Goal: Task Accomplishment & Management: Use online tool/utility

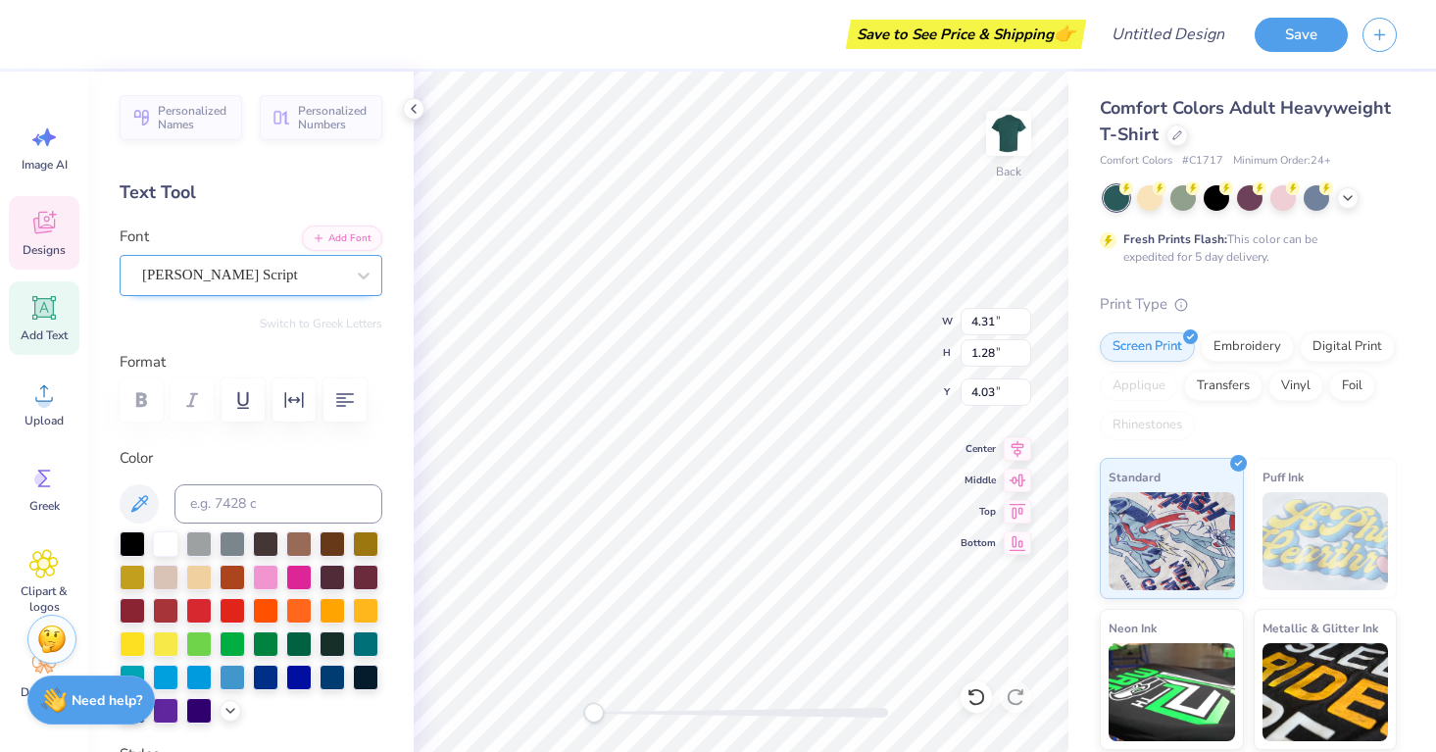
type textarea "Young Life College"
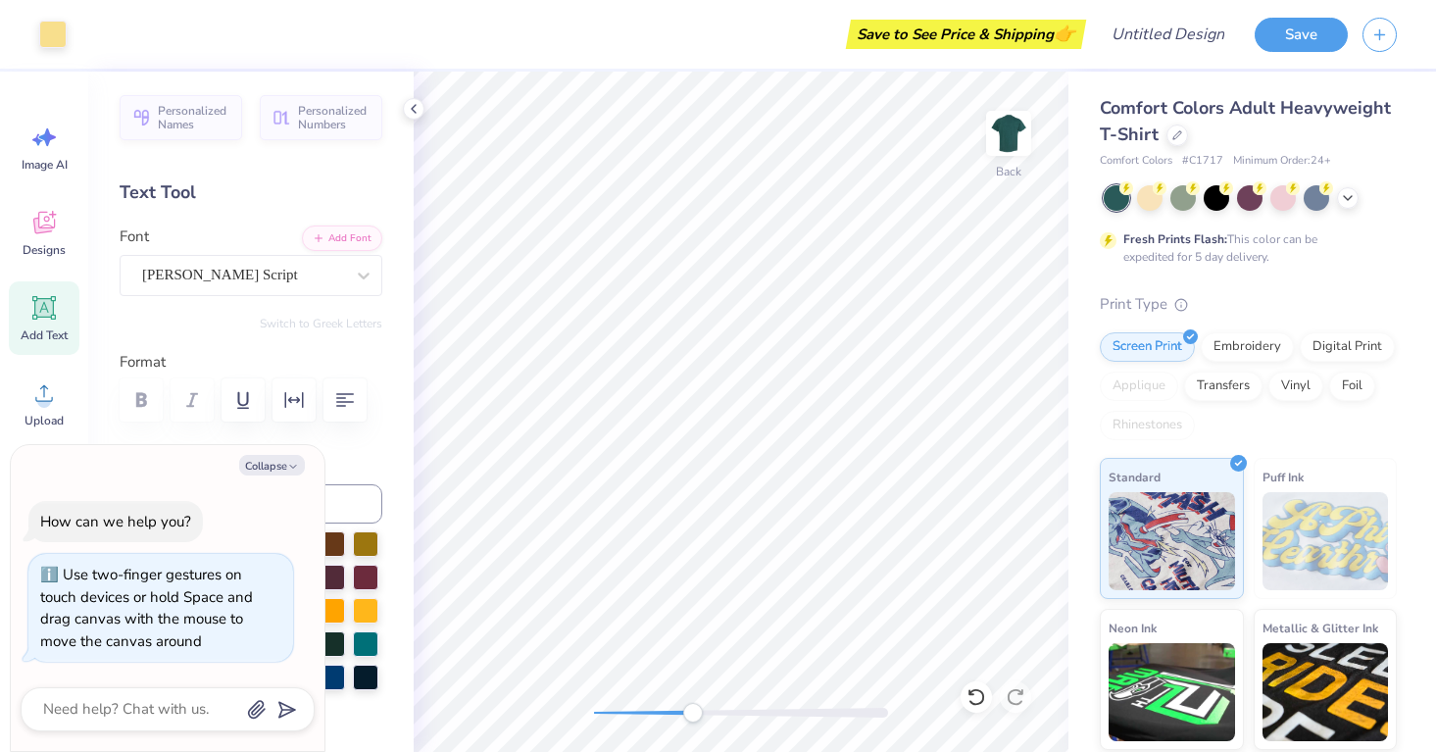
drag, startPoint x: 593, startPoint y: 716, endPoint x: 690, endPoint y: 719, distance: 97.1
click at [690, 719] on div "Accessibility label" at bounding box center [693, 713] width 20 height 20
drag, startPoint x: 692, startPoint y: 715, endPoint x: 650, endPoint y: 716, distance: 42.1
click at [650, 716] on div "Accessibility label" at bounding box center [650, 713] width 20 height 20
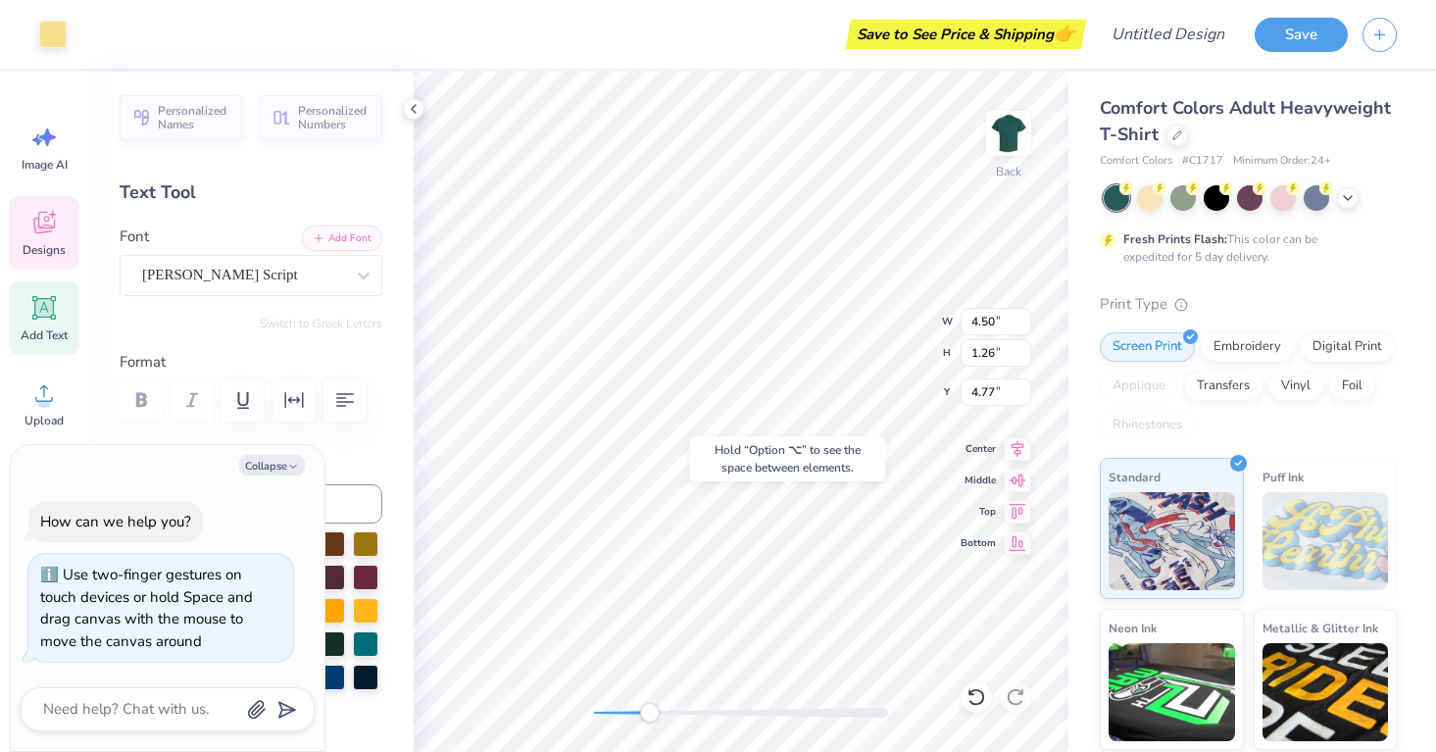
type textarea "x"
type input "7.79"
type input "1.84"
type input "3.75"
type textarea "x"
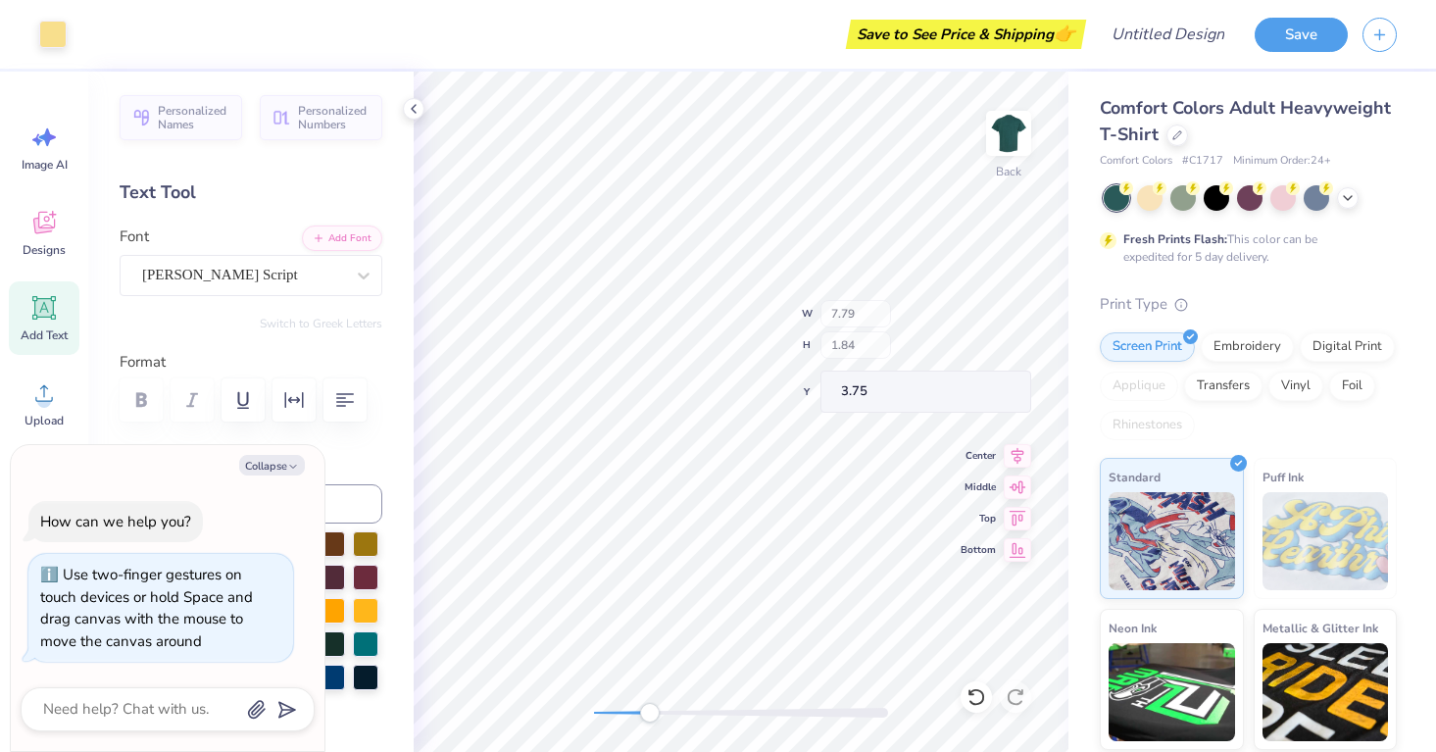
type input "4.50"
type input "1.26"
type input "6.09"
click at [971, 502] on div "Back W 4.50 4.50 " H 1.26 1.26 " Y 6.09 6.09 " Center Middle Top Bottom" at bounding box center [741, 412] width 655 height 680
click at [394, 348] on div "Save to See Price & Shipping 👉 Design Title Save Image AI Designs Add Text Uplo…" at bounding box center [718, 376] width 1436 height 752
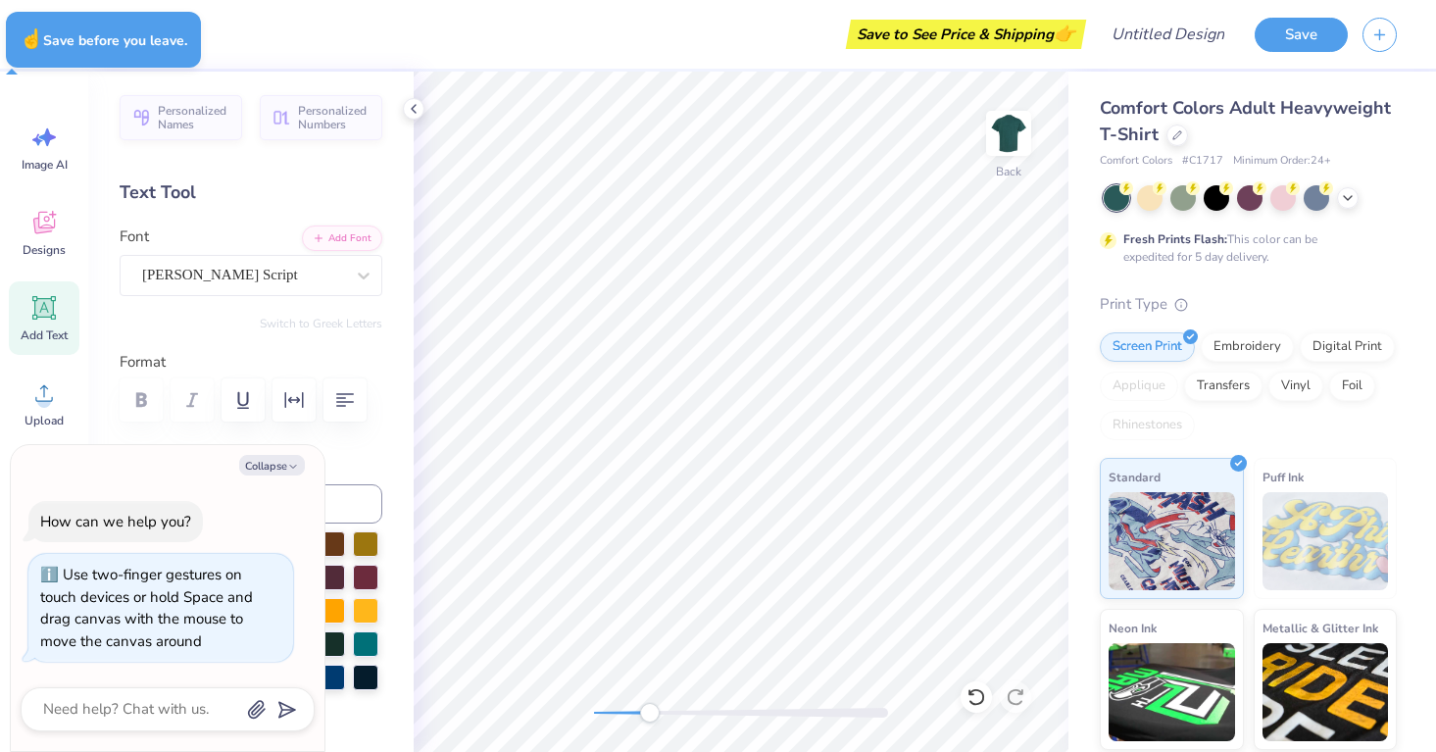
type textarea "x"
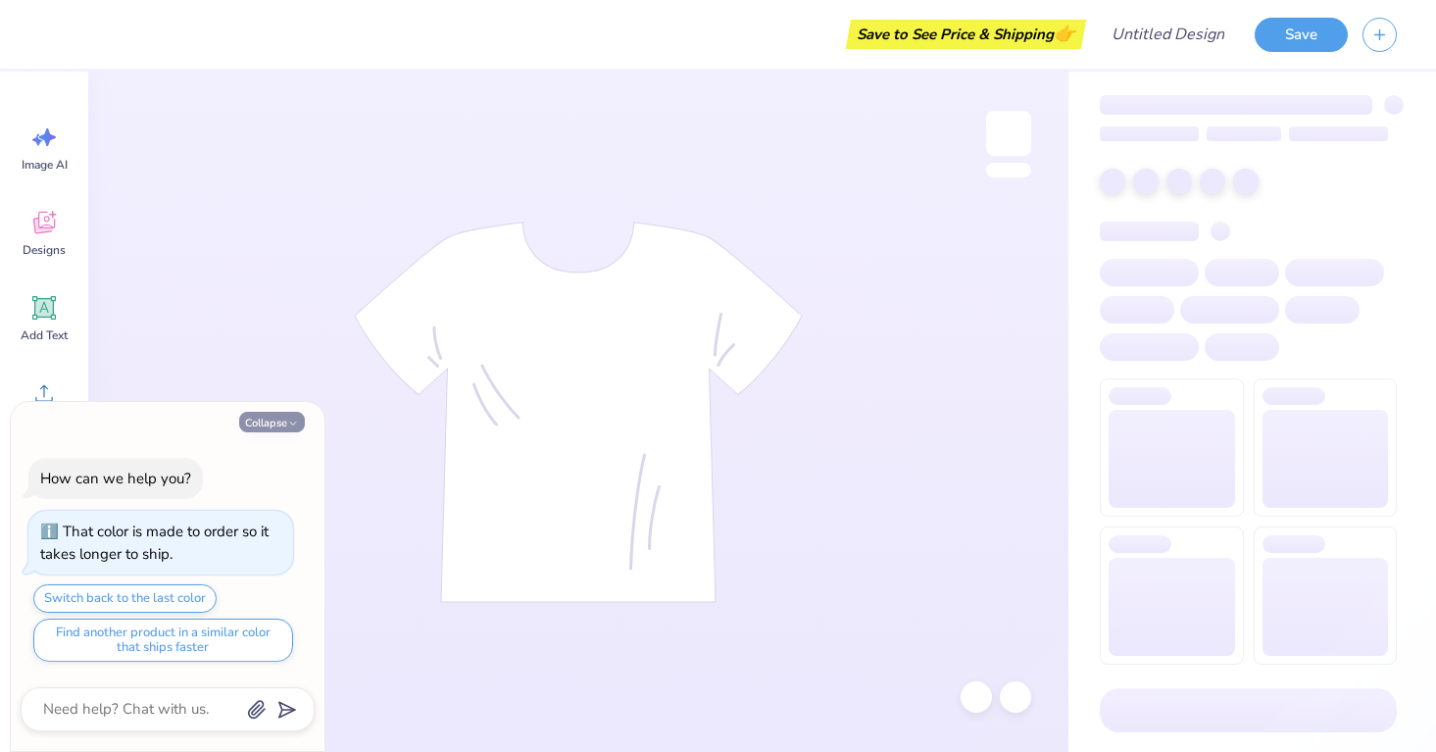
click at [281, 429] on button "Collapse" at bounding box center [272, 422] width 66 height 21
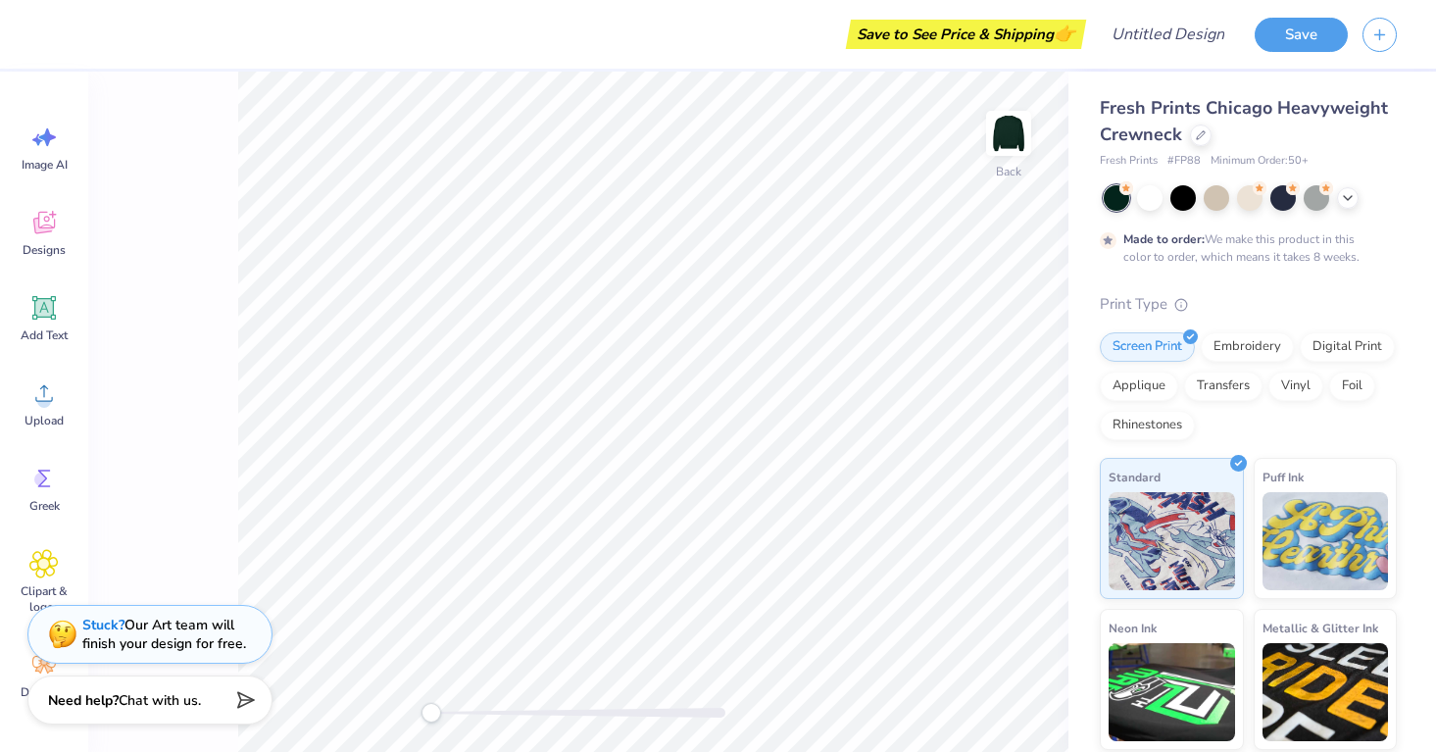
type textarea "x"
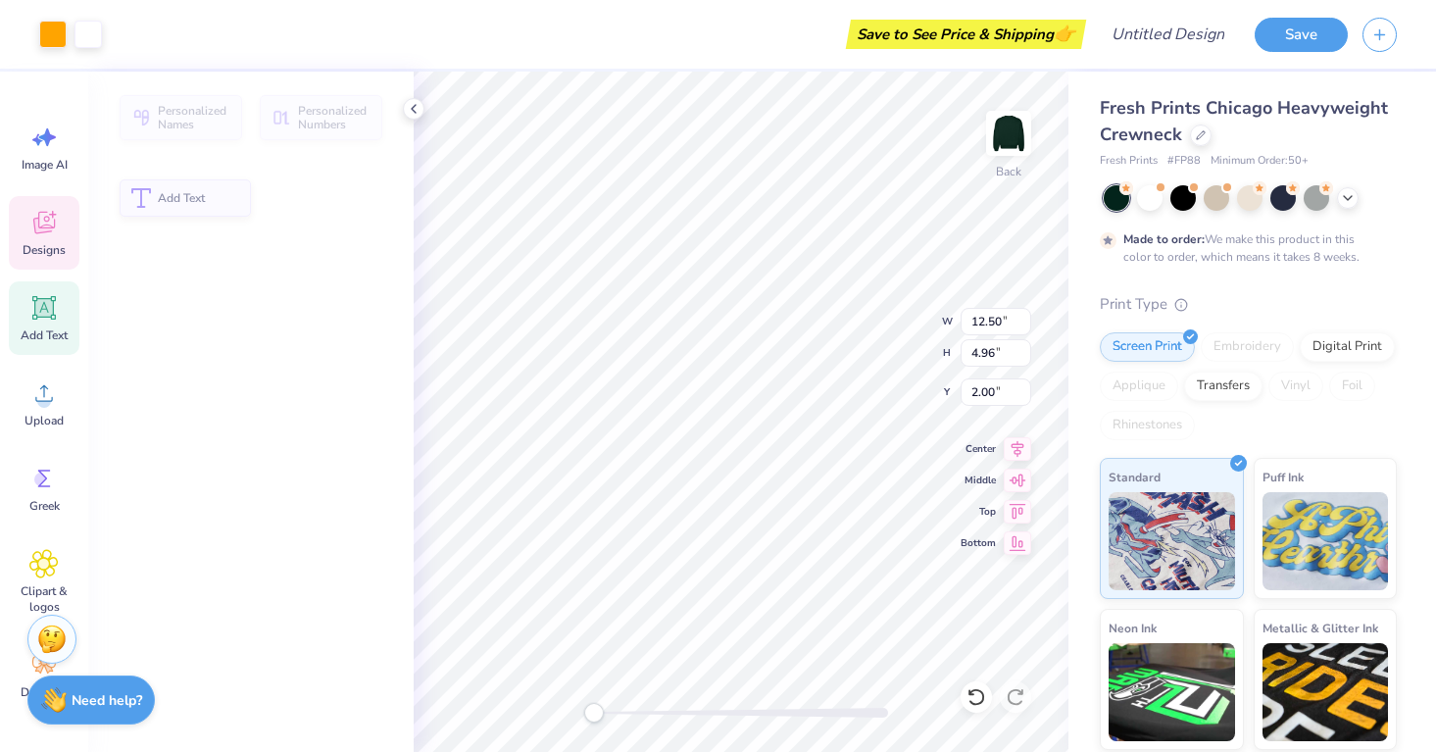
type input "4.96"
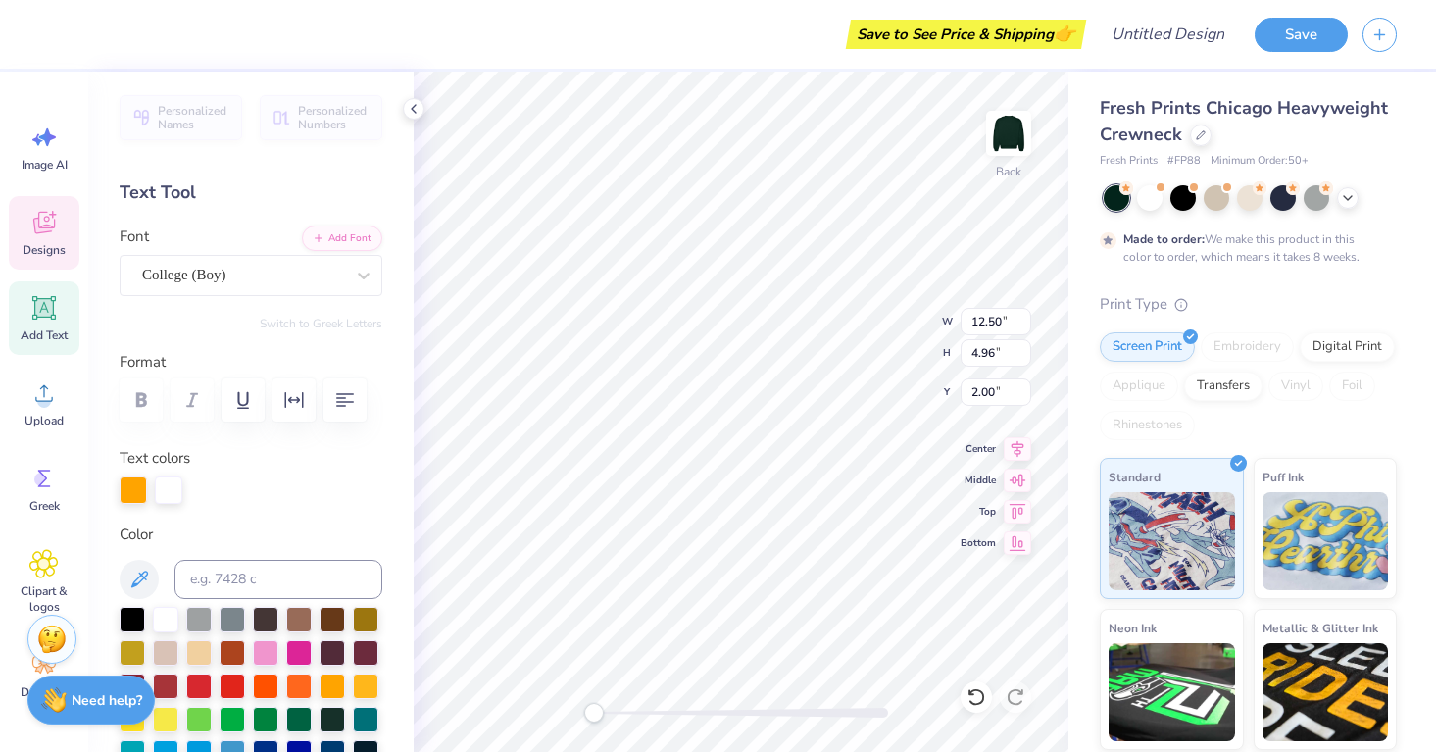
type textarea "lAY"
type textarea "young life college"
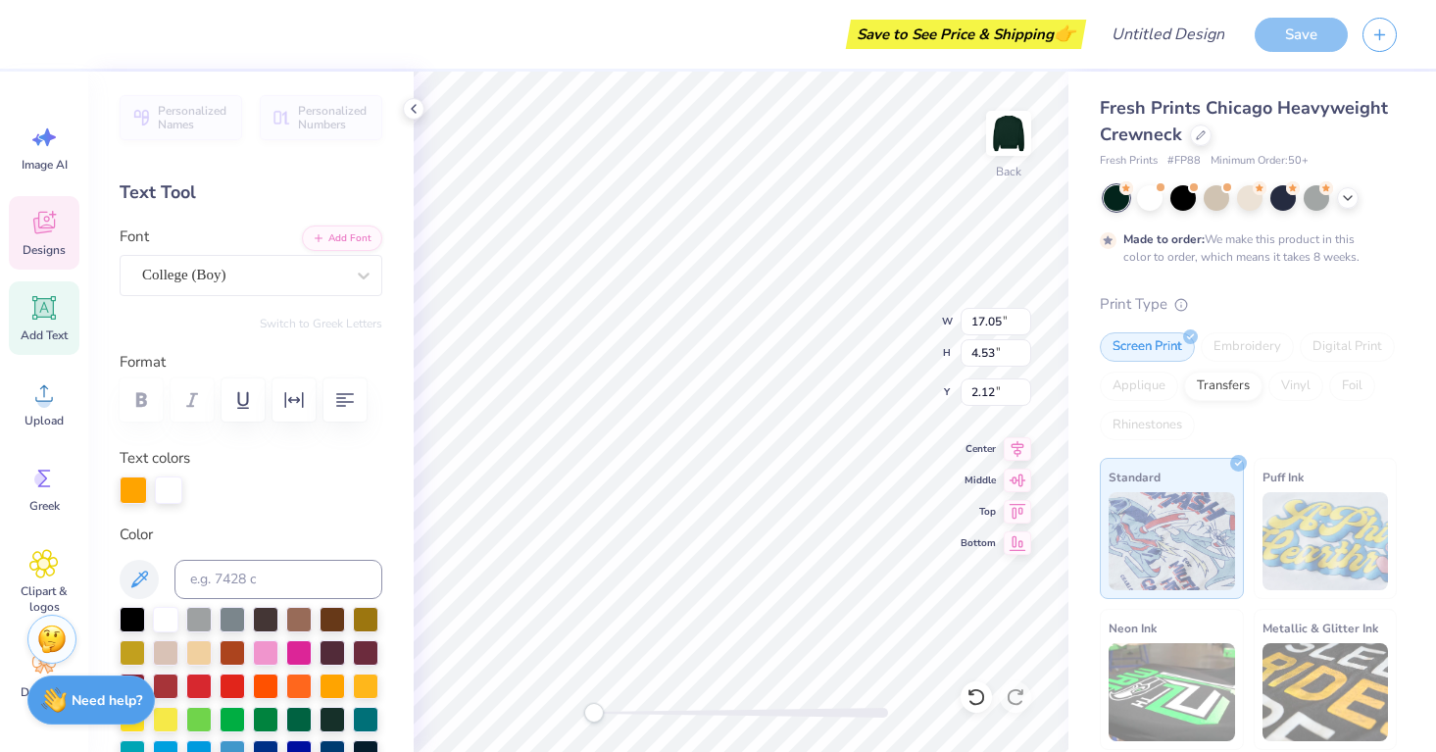
type textarea "young life"
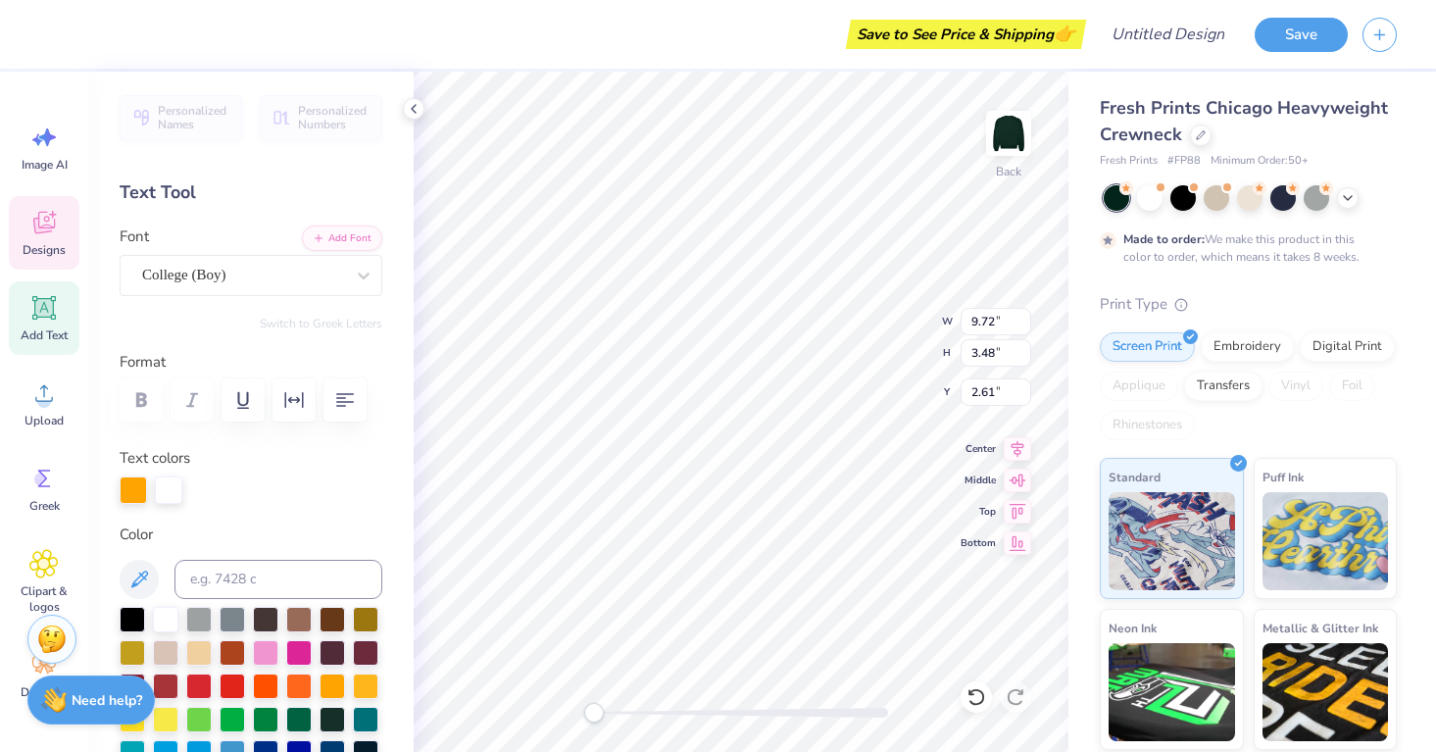
type textarea "young life college"
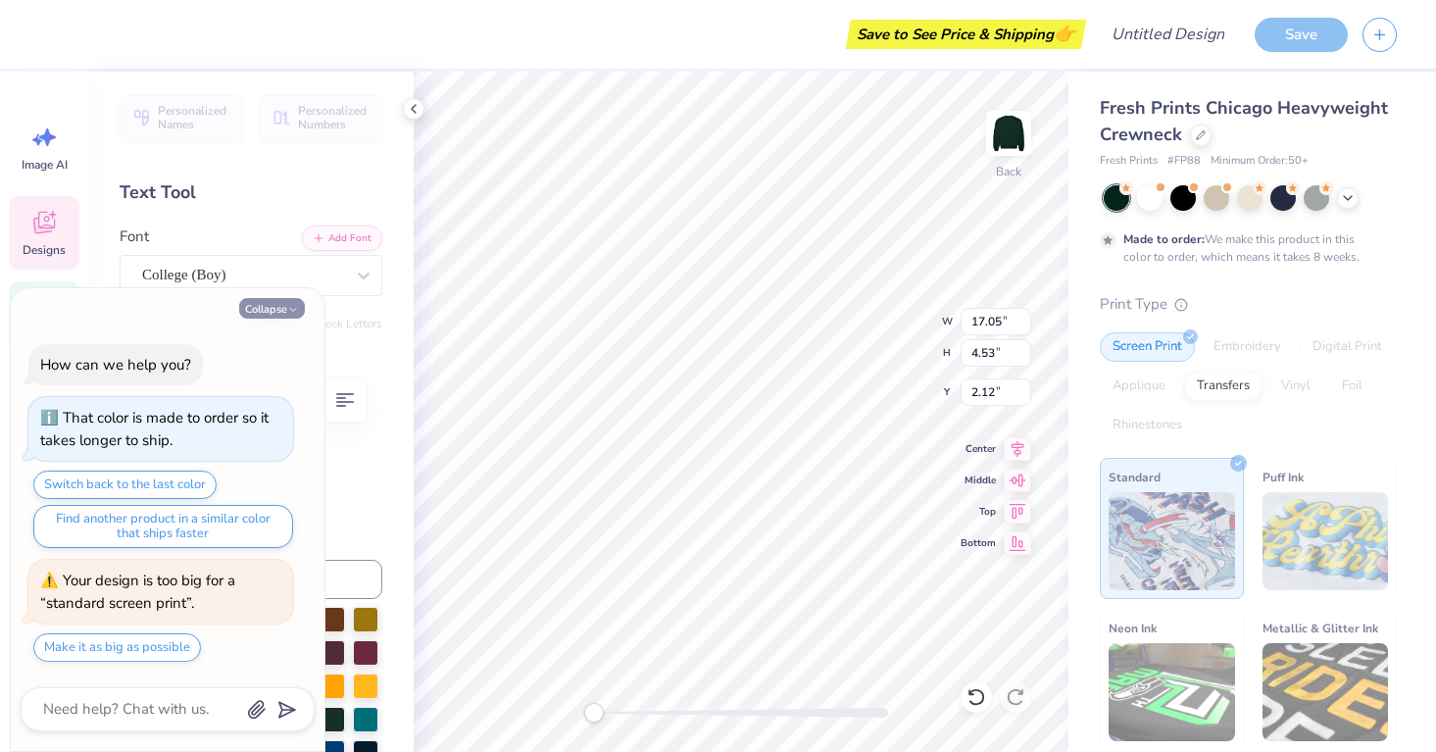
click at [280, 310] on button "Collapse" at bounding box center [272, 308] width 66 height 21
type textarea "x"
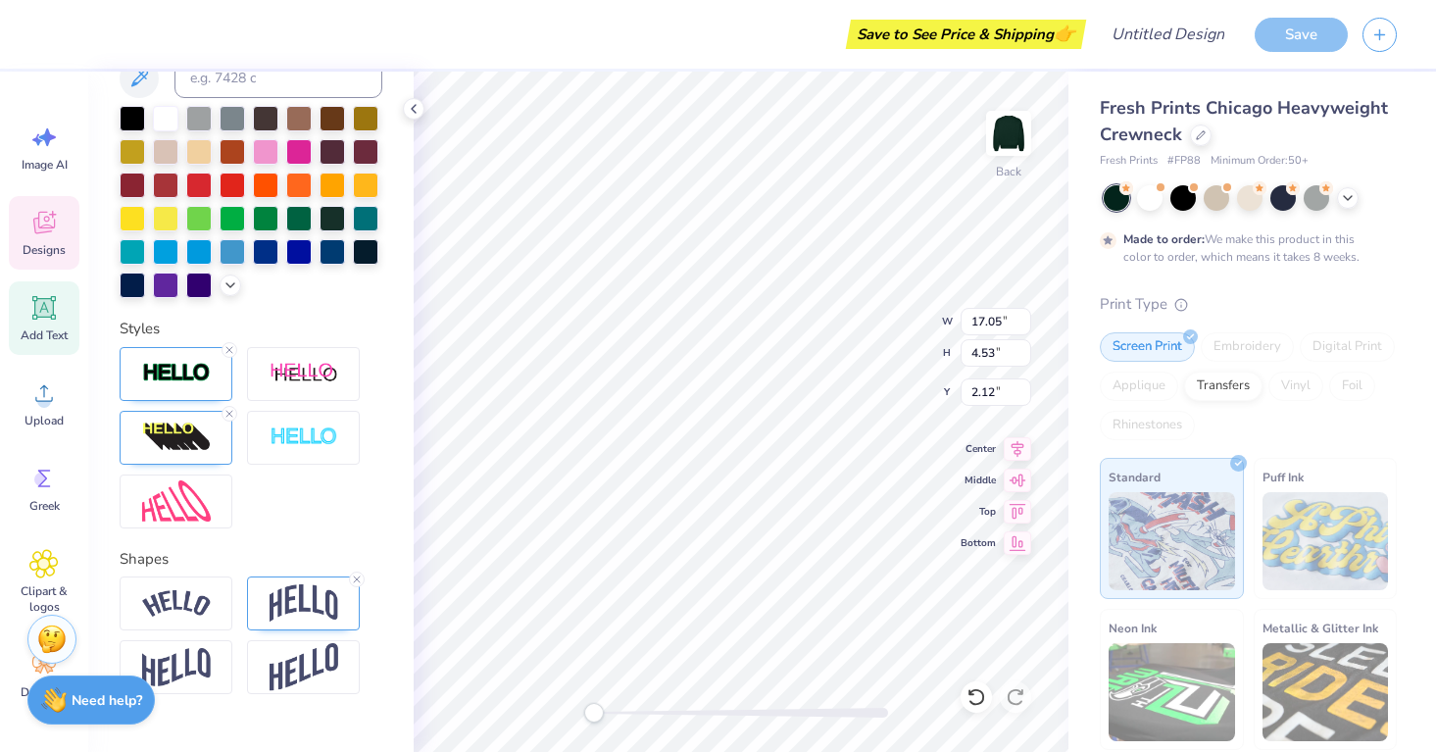
scroll to position [541, 0]
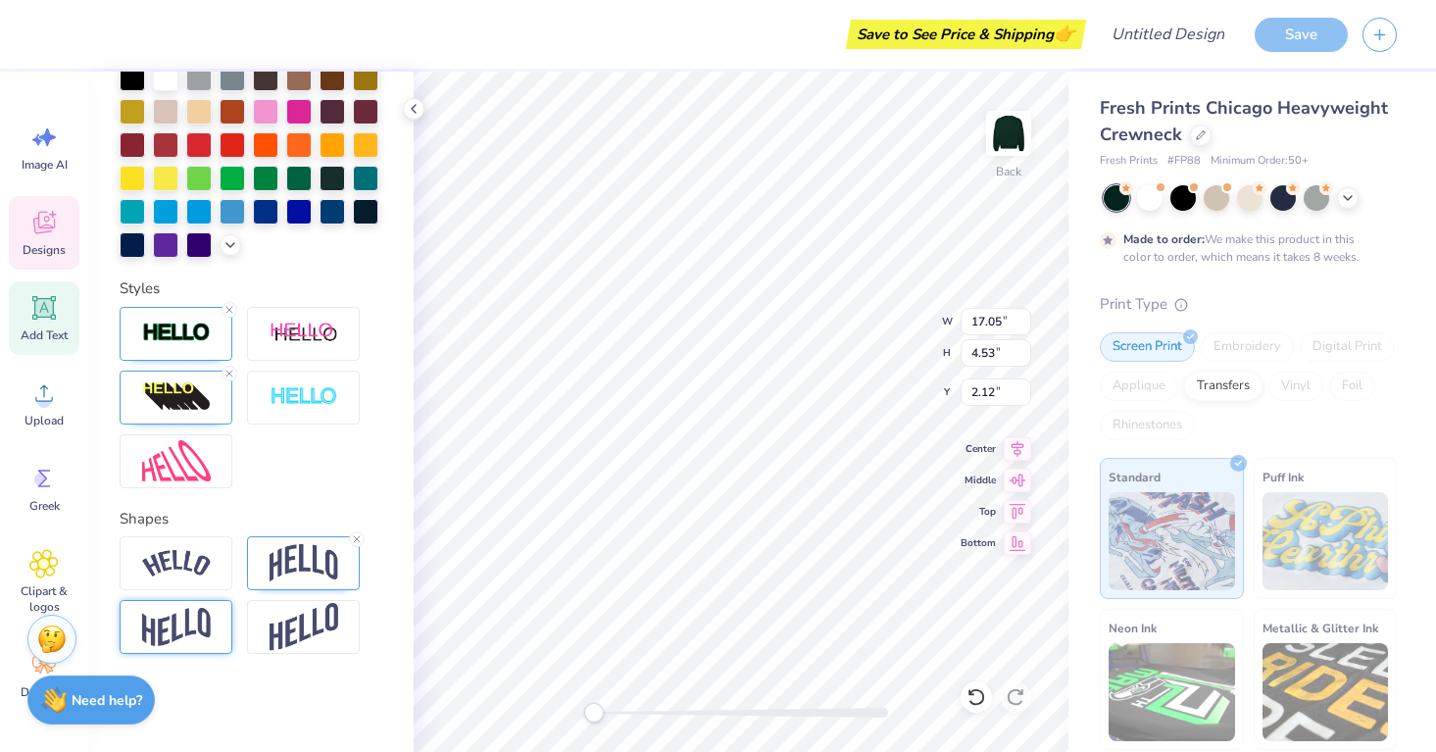
click at [184, 617] on img at bounding box center [176, 627] width 69 height 38
click at [293, 596] on div "Direction Horizontal Vertical Bend 0.33" at bounding box center [251, 652] width 263 height 232
click at [290, 627] on img at bounding box center [303, 627] width 69 height 48
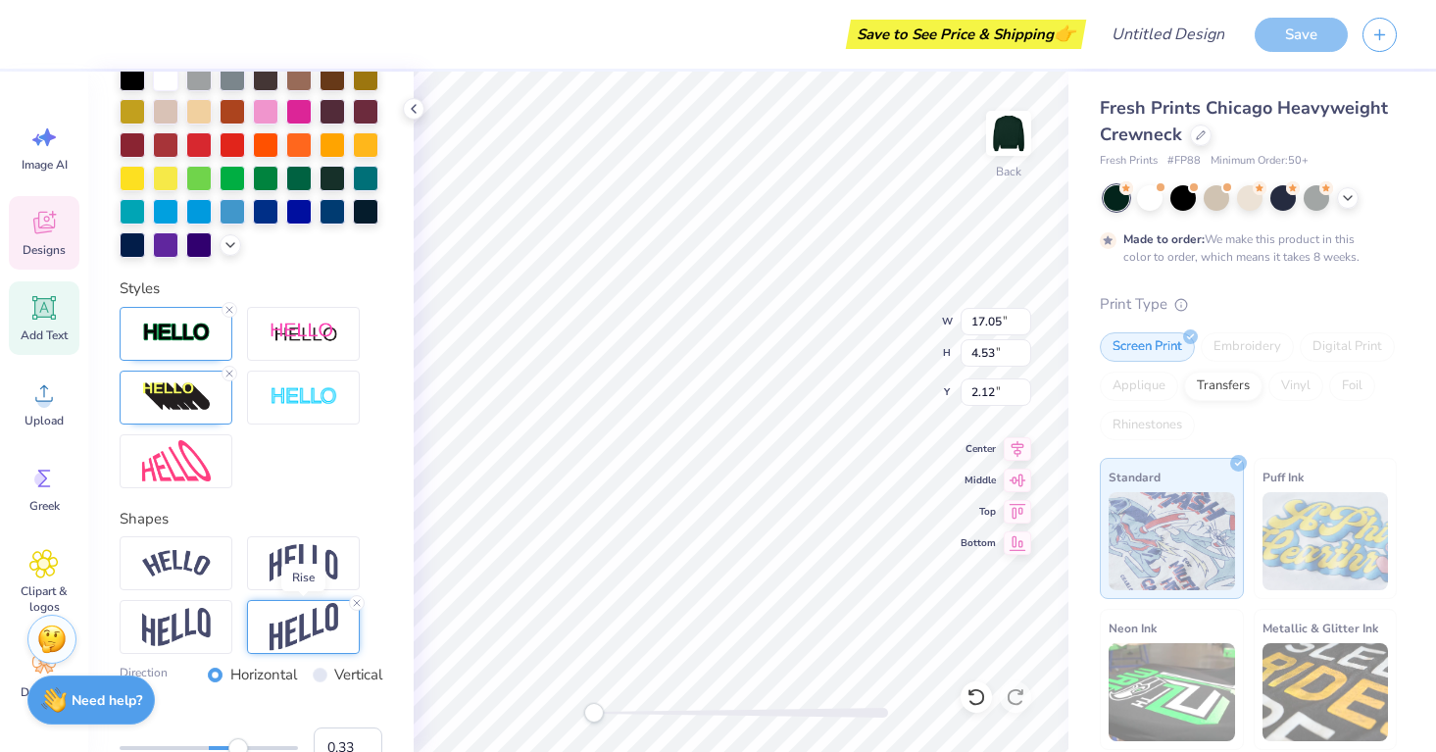
click at [317, 629] on img at bounding box center [303, 627] width 69 height 48
click at [204, 587] on div at bounding box center [176, 563] width 113 height 54
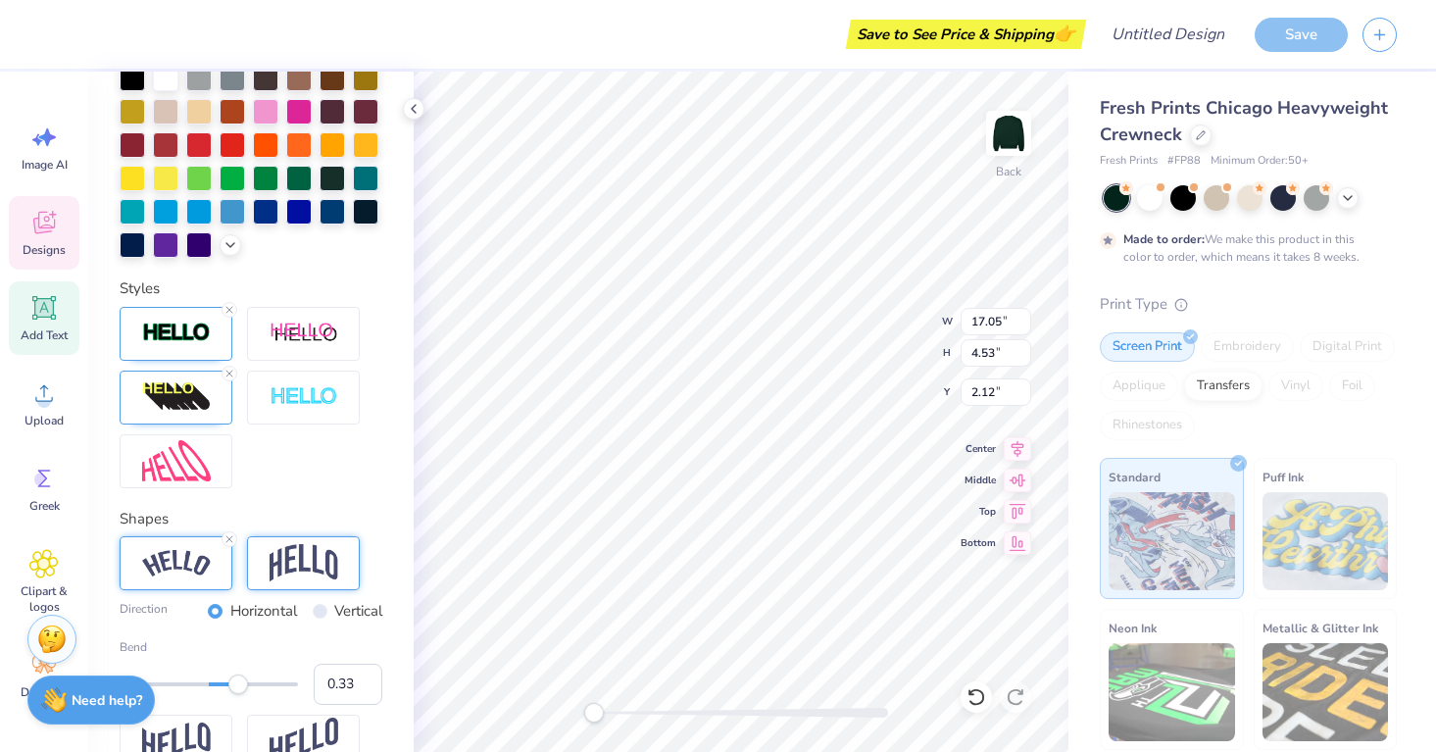
click at [303, 548] on img at bounding box center [303, 562] width 69 height 37
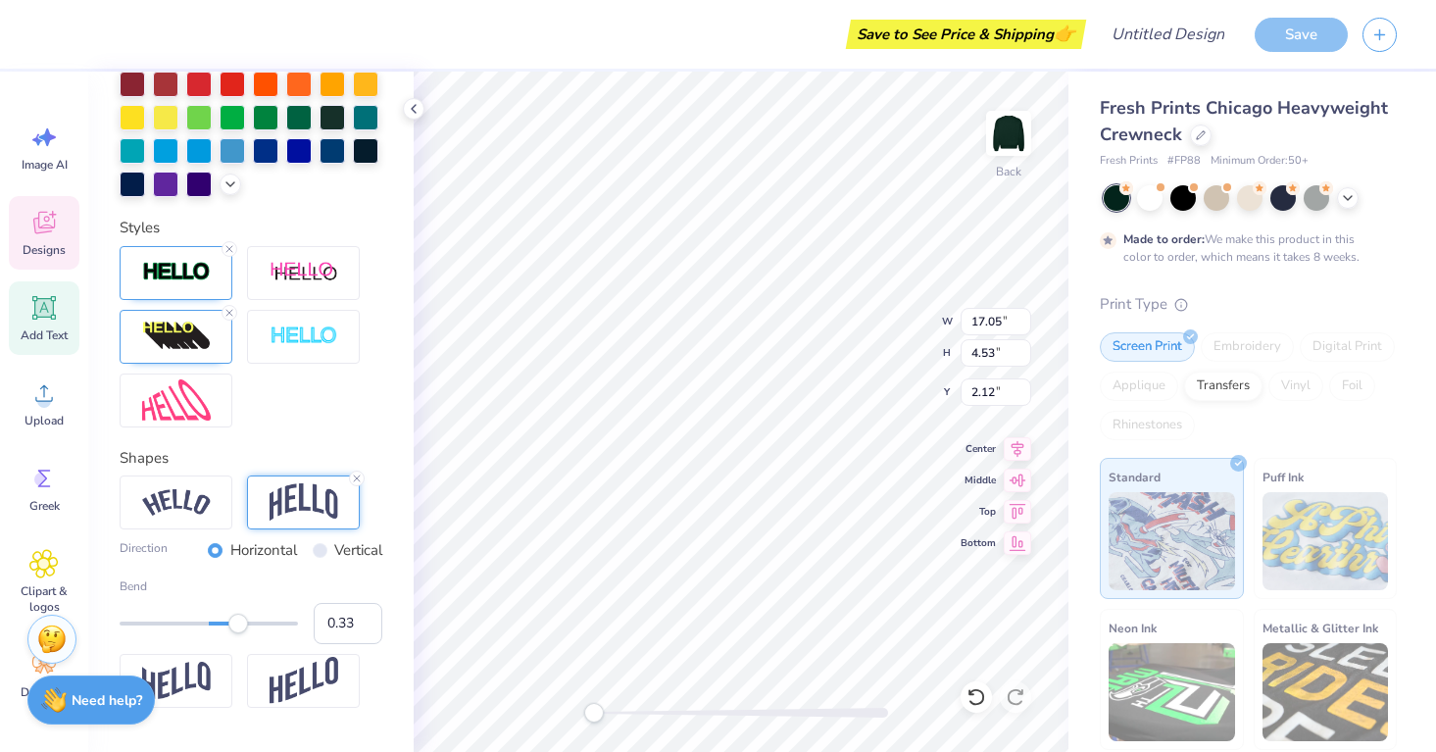
scroll to position [607, 0]
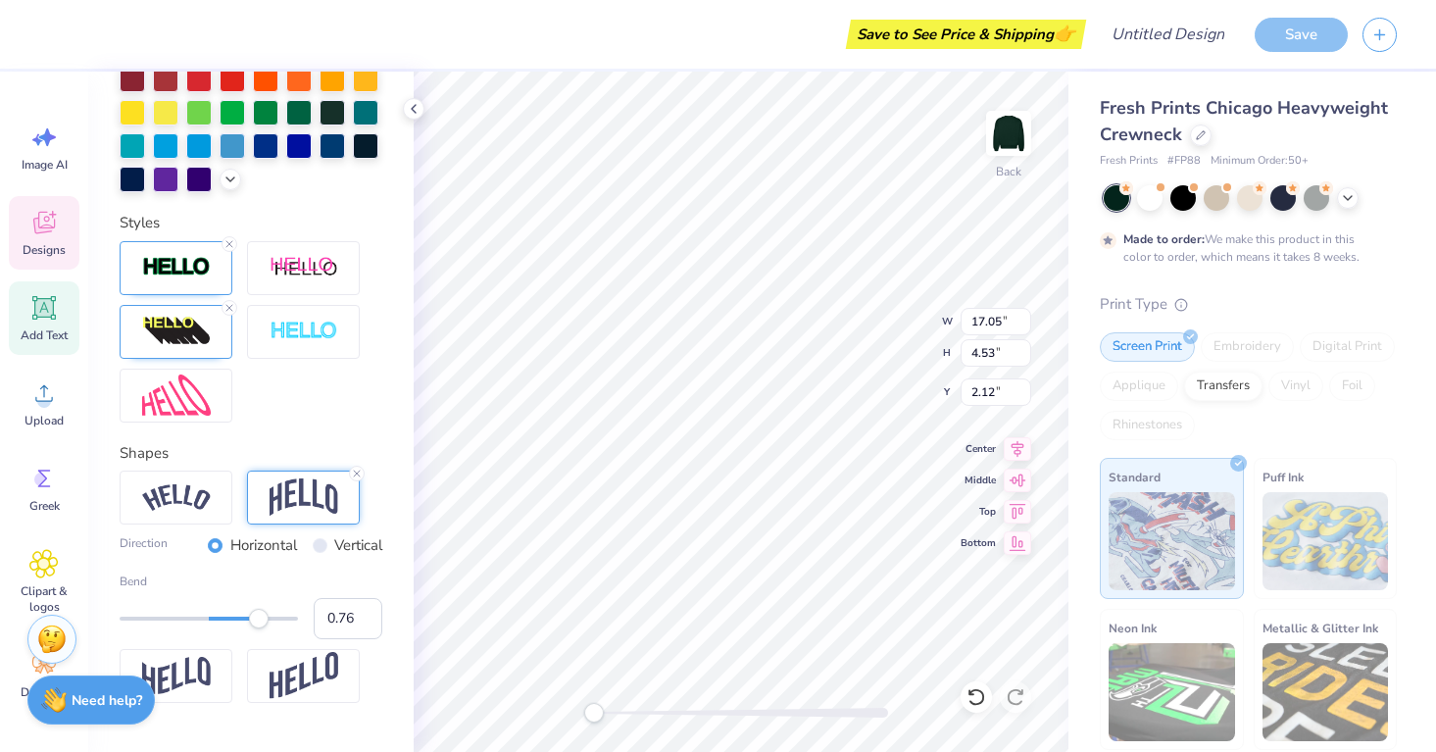
type input "0.77"
drag, startPoint x: 236, startPoint y: 621, endPoint x: 277, endPoint y: 626, distance: 41.4
click at [277, 626] on div "Accessibility label" at bounding box center [278, 619] width 20 height 20
type input "0.53"
drag, startPoint x: 277, startPoint y: 626, endPoint x: 256, endPoint y: 626, distance: 21.6
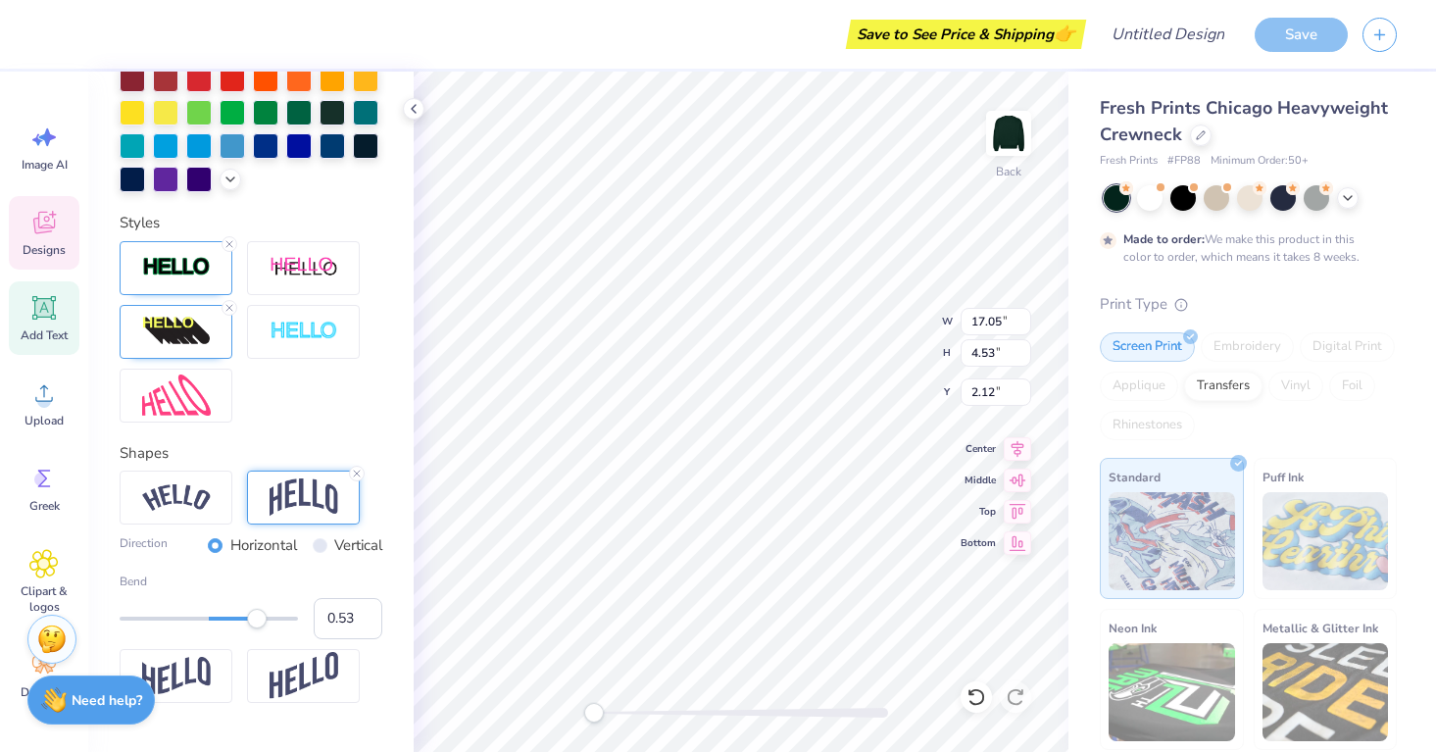
click at [256, 626] on div "Accessibility label" at bounding box center [257, 619] width 20 height 20
type input "0.05"
drag, startPoint x: 256, startPoint y: 626, endPoint x: 215, endPoint y: 626, distance: 41.2
click at [215, 626] on div "Accessibility label" at bounding box center [215, 619] width 20 height 20
type input "-0.08"
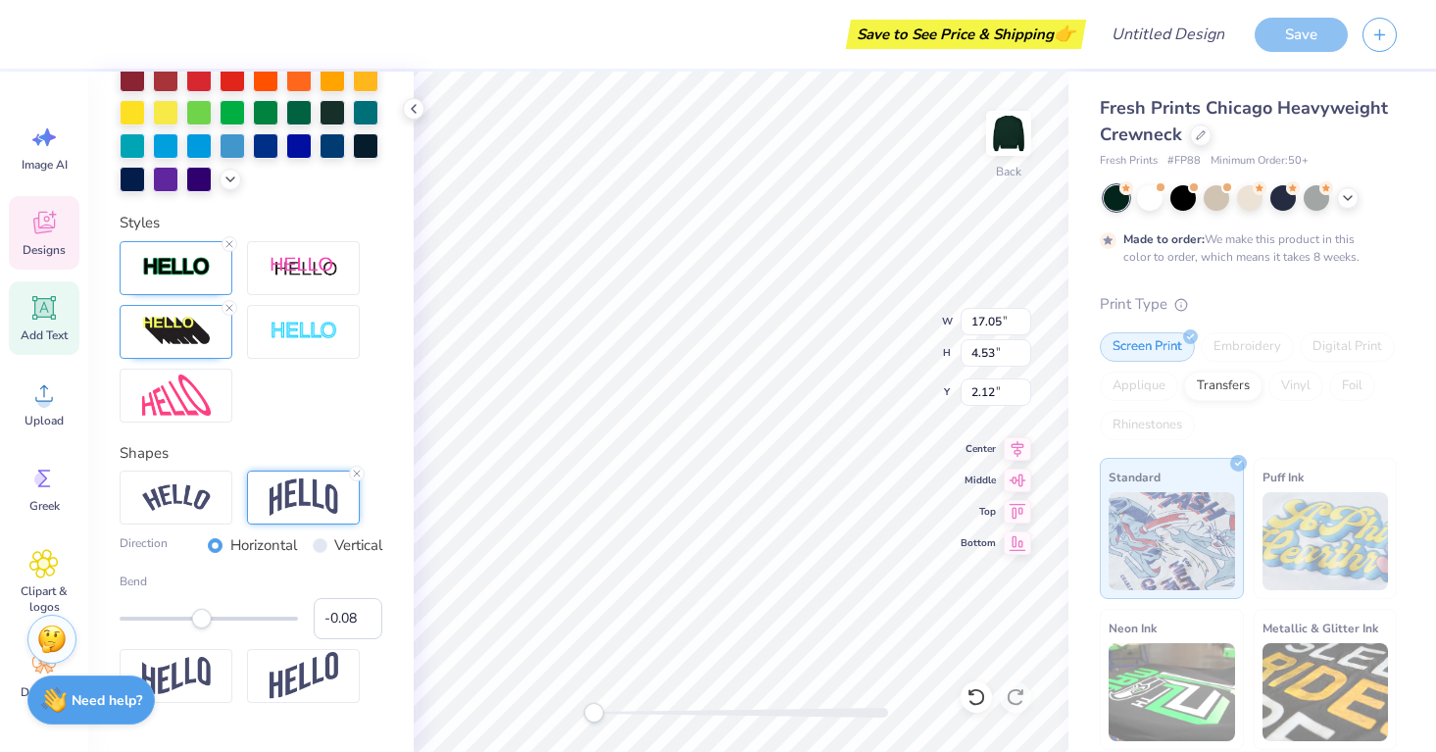
drag, startPoint x: 214, startPoint y: 625, endPoint x: 202, endPoint y: 625, distance: 11.8
click at [202, 625] on div "Accessibility label" at bounding box center [202, 619] width 20 height 20
type input "-0.03"
click at [206, 625] on div "Accessibility label" at bounding box center [206, 619] width 20 height 20
click at [352, 474] on icon at bounding box center [357, 473] width 12 height 12
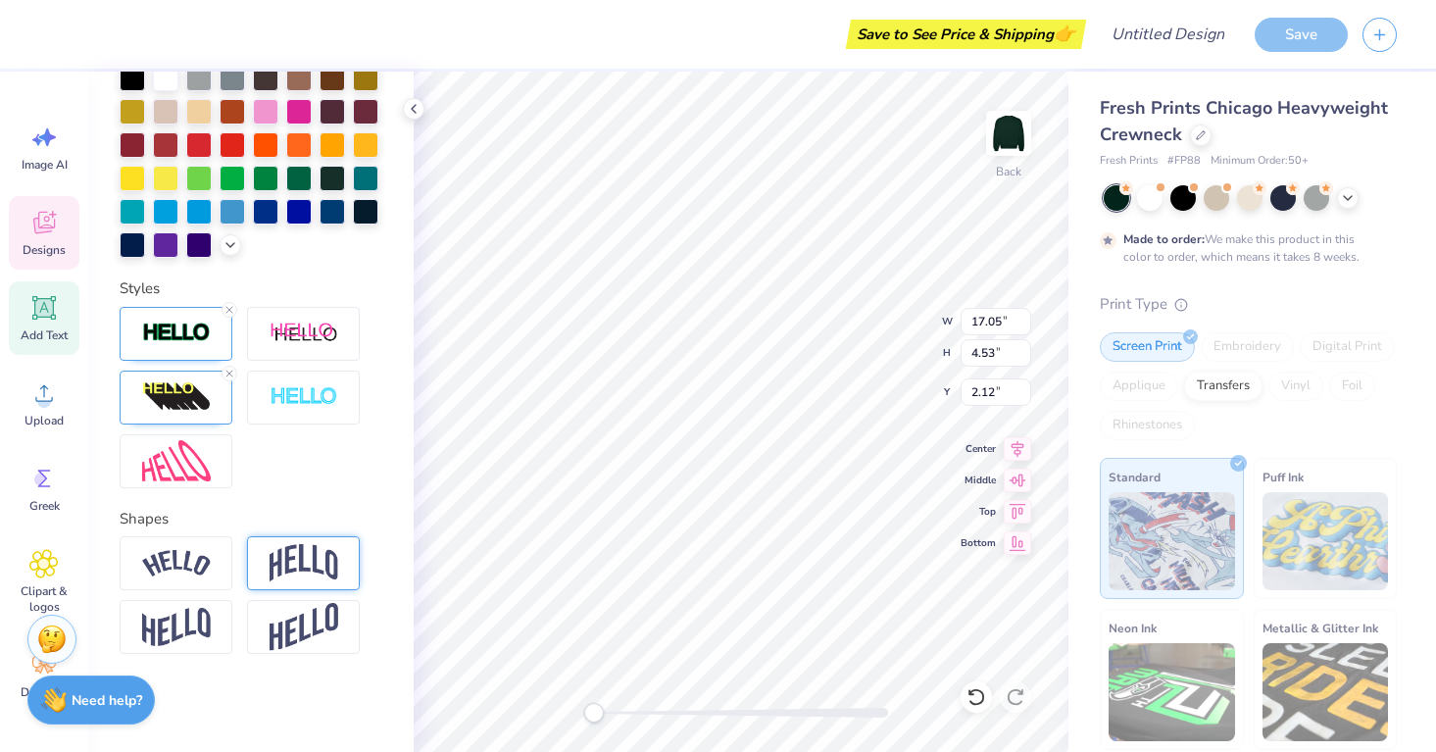
scroll to position [541, 0]
type input "2.74"
type input "2.02"
type input "5.70"
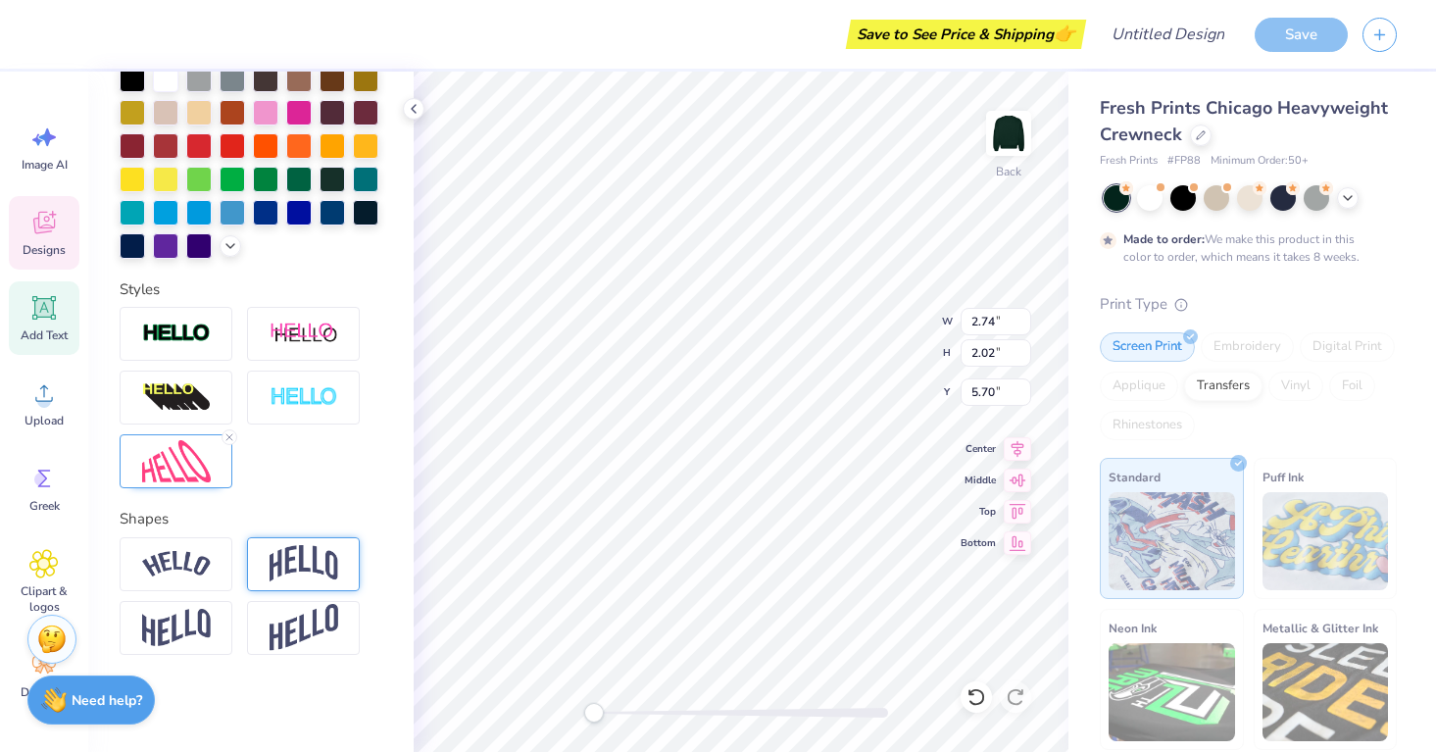
type textarea "wcu"
type textarea "yl"
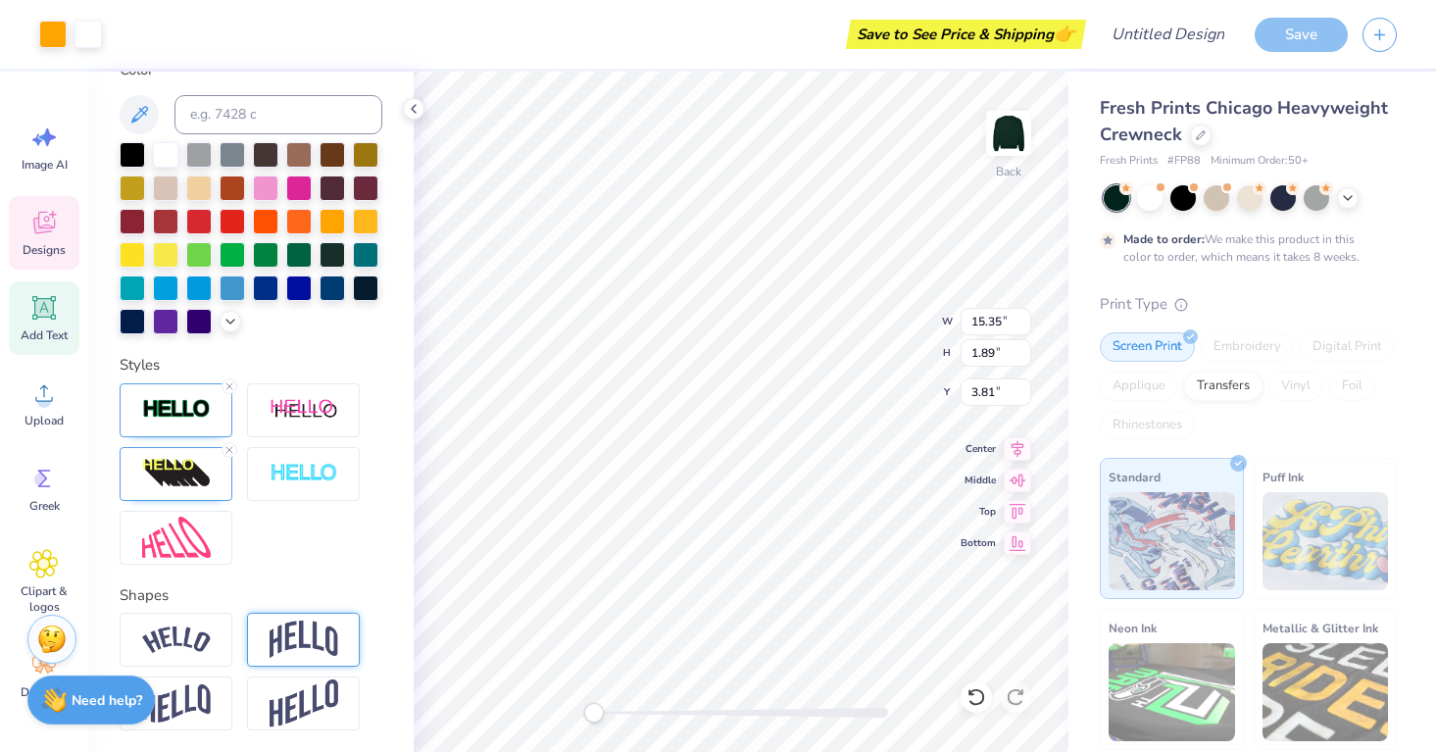
scroll to position [541, 0]
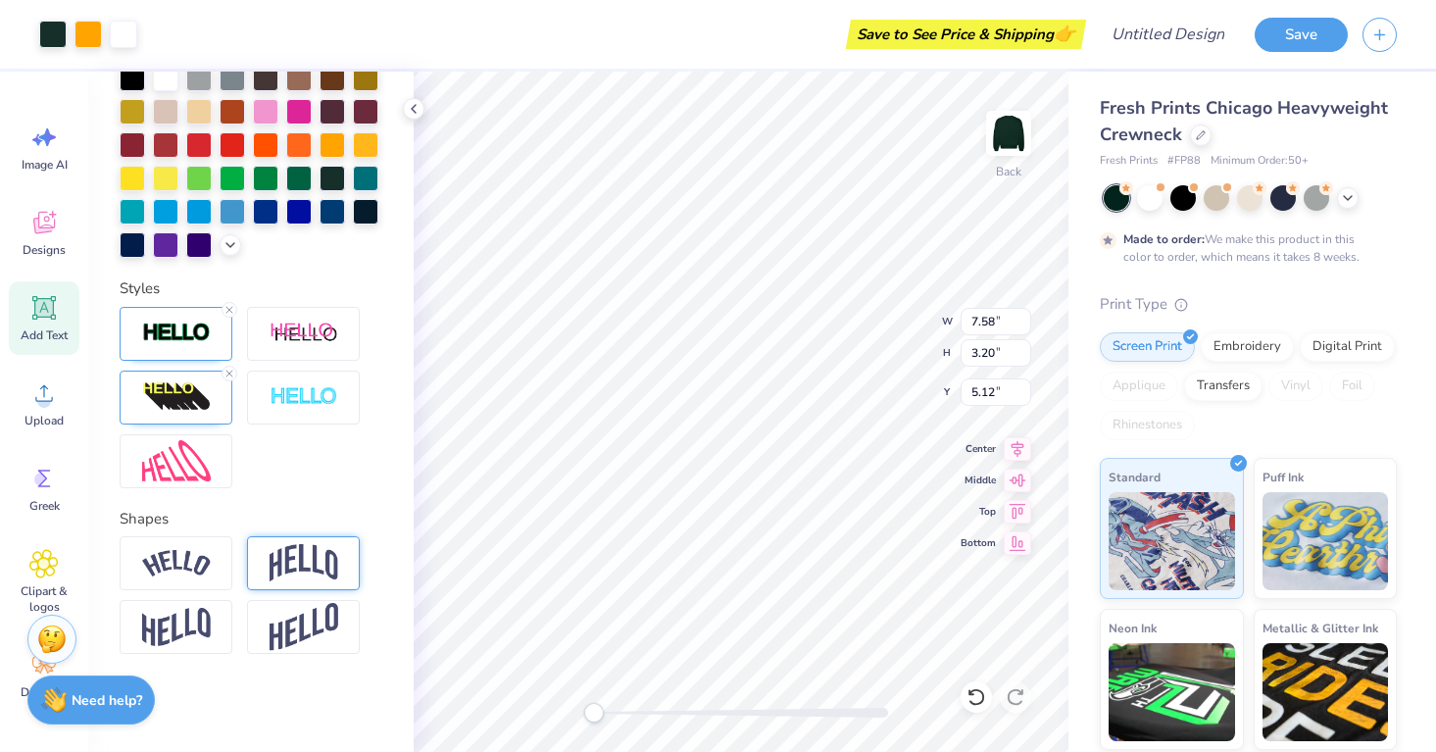
type input "3.34"
type input "10.61"
type input "4.48"
type input "3.00"
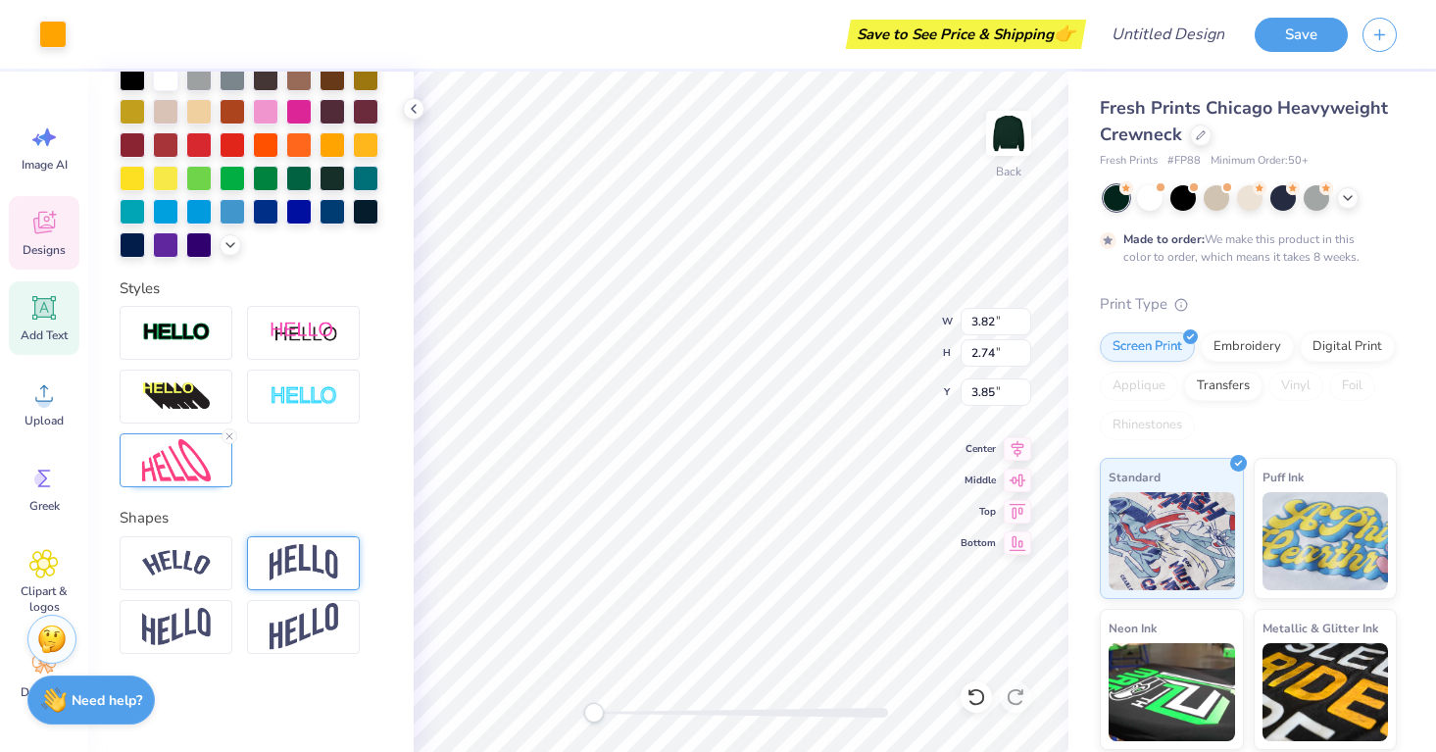
scroll to position [464, 0]
type input "0.71"
type input "4.10"
type input "3.19"
type input "3.82"
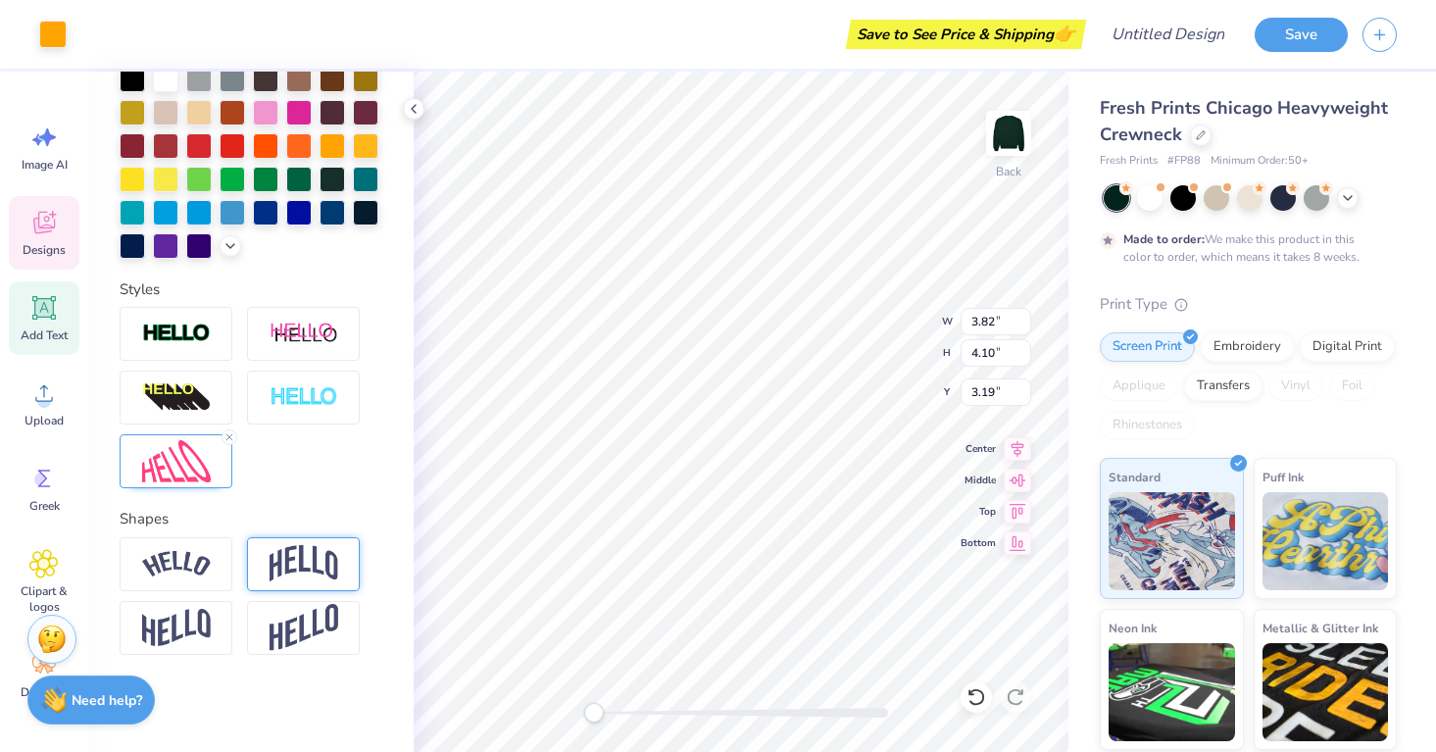
type input "2.74"
type input "3.85"
type input "1.67"
type input "1.15"
type input "4.82"
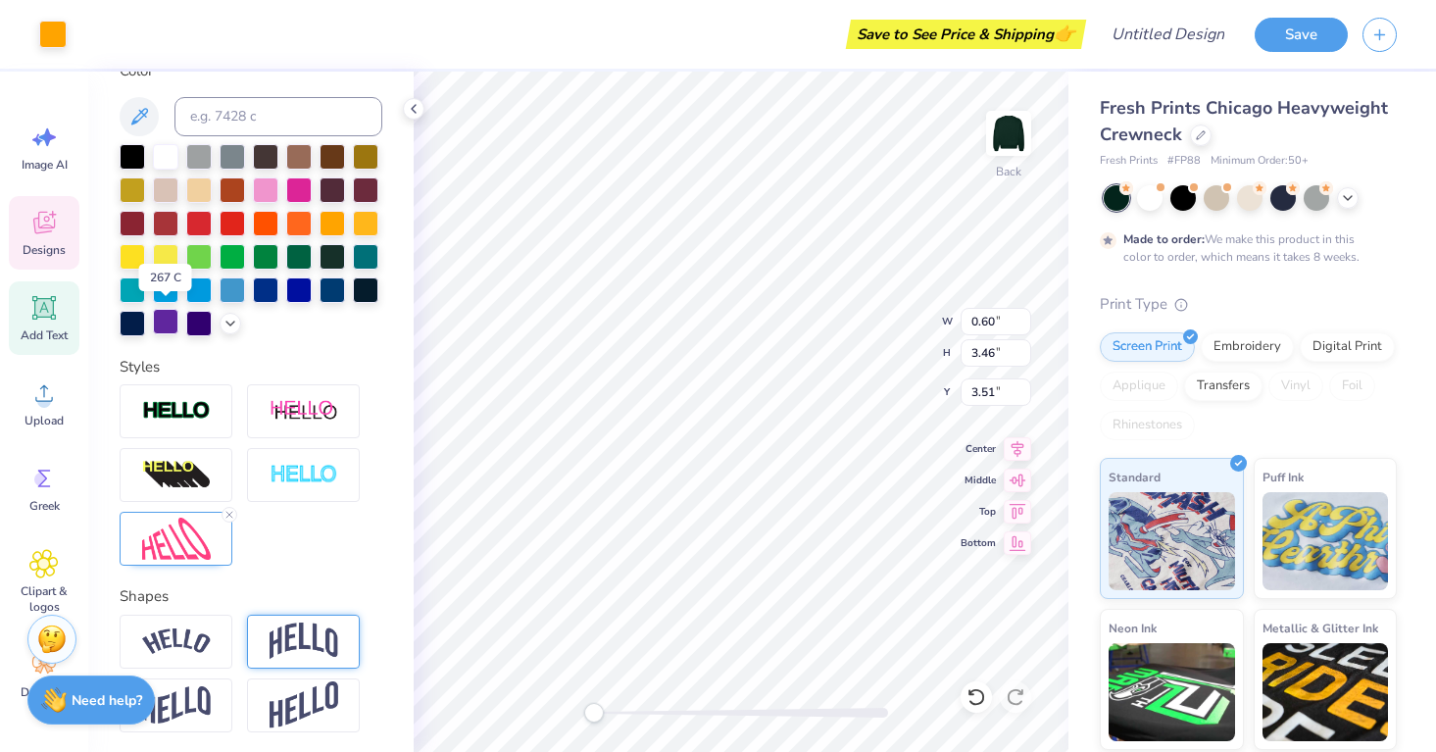
scroll to position [382, 0]
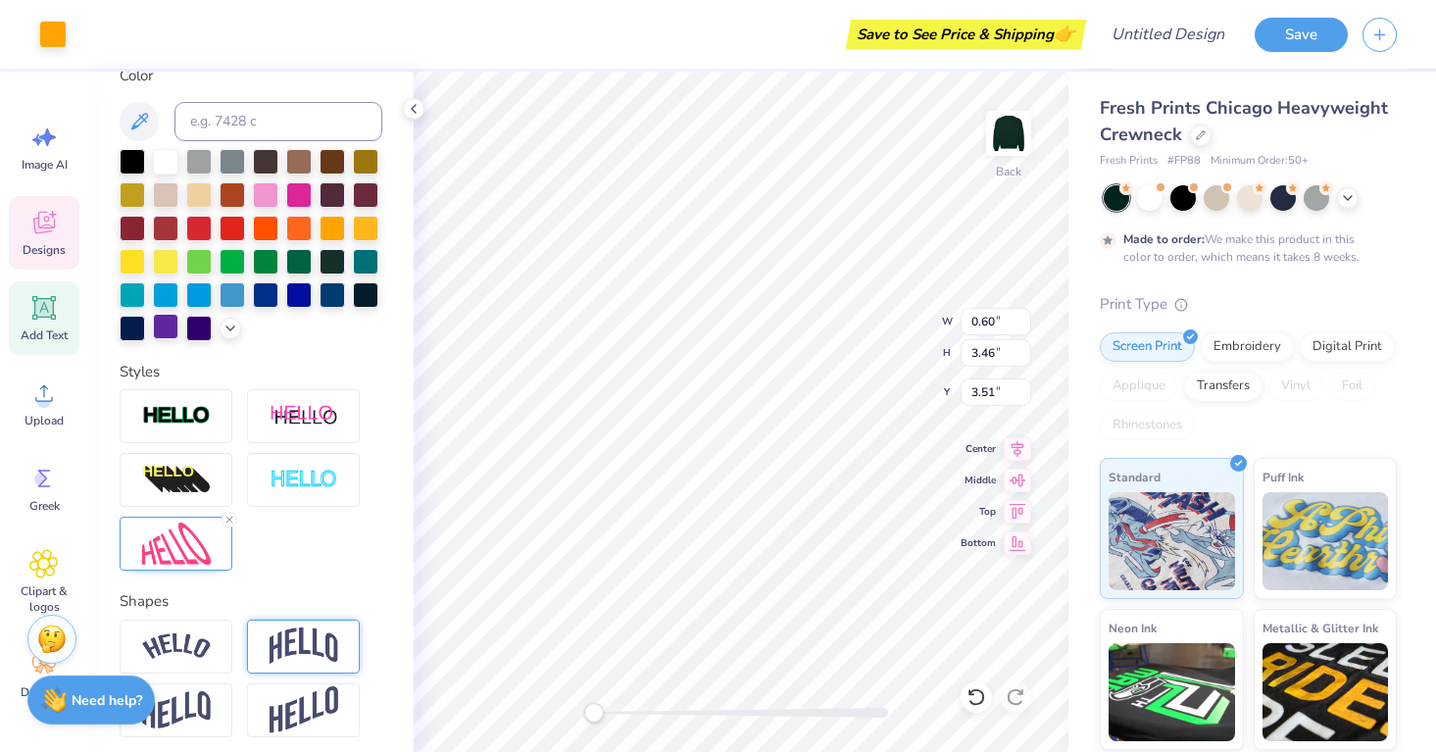
click at [161, 318] on div at bounding box center [165, 326] width 25 height 25
click at [199, 326] on div at bounding box center [198, 326] width 25 height 25
click at [129, 323] on div at bounding box center [132, 326] width 25 height 25
click at [129, 160] on div at bounding box center [132, 159] width 25 height 25
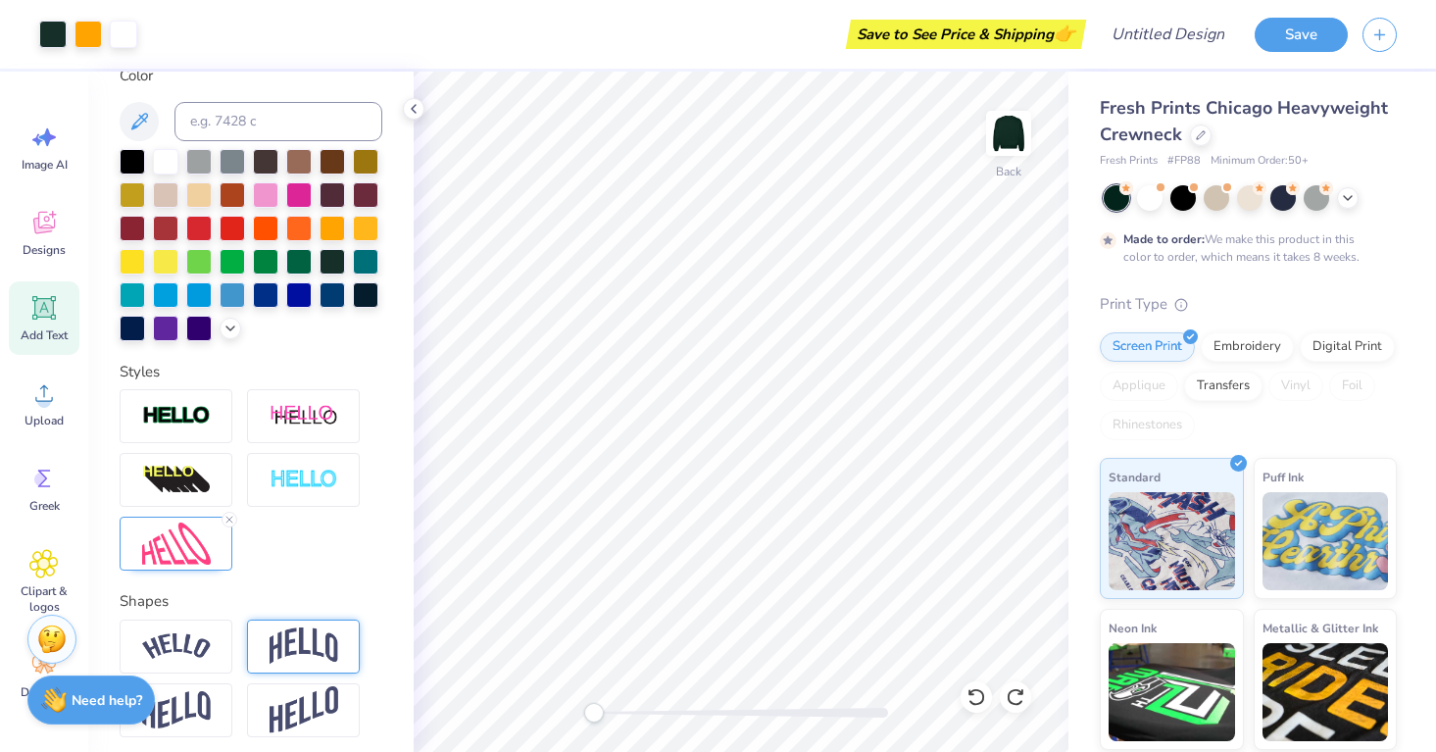
scroll to position [0, 0]
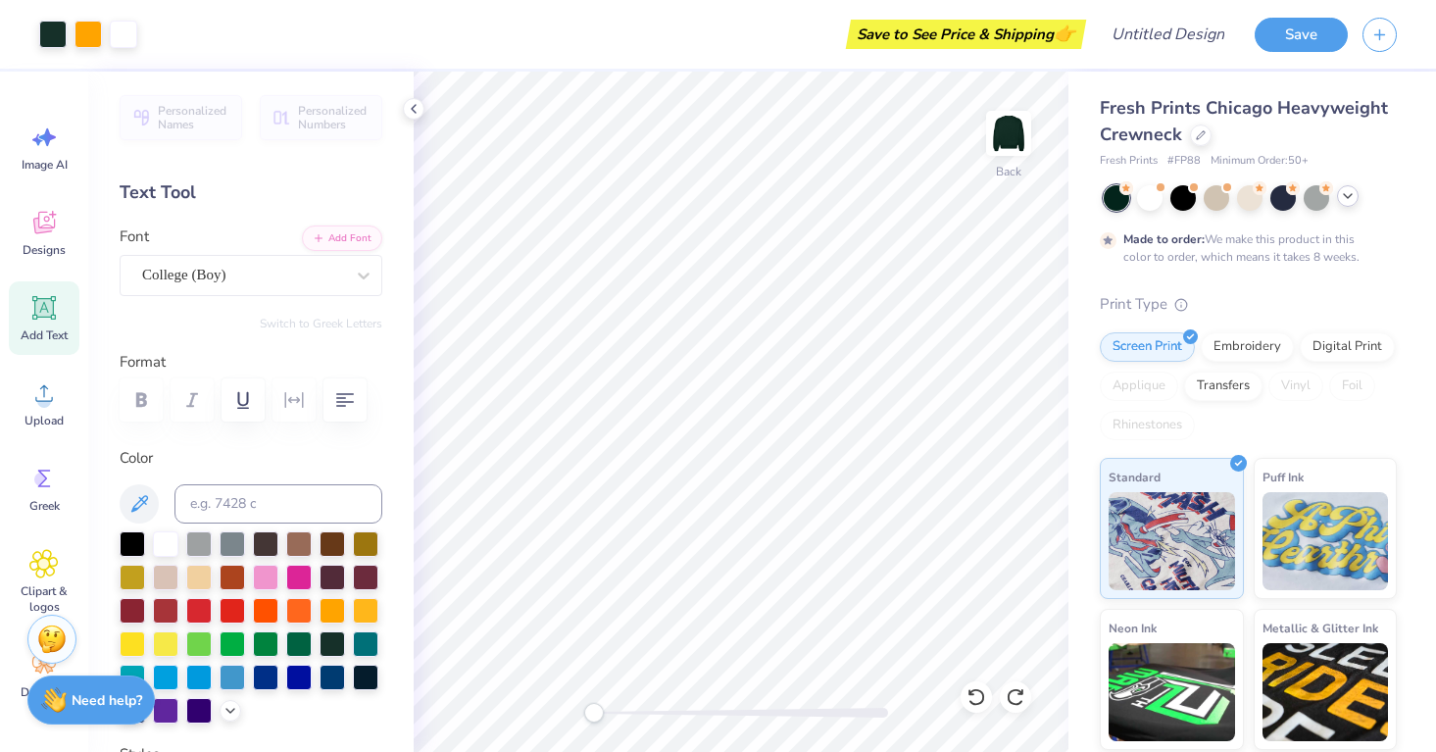
click at [1350, 197] on icon at bounding box center [1348, 196] width 16 height 16
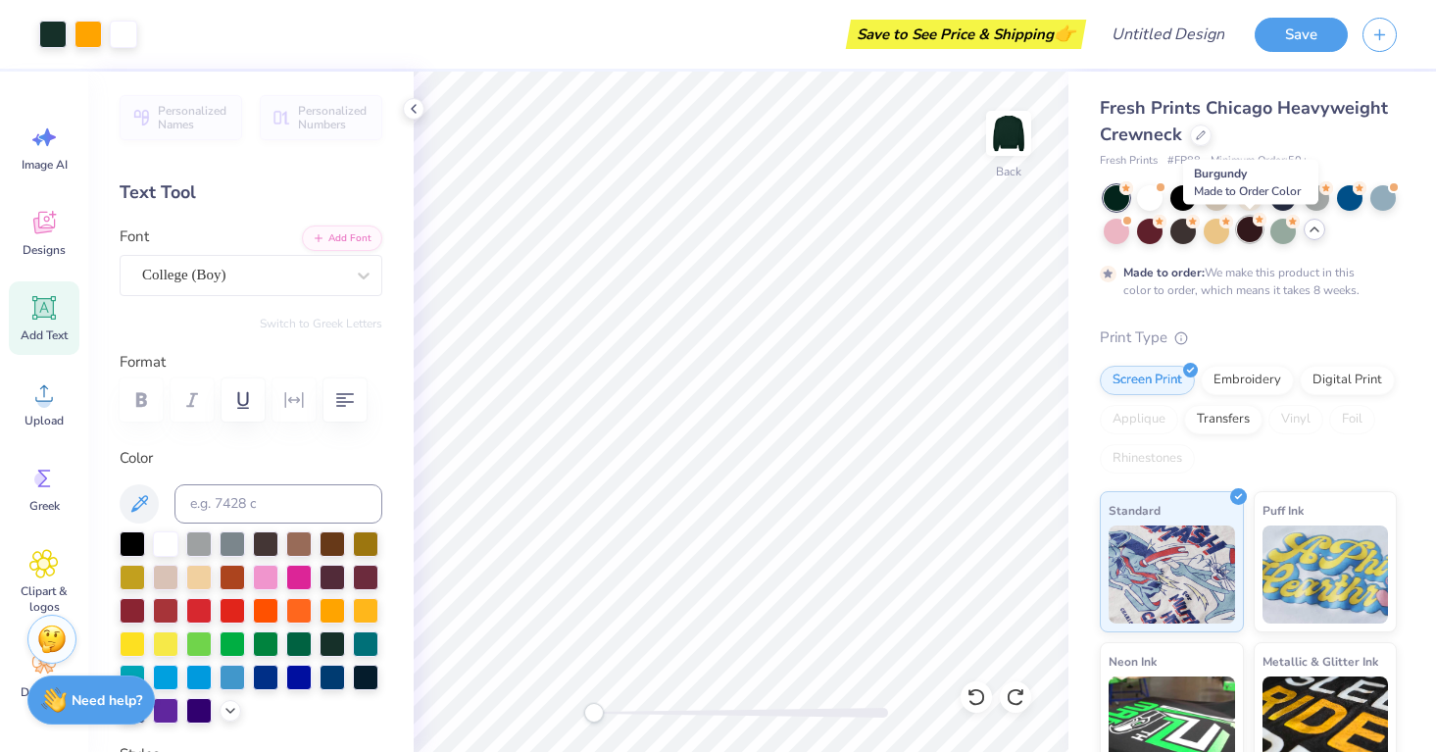
click at [1247, 230] on div at bounding box center [1249, 229] width 25 height 25
click at [1377, 109] on span "Fresh Prints Chicago Heavyweight Crewneck" at bounding box center [1243, 121] width 288 height 50
click at [1211, 192] on div at bounding box center [1215, 195] width 25 height 25
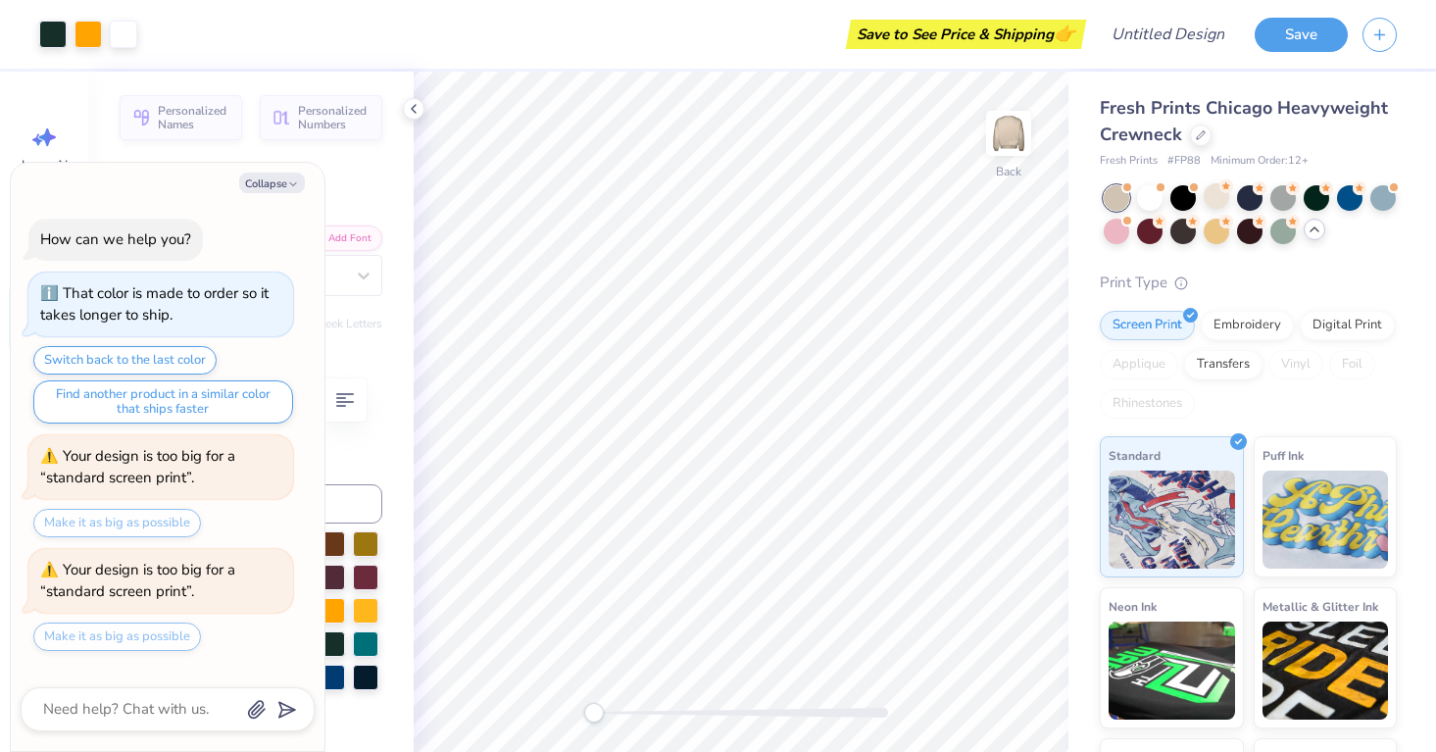
scroll to position [521, 0]
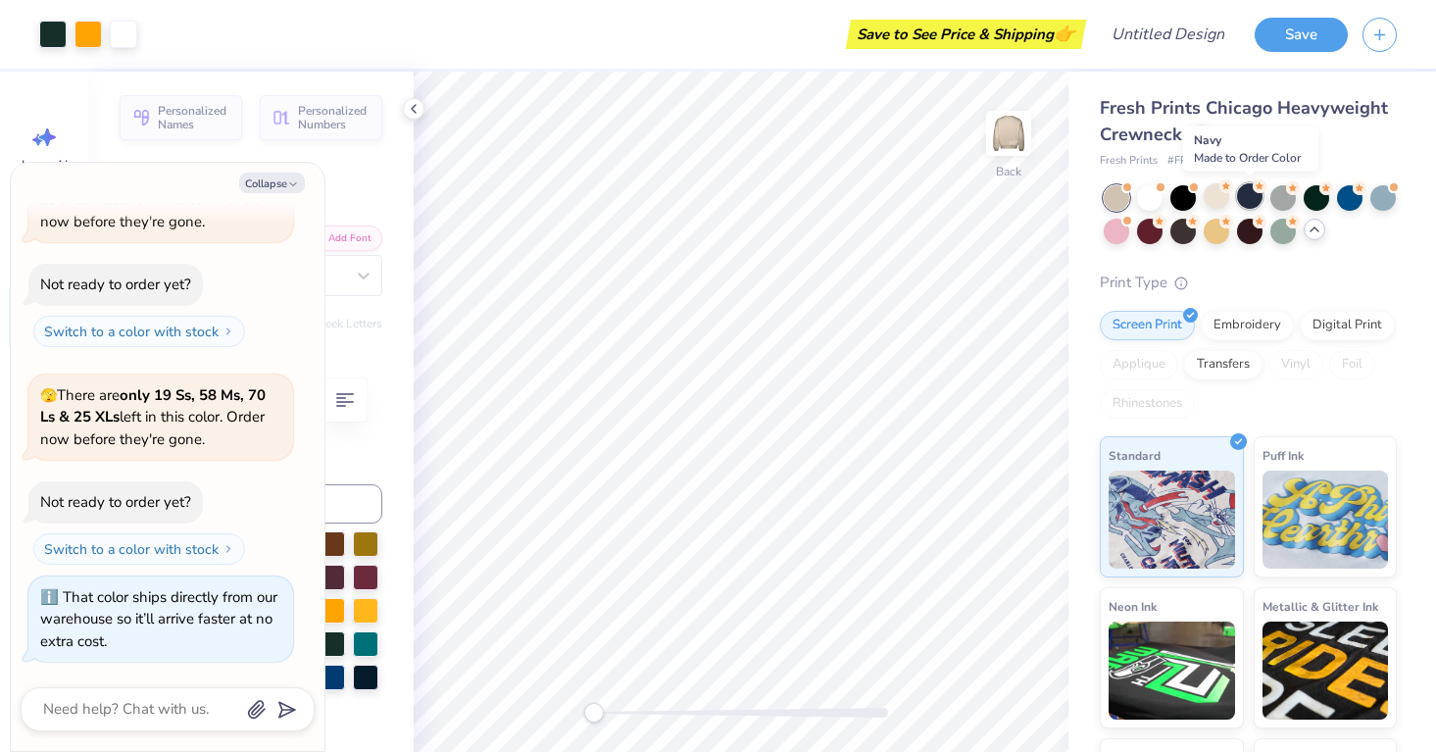
click at [1257, 204] on div at bounding box center [1249, 195] width 25 height 25
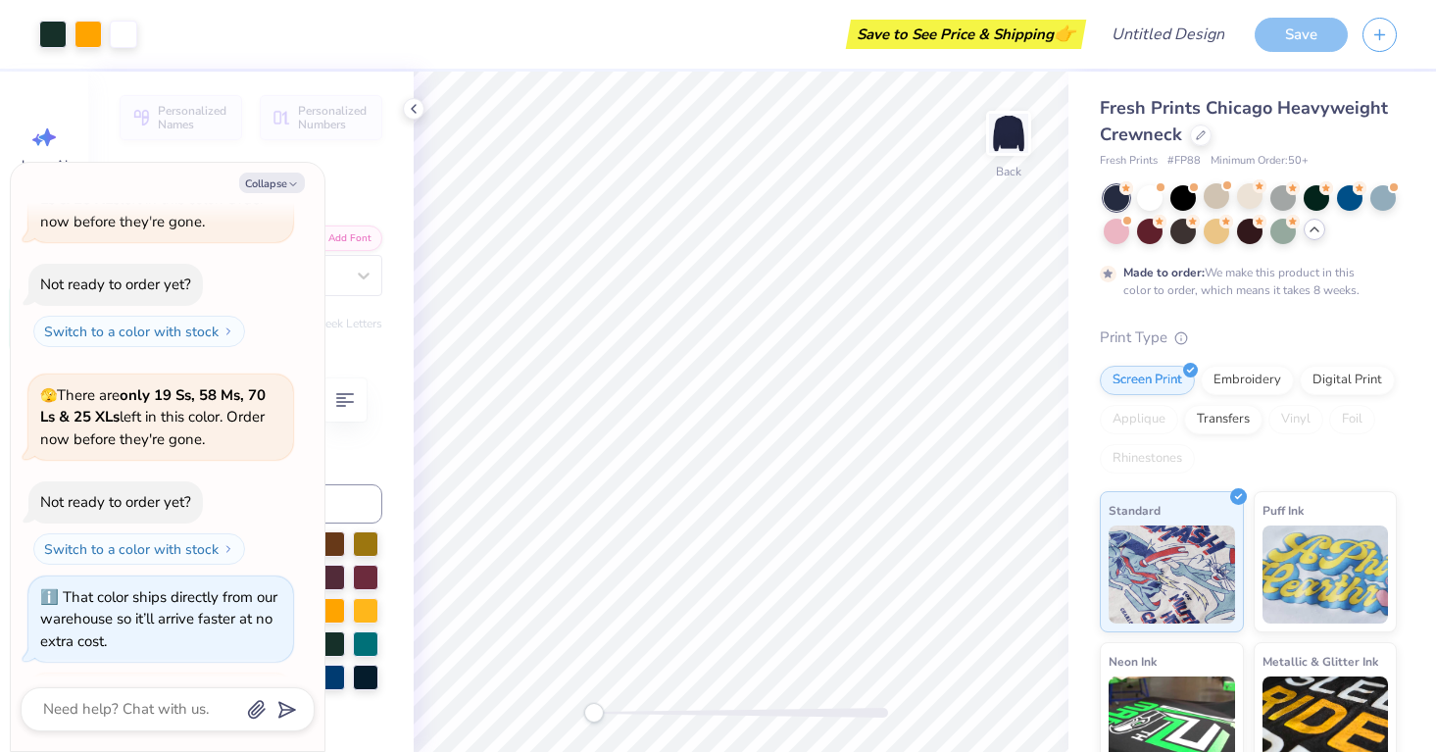
scroll to position [798, 0]
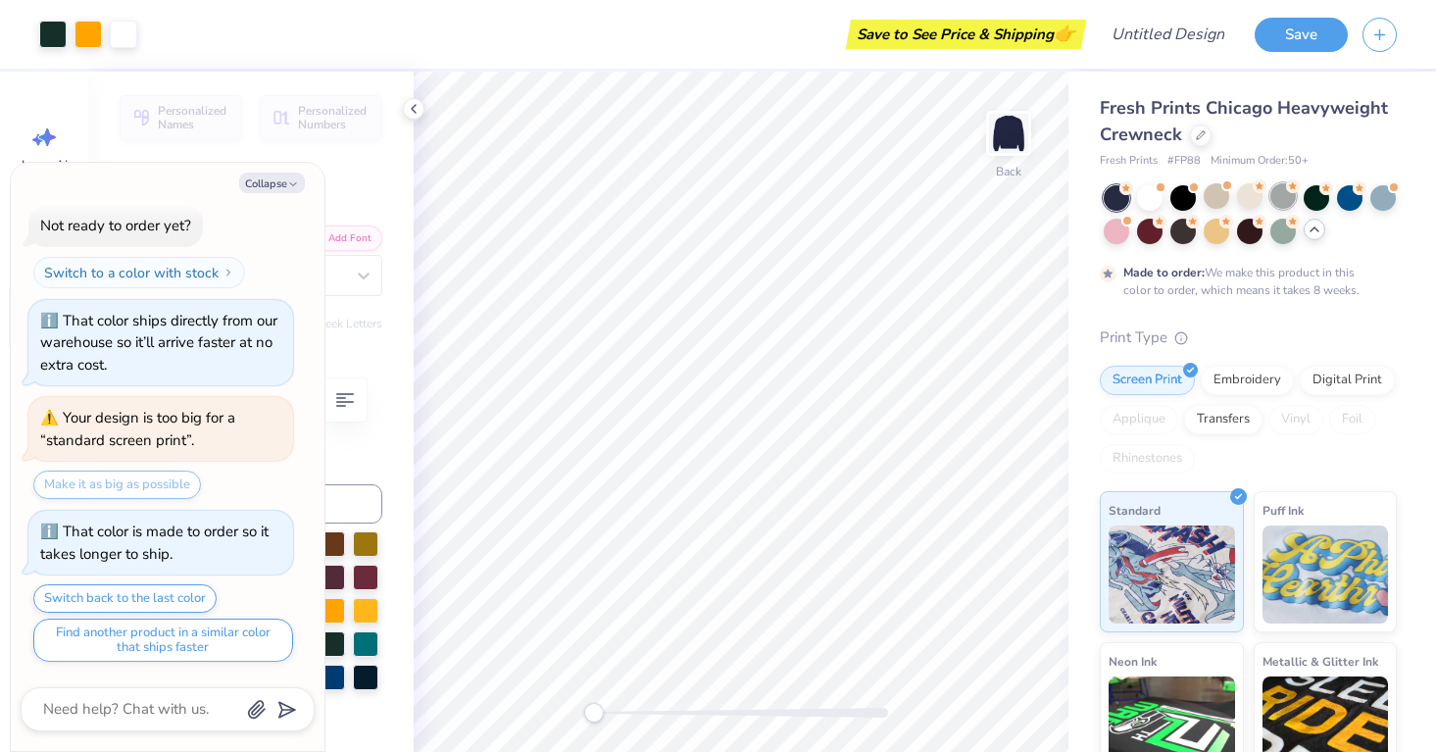
click at [1285, 196] on div at bounding box center [1282, 195] width 25 height 25
click at [1289, 192] on icon at bounding box center [1293, 186] width 14 height 14
click at [1321, 196] on div at bounding box center [1315, 195] width 25 height 25
click at [1154, 198] on div at bounding box center [1149, 195] width 25 height 25
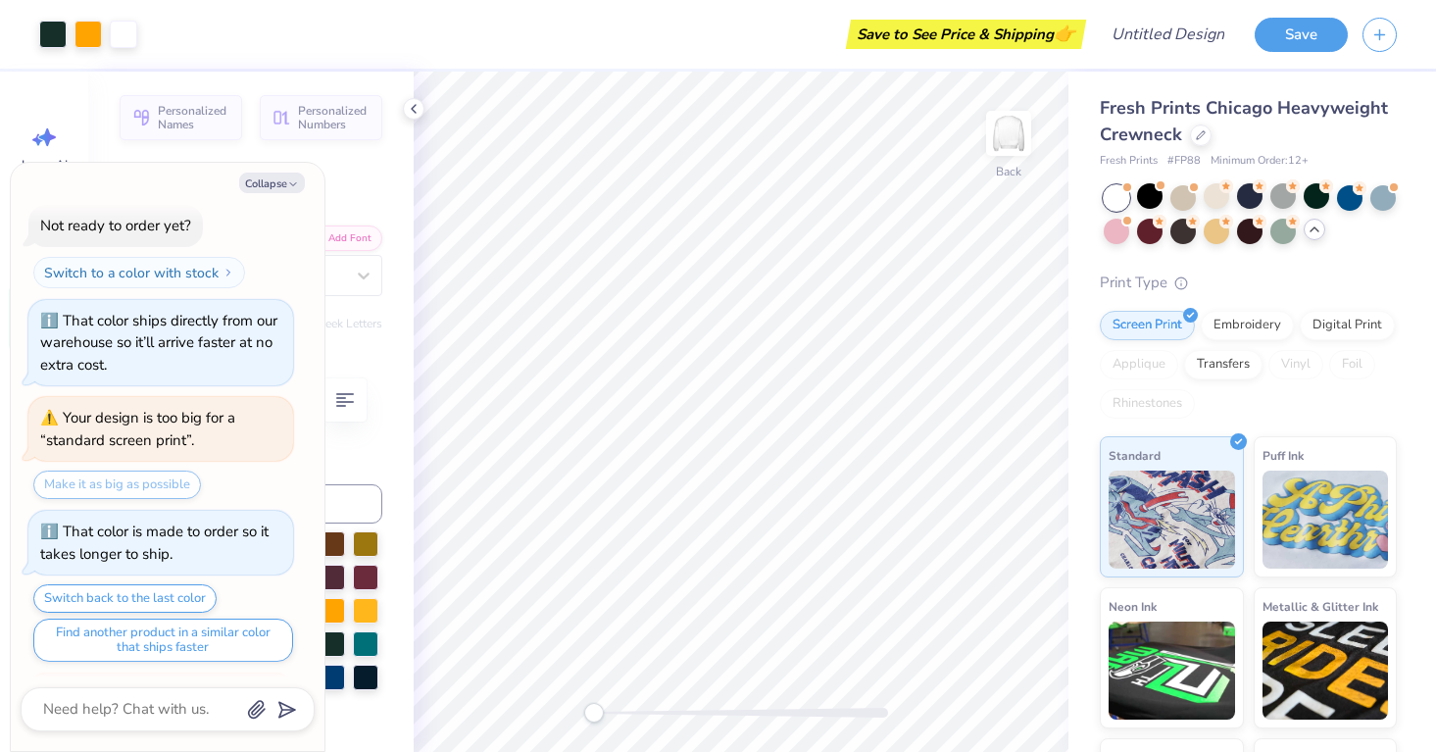
scroll to position [1226, 0]
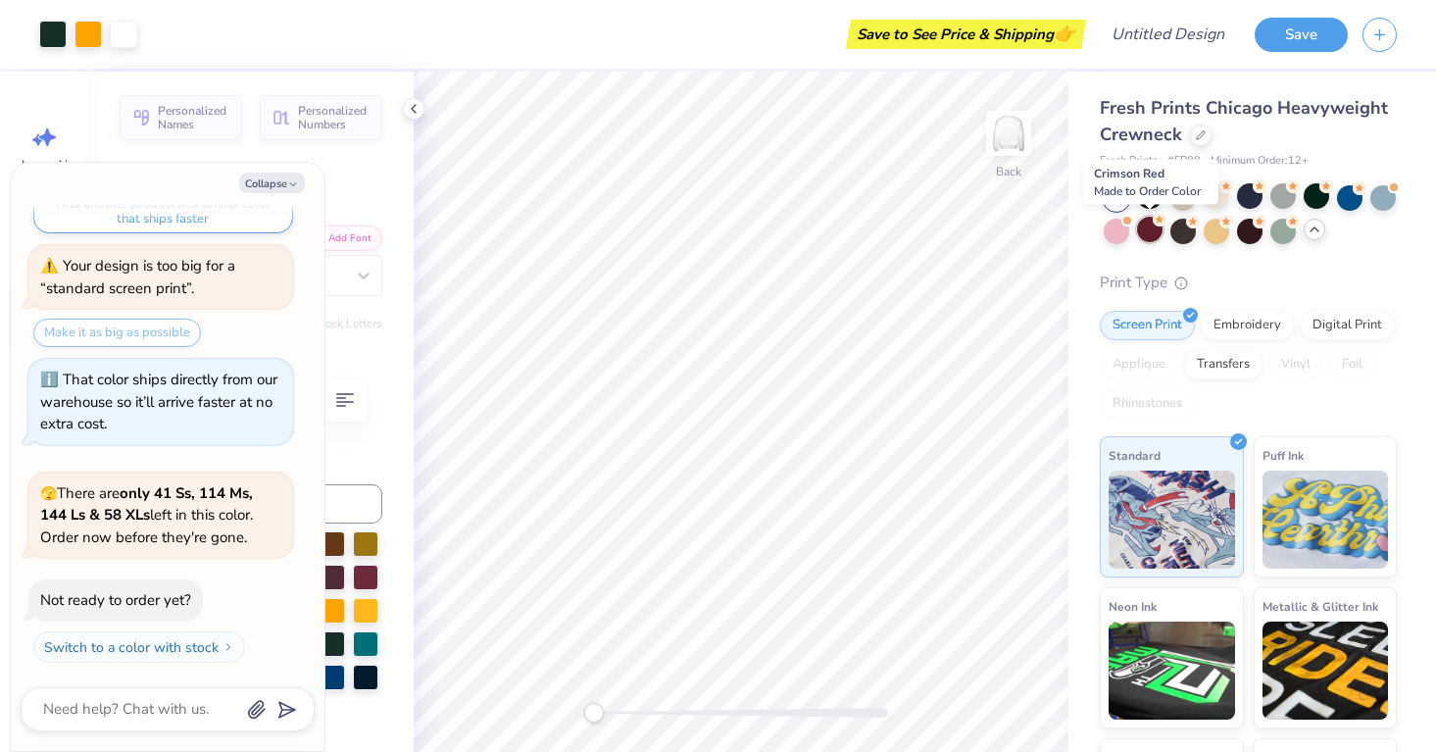
click at [1153, 230] on div at bounding box center [1149, 229] width 25 height 25
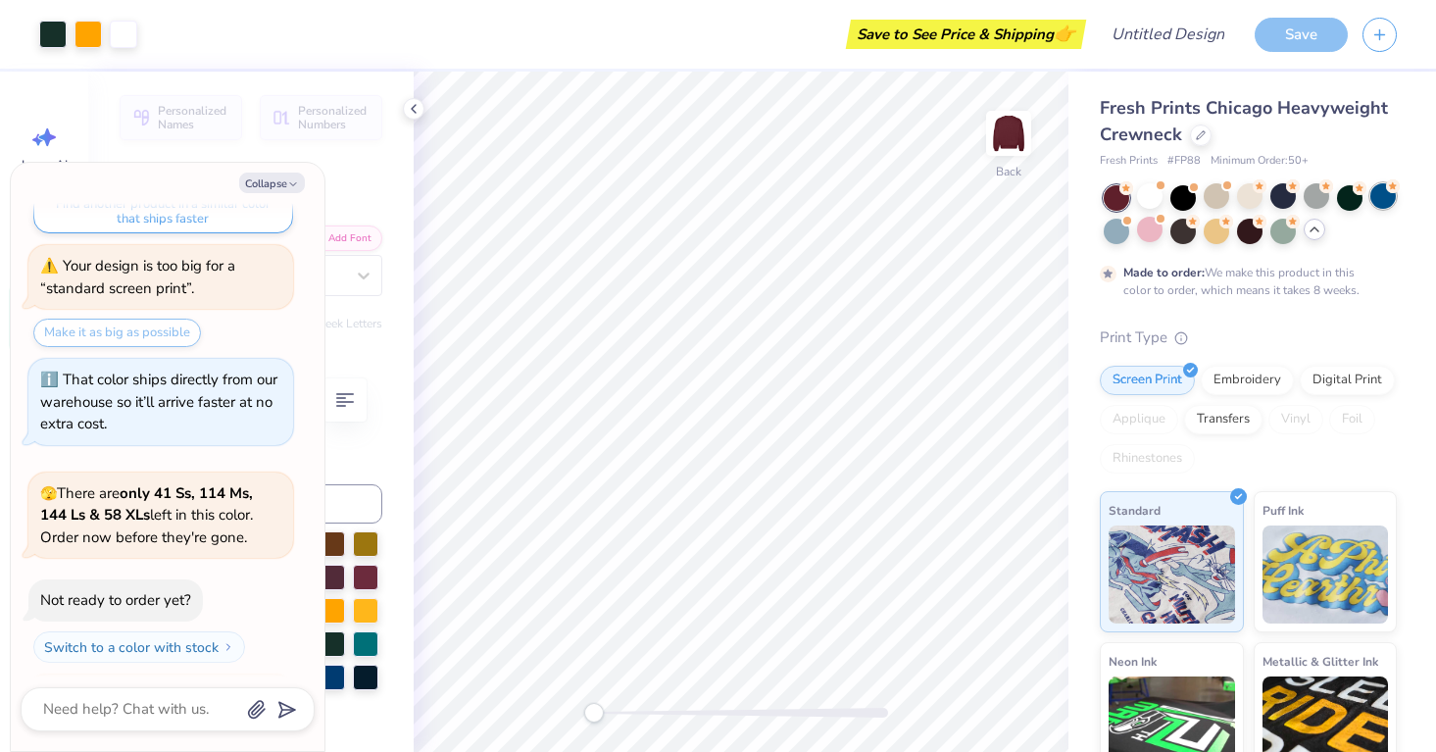
scroll to position [1502, 0]
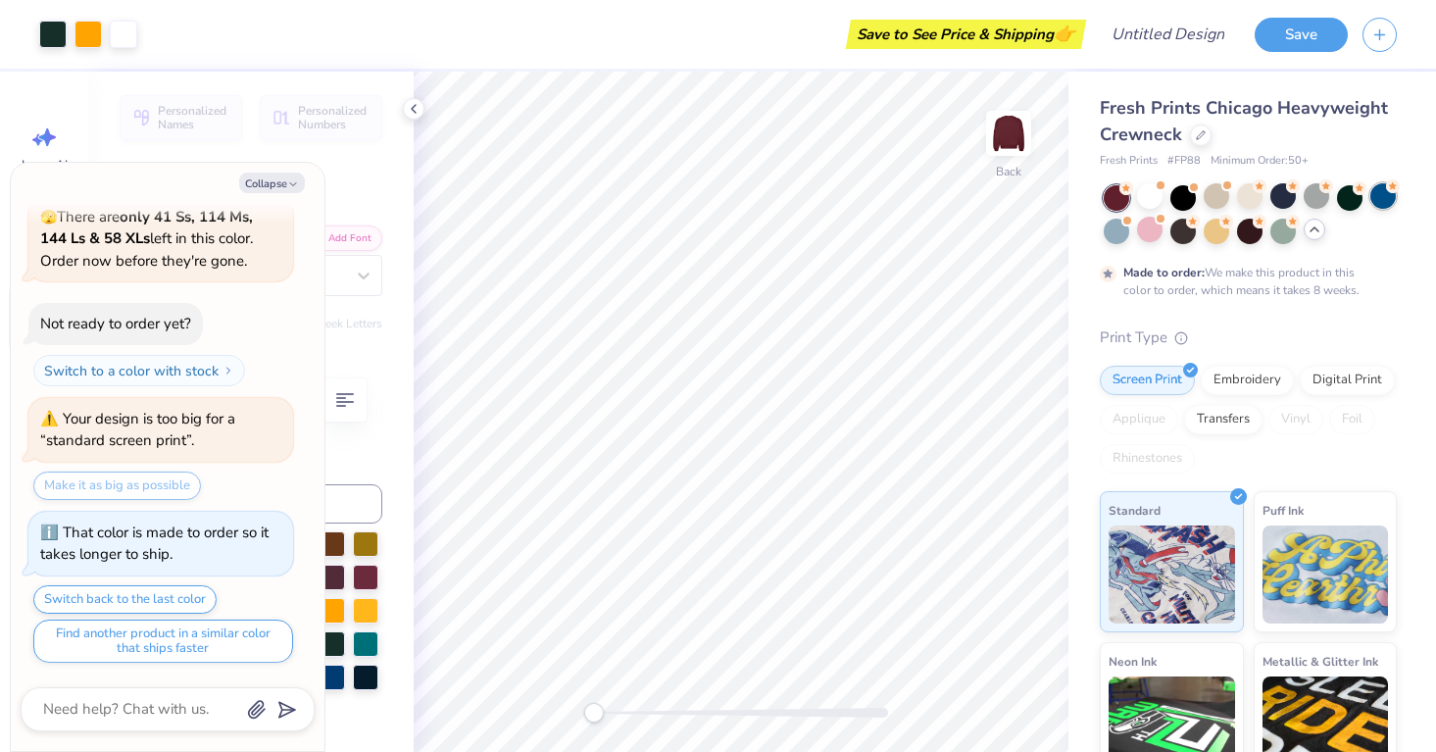
click at [1390, 202] on div at bounding box center [1382, 195] width 25 height 25
click at [1196, 137] on icon at bounding box center [1200, 133] width 8 height 8
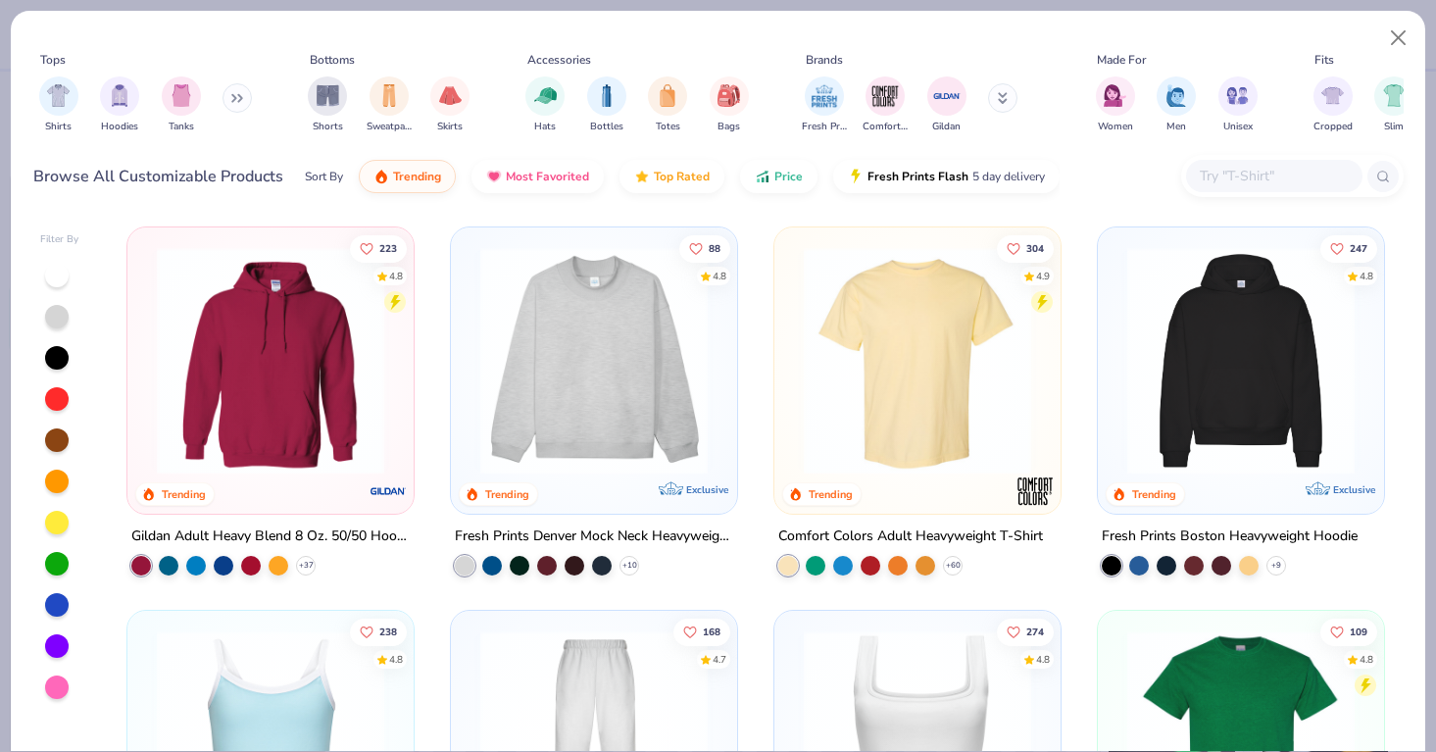
click at [648, 399] on img at bounding box center [593, 360] width 247 height 227
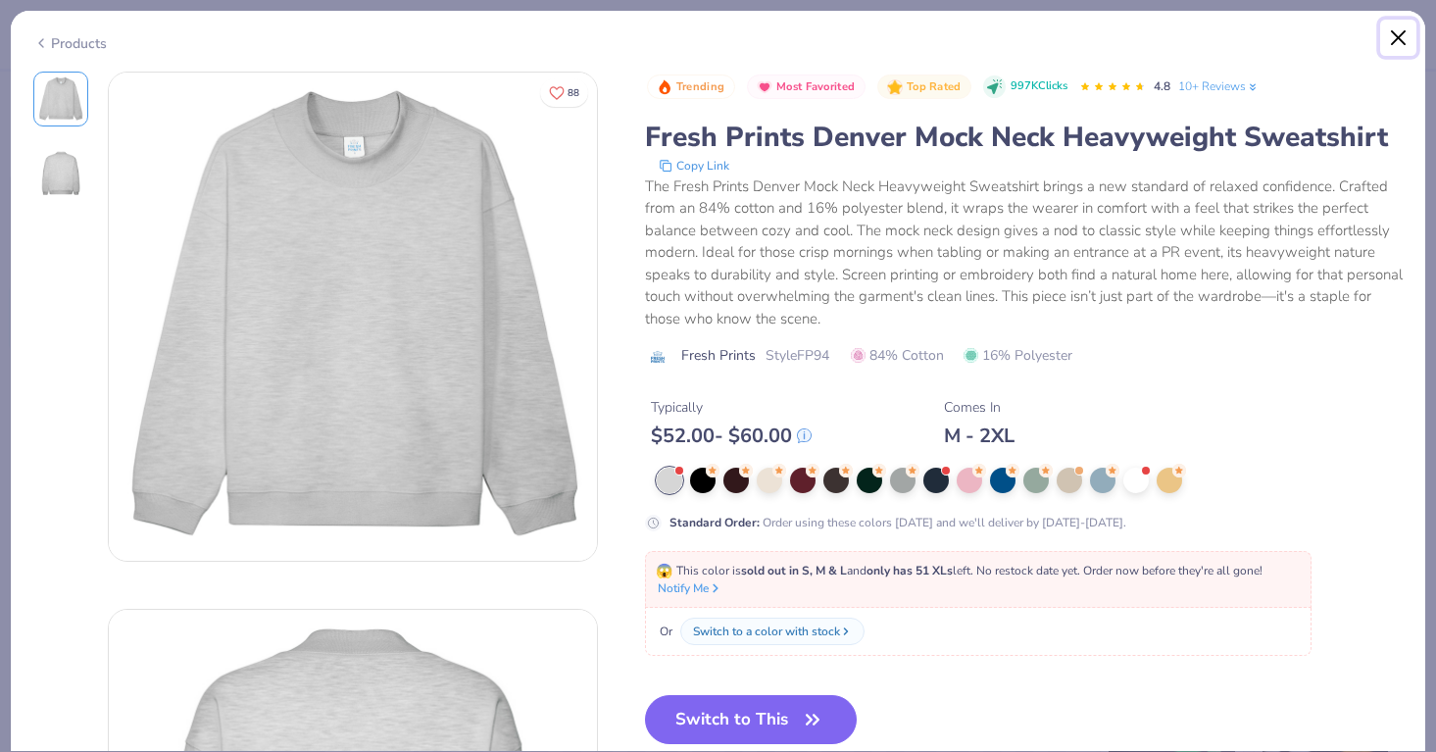
click at [1400, 39] on button "Close" at bounding box center [1398, 38] width 37 height 37
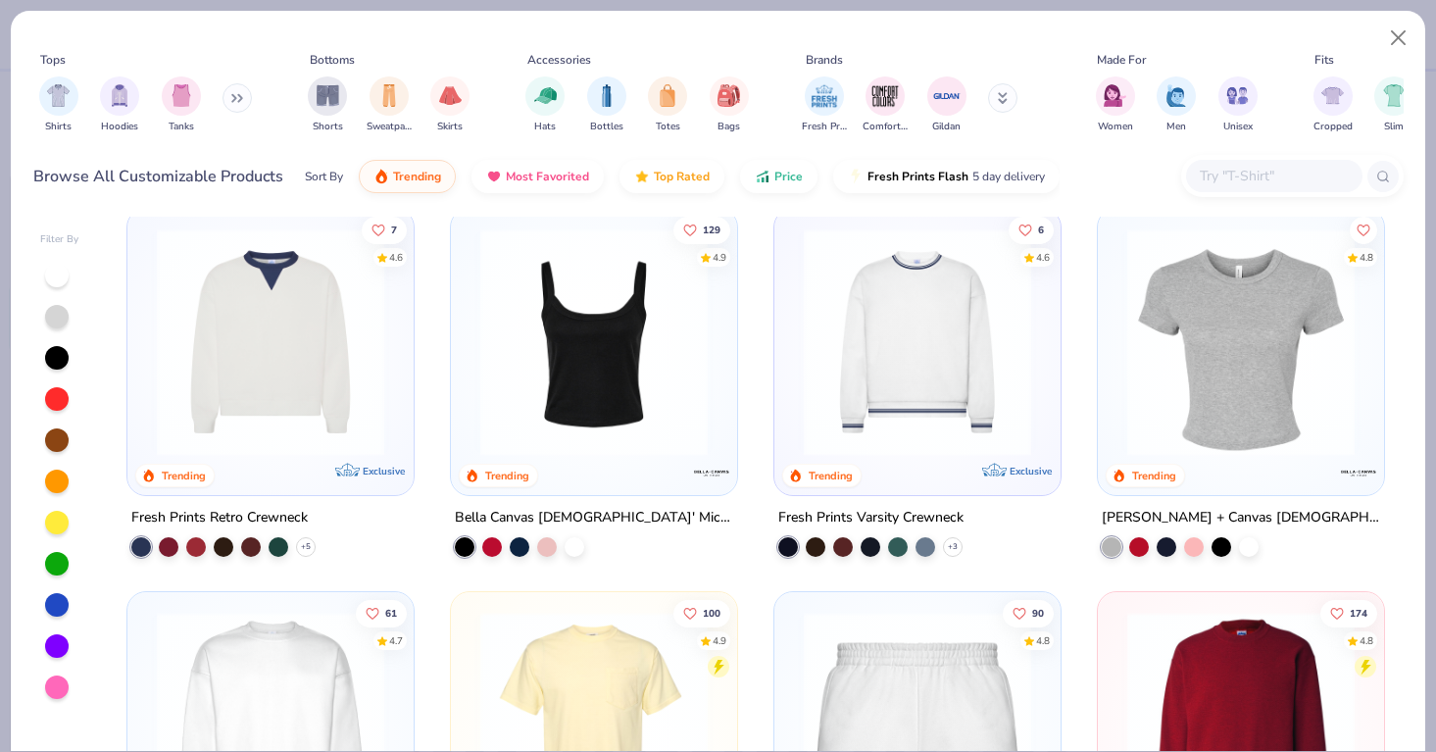
scroll to position [779, 0]
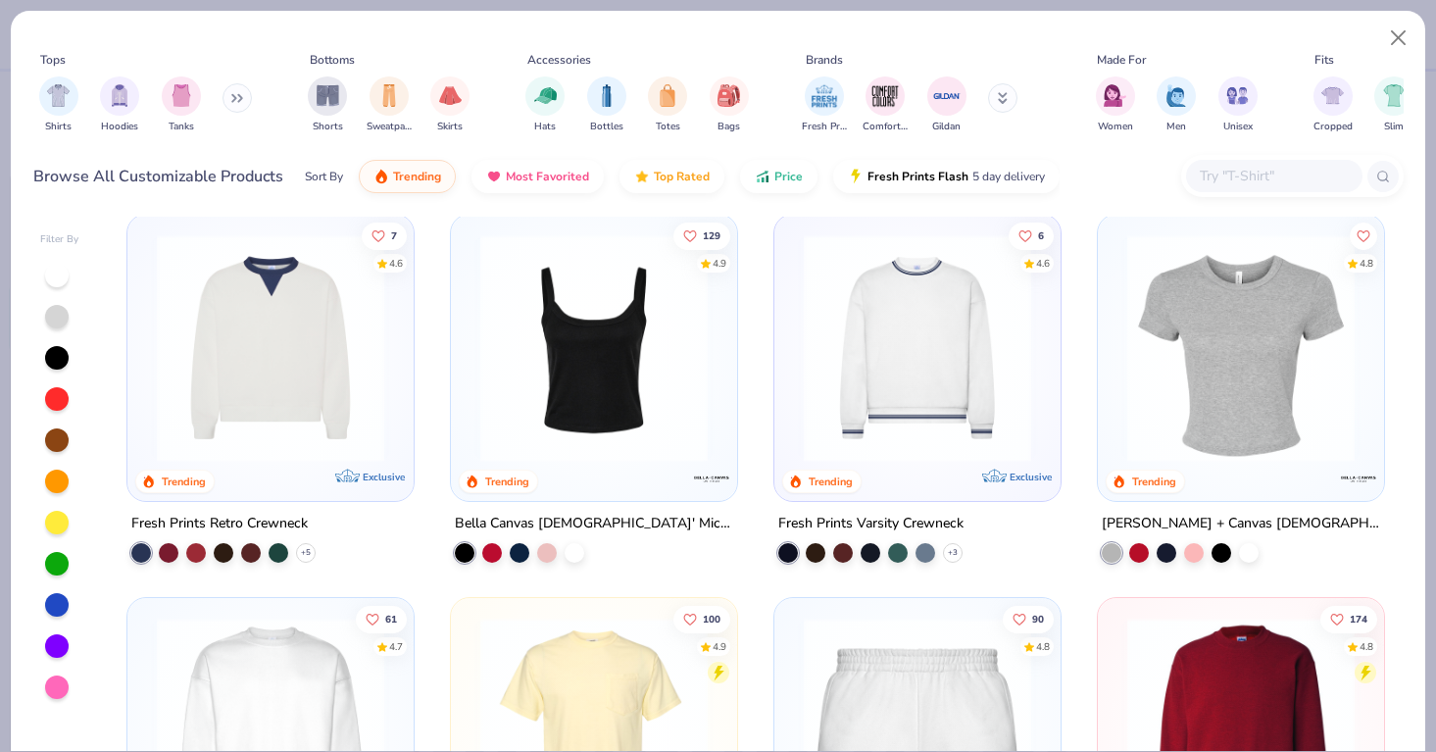
click at [911, 429] on img at bounding box center [917, 347] width 247 height 227
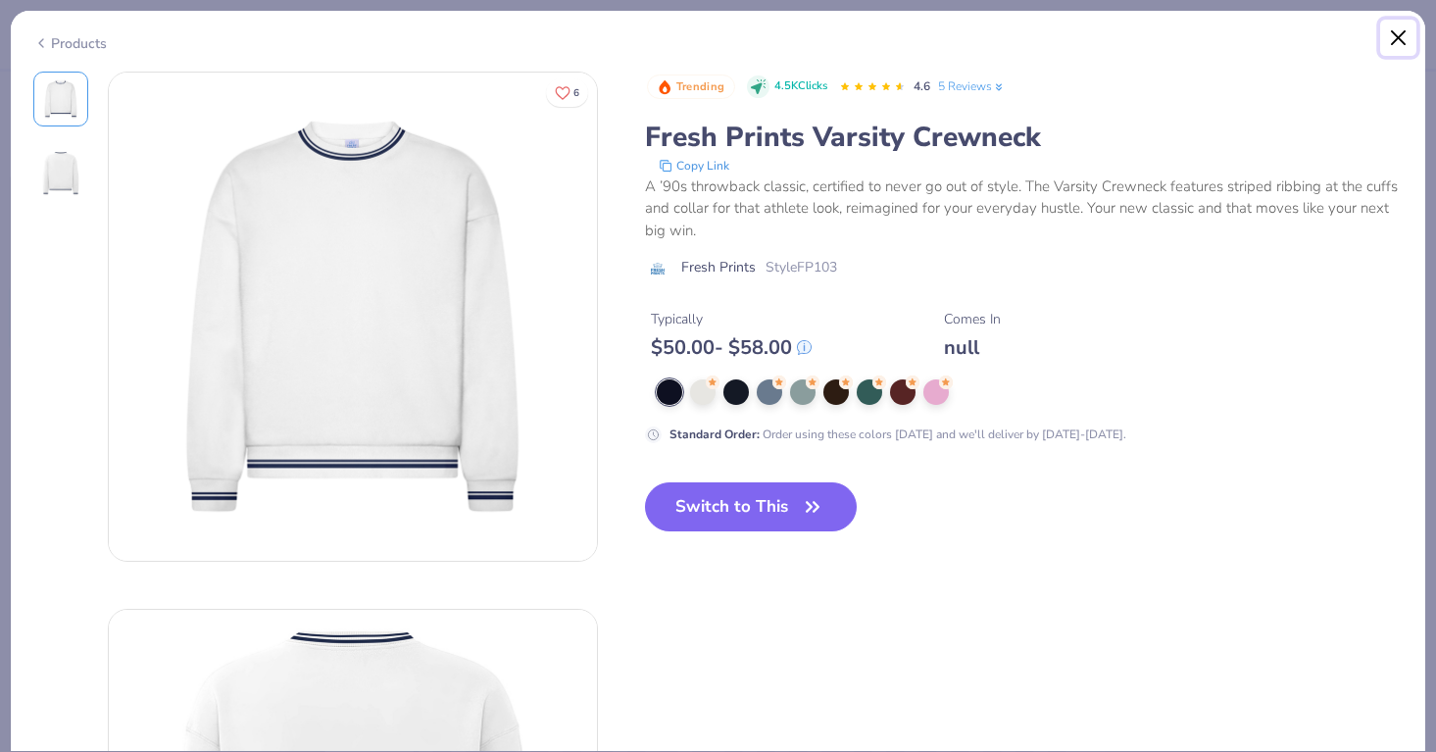
click at [1398, 36] on button "Close" at bounding box center [1398, 38] width 37 height 37
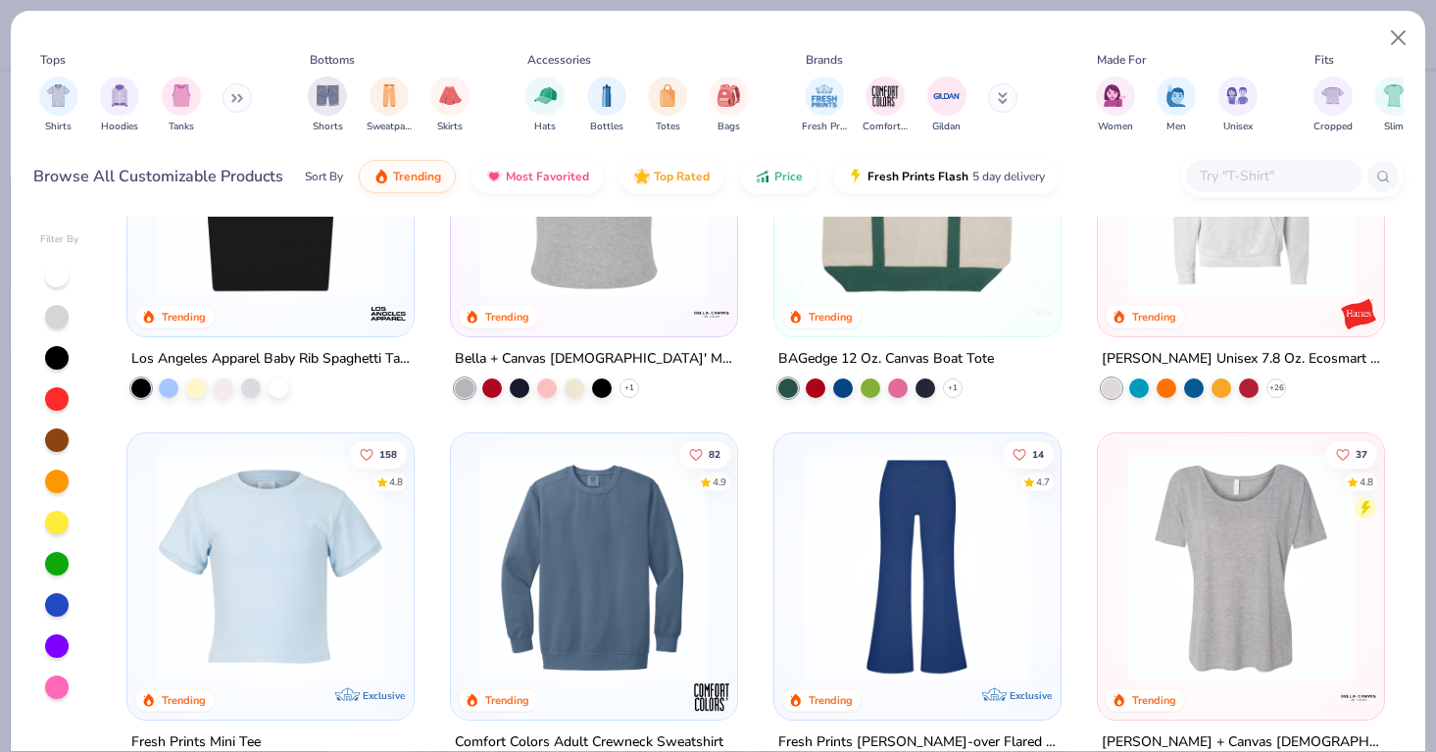
scroll to position [3009, 0]
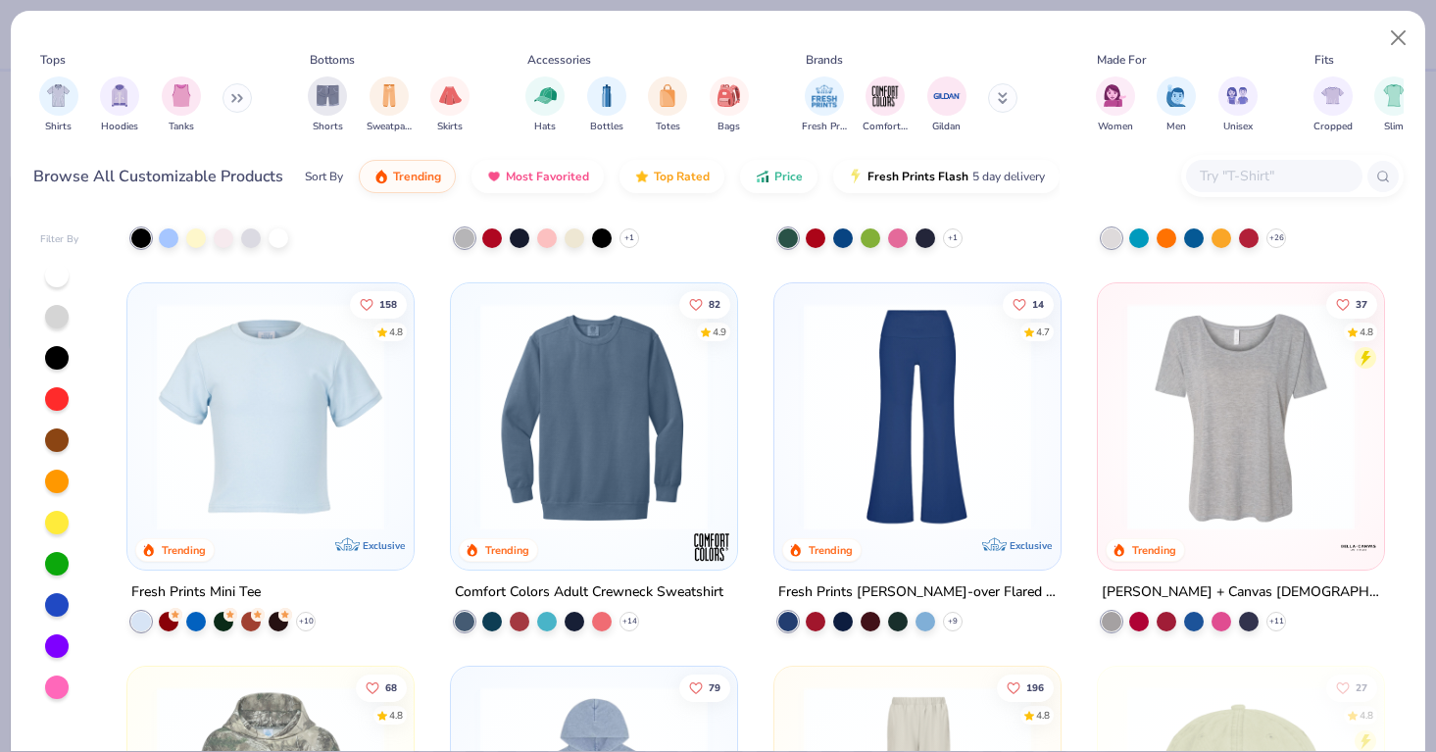
click at [583, 430] on img at bounding box center [593, 416] width 247 height 227
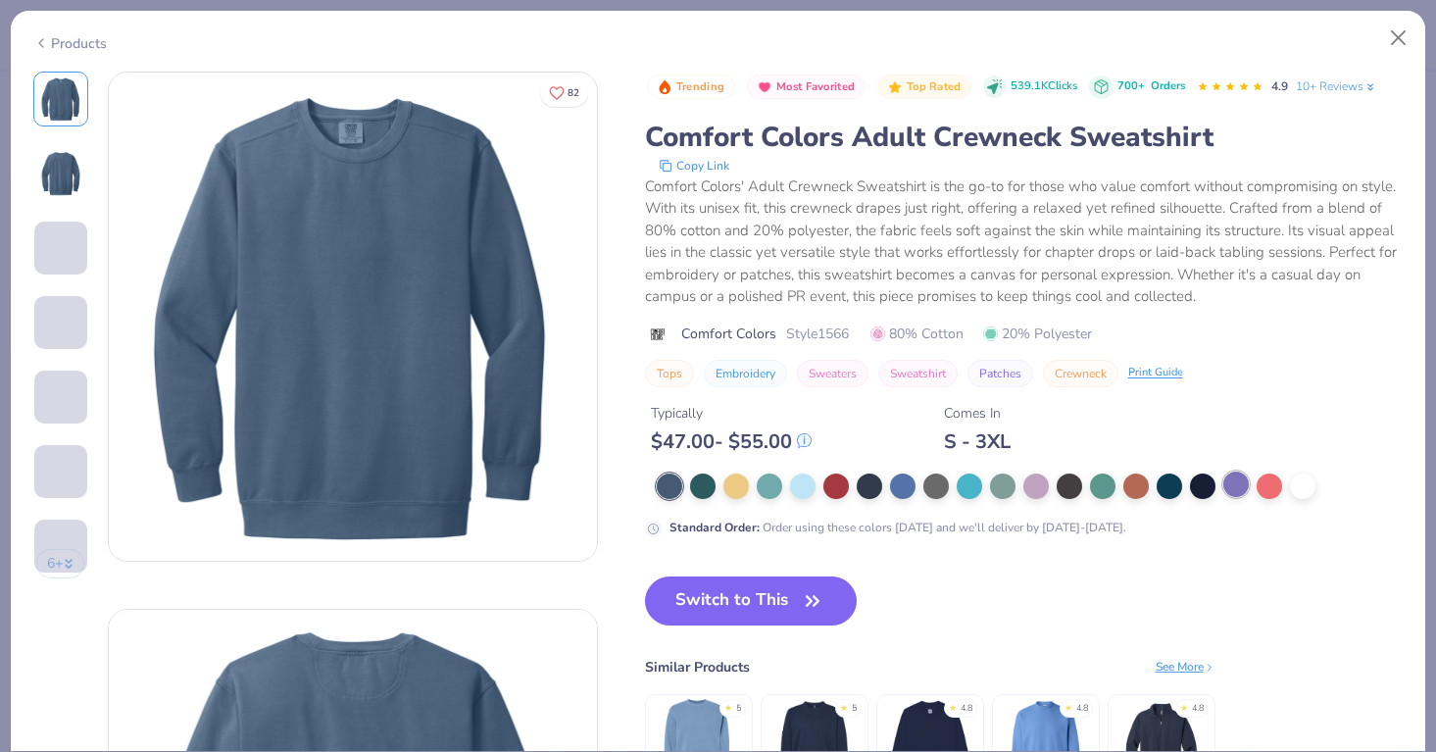
click at [1227, 482] on div at bounding box center [1235, 483] width 25 height 25
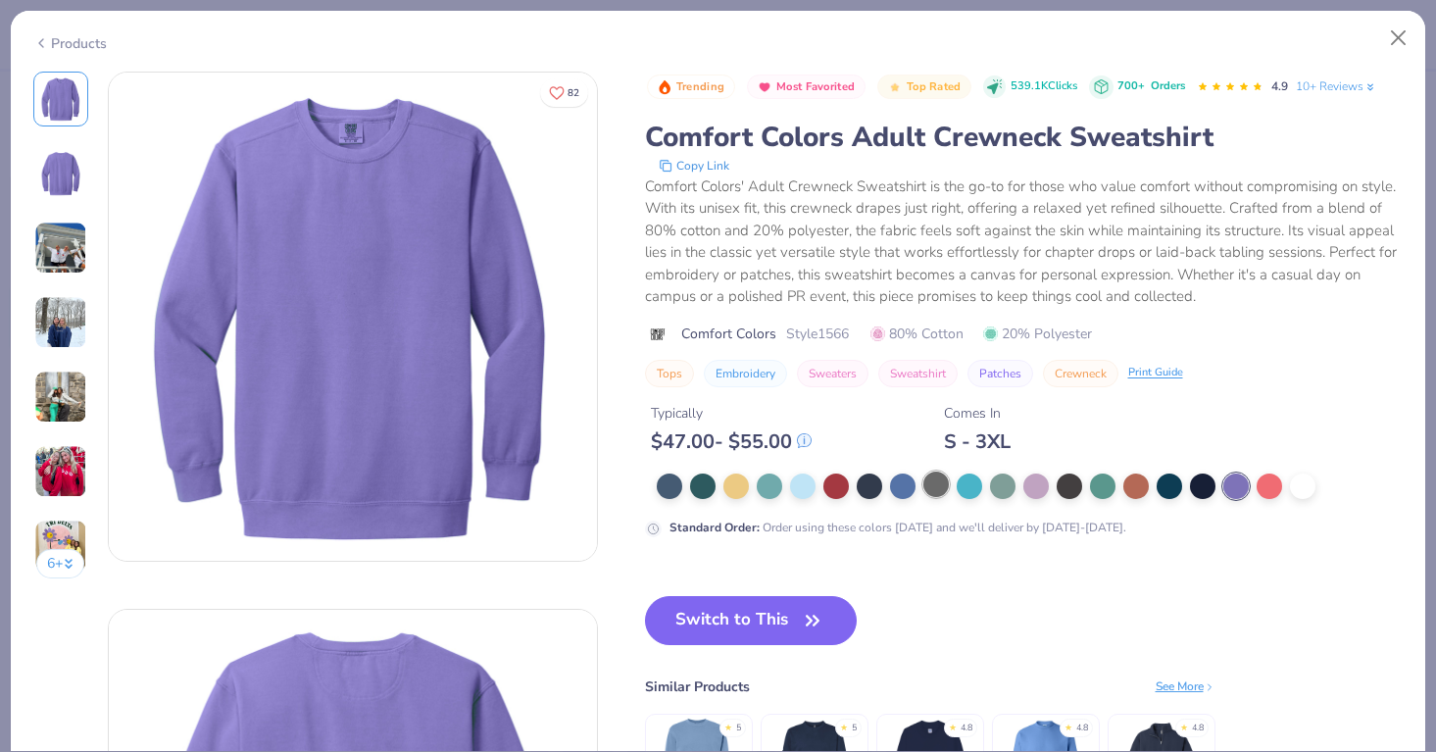
click at [935, 495] on div at bounding box center [935, 483] width 25 height 25
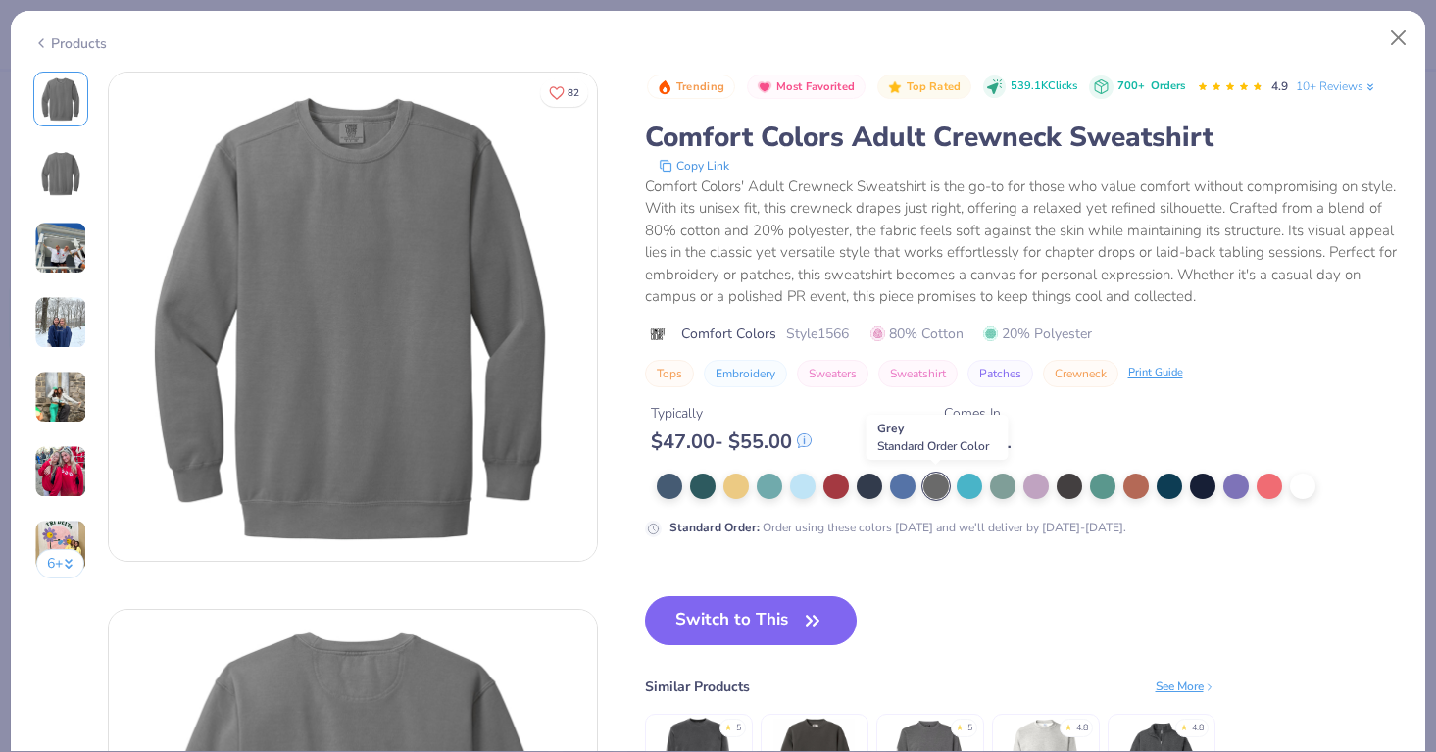
type textarea "x"
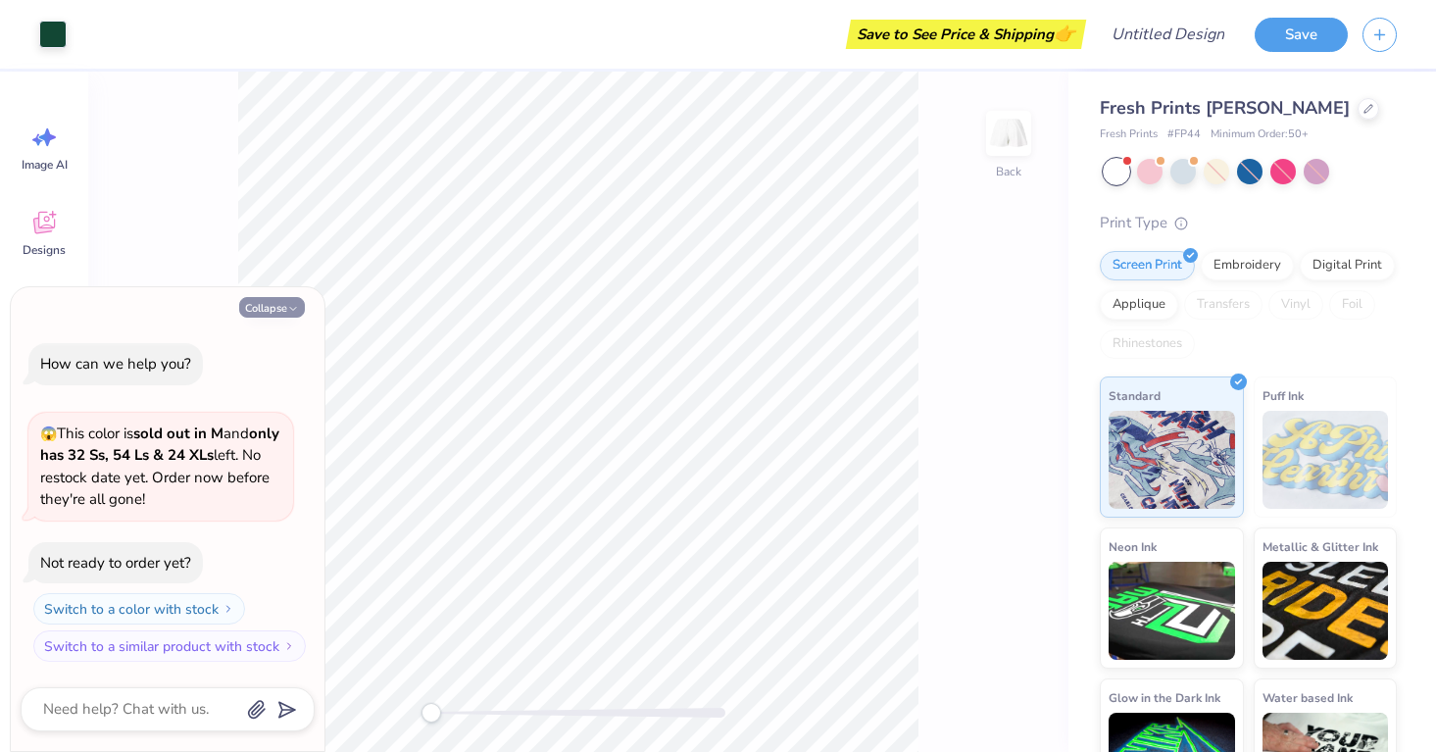
click at [264, 307] on button "Collapse" at bounding box center [272, 307] width 66 height 21
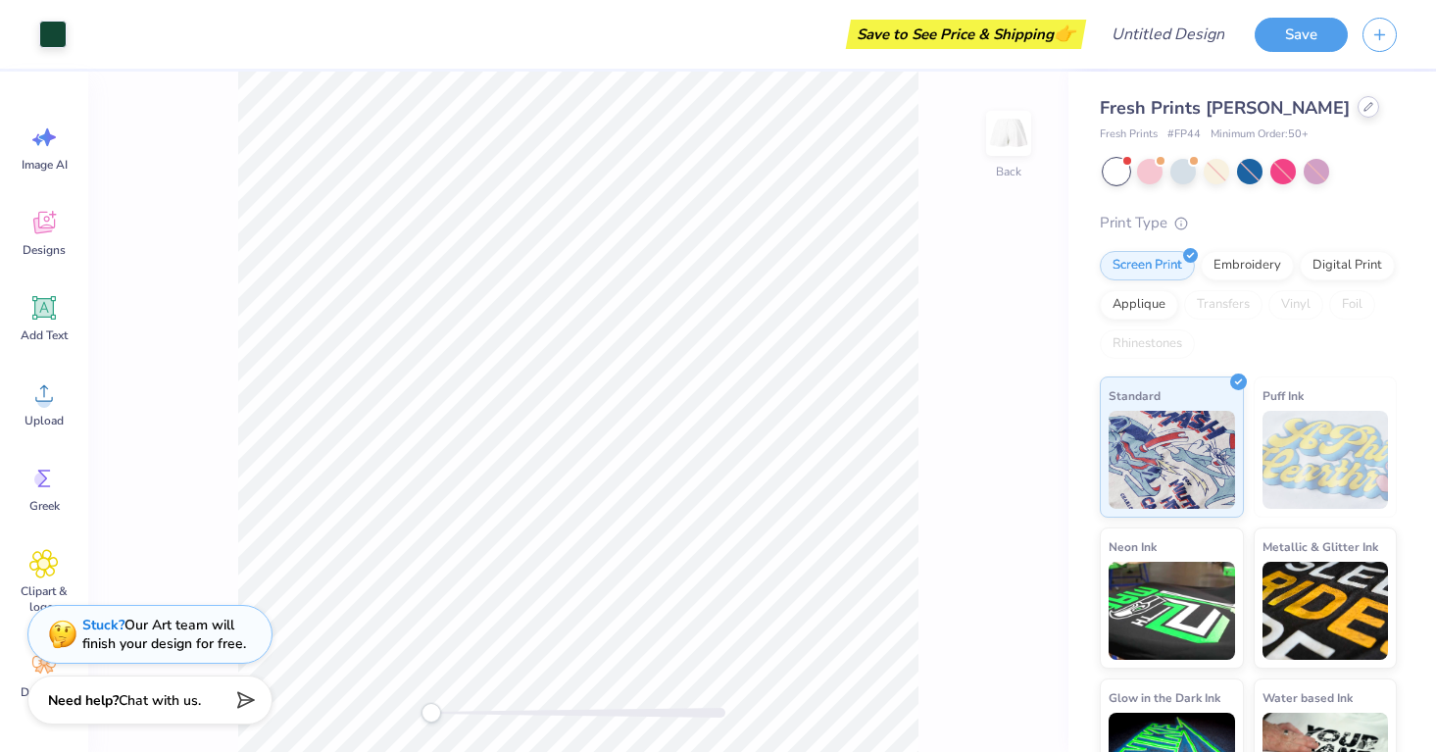
click at [1357, 103] on div at bounding box center [1368, 107] width 22 height 22
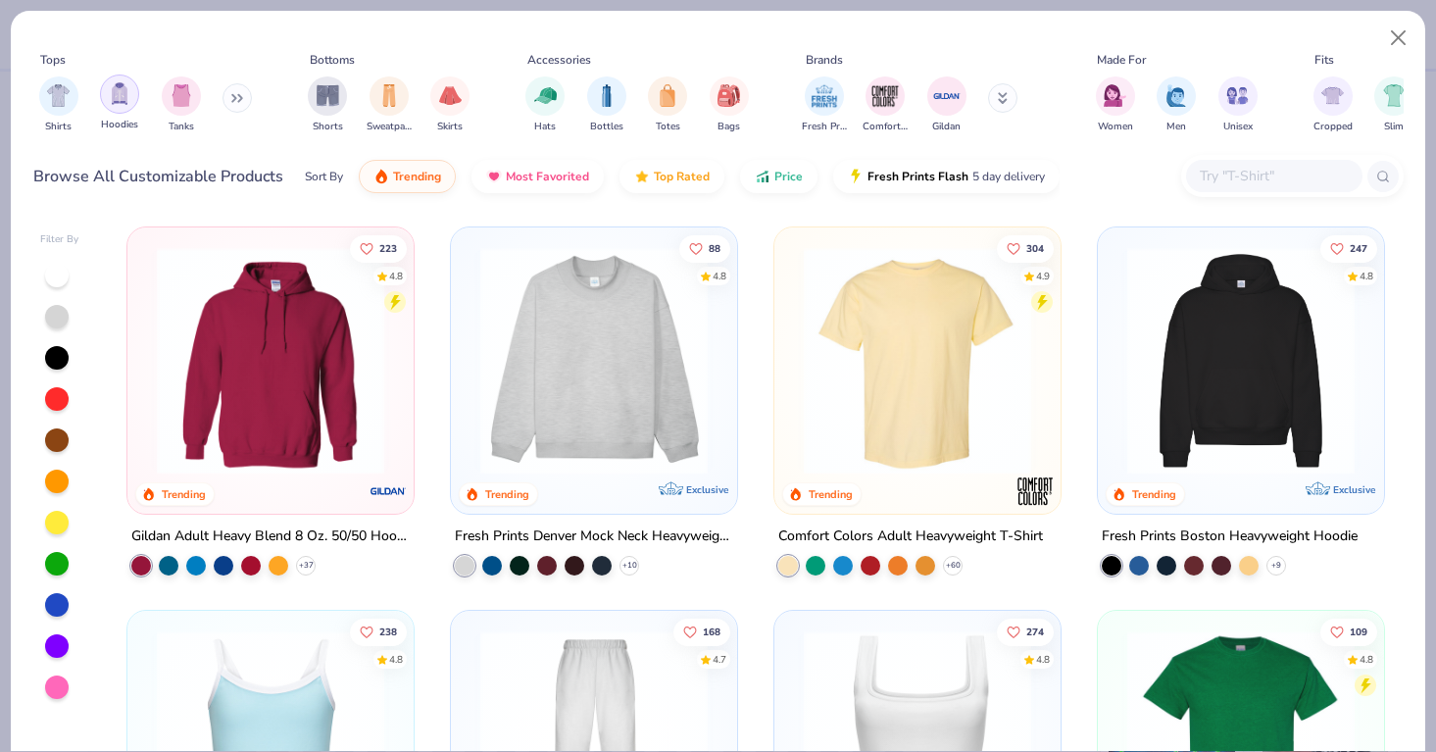
click at [109, 102] on img "filter for Hoodies" at bounding box center [120, 93] width 22 height 23
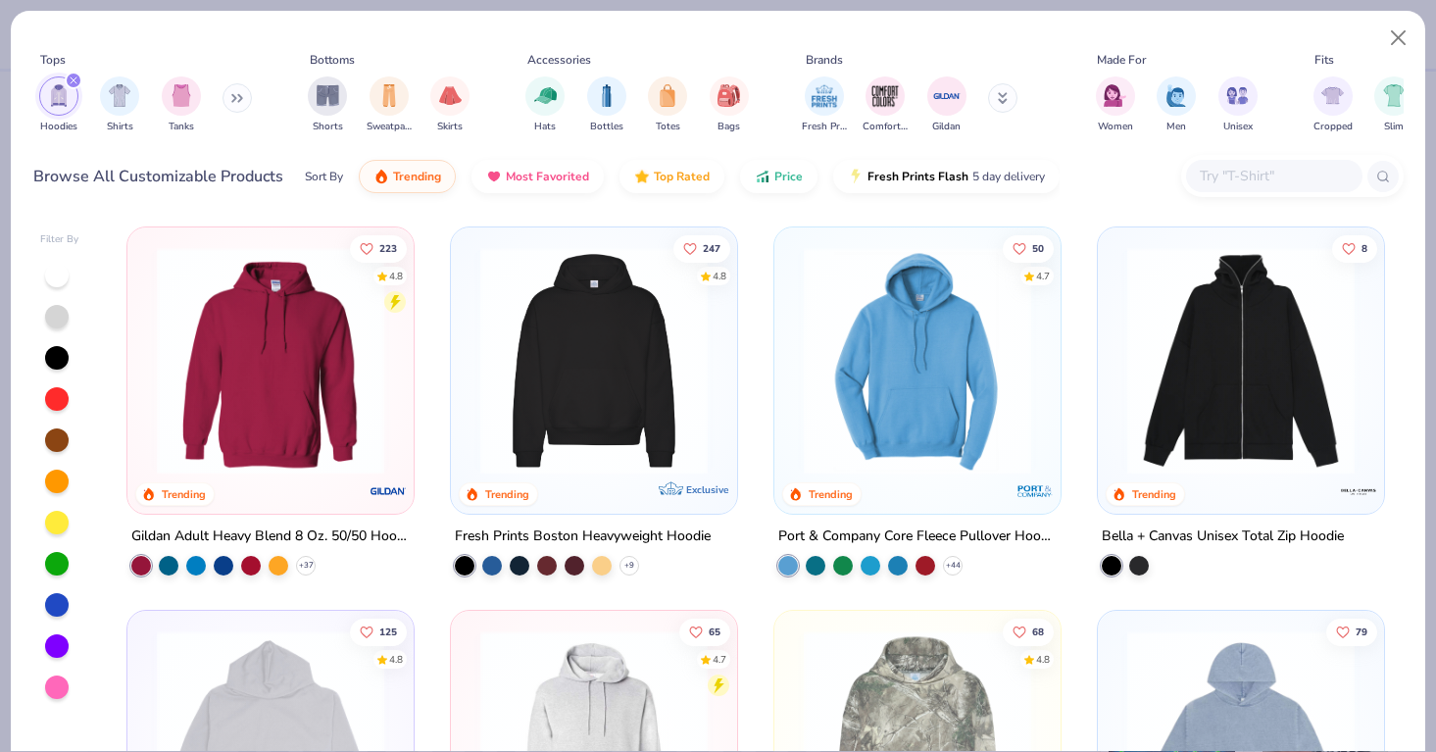
click at [243, 97] on icon at bounding box center [237, 98] width 12 height 10
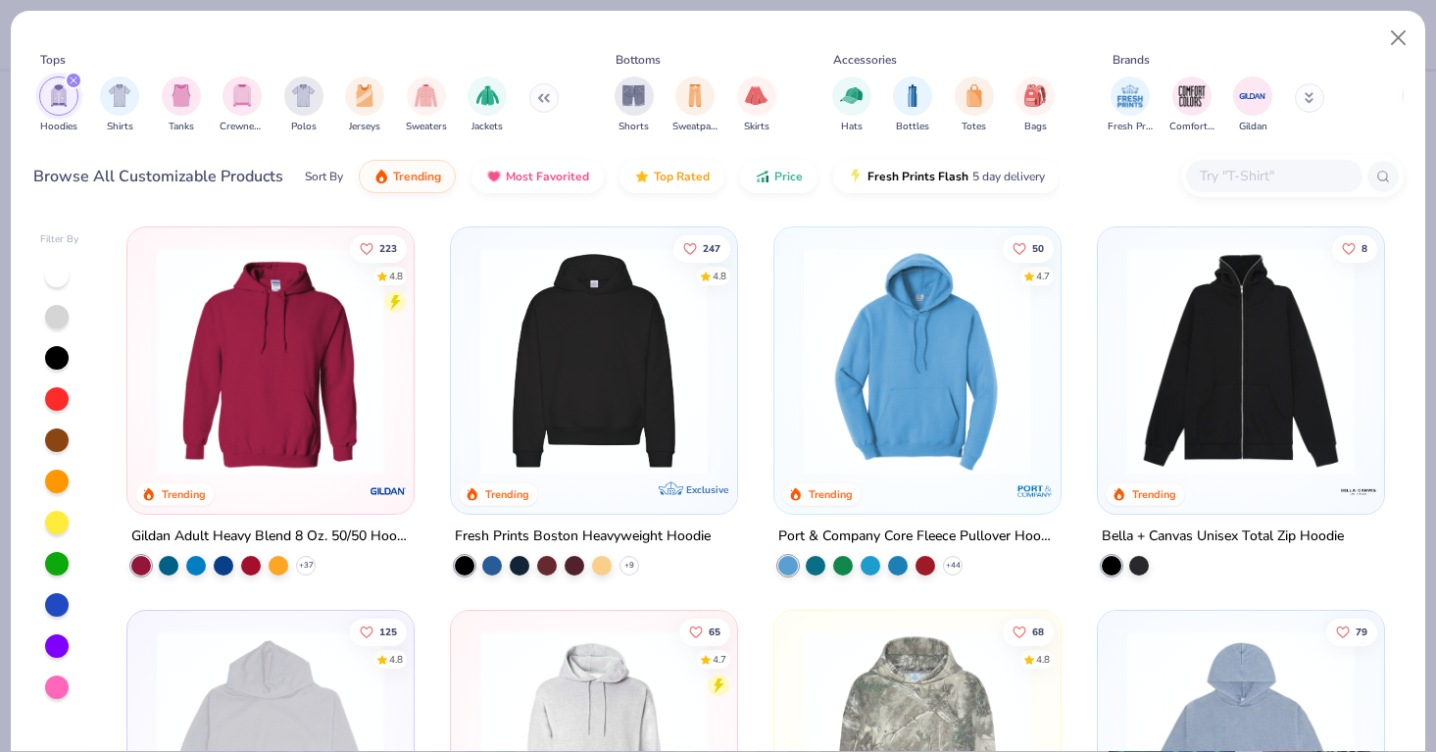
click at [243, 97] on img "filter for Crewnecks" at bounding box center [242, 95] width 22 height 23
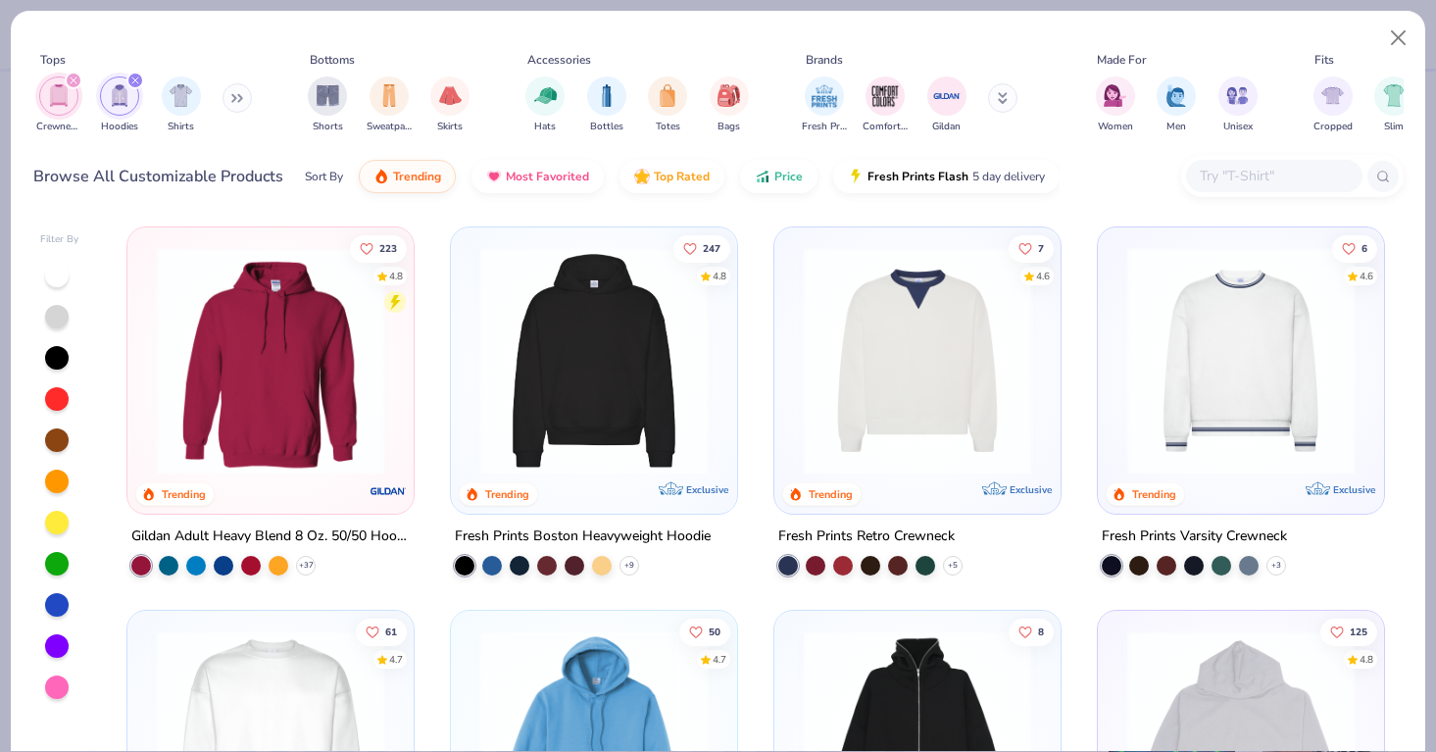
click at [902, 392] on img at bounding box center [917, 360] width 247 height 227
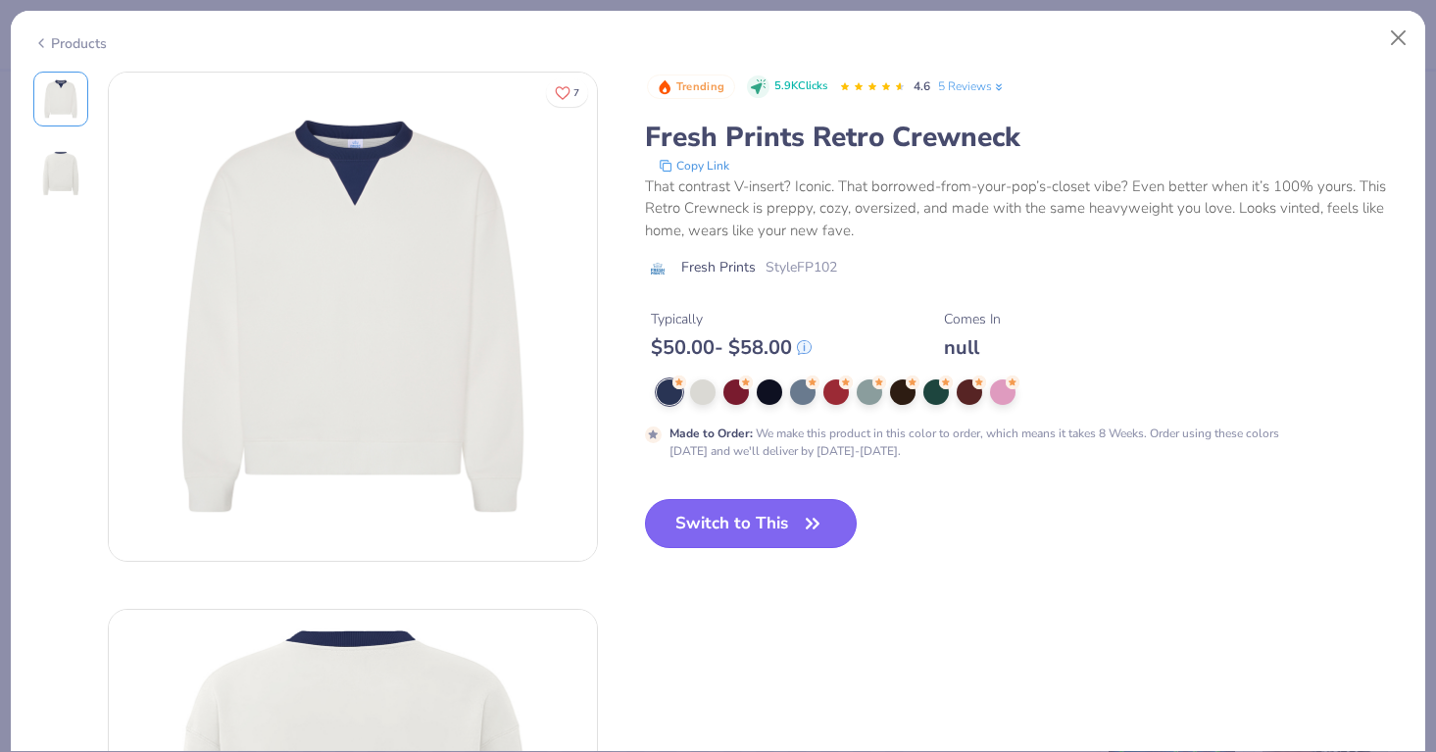
click at [775, 525] on button "Switch to This" at bounding box center [751, 523] width 213 height 49
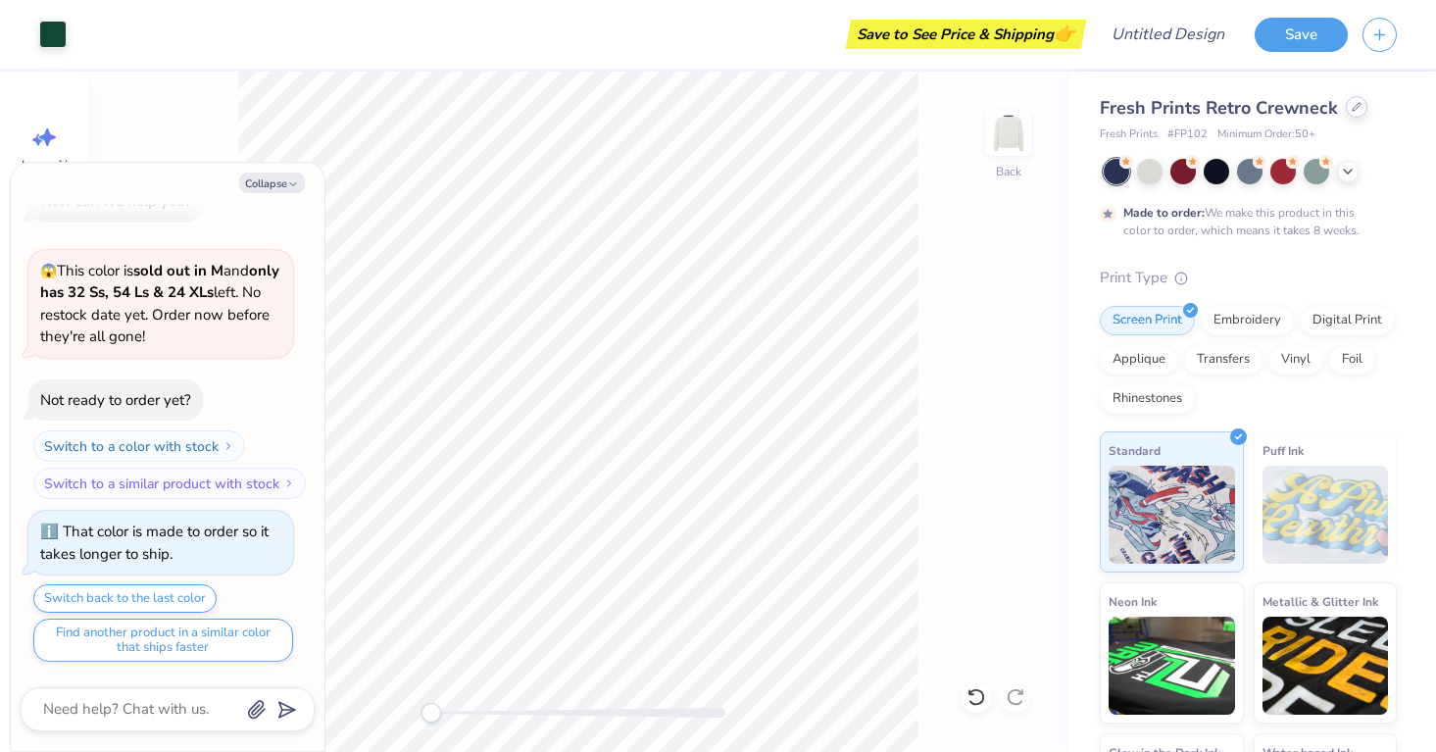
click at [1351, 117] on div at bounding box center [1356, 107] width 22 height 22
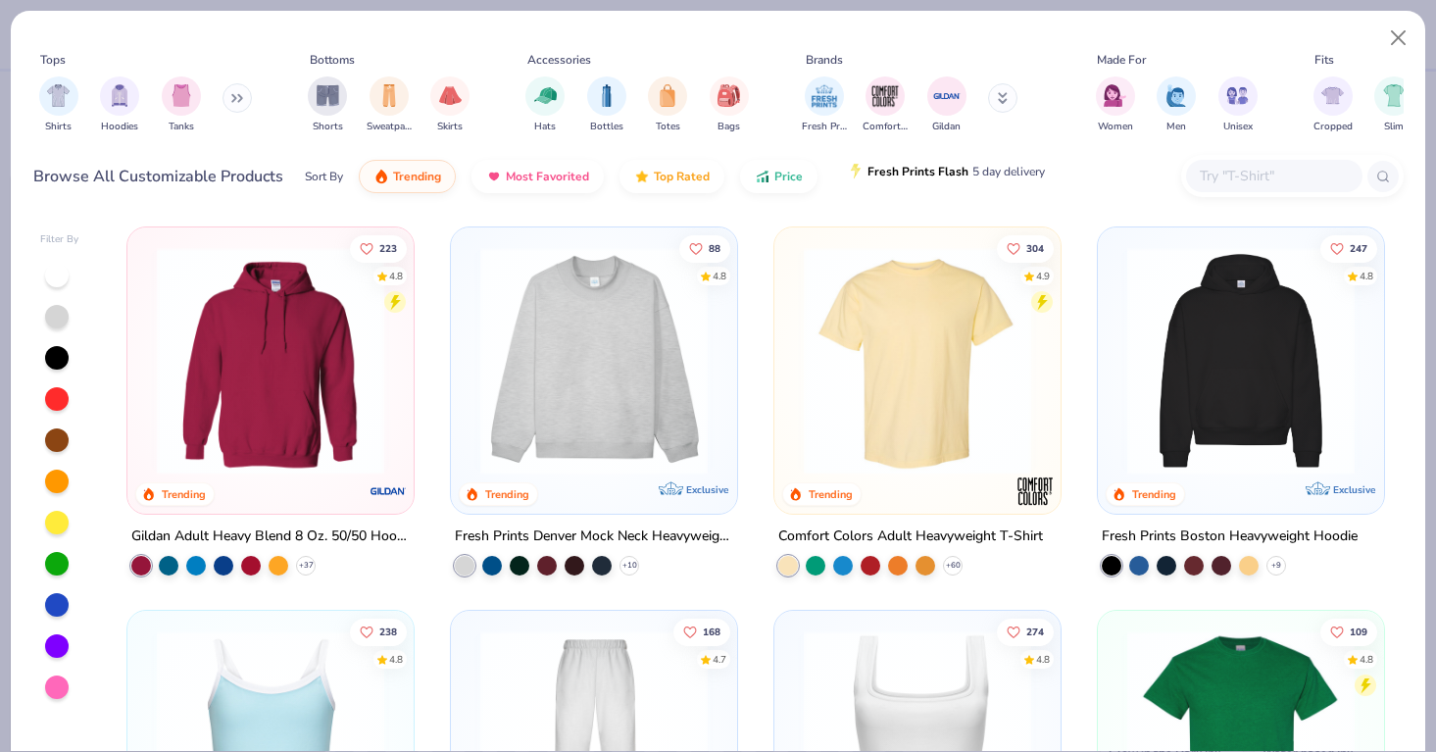
click at [961, 181] on button "Fresh Prints Flash 5 day delivery" at bounding box center [946, 171] width 226 height 33
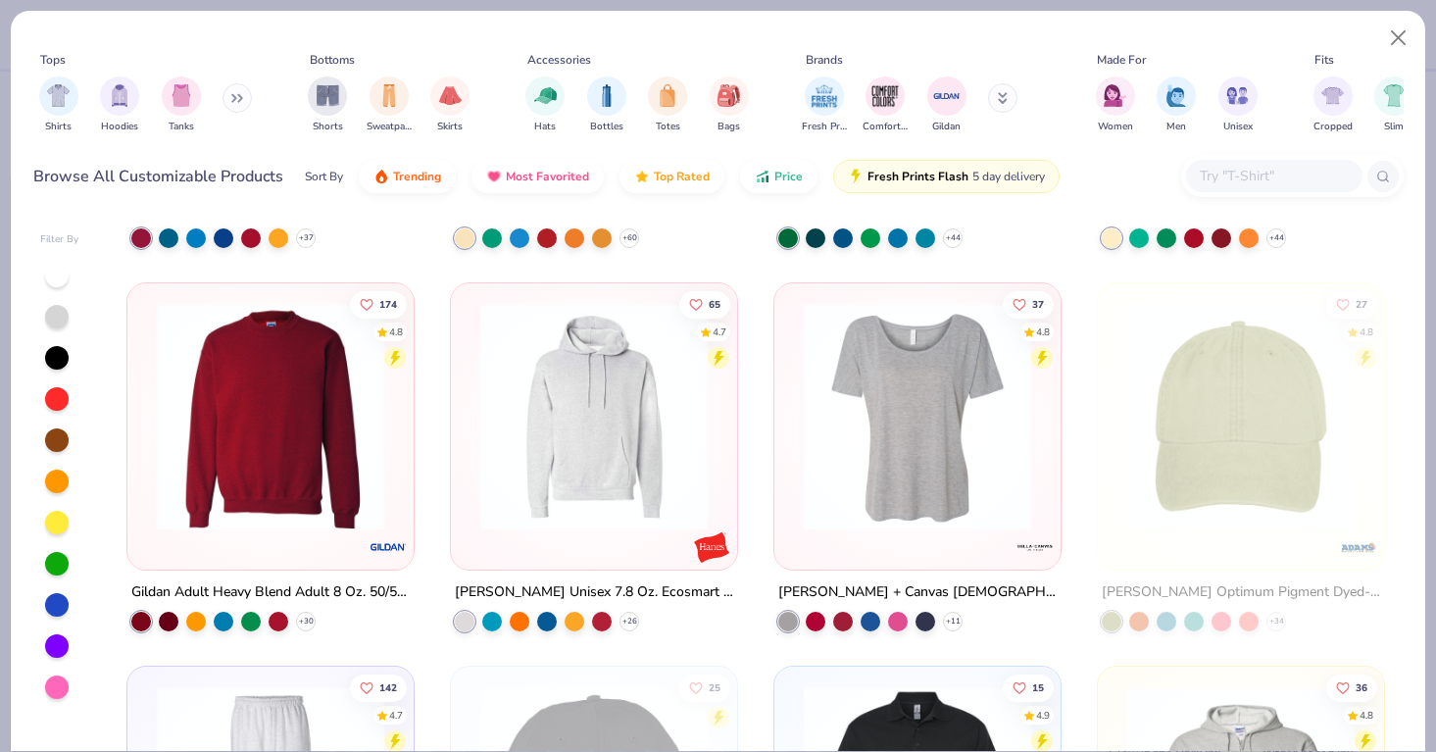
scroll to position [422, 0]
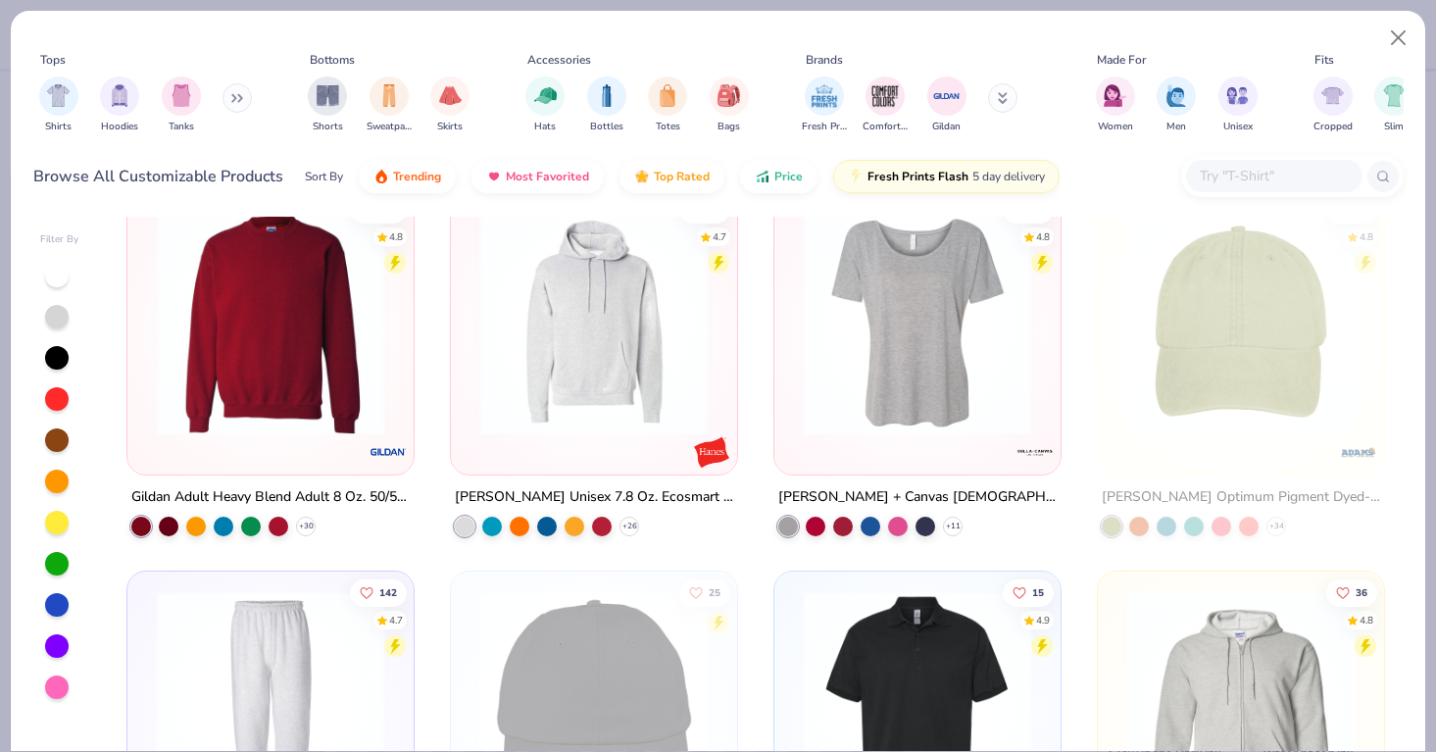
click at [248, 368] on img at bounding box center [270, 321] width 247 height 227
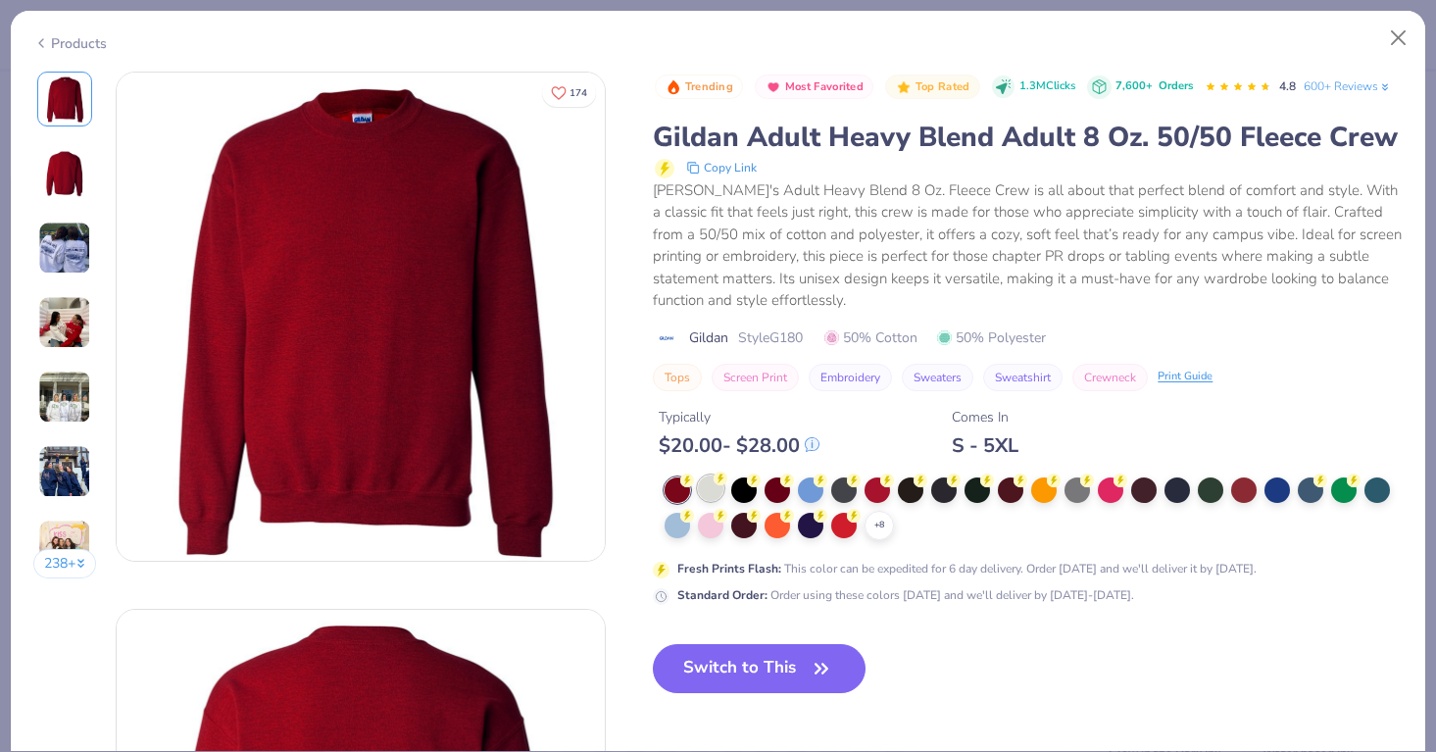
click at [715, 494] on div at bounding box center [710, 487] width 25 height 25
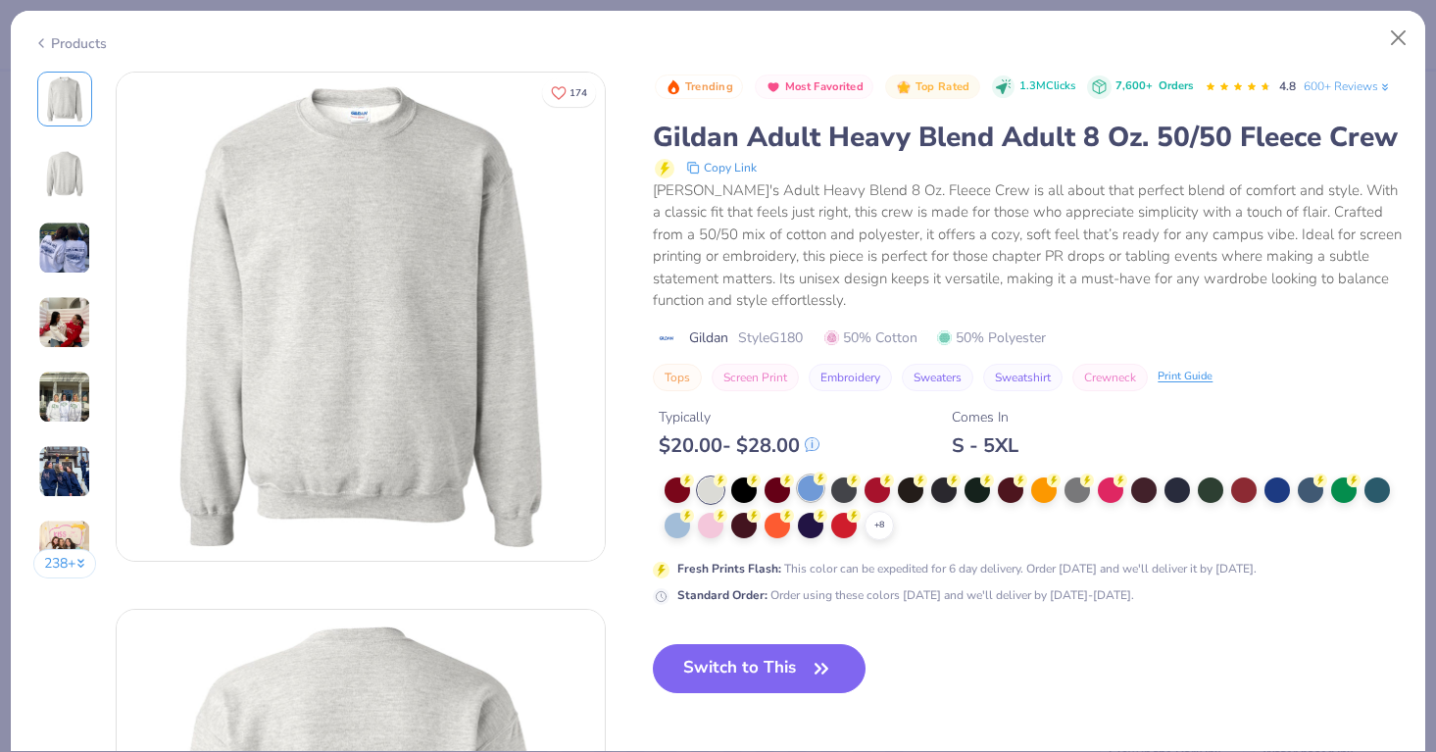
click at [804, 497] on div at bounding box center [810, 487] width 25 height 25
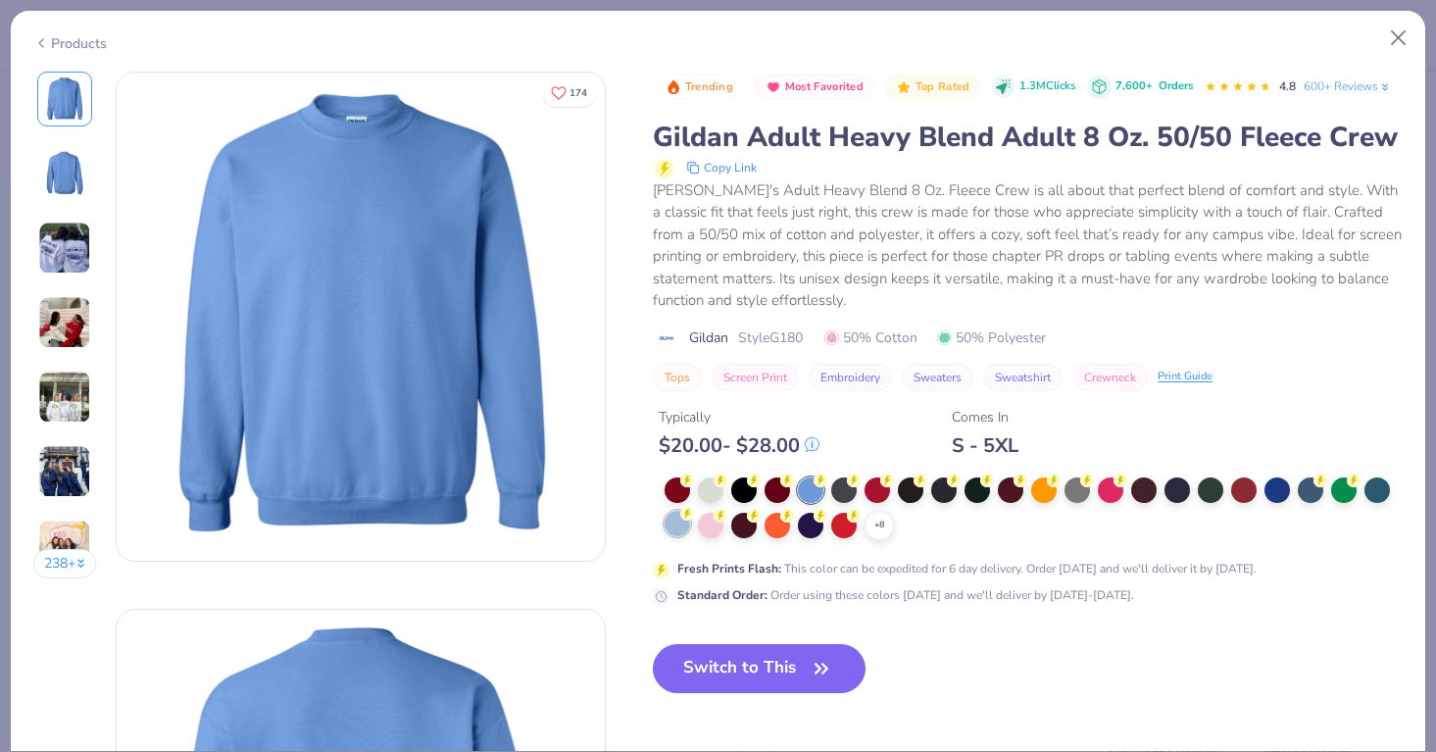
click at [676, 532] on div at bounding box center [676, 523] width 25 height 25
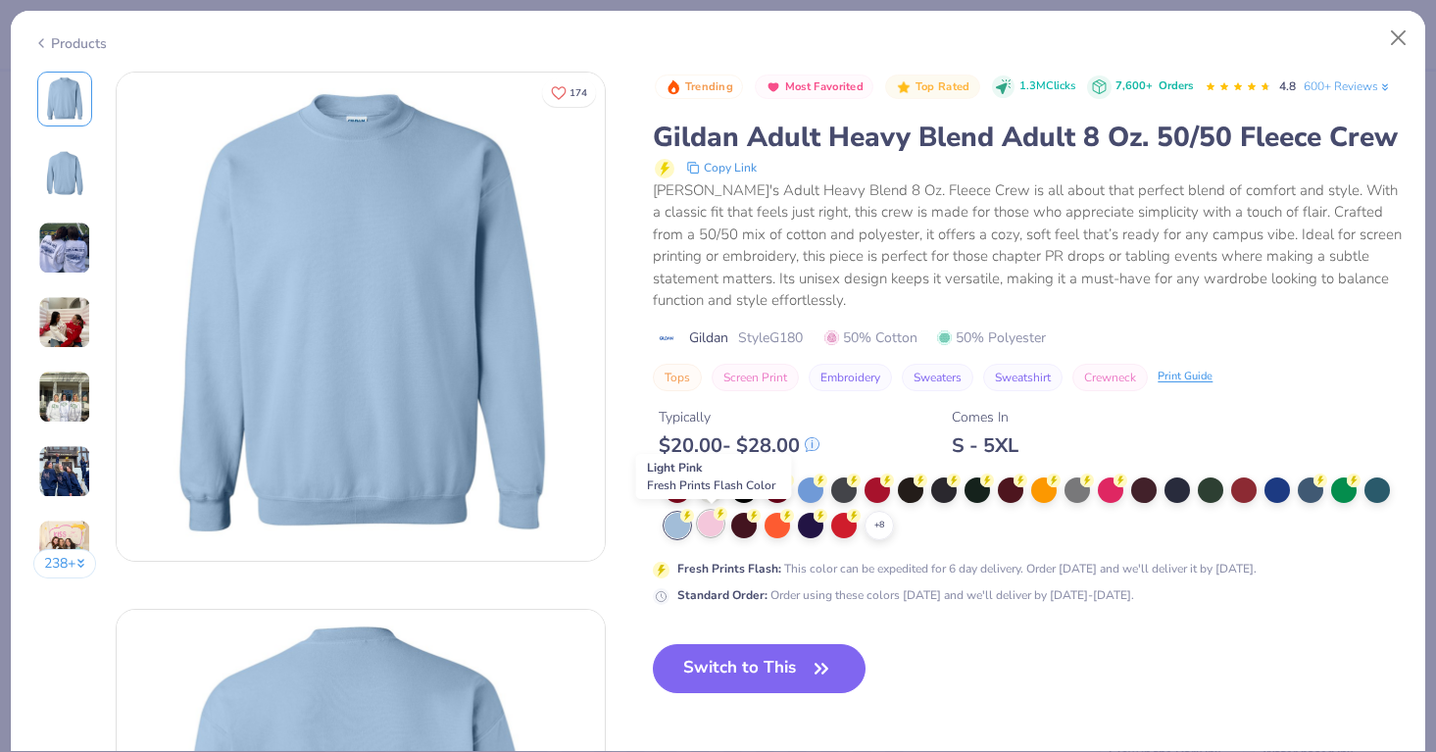
click at [712, 531] on div at bounding box center [710, 523] width 25 height 25
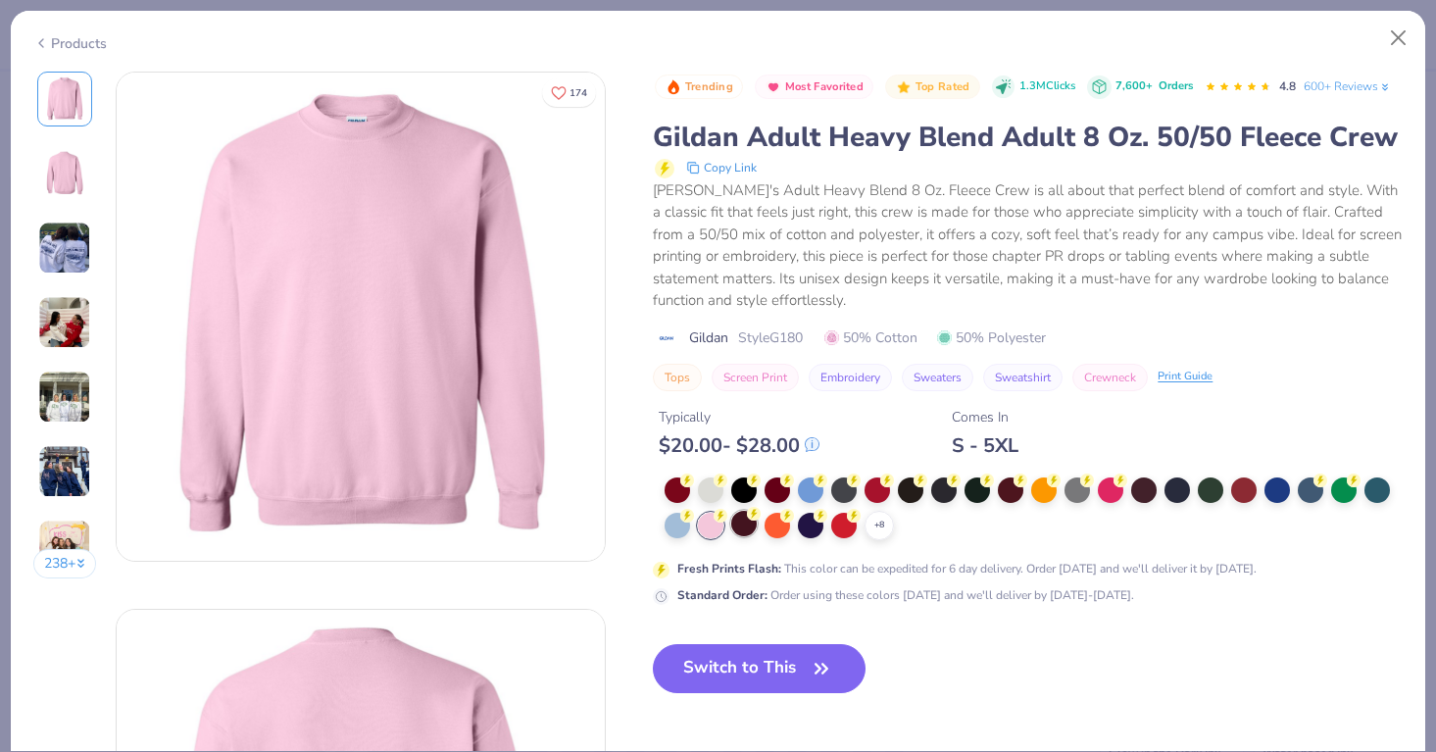
click at [750, 527] on div at bounding box center [743, 523] width 25 height 25
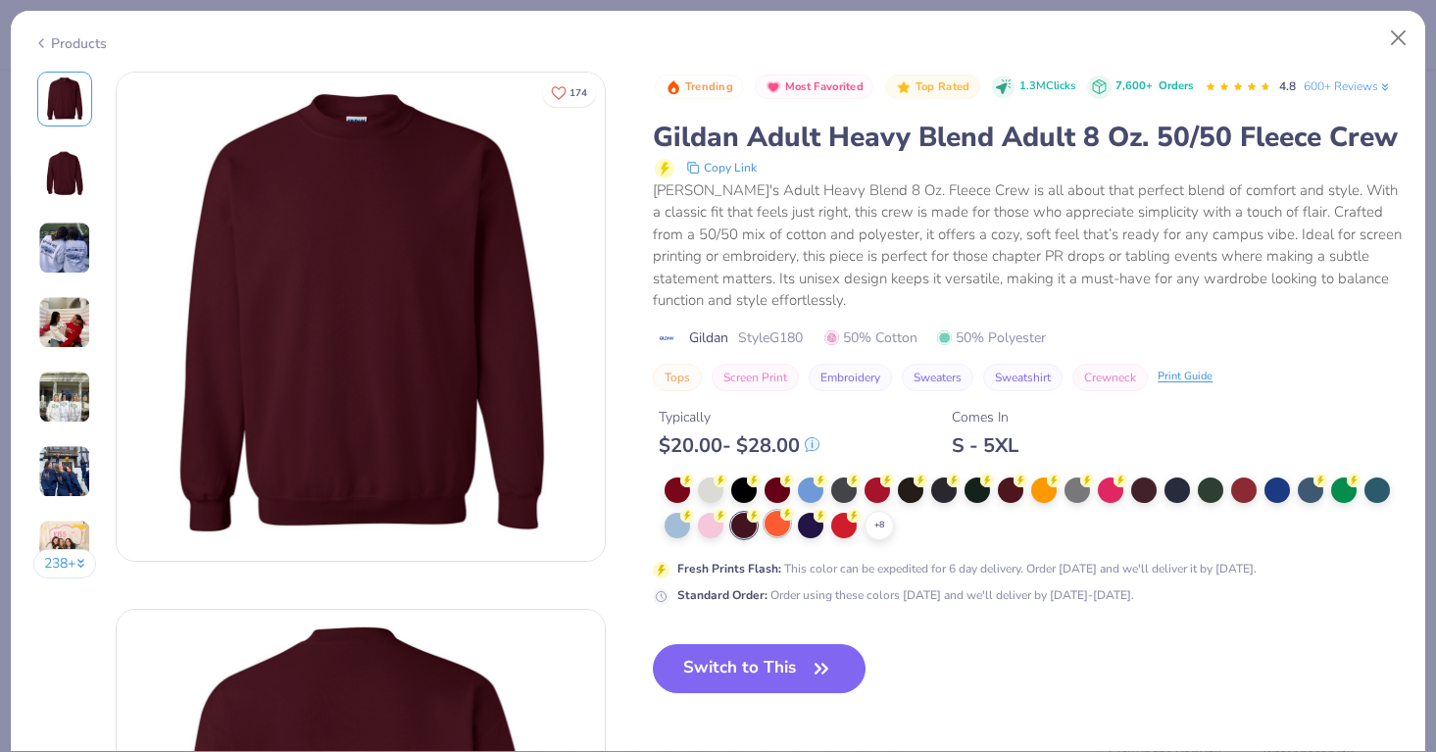
click at [784, 527] on div at bounding box center [776, 523] width 25 height 25
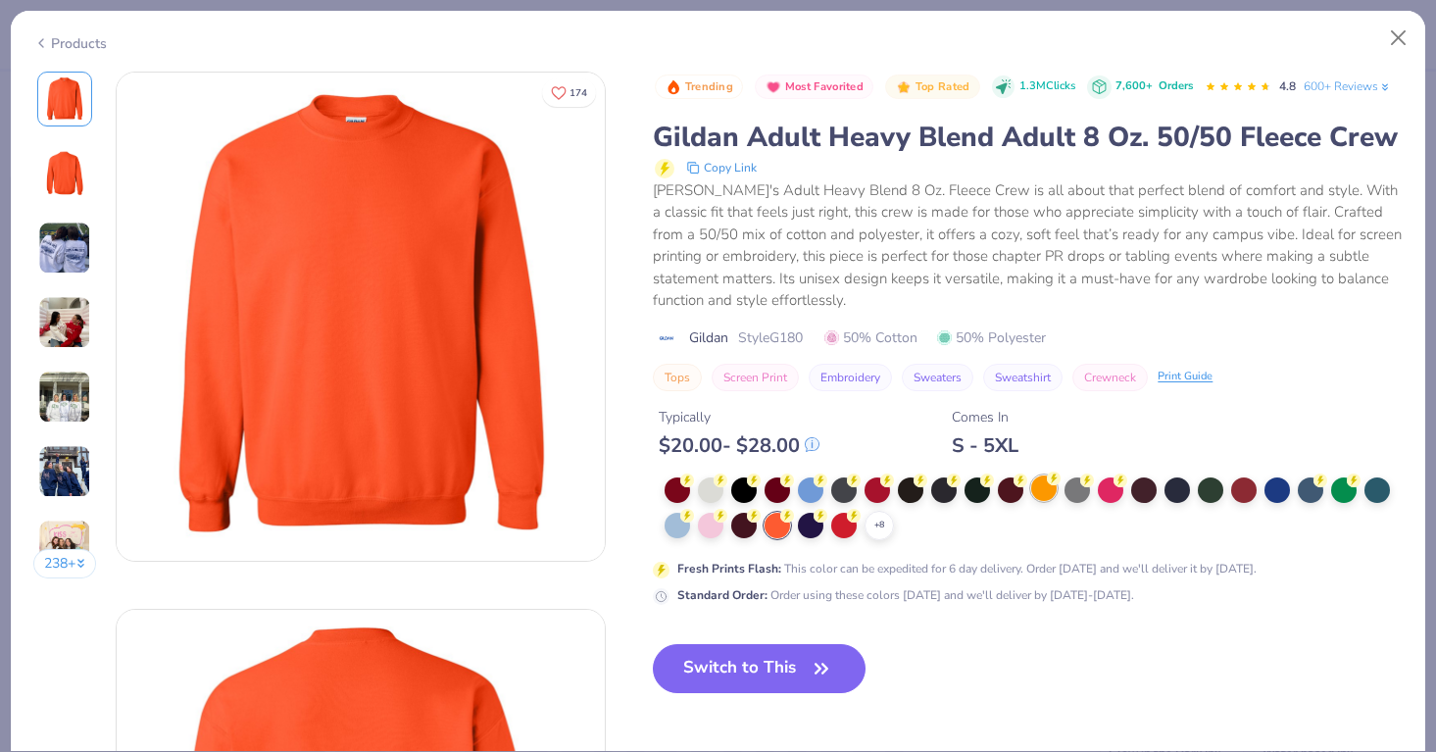
click at [1039, 490] on div at bounding box center [1043, 487] width 25 height 25
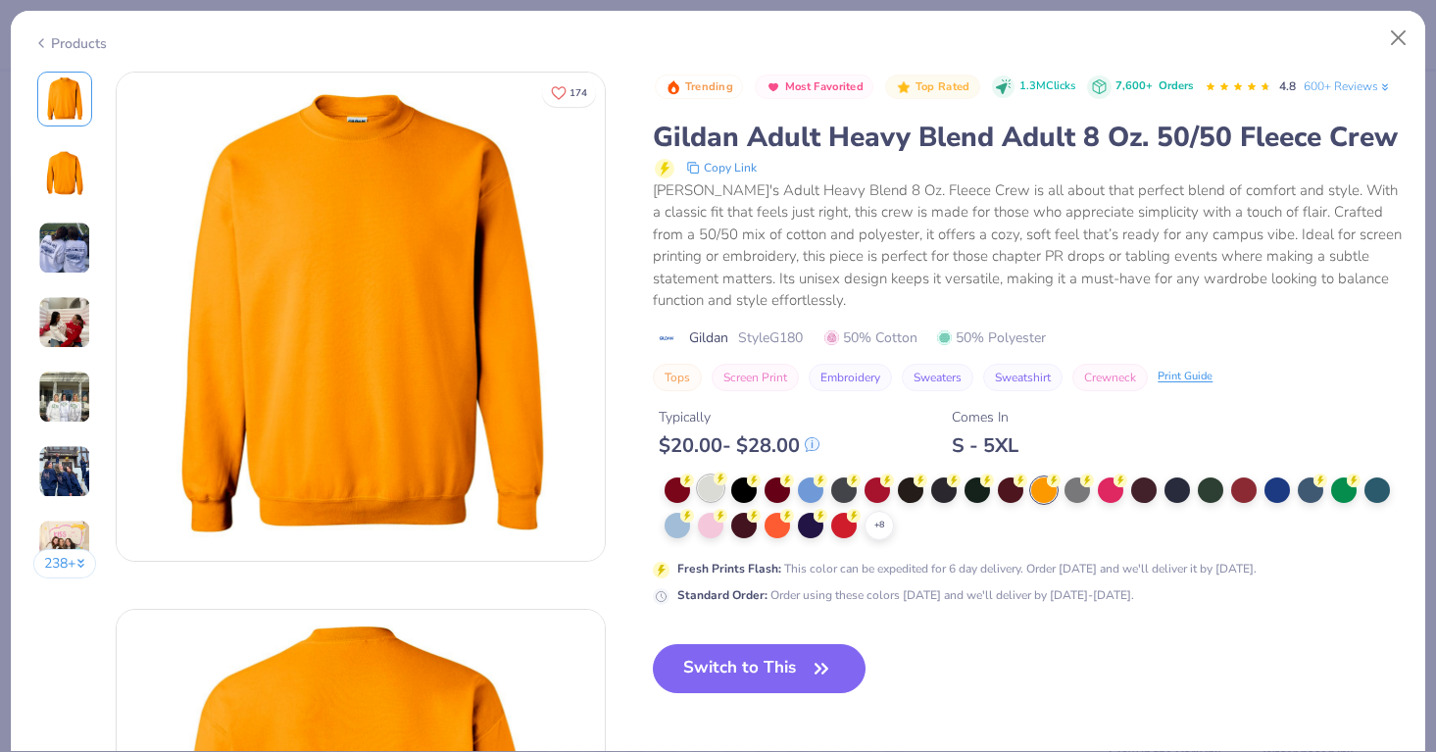
click at [710, 491] on div at bounding box center [710, 487] width 25 height 25
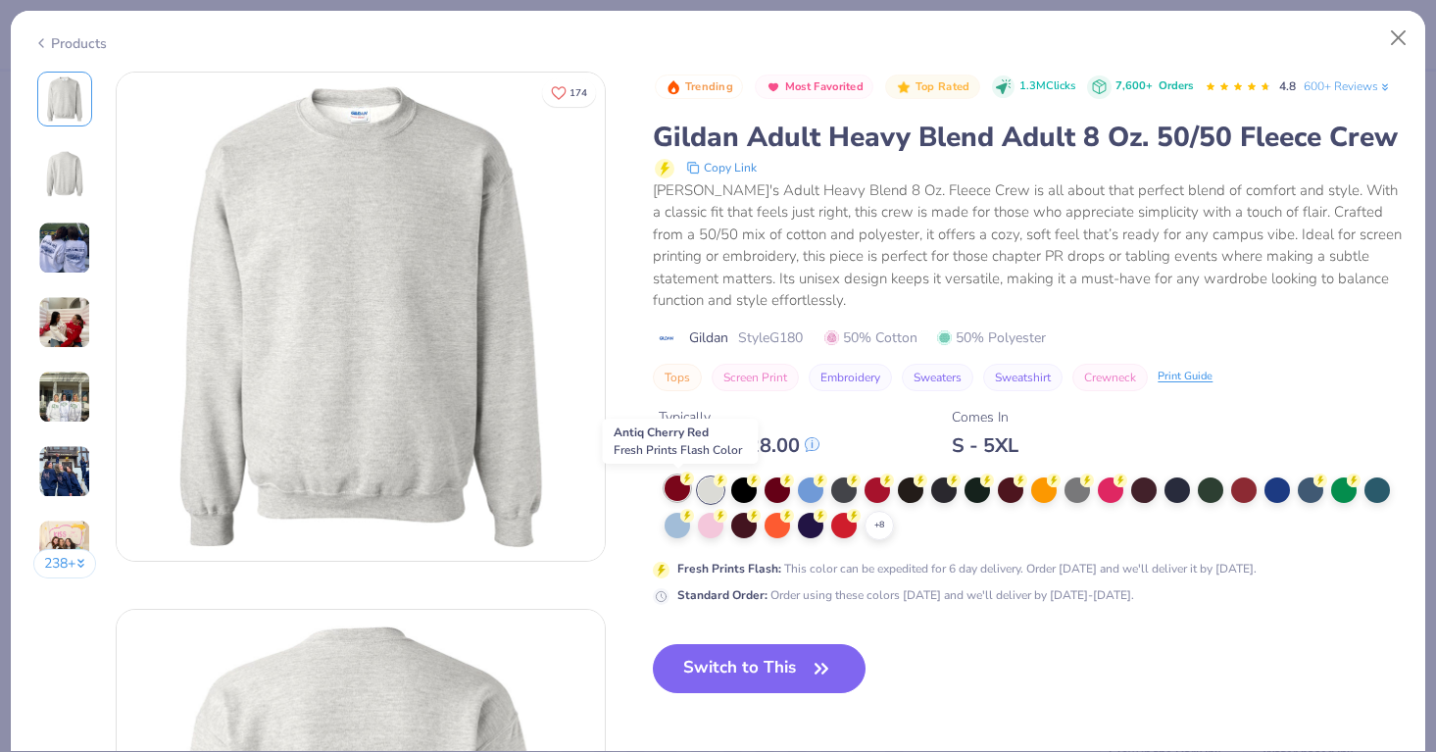
click at [674, 487] on div at bounding box center [676, 487] width 25 height 25
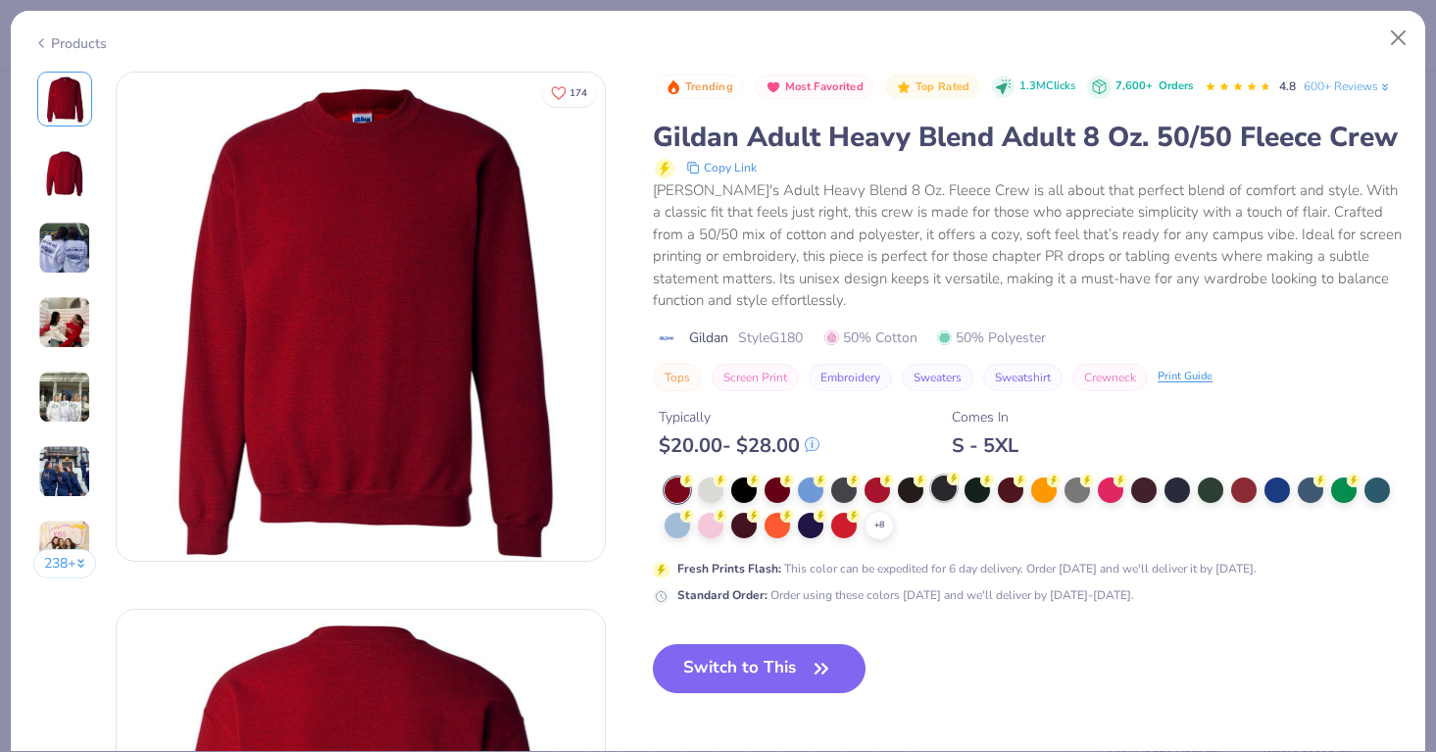
click at [951, 494] on div at bounding box center [943, 487] width 25 height 25
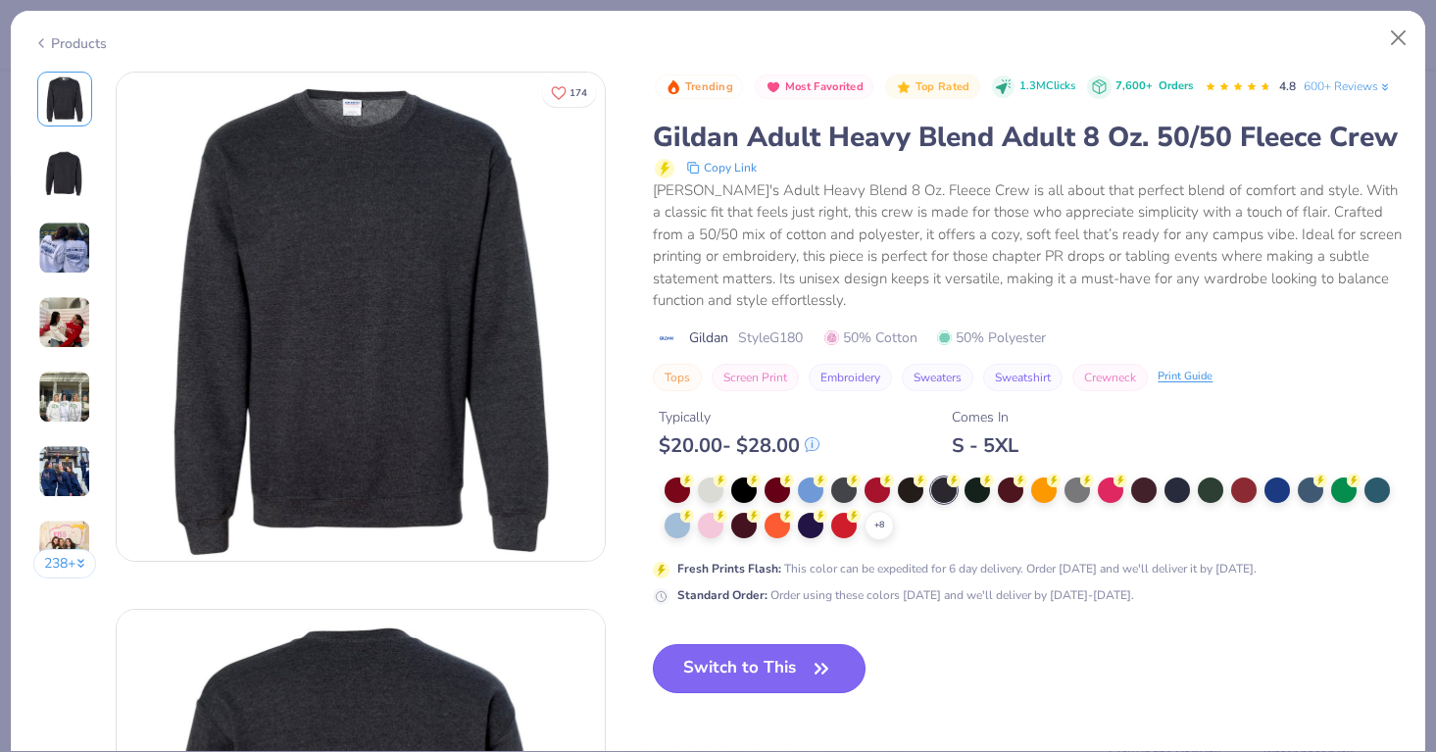
click at [804, 669] on button "Switch to This" at bounding box center [759, 668] width 213 height 49
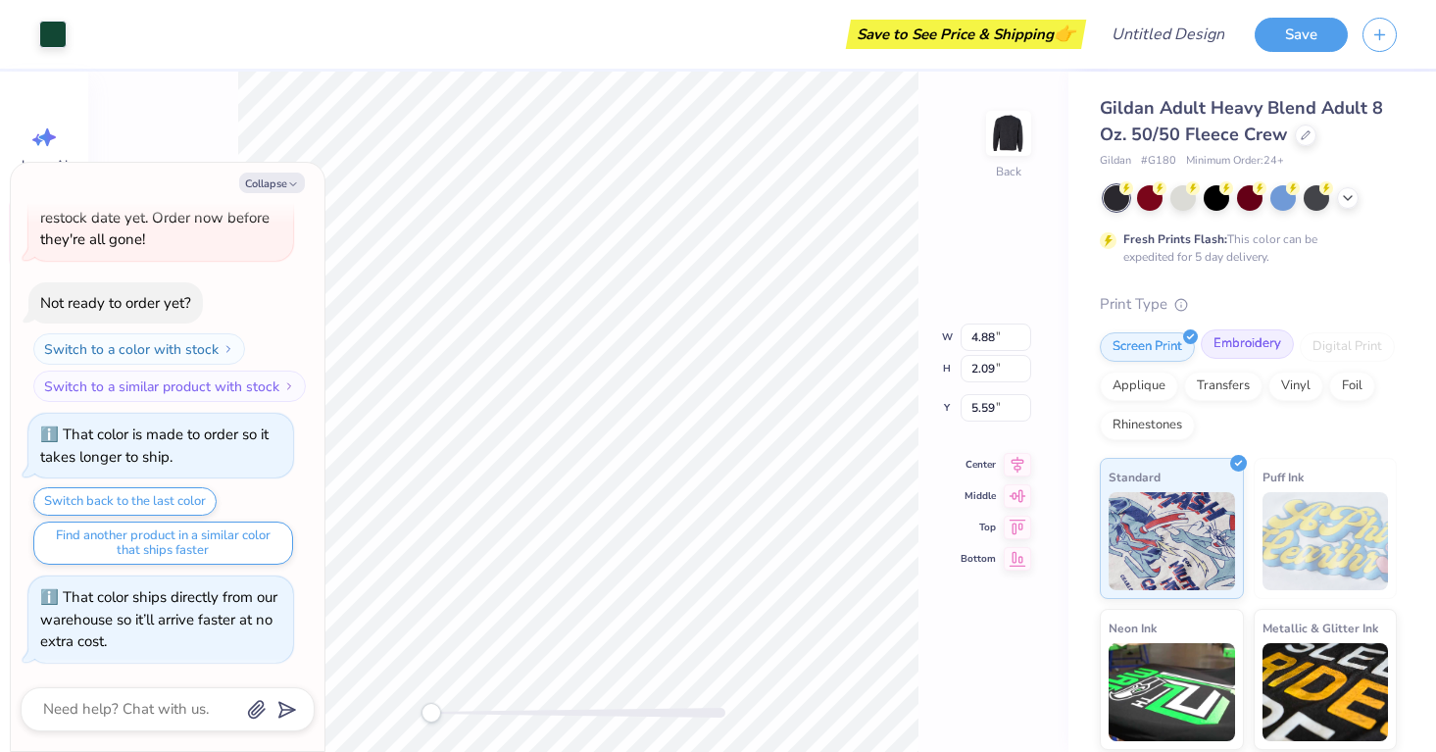
click at [1222, 346] on div "Embroidery" at bounding box center [1246, 343] width 93 height 29
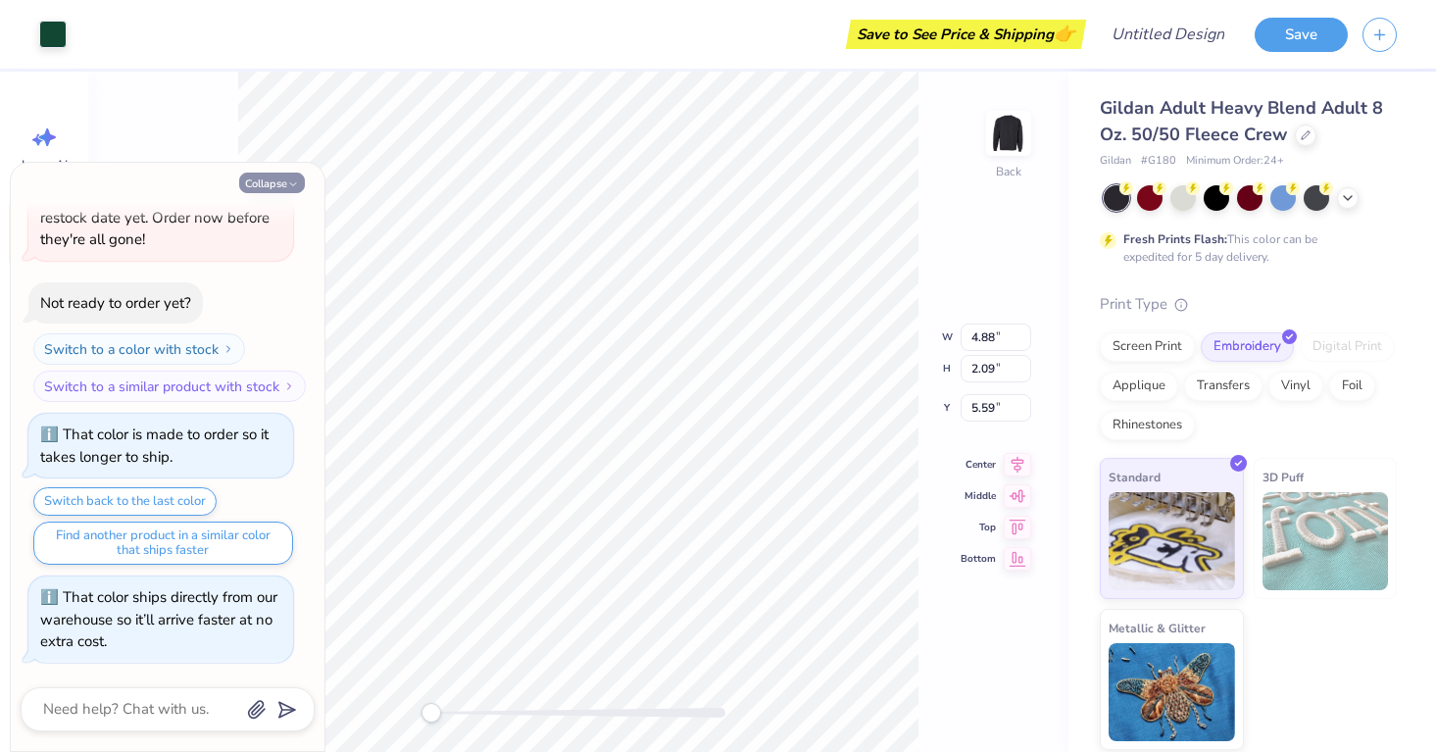
click at [271, 187] on button "Collapse" at bounding box center [272, 182] width 66 height 21
type textarea "x"
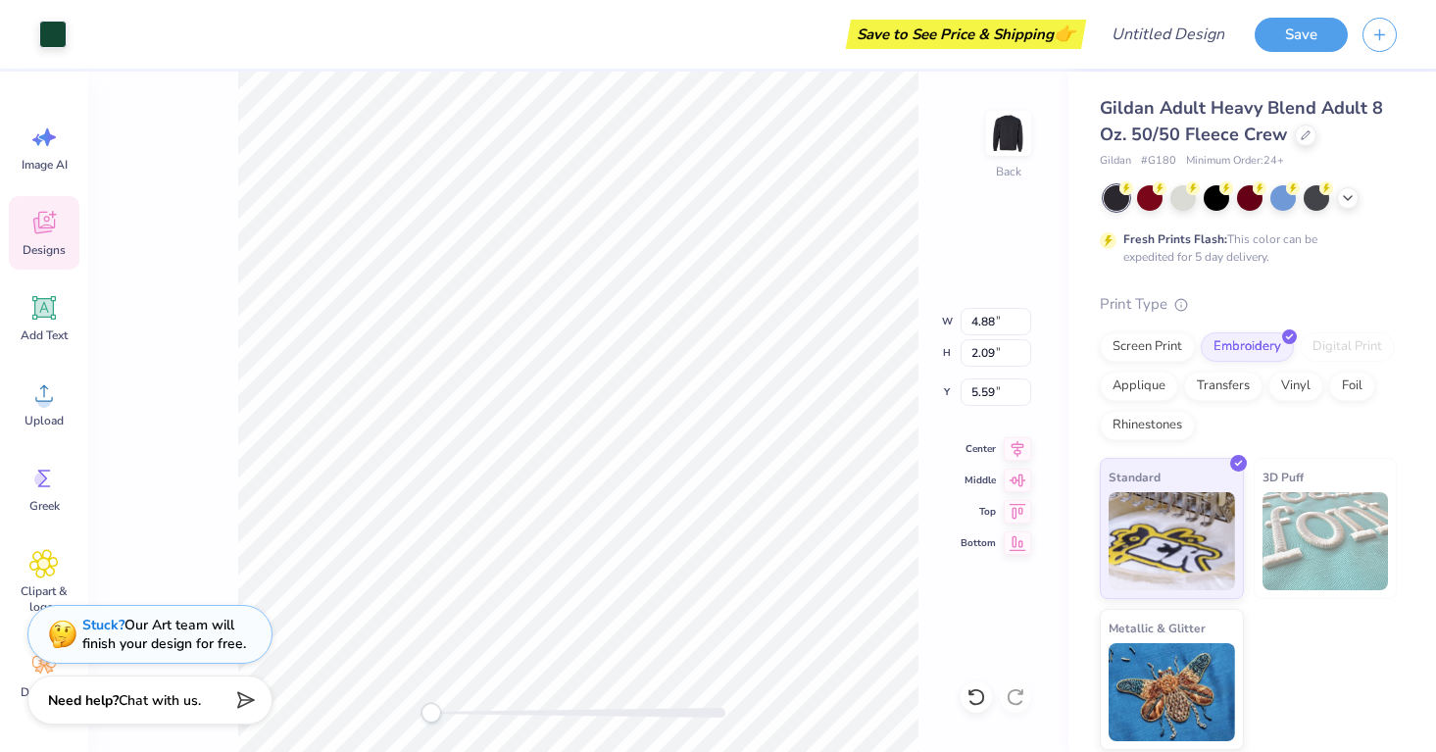
click at [29, 219] on icon at bounding box center [43, 222] width 29 height 29
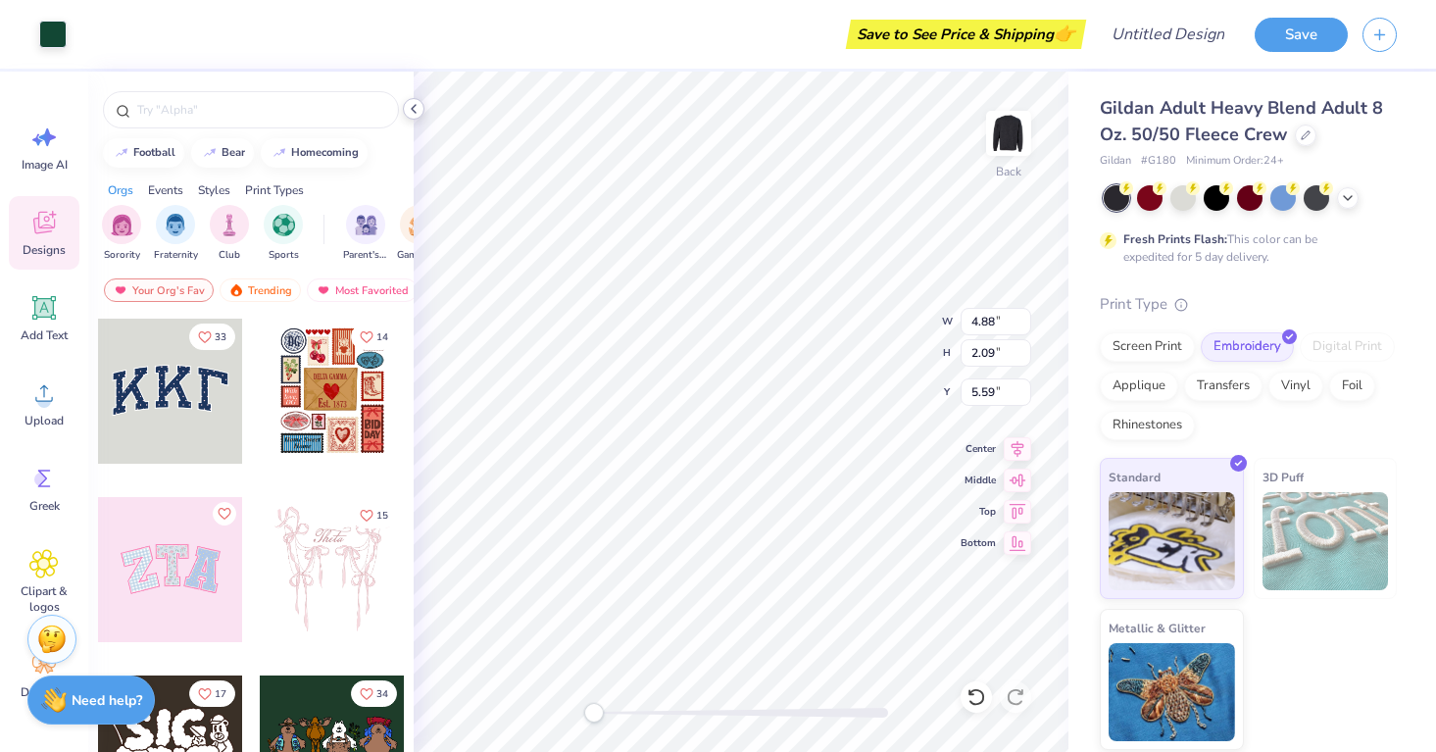
click at [414, 107] on icon at bounding box center [414, 109] width 16 height 16
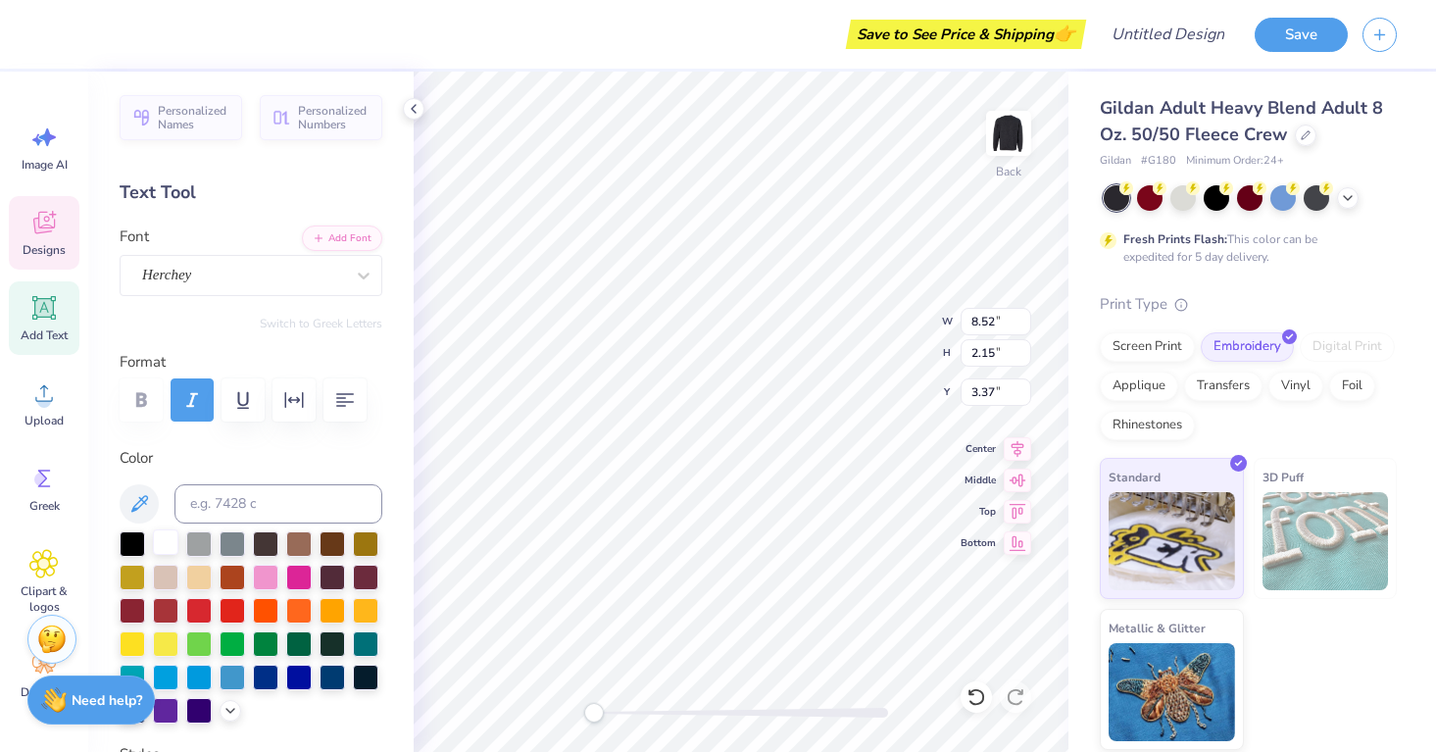
click at [168, 538] on div at bounding box center [165, 541] width 25 height 25
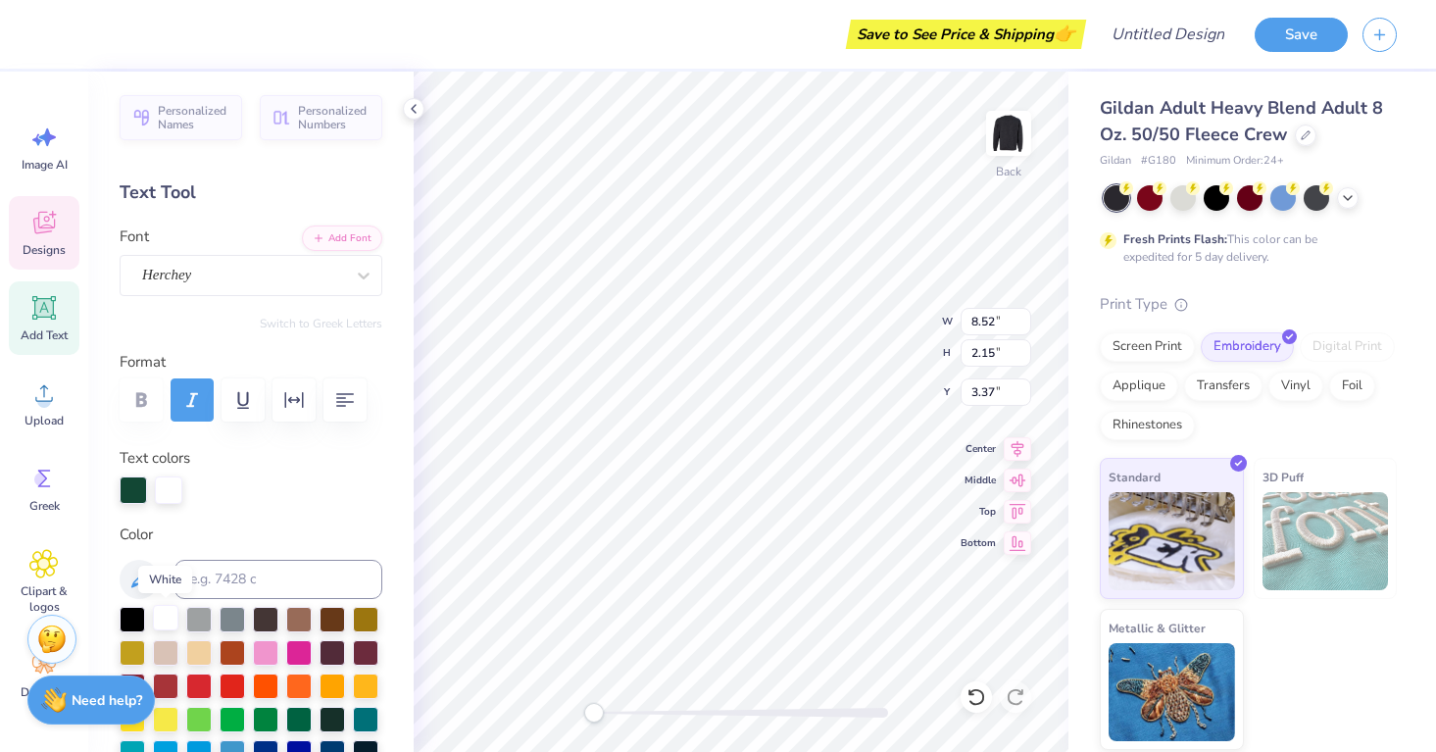
click at [158, 613] on div at bounding box center [165, 617] width 25 height 25
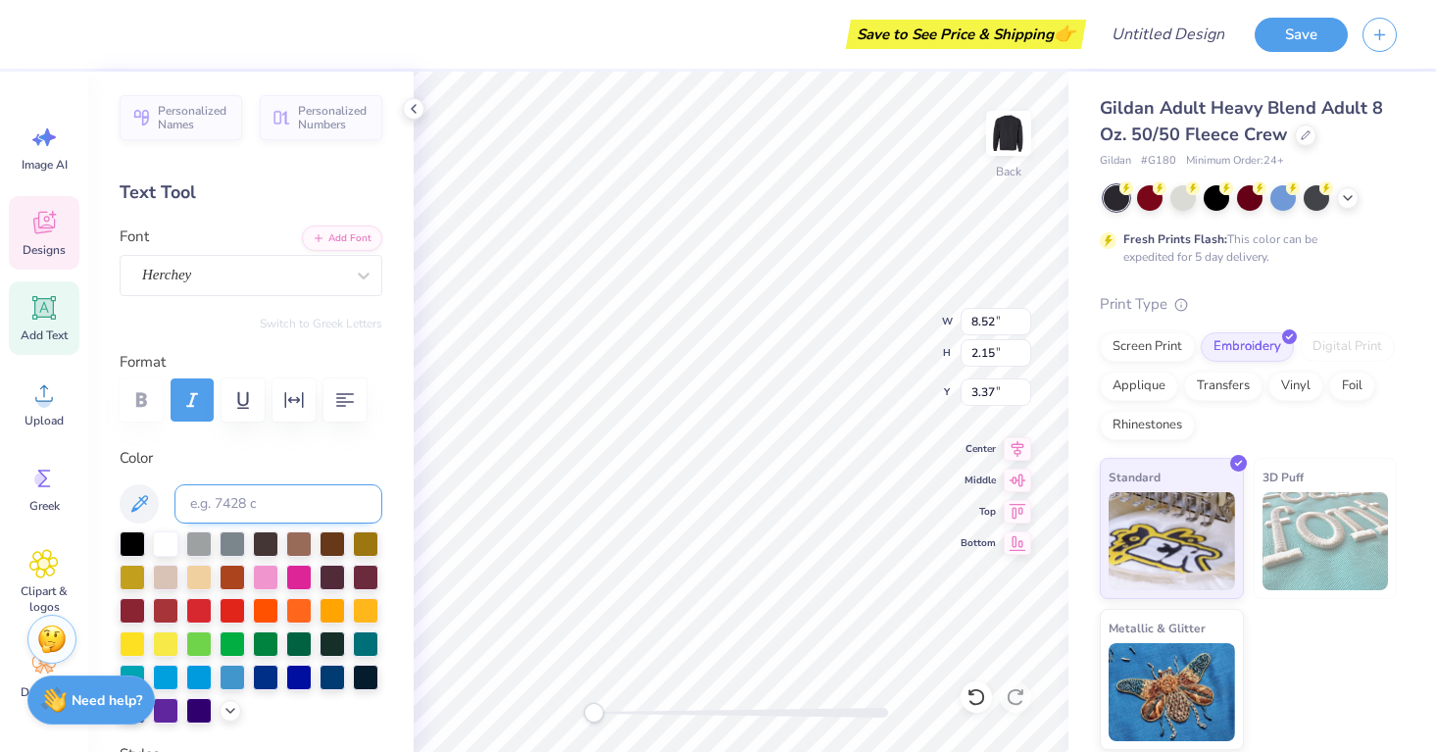
type input "6.56"
type input "0.98"
type input "6.05"
click at [159, 535] on div at bounding box center [165, 541] width 25 height 25
type input "8.75"
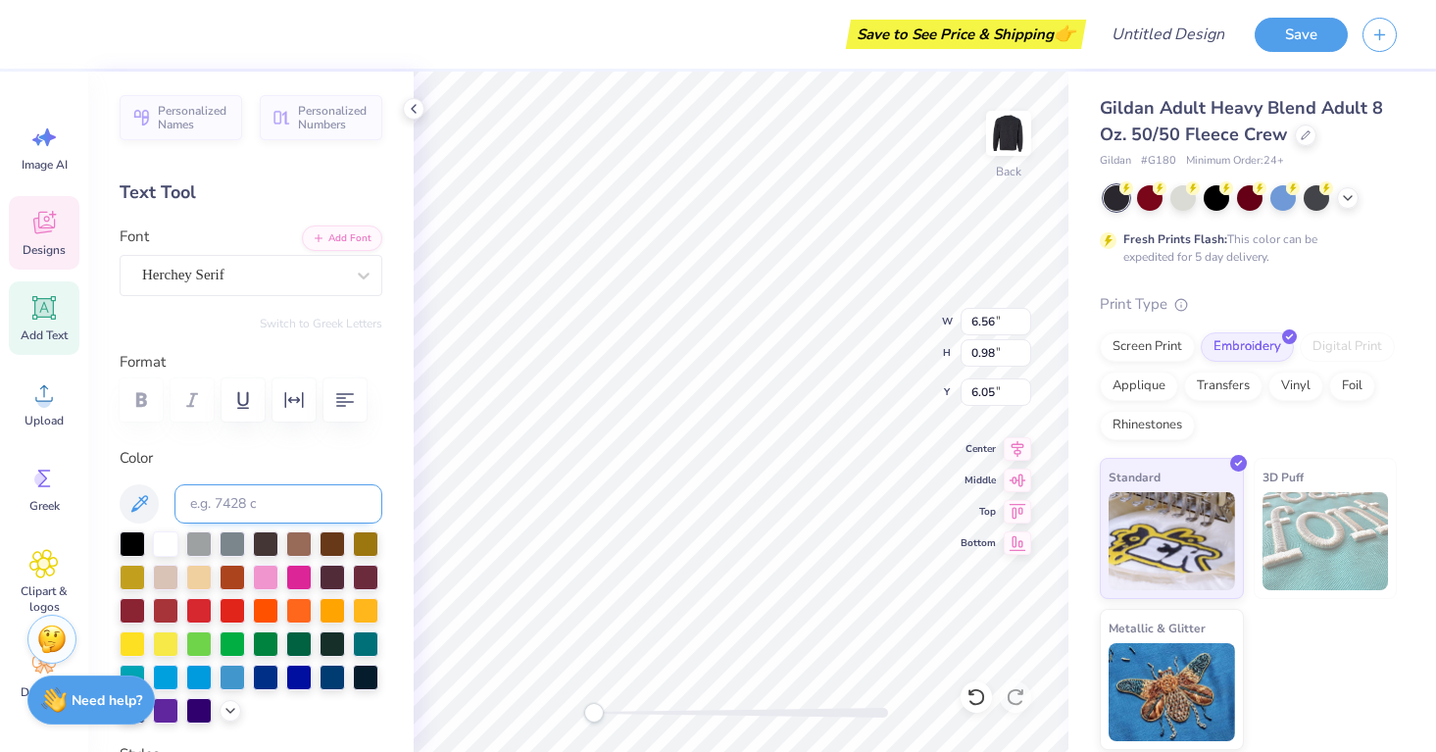
type input "2.20"
type input "3.22"
type input "8.75"
type input "2.20"
type input "3.22"
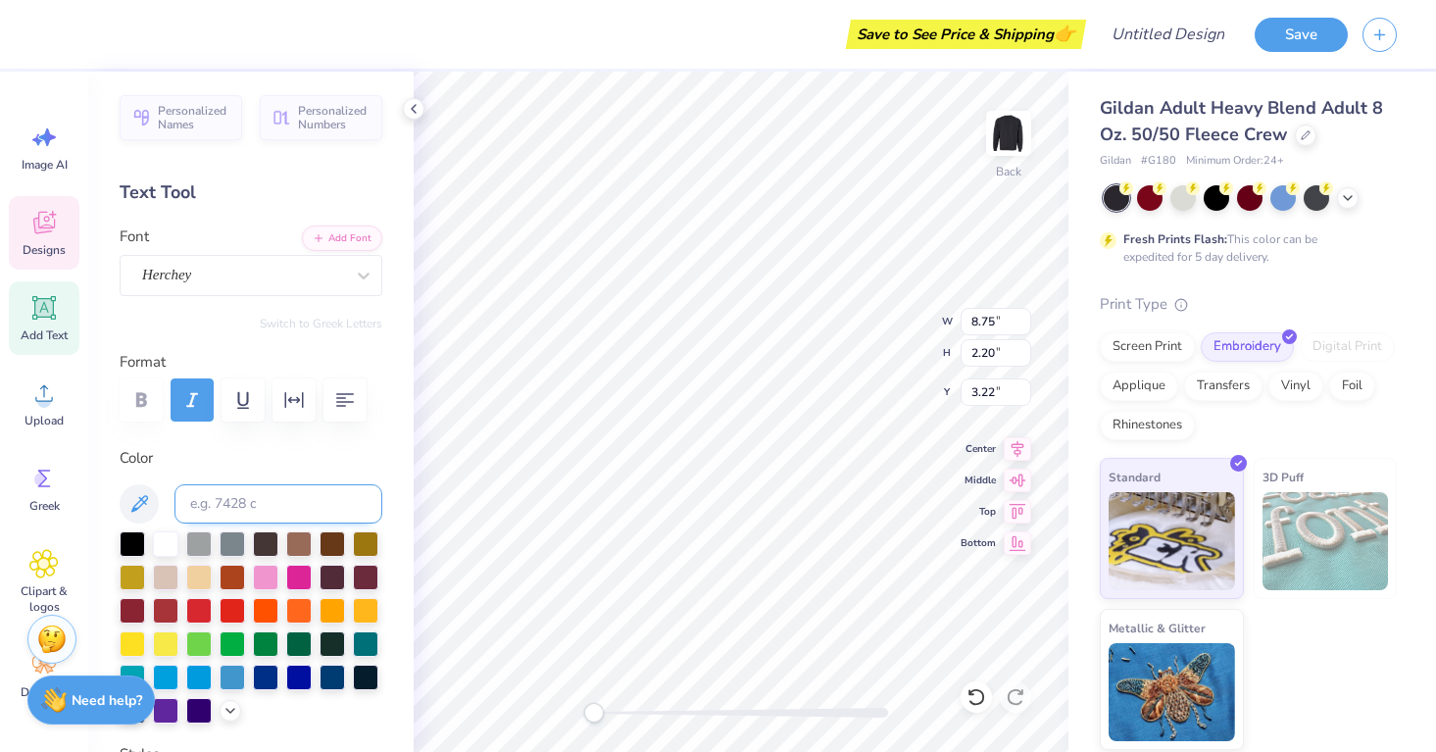
type input "2.92"
type input "0.36"
type input "5.57"
click at [158, 541] on div at bounding box center [165, 541] width 25 height 25
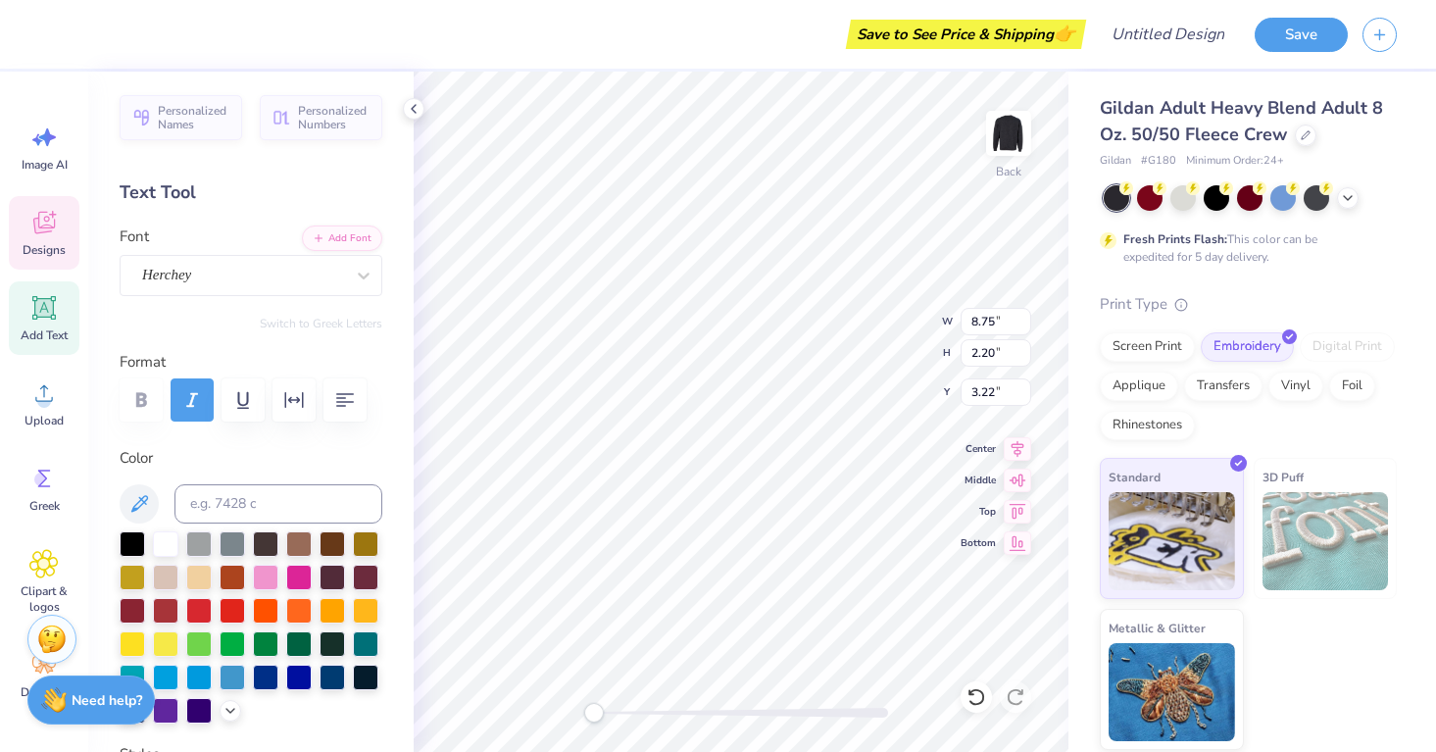
type textarea "Young Life"
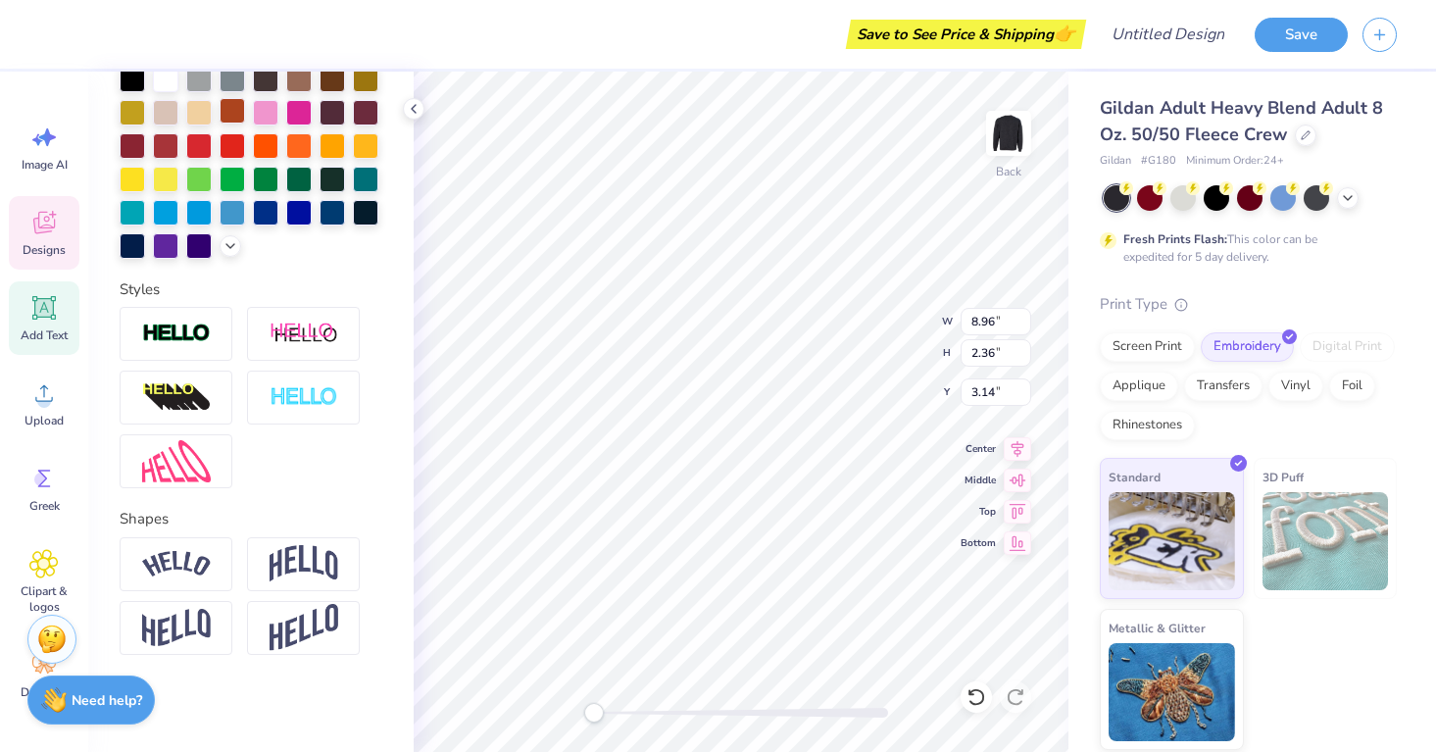
scroll to position [439, 0]
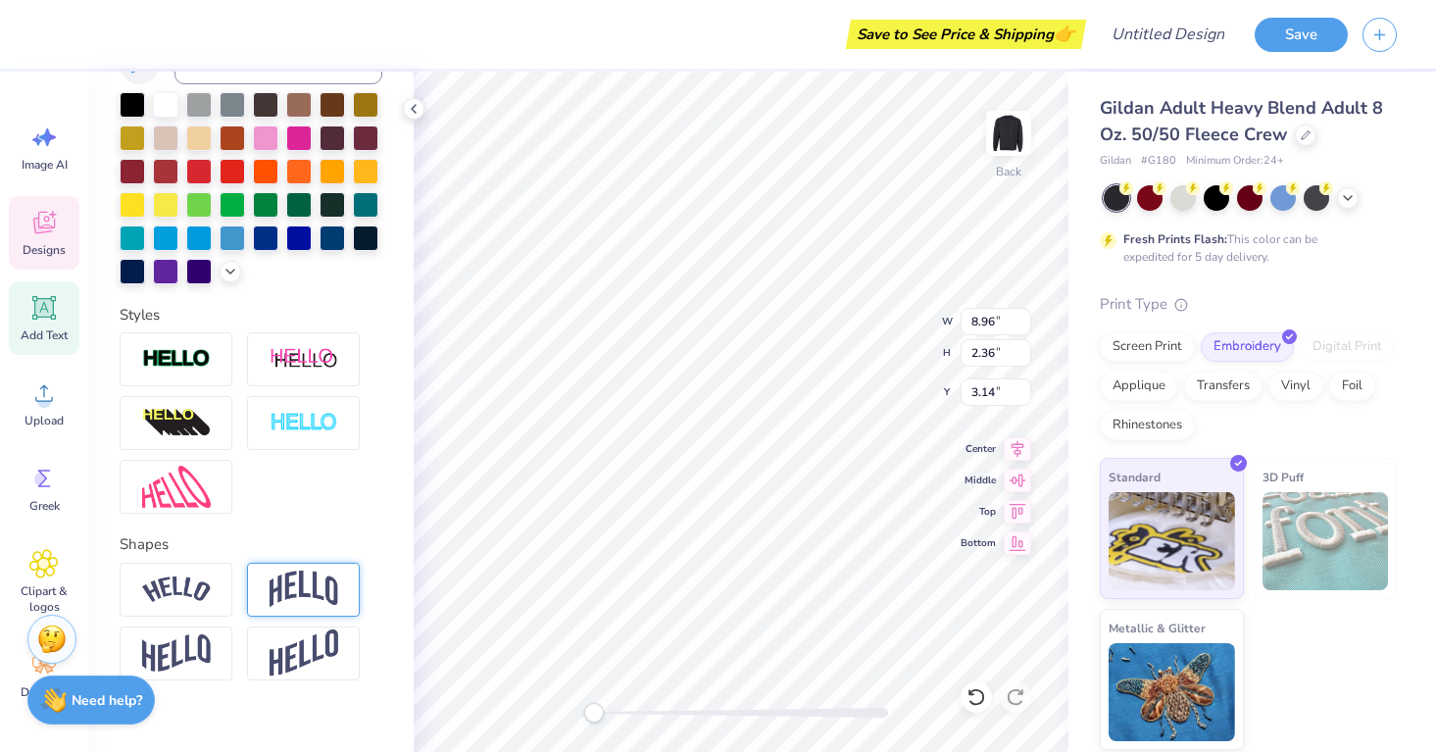
click at [306, 582] on img at bounding box center [303, 588] width 69 height 37
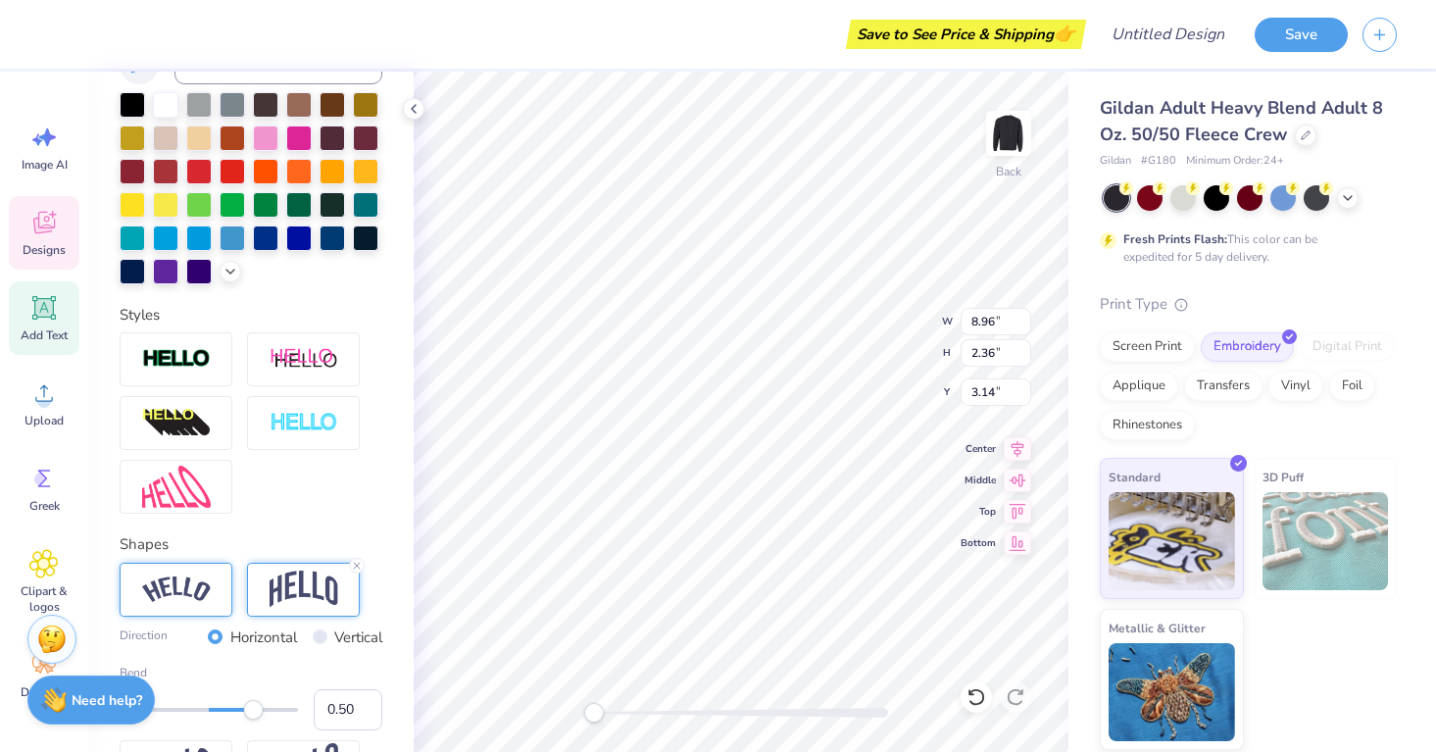
click at [223, 581] on div at bounding box center [176, 589] width 113 height 54
click at [319, 585] on img at bounding box center [303, 588] width 69 height 37
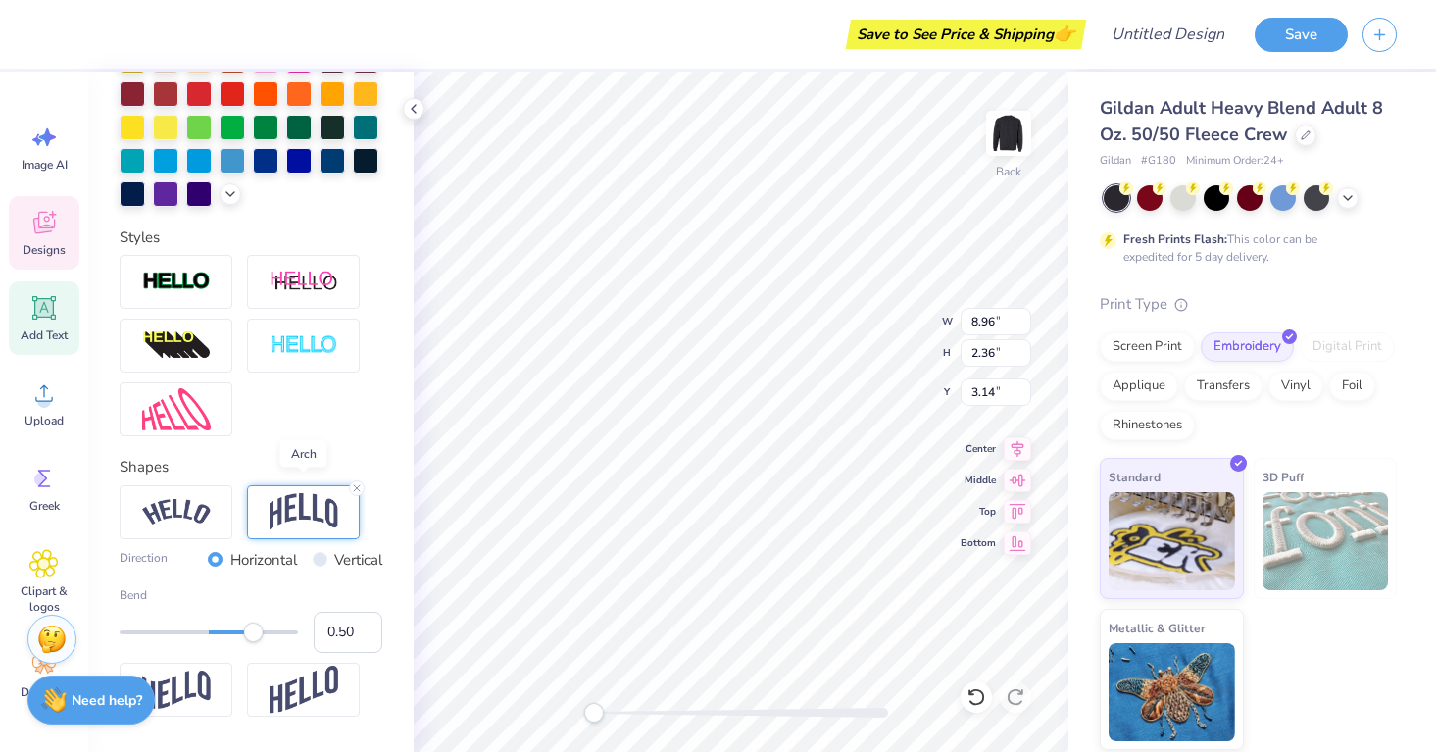
scroll to position [579, 0]
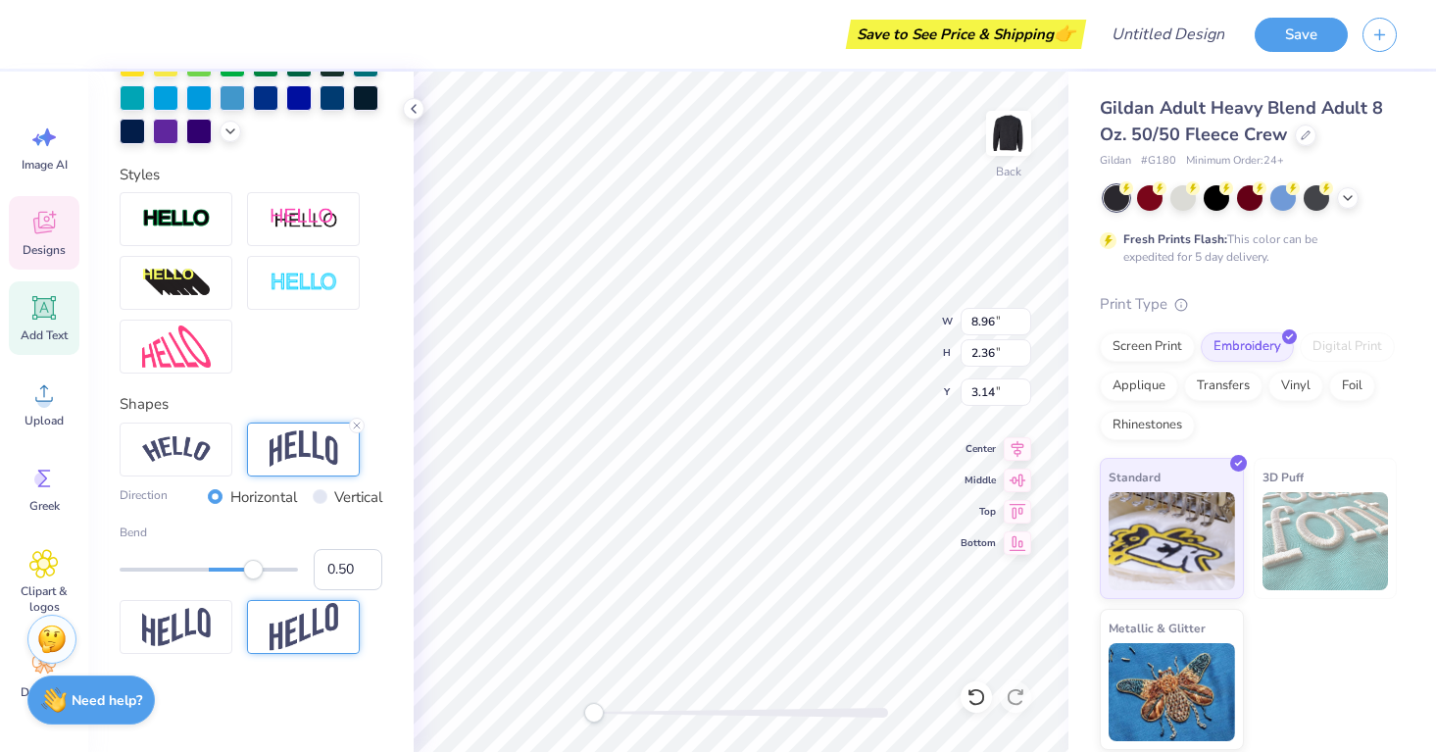
click at [286, 636] on img at bounding box center [303, 627] width 69 height 48
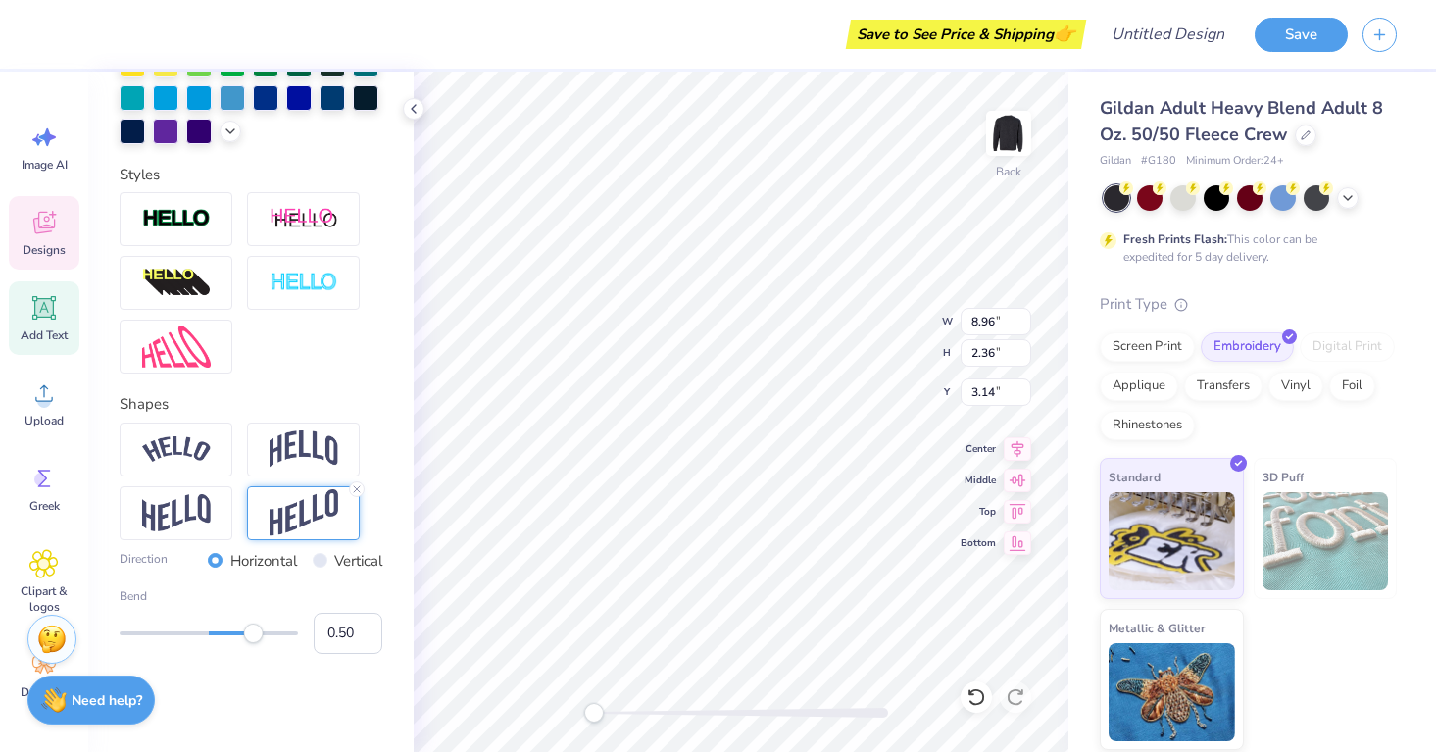
click at [209, 614] on div "Bend 0.50" at bounding box center [251, 620] width 263 height 67
click at [179, 512] on img at bounding box center [176, 513] width 69 height 38
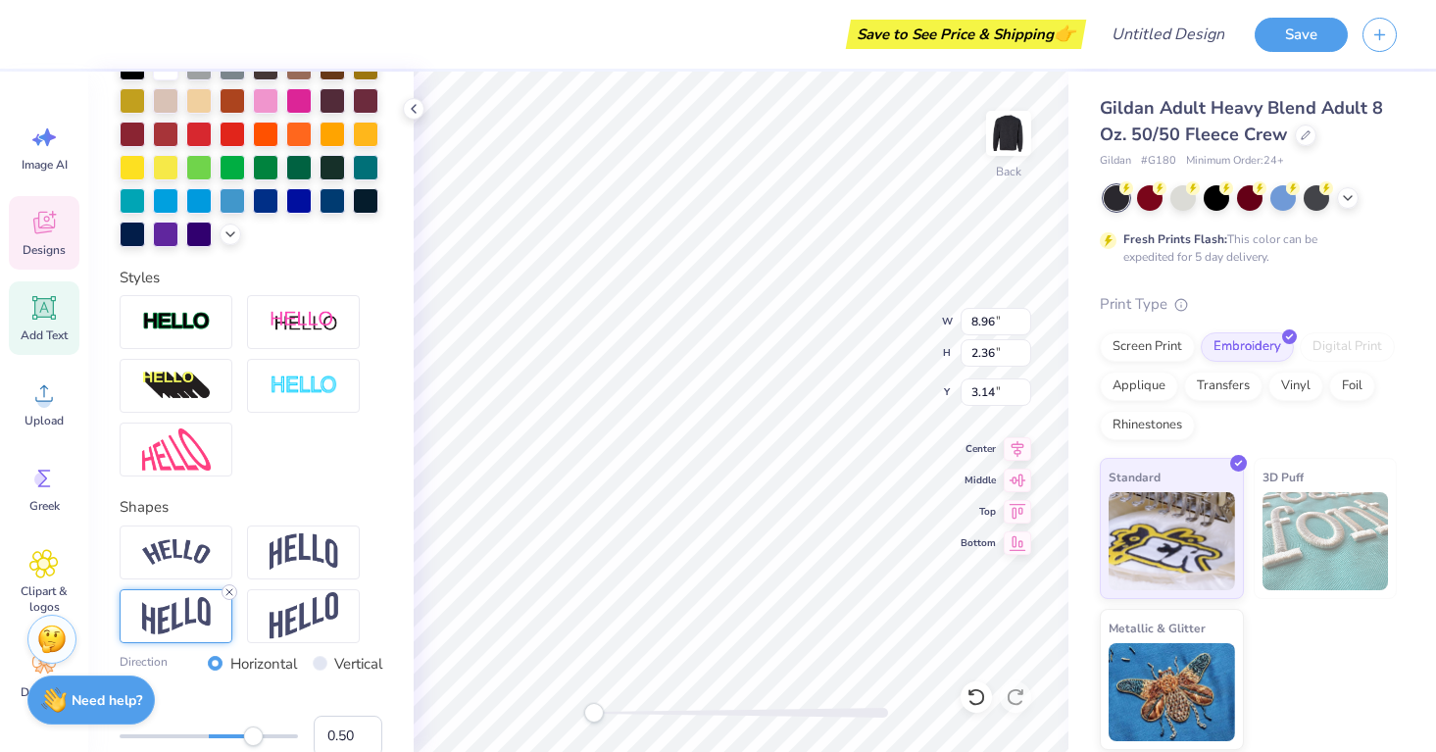
click at [230, 593] on line at bounding box center [229, 592] width 6 height 6
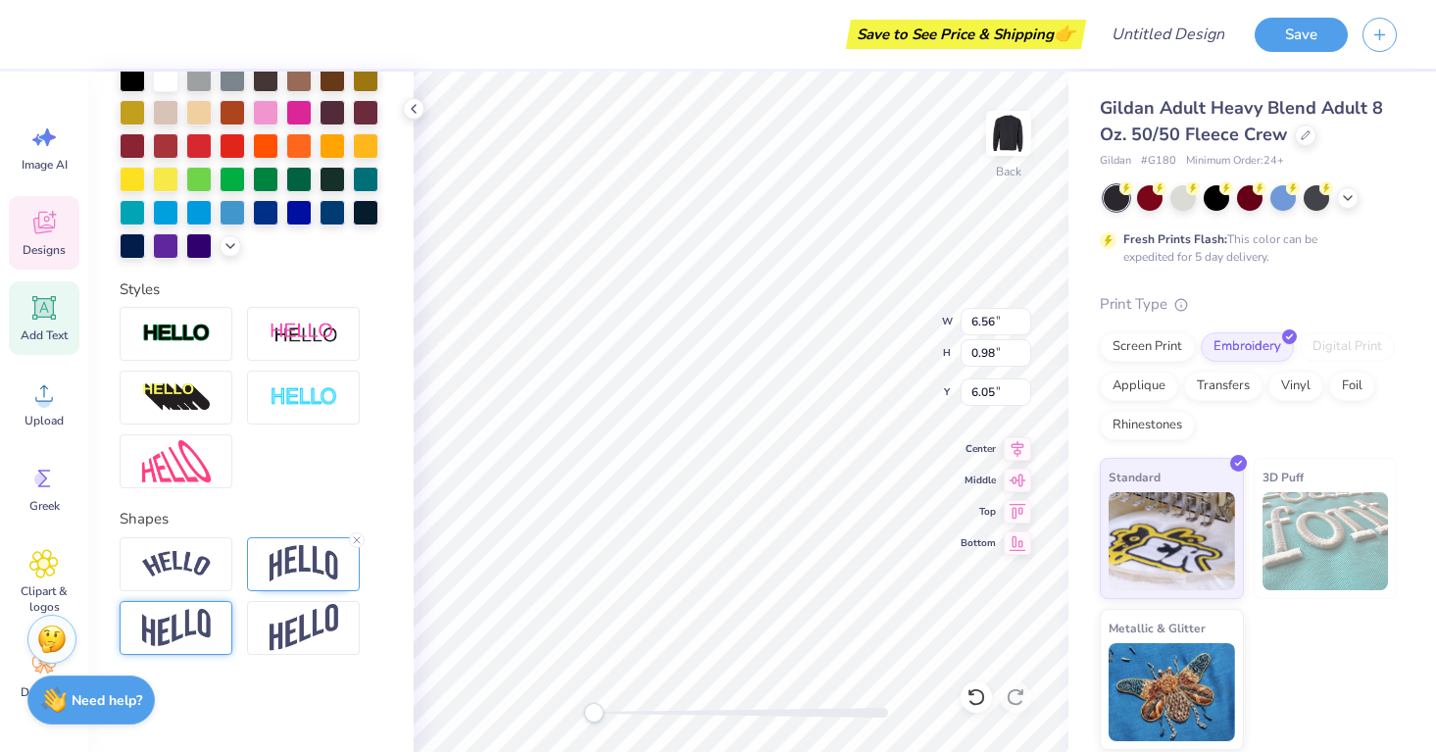
scroll to position [0, 6]
type textarea "s"
type textarea "[GEOGRAPHIC_DATA][PERSON_NAME]"
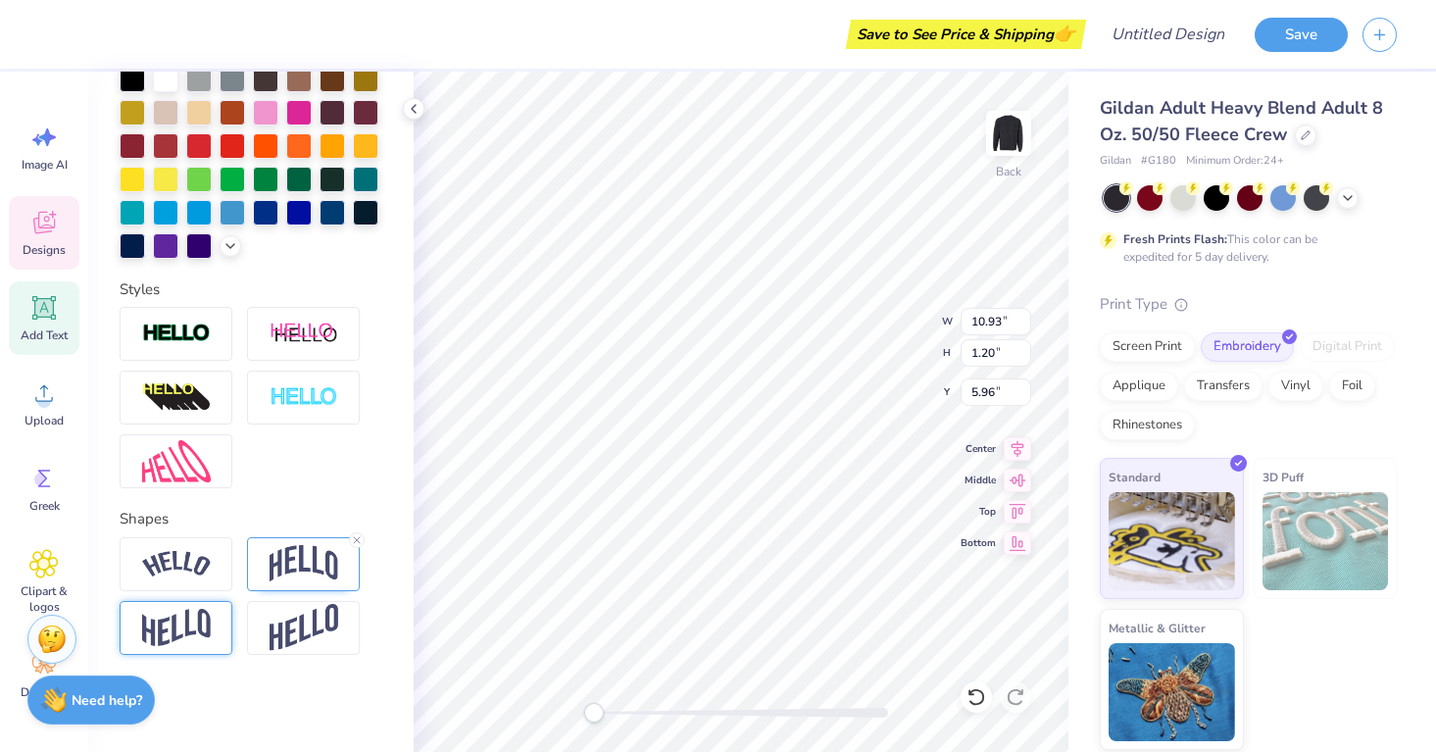
type input "8.96"
type input "2.36"
type input "3.24"
click at [40, 208] on icon at bounding box center [43, 222] width 29 height 29
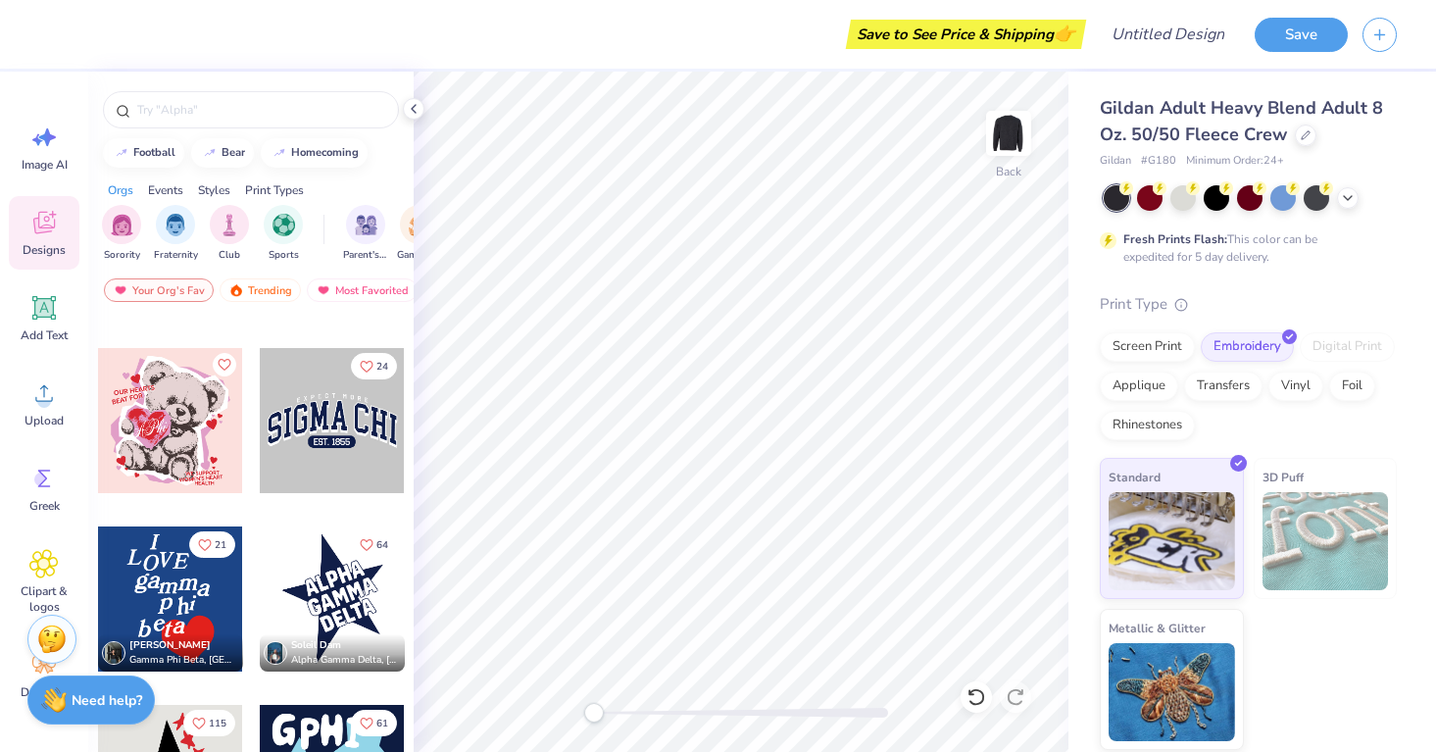
scroll to position [13701, 0]
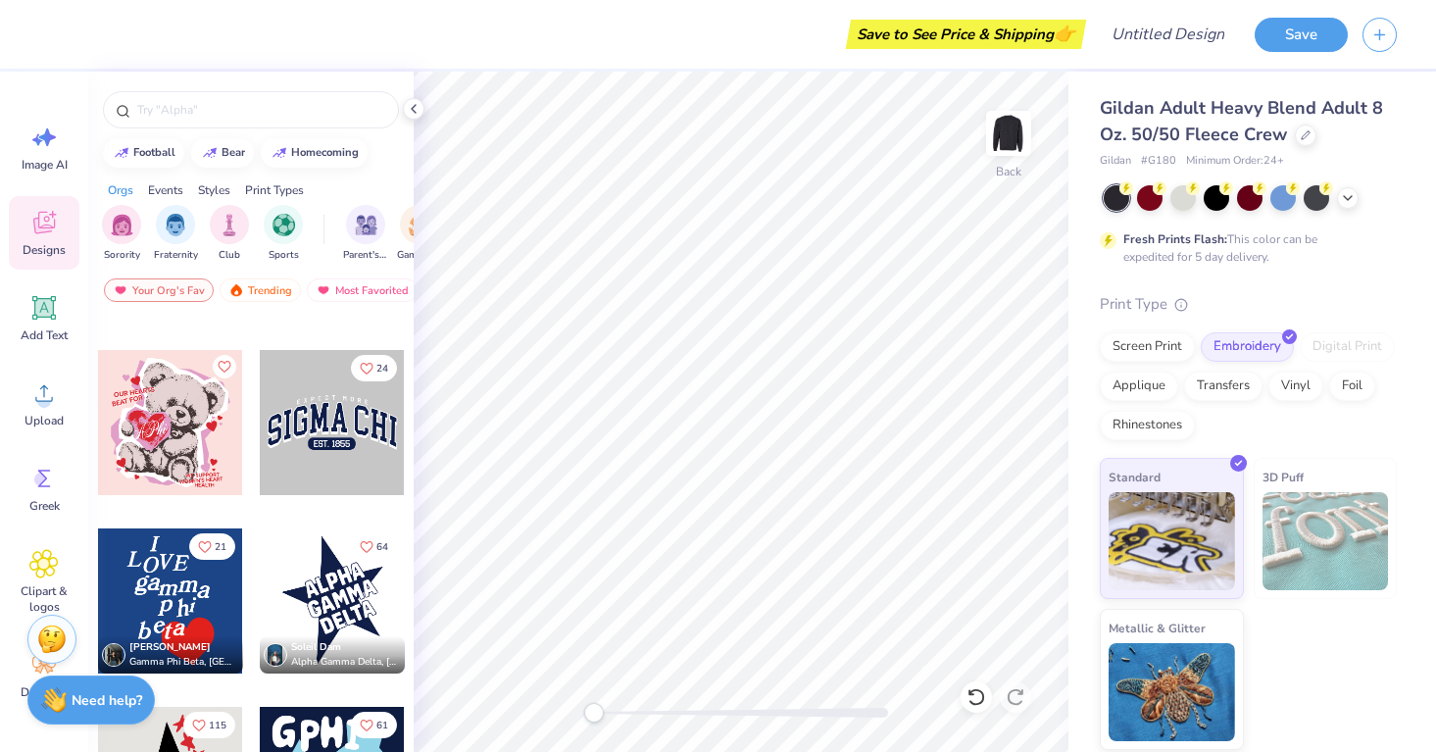
click at [362, 409] on div at bounding box center [332, 422] width 145 height 145
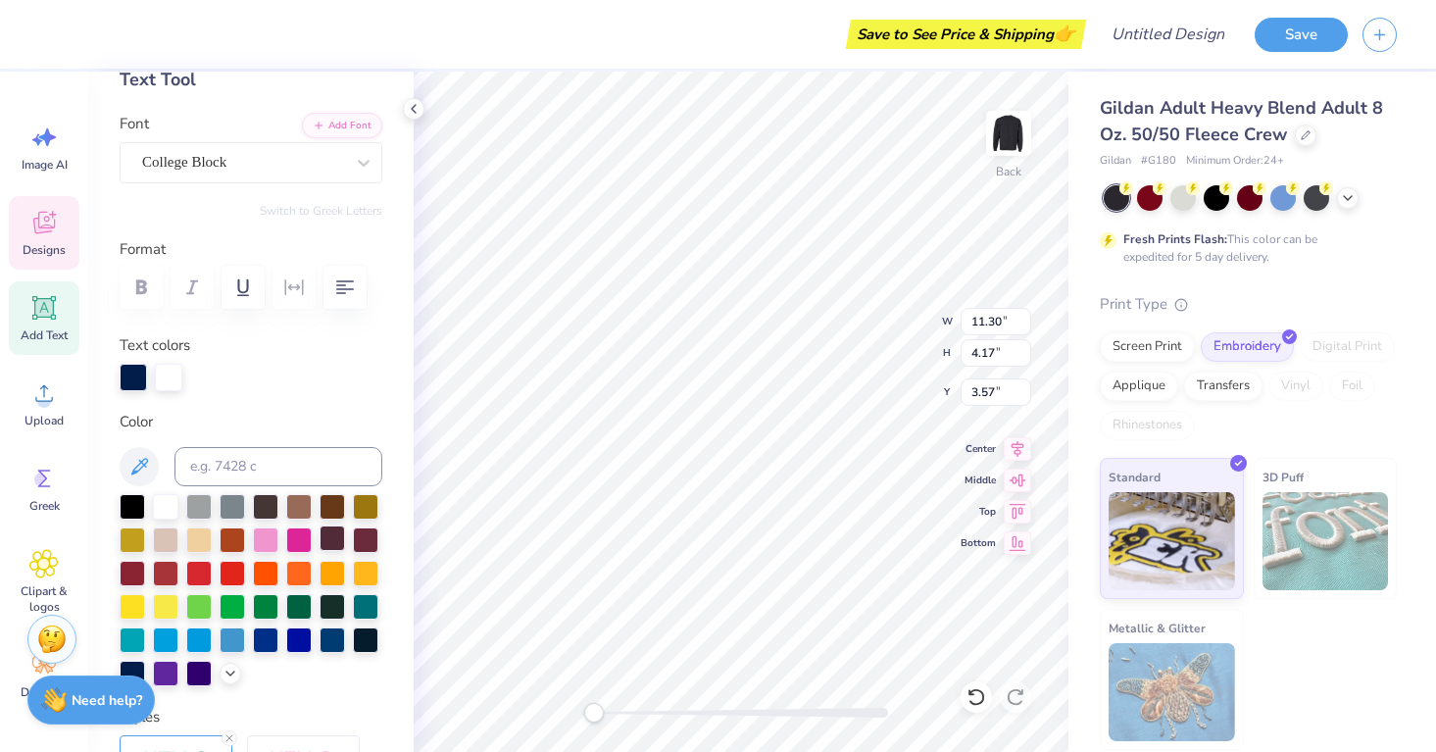
scroll to position [115, 0]
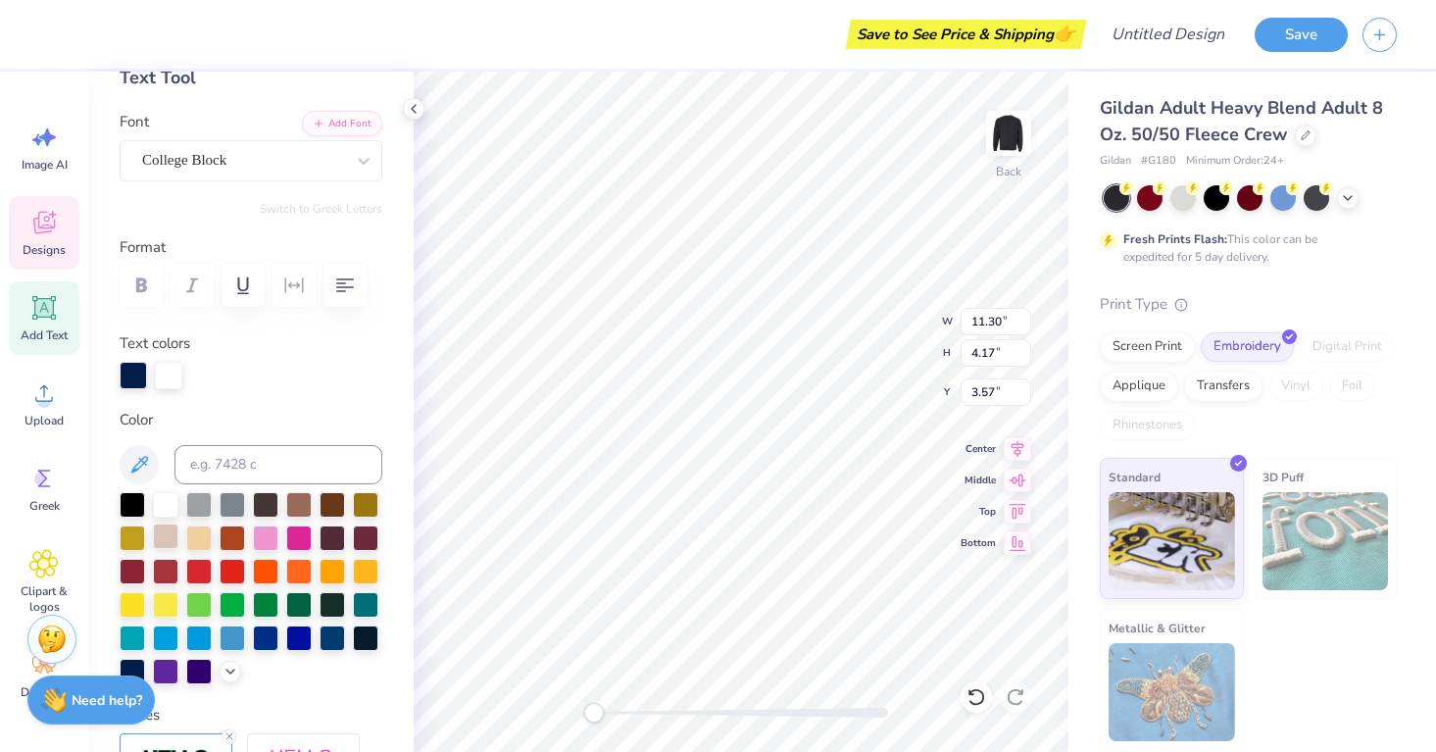
click at [172, 540] on div at bounding box center [165, 535] width 25 height 25
type textarea "young life"
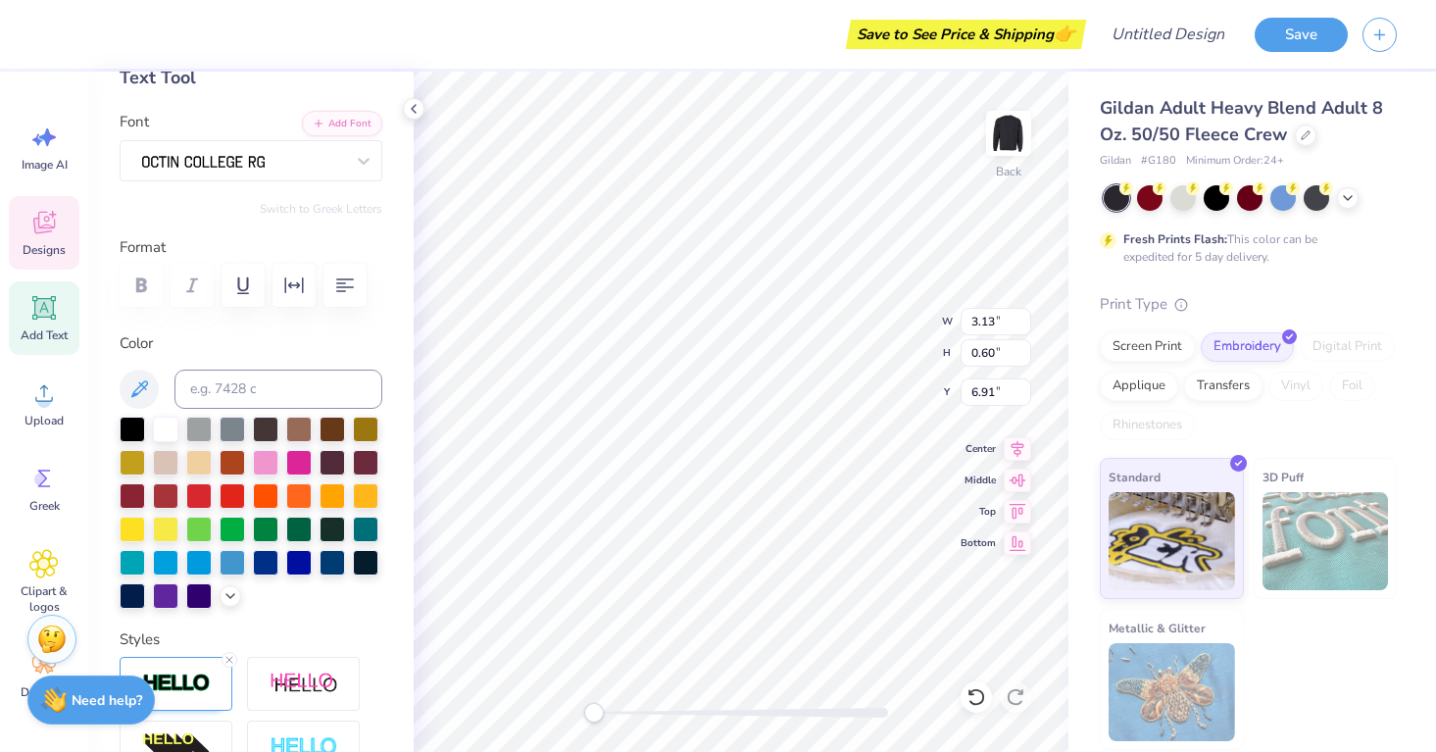
type input "3.13"
type input "0.60"
type input "6.91"
type textarea "college"
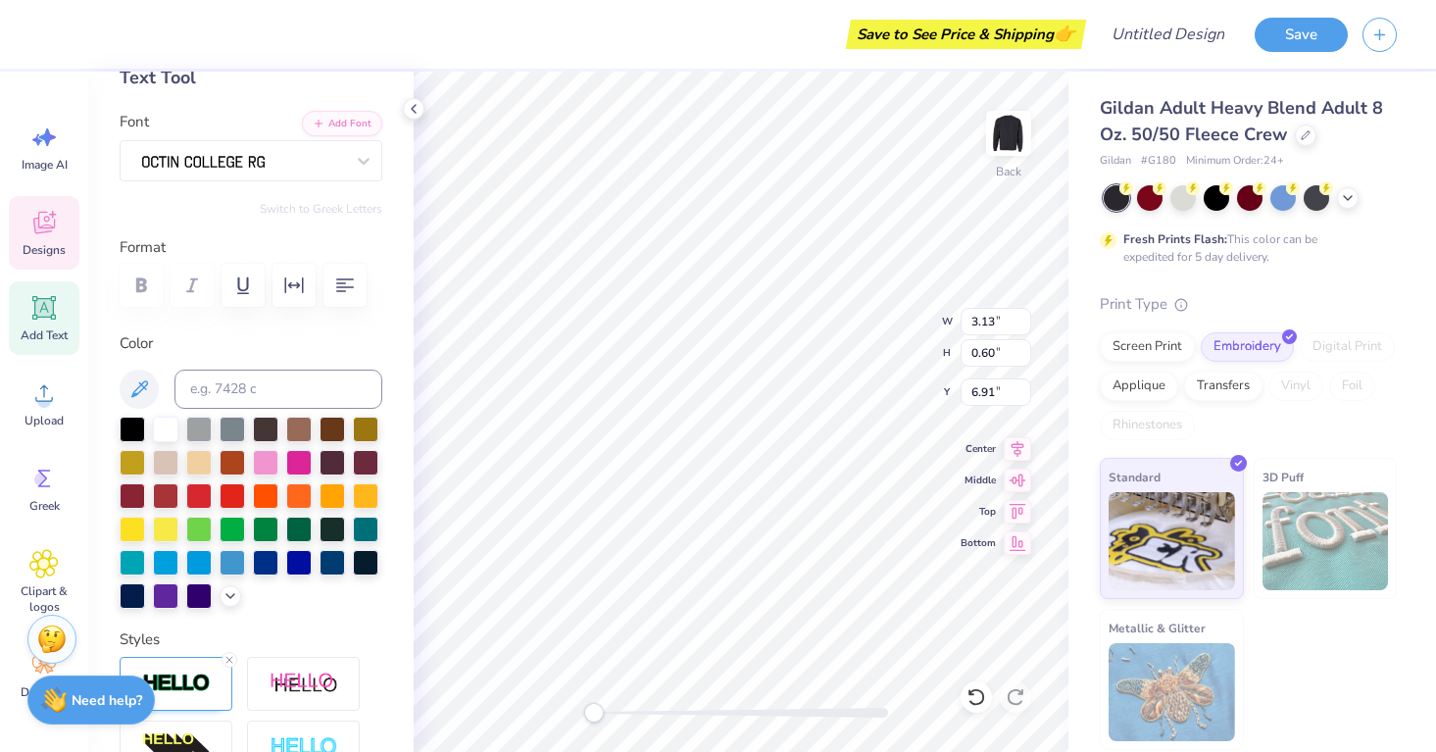
scroll to position [0, 1]
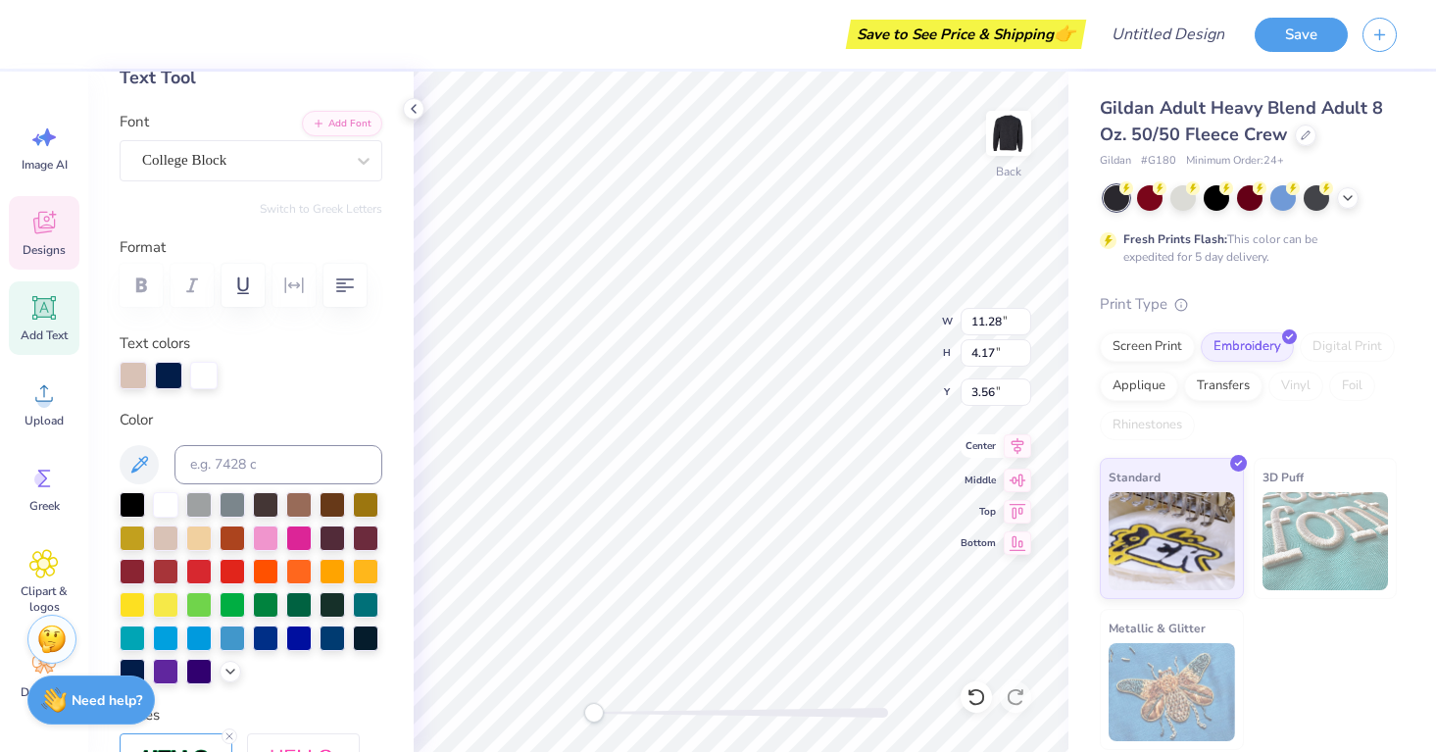
click at [1011, 444] on icon at bounding box center [1016, 446] width 27 height 24
type input "6.14"
type input "0.81"
type input "3.00"
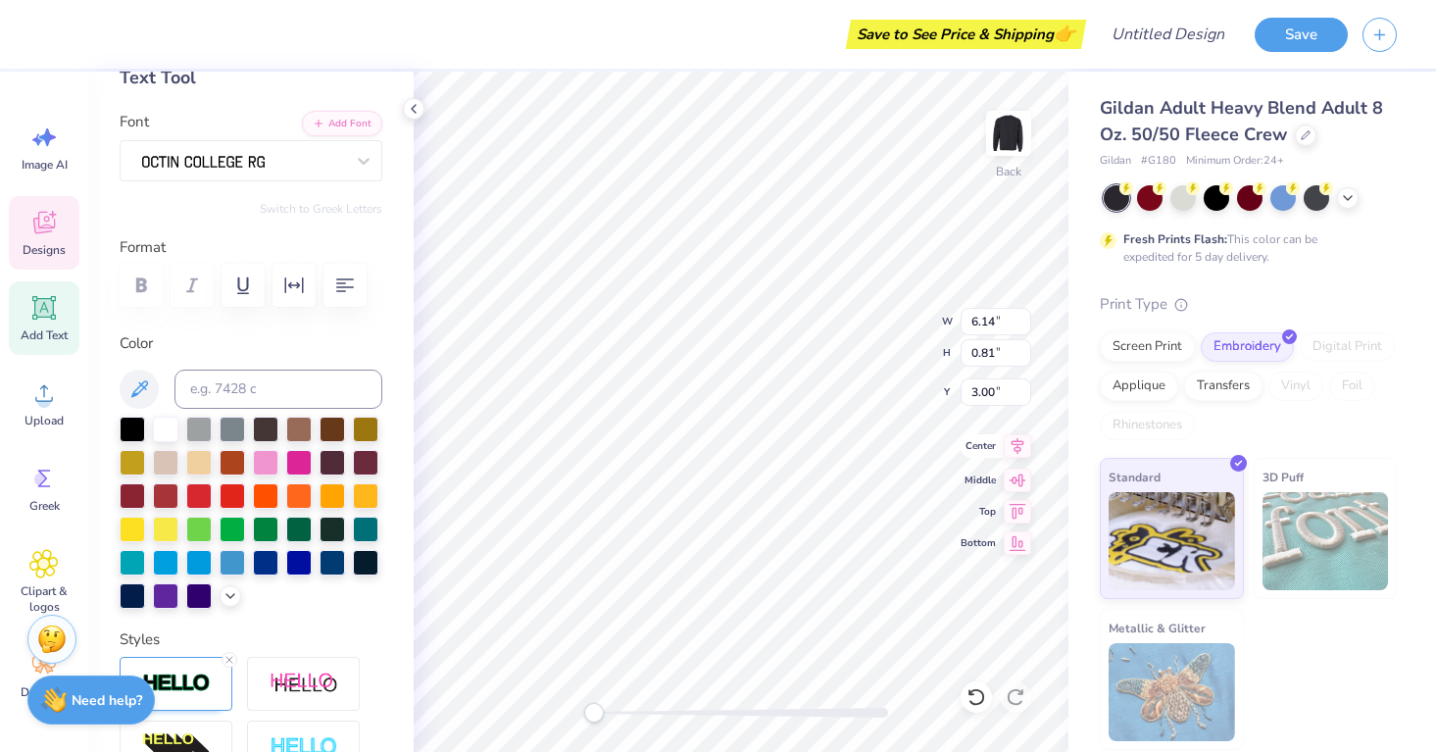
scroll to position [0, 0]
type textarea "[GEOGRAPHIC_DATA][PERSON_NAME]"
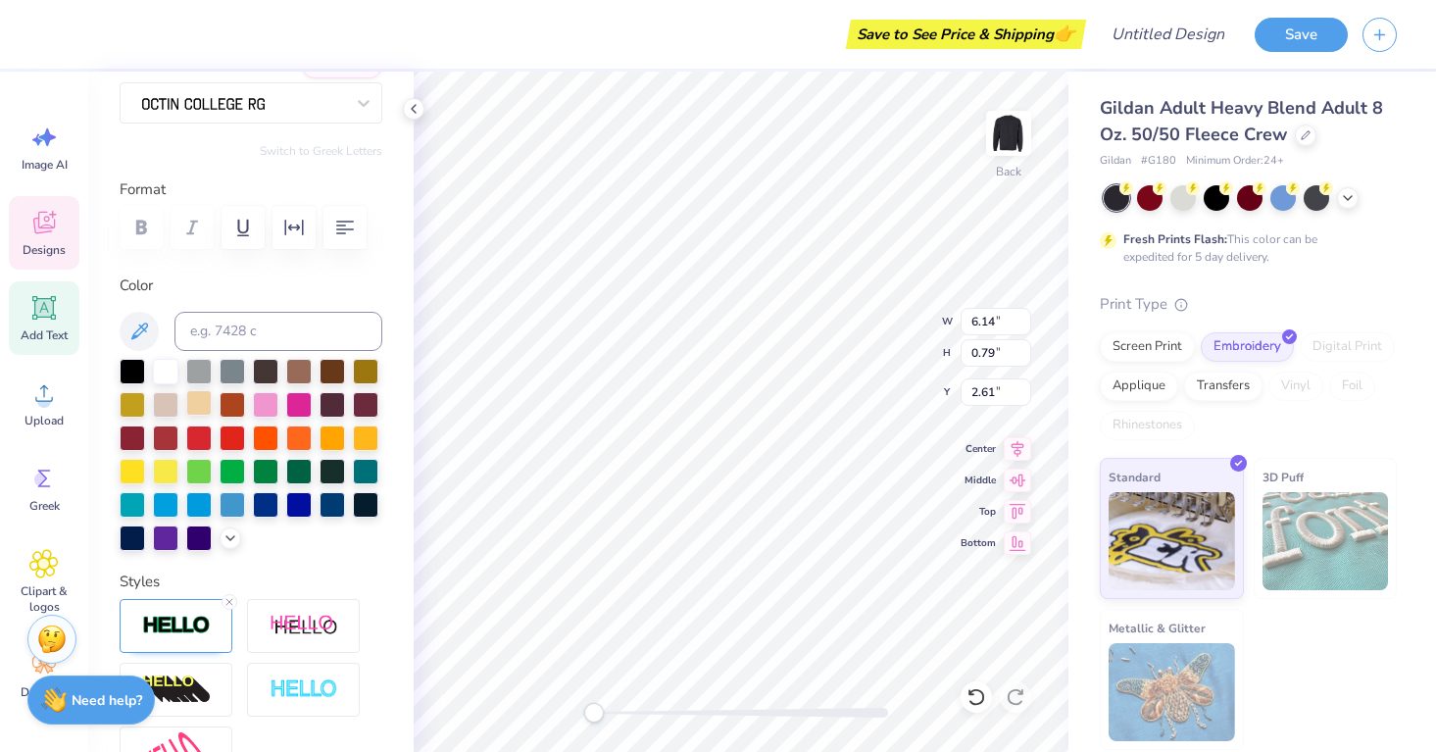
scroll to position [464, 0]
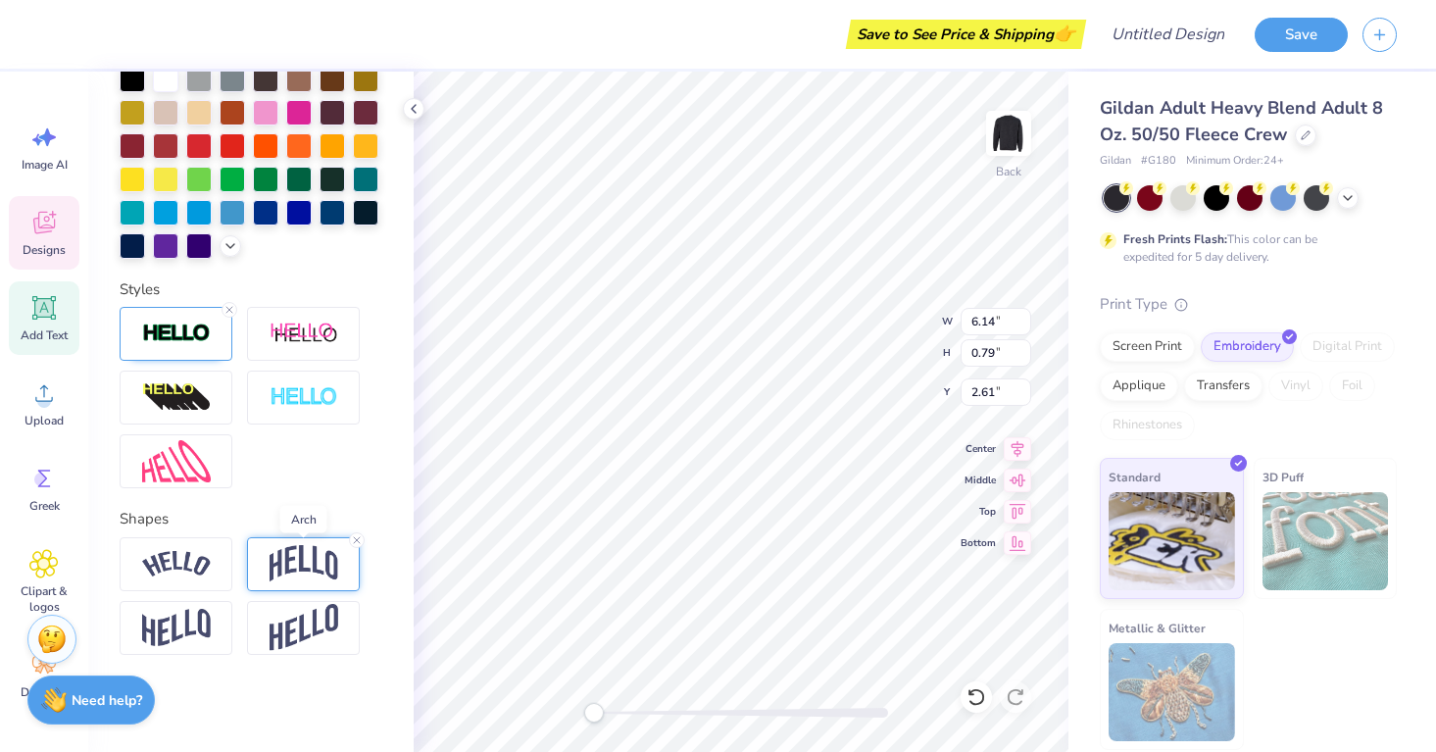
click at [323, 558] on img at bounding box center [303, 563] width 69 height 37
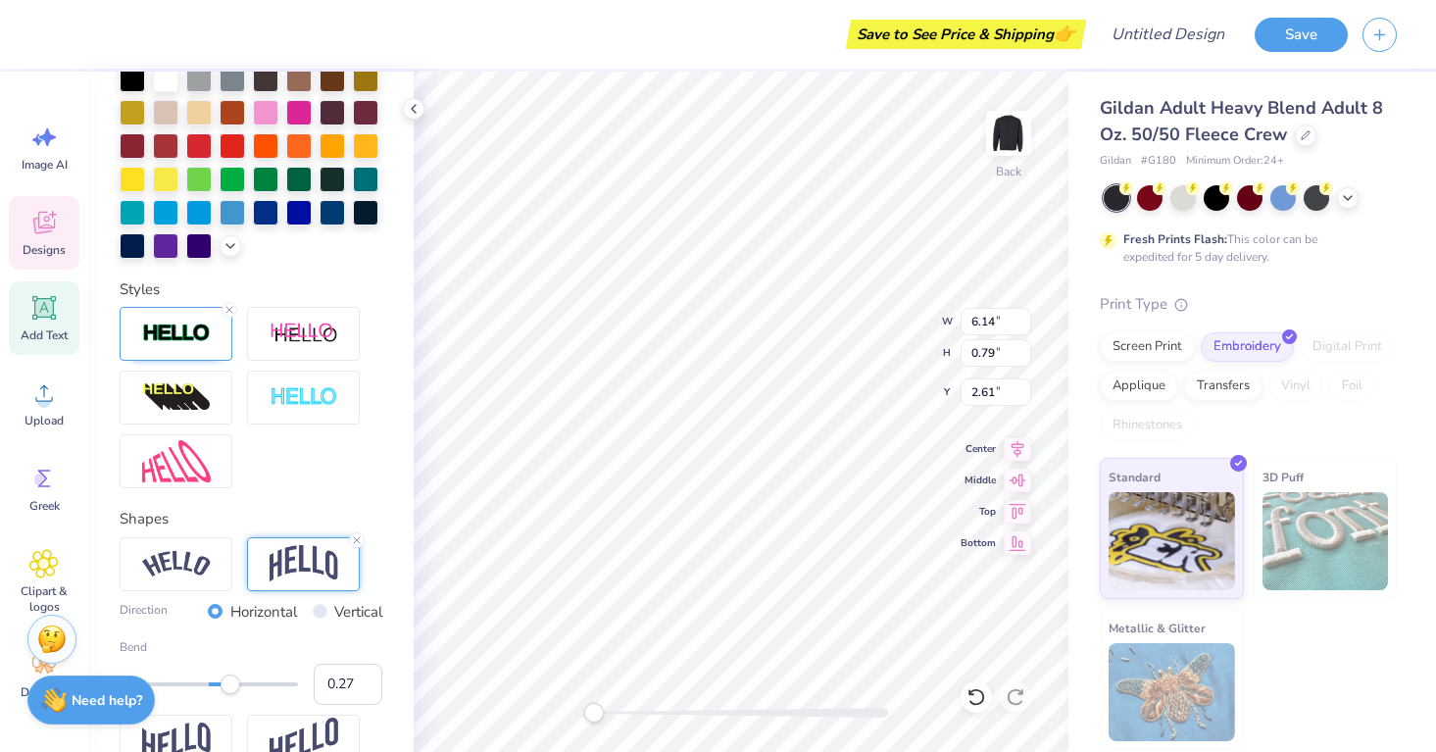
type input "0.29"
click at [234, 679] on div "Accessibility label" at bounding box center [234, 684] width 20 height 20
type input "0.26"
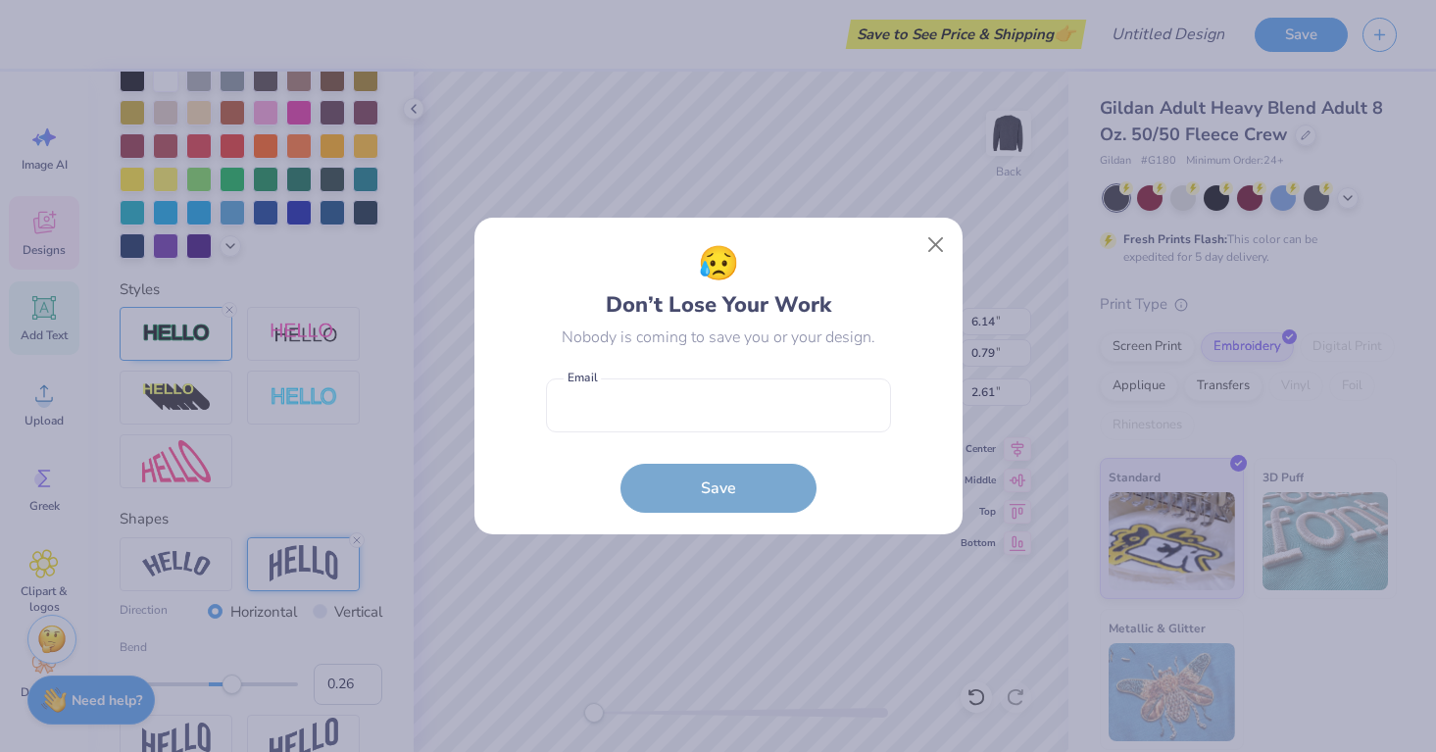
click at [232, 679] on body "Save to See Price & Shipping 👉 Design Title Save Image AI Designs Add Text Uplo…" at bounding box center [718, 376] width 1436 height 752
click at [936, 245] on button "Close" at bounding box center [934, 244] width 37 height 37
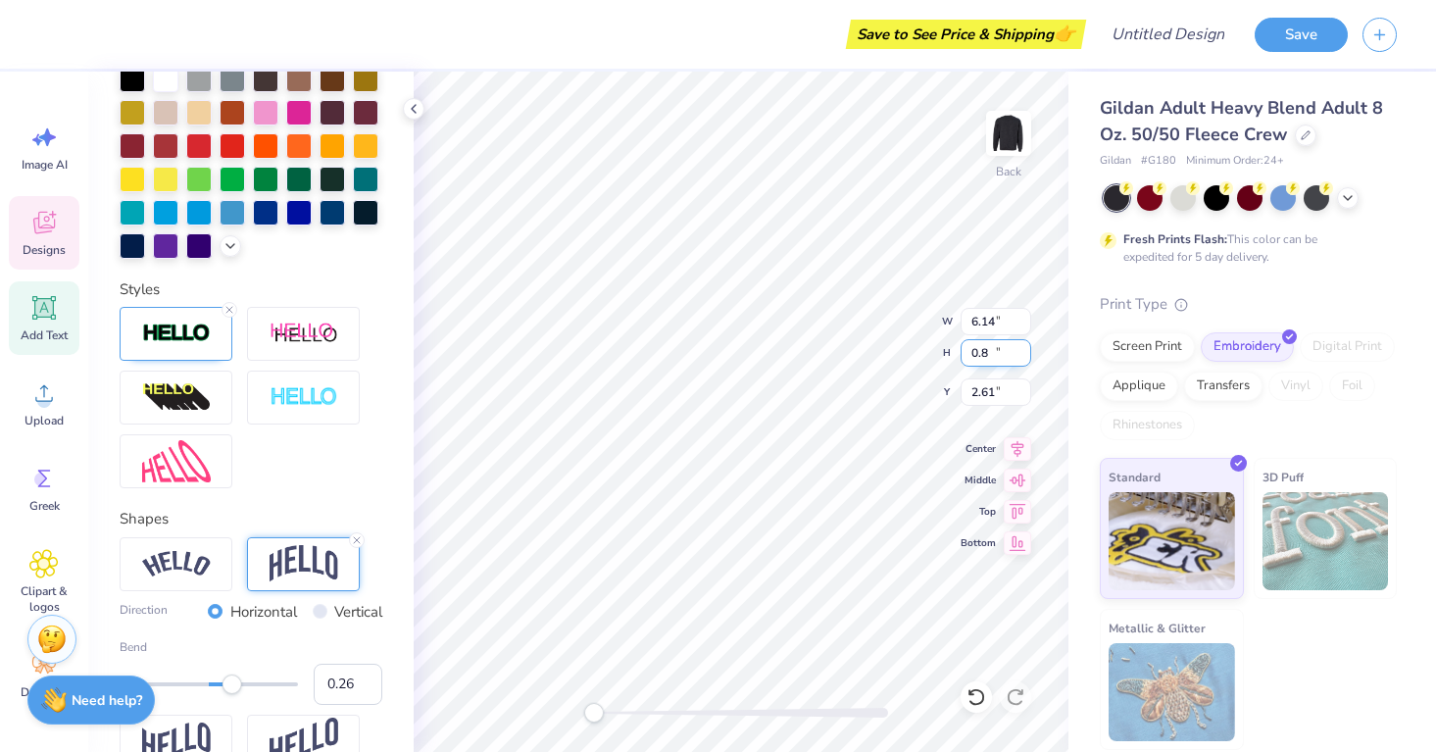
click at [1020, 345] on input "0.8" at bounding box center [995, 352] width 71 height 27
type input "0.81"
click at [1020, 345] on input "0.81" at bounding box center [995, 352] width 71 height 27
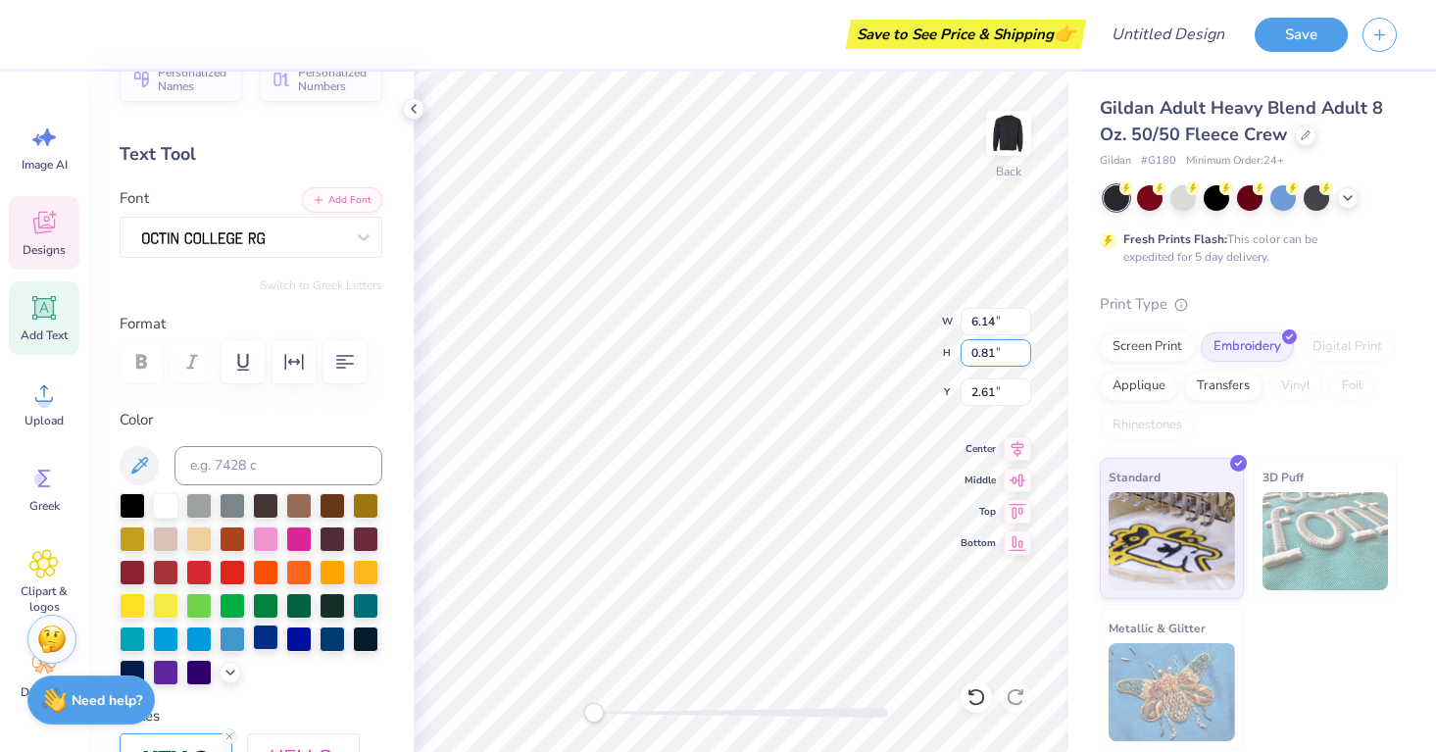
scroll to position [0, 0]
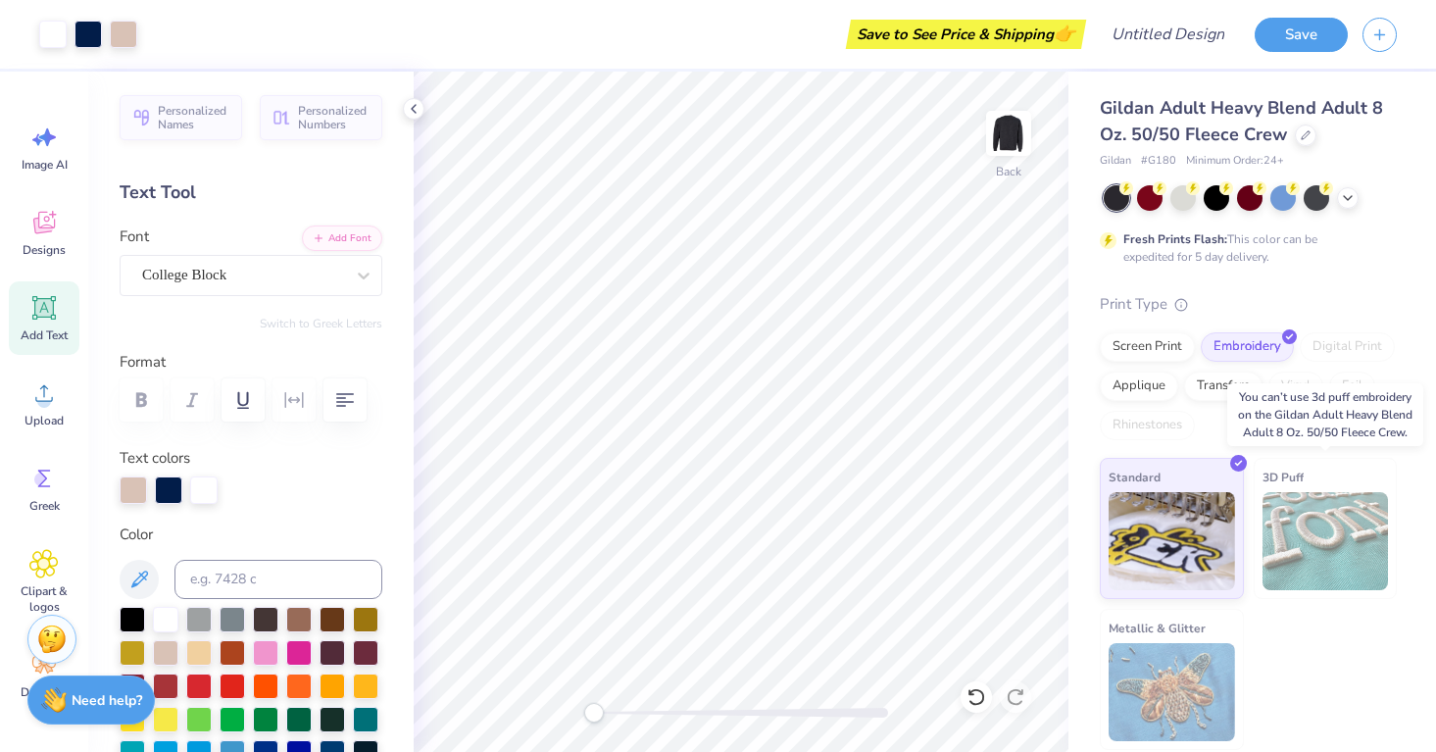
click at [1325, 562] on img at bounding box center [1325, 541] width 126 height 98
click at [1338, 503] on img at bounding box center [1325, 541] width 126 height 98
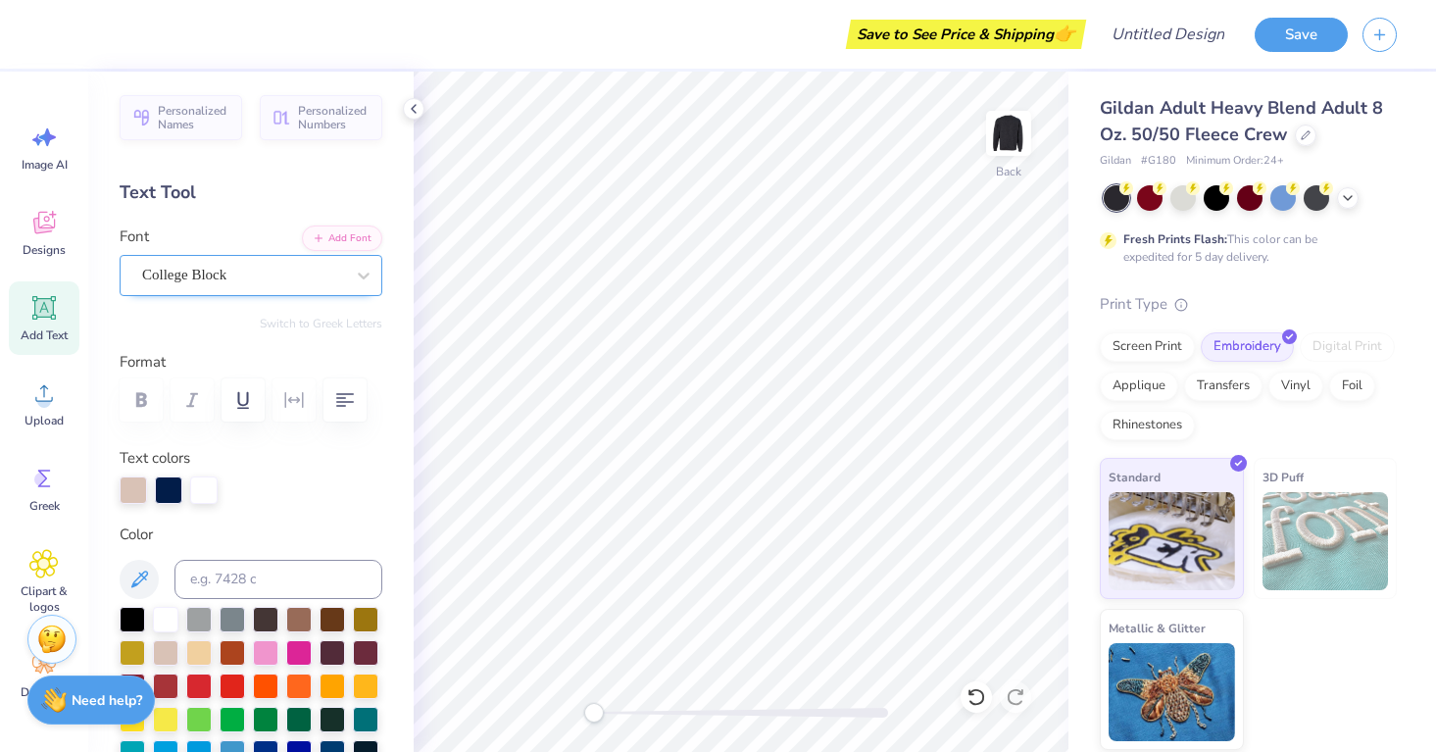
click at [158, 271] on div "College Block" at bounding box center [243, 275] width 206 height 30
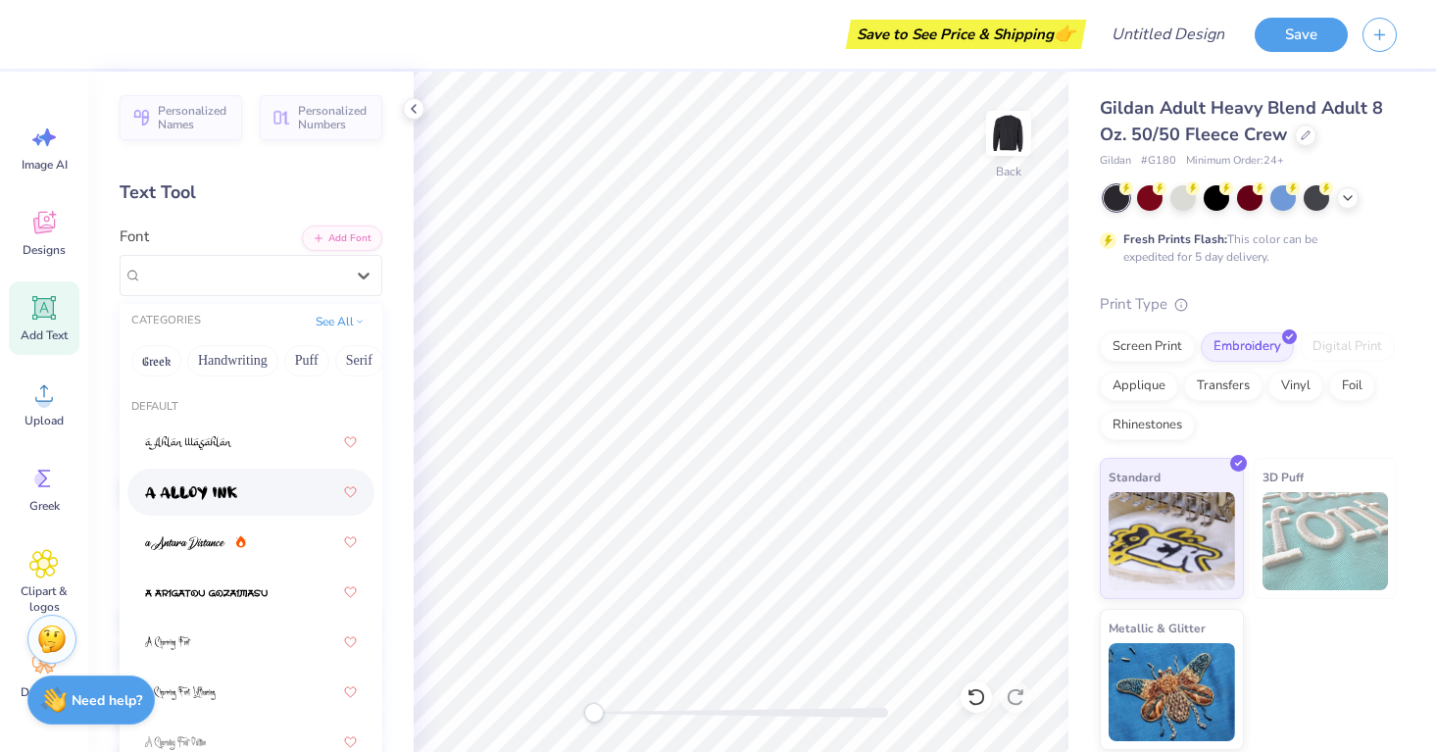
scroll to position [141, 0]
click at [60, 231] on div "Designs" at bounding box center [44, 232] width 71 height 73
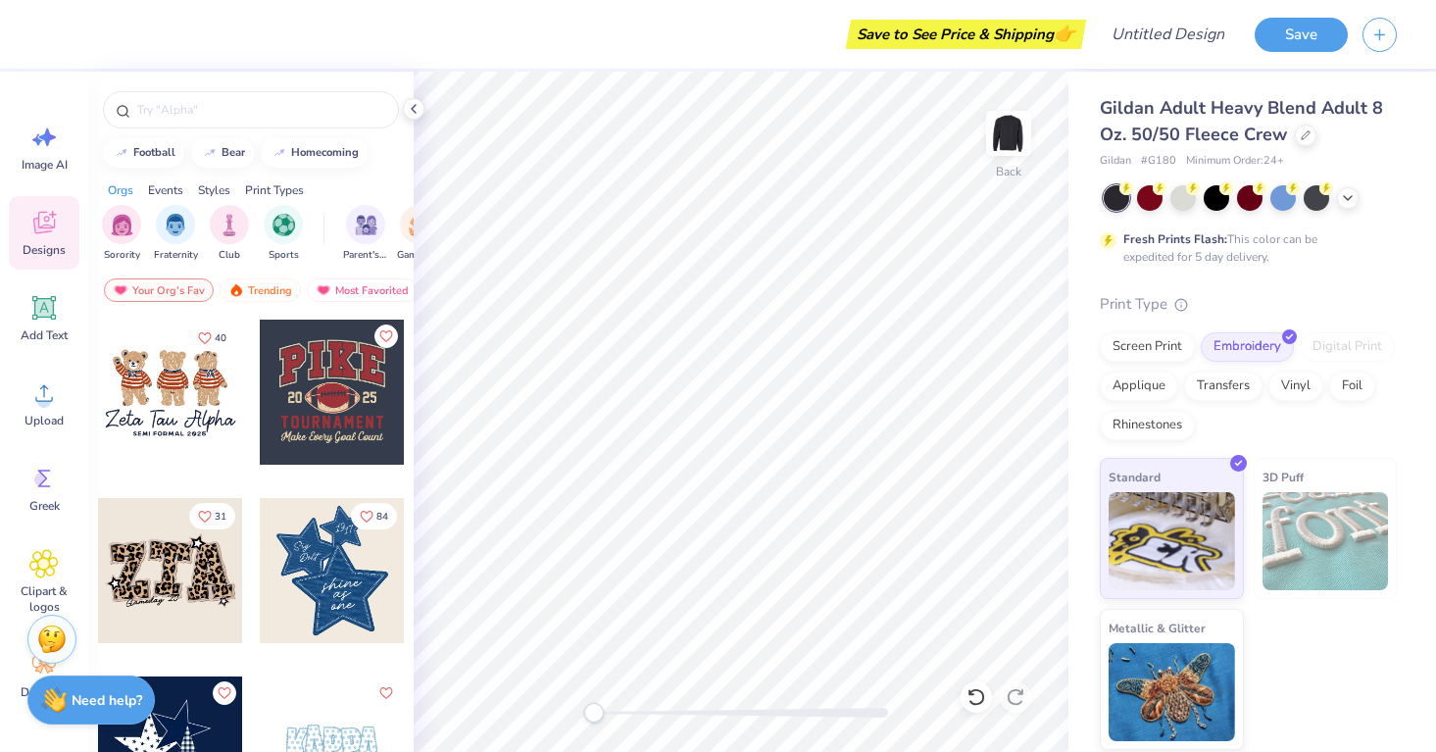
scroll to position [1427, 0]
click at [340, 375] on div at bounding box center [332, 390] width 145 height 145
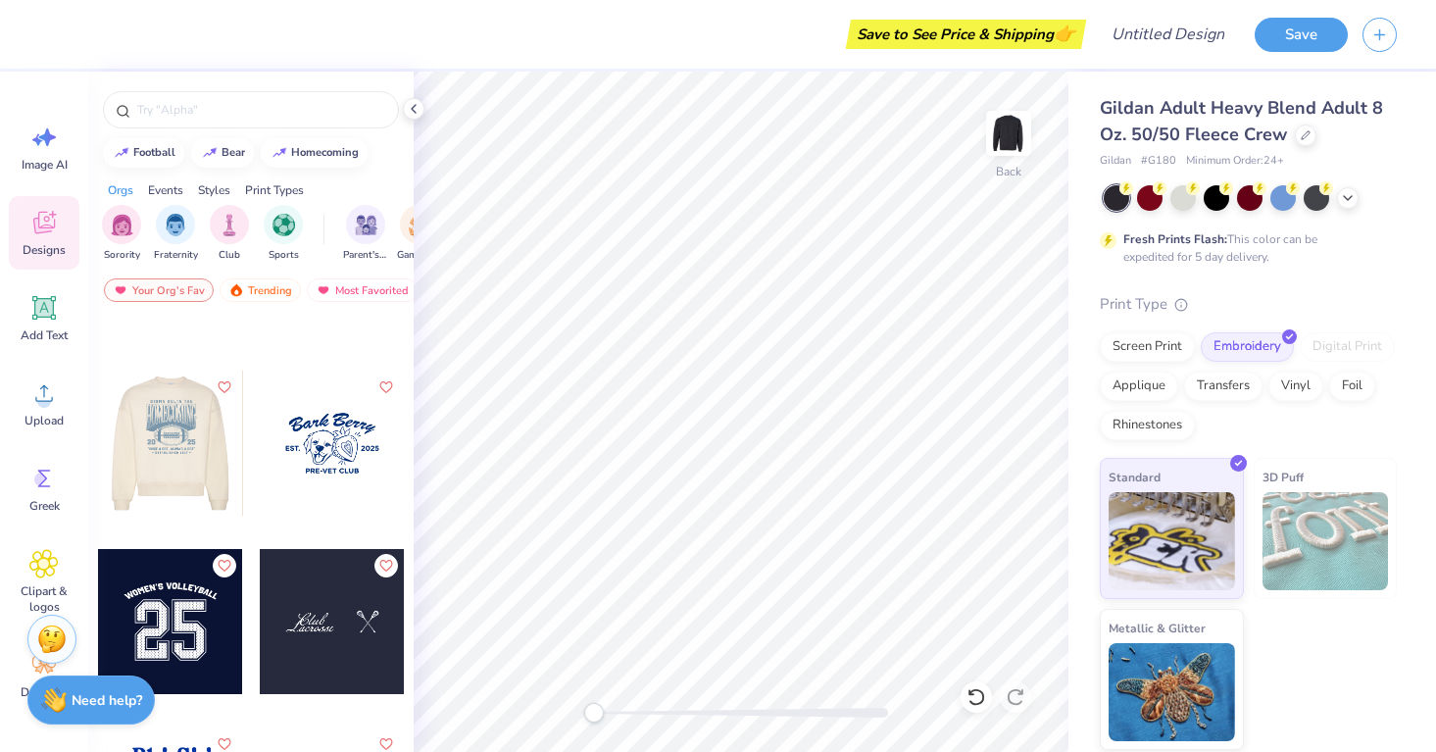
scroll to position [16742, 0]
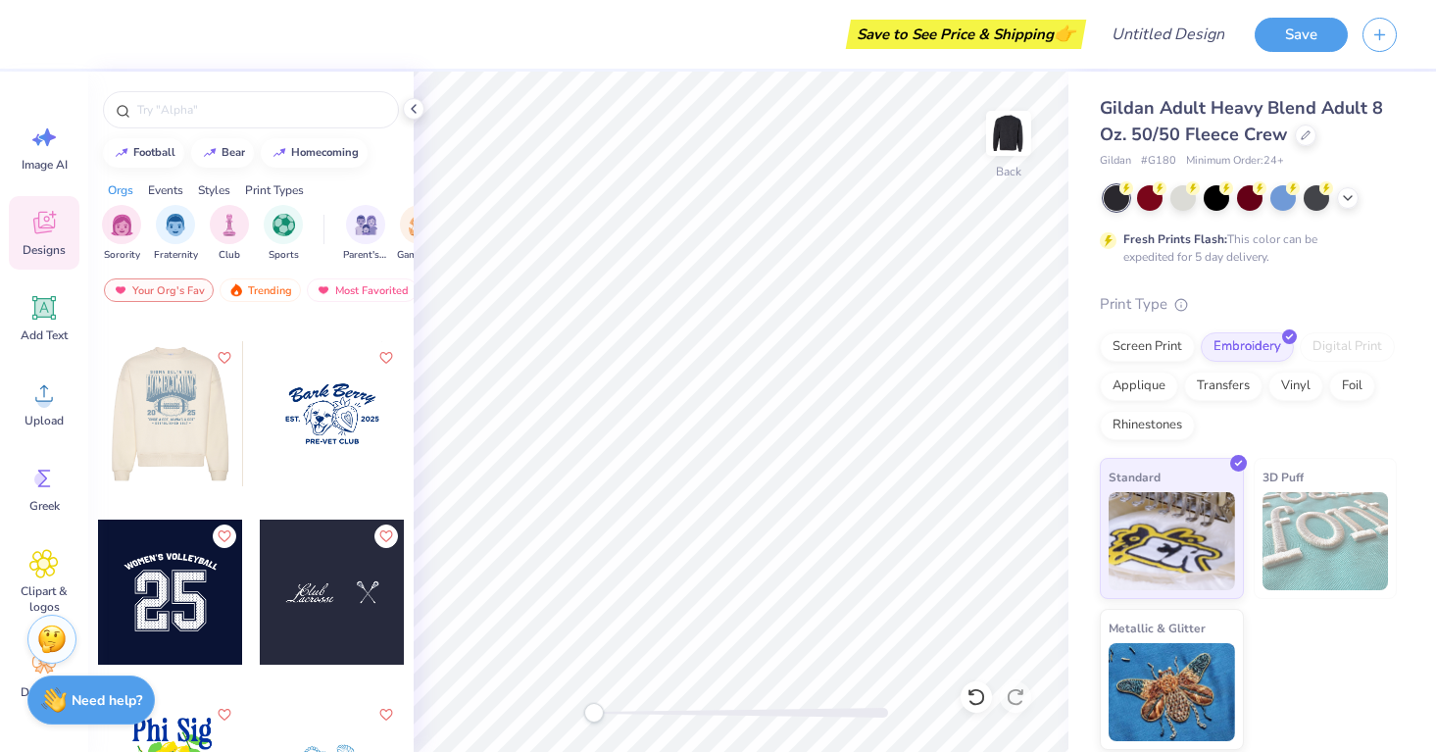
click at [98, 450] on div at bounding box center [25, 413] width 145 height 145
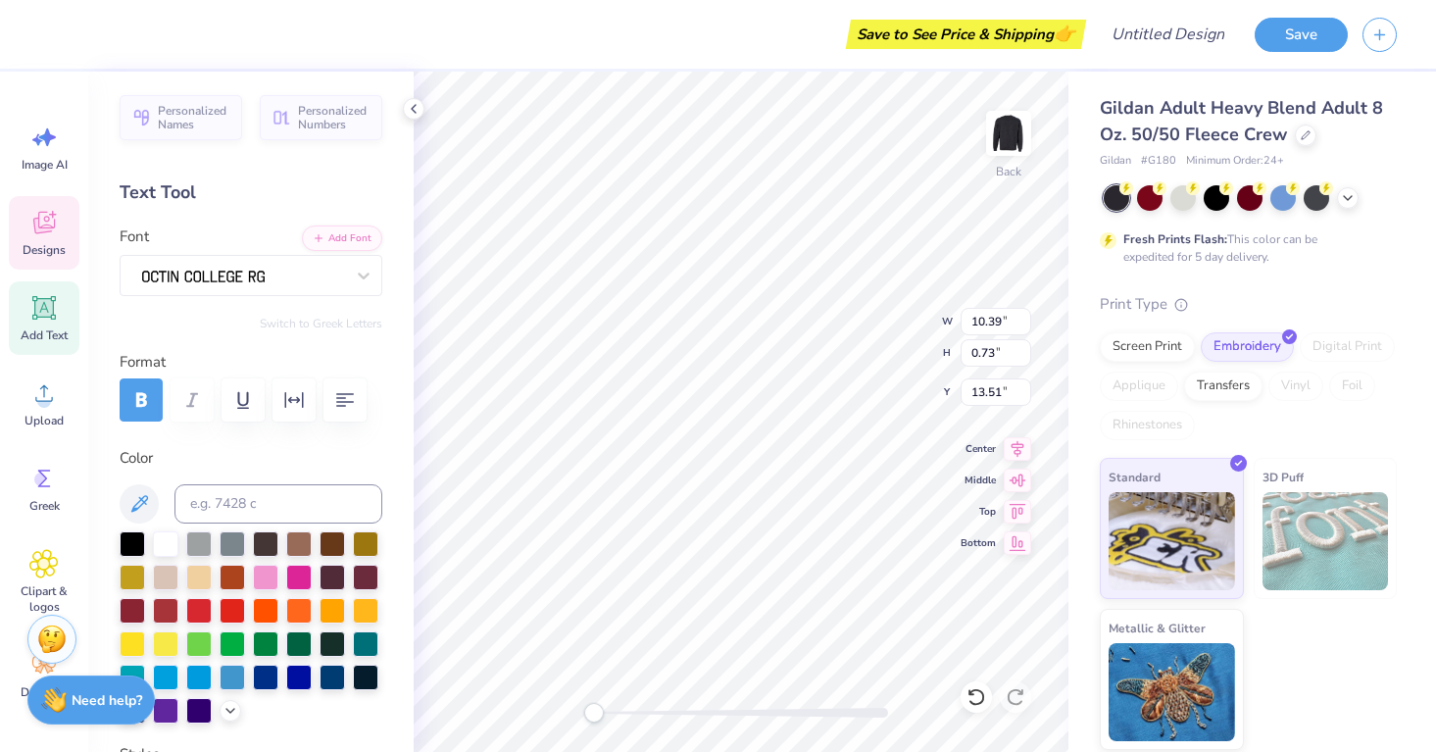
type input "11.08"
type input "9.35"
type input "3.67"
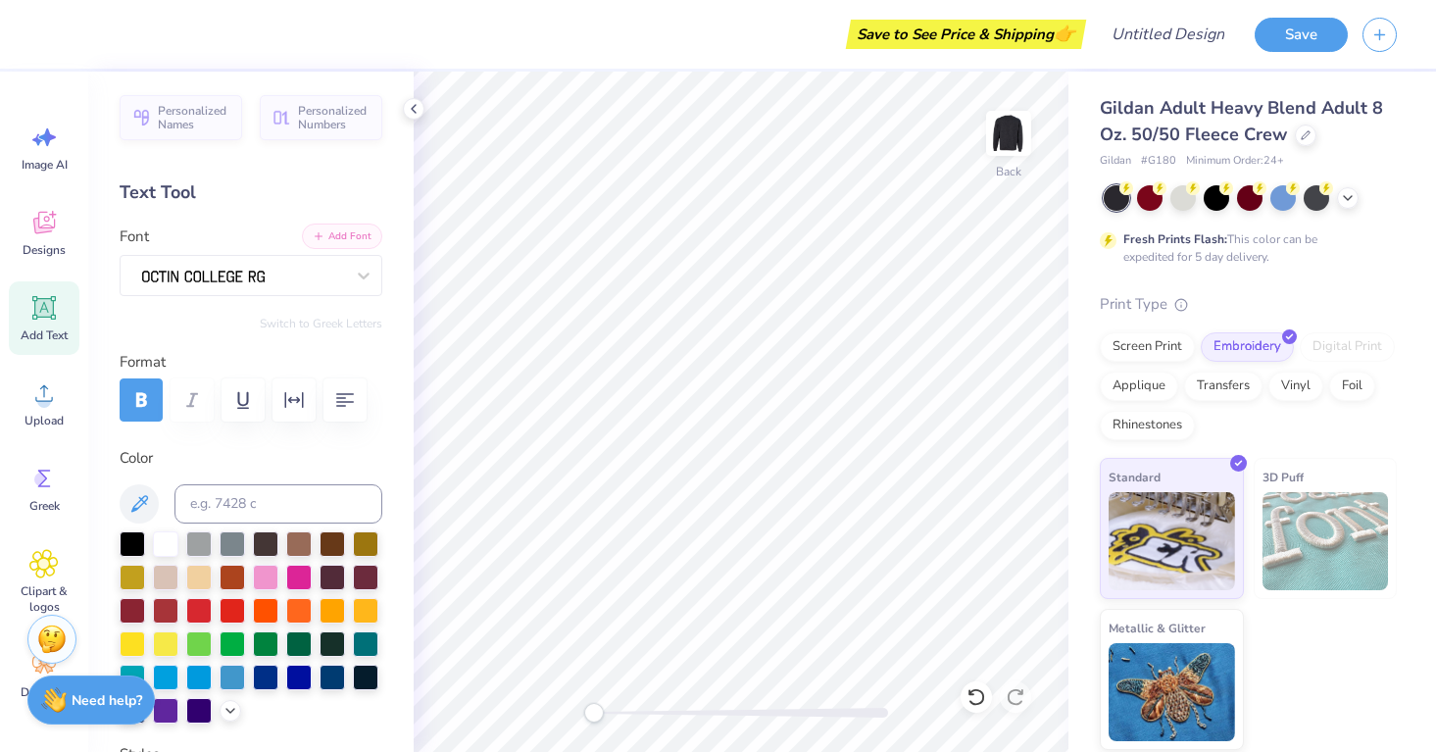
click at [359, 229] on button "Add Font" at bounding box center [342, 235] width 80 height 25
click at [51, 307] on icon at bounding box center [44, 308] width 19 height 19
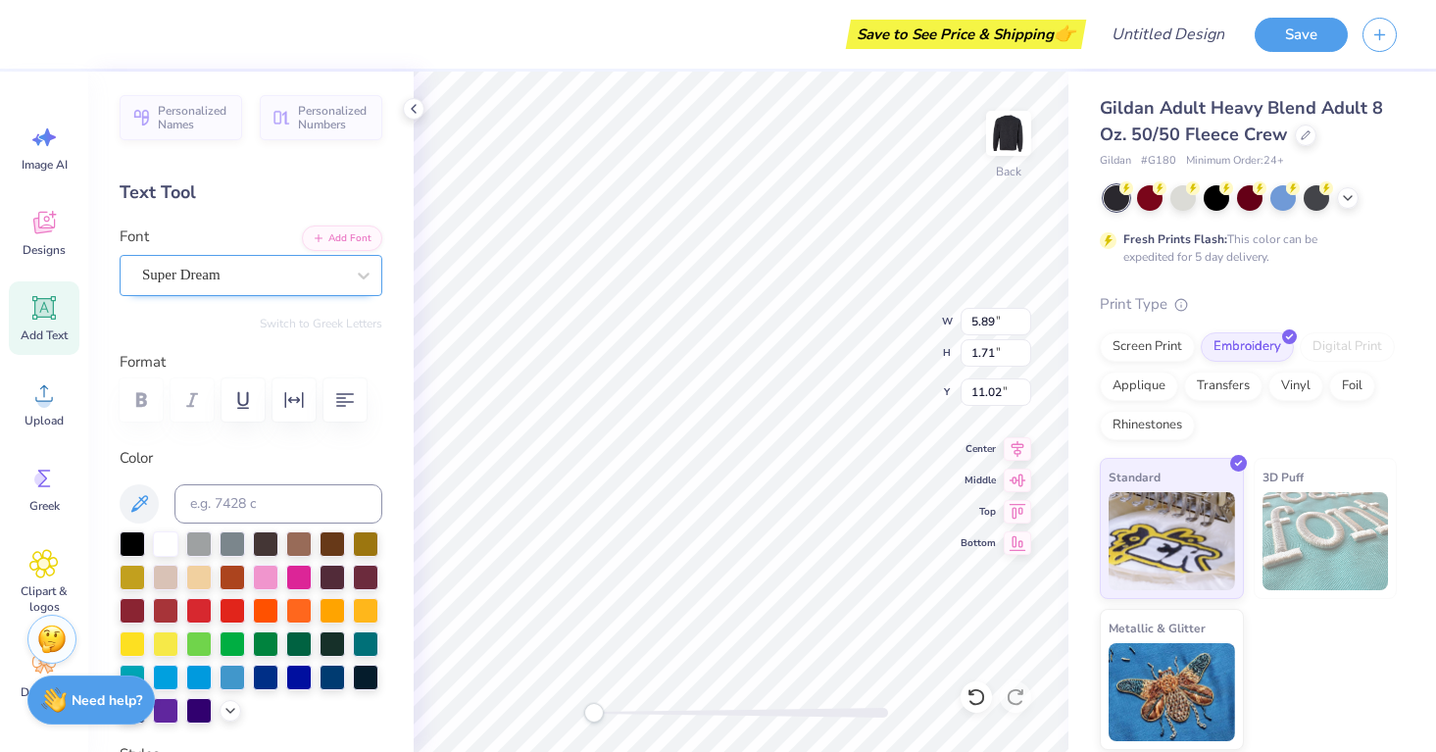
click at [342, 281] on div "Super Dream" at bounding box center [243, 275] width 206 height 30
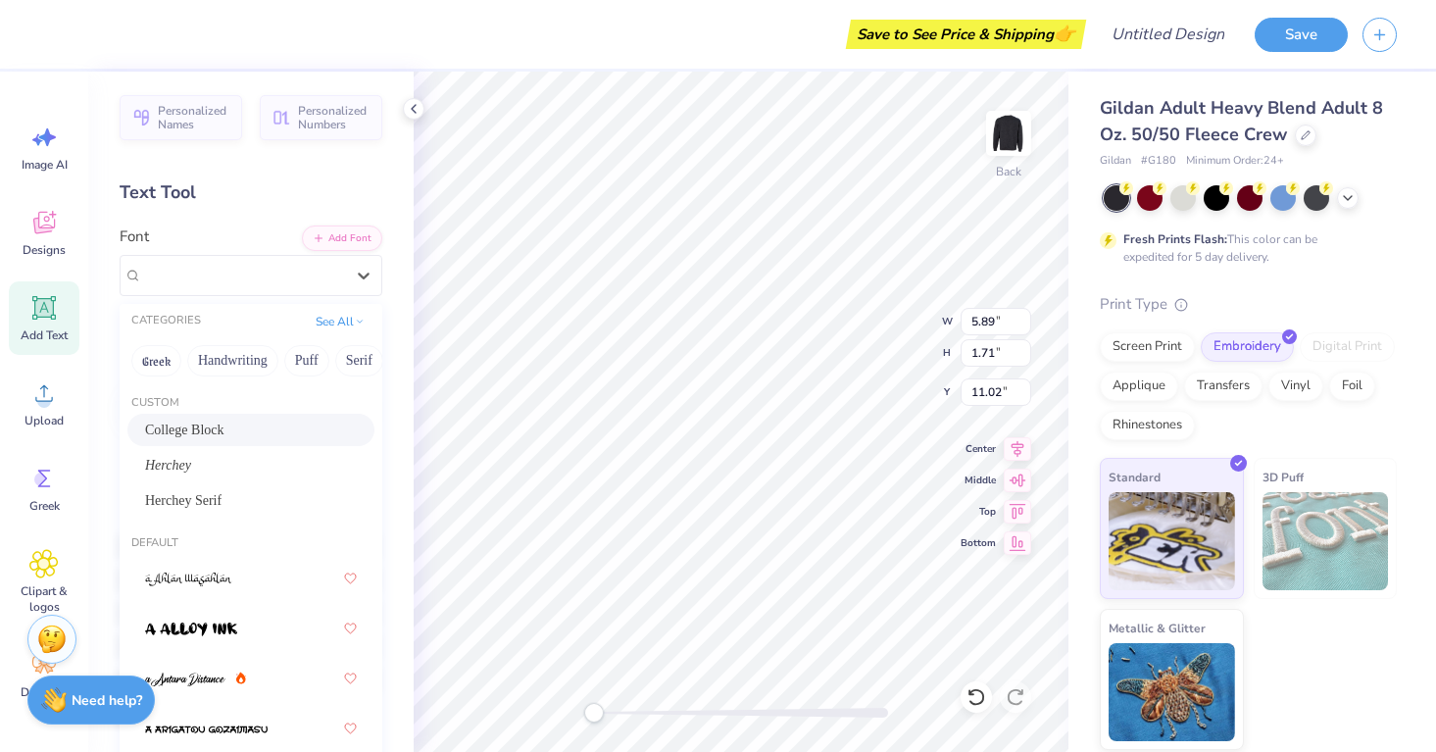
click at [256, 421] on div "College Block" at bounding box center [251, 429] width 212 height 21
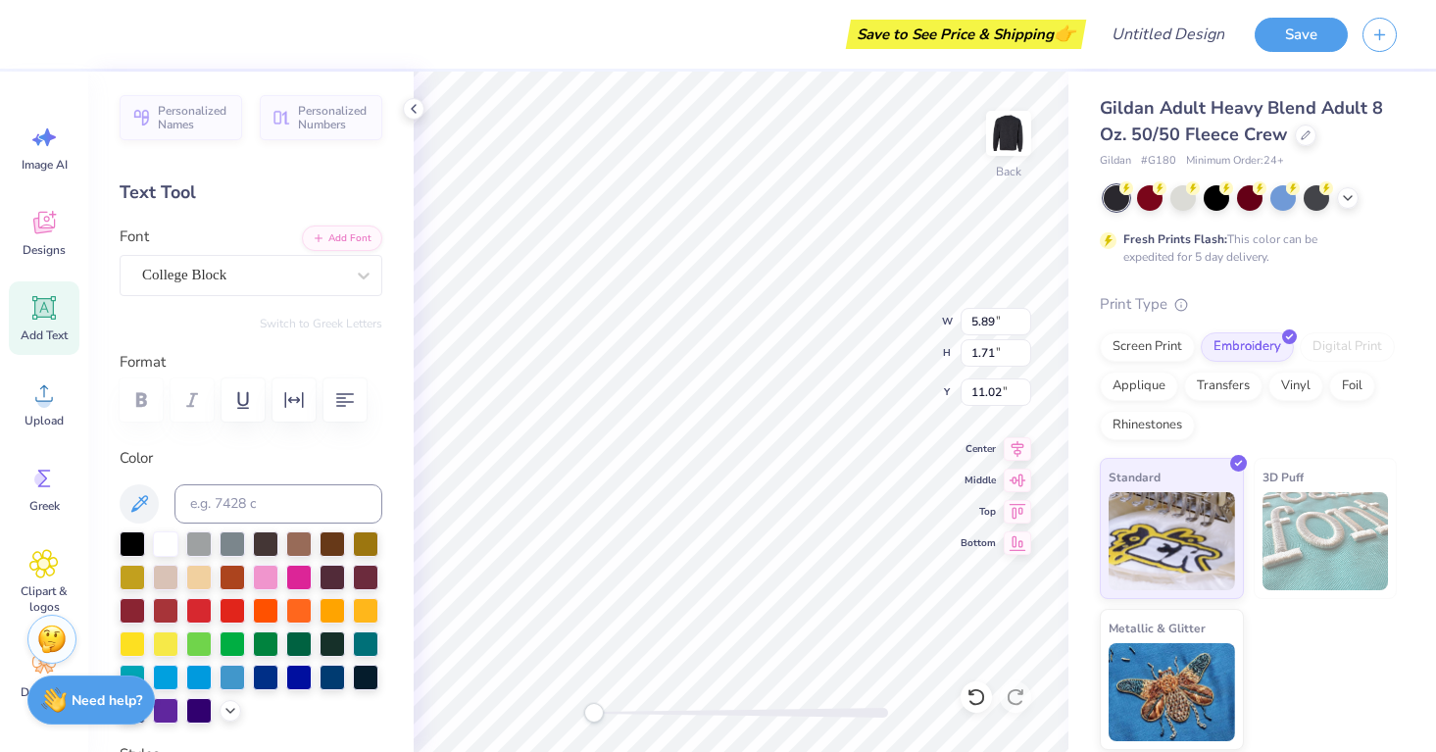
type textarea "young life college"
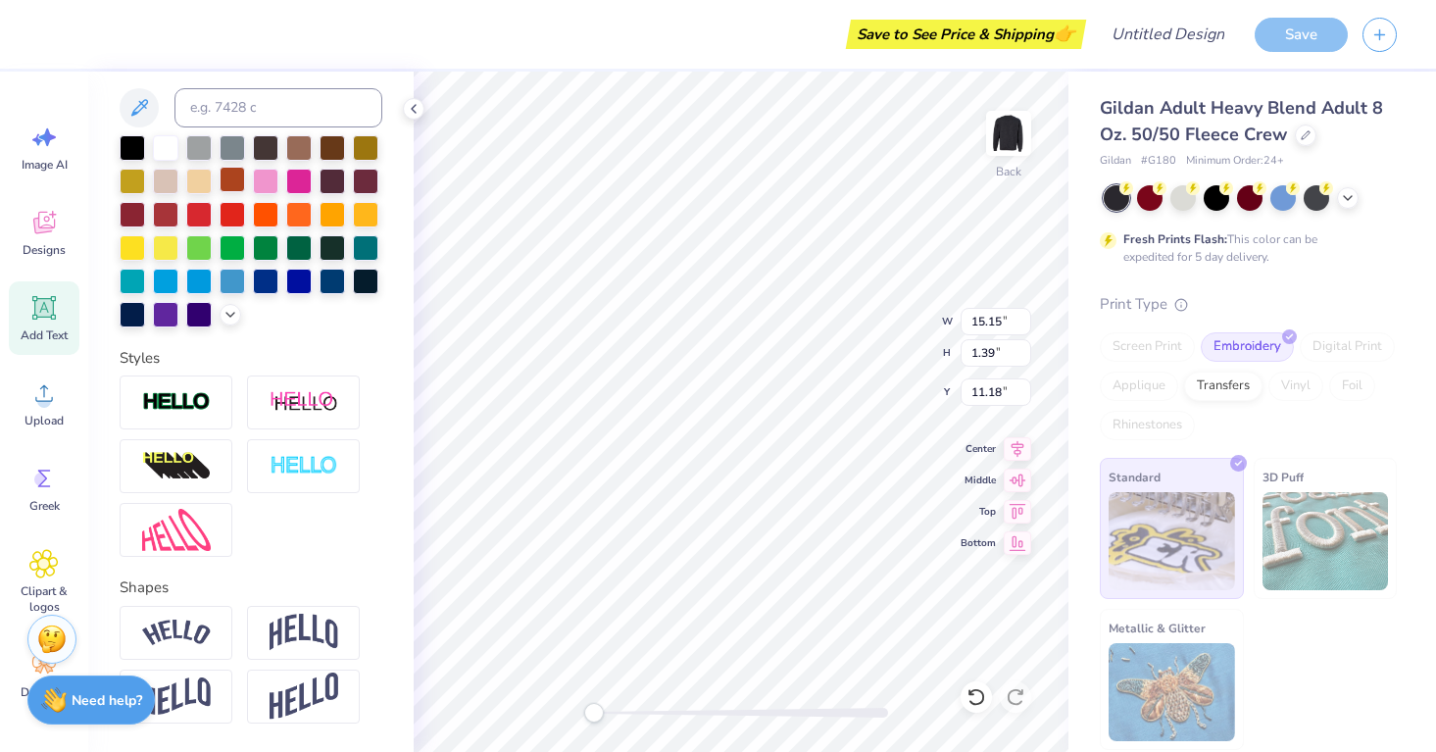
scroll to position [410, 0]
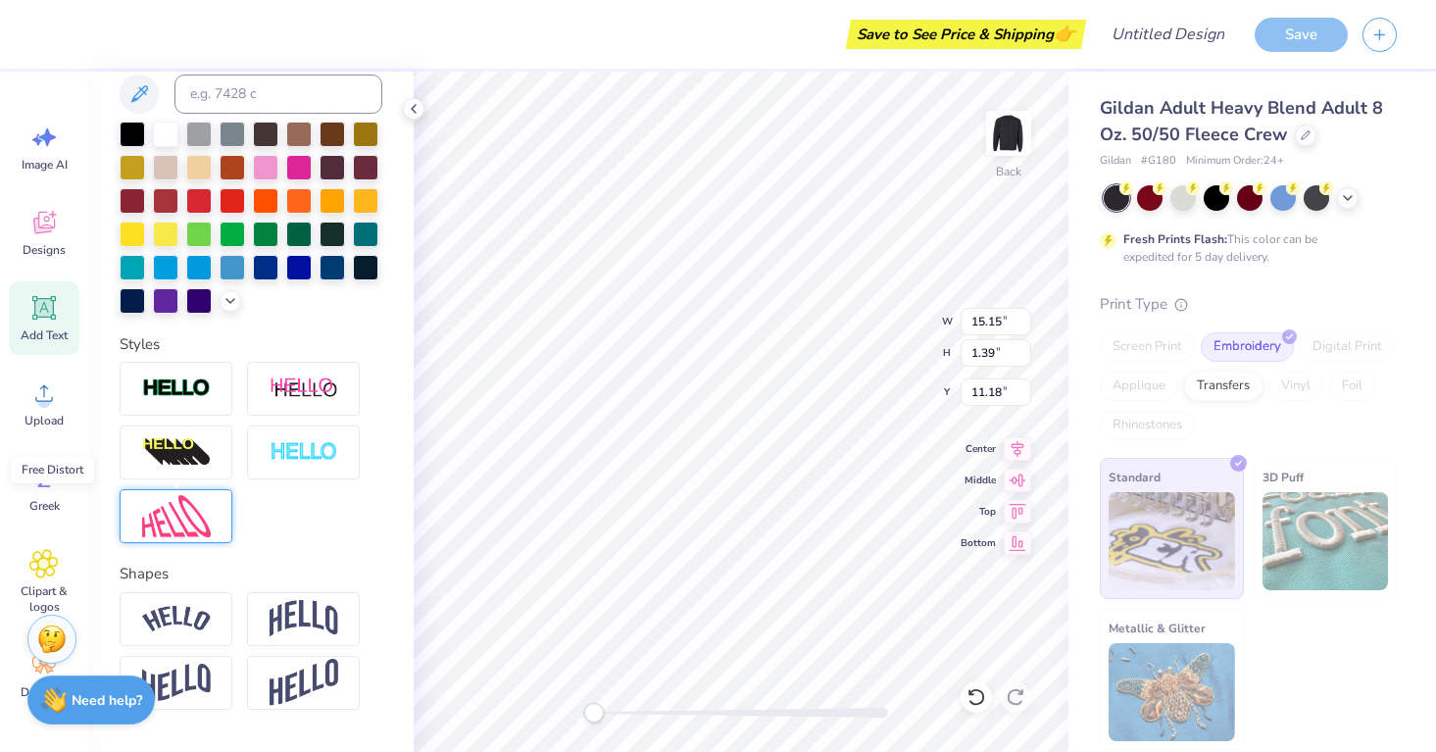
click at [178, 513] on img at bounding box center [176, 516] width 69 height 42
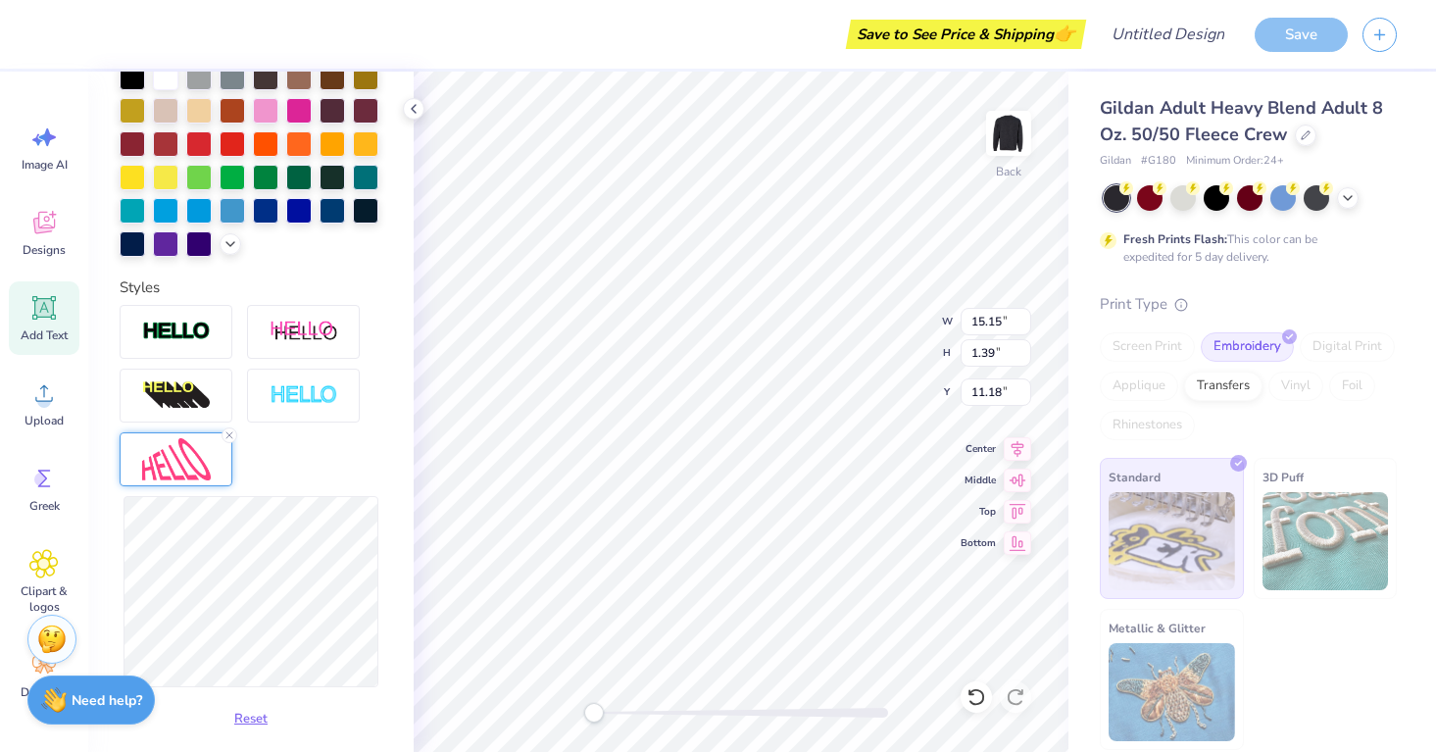
scroll to position [470, 0]
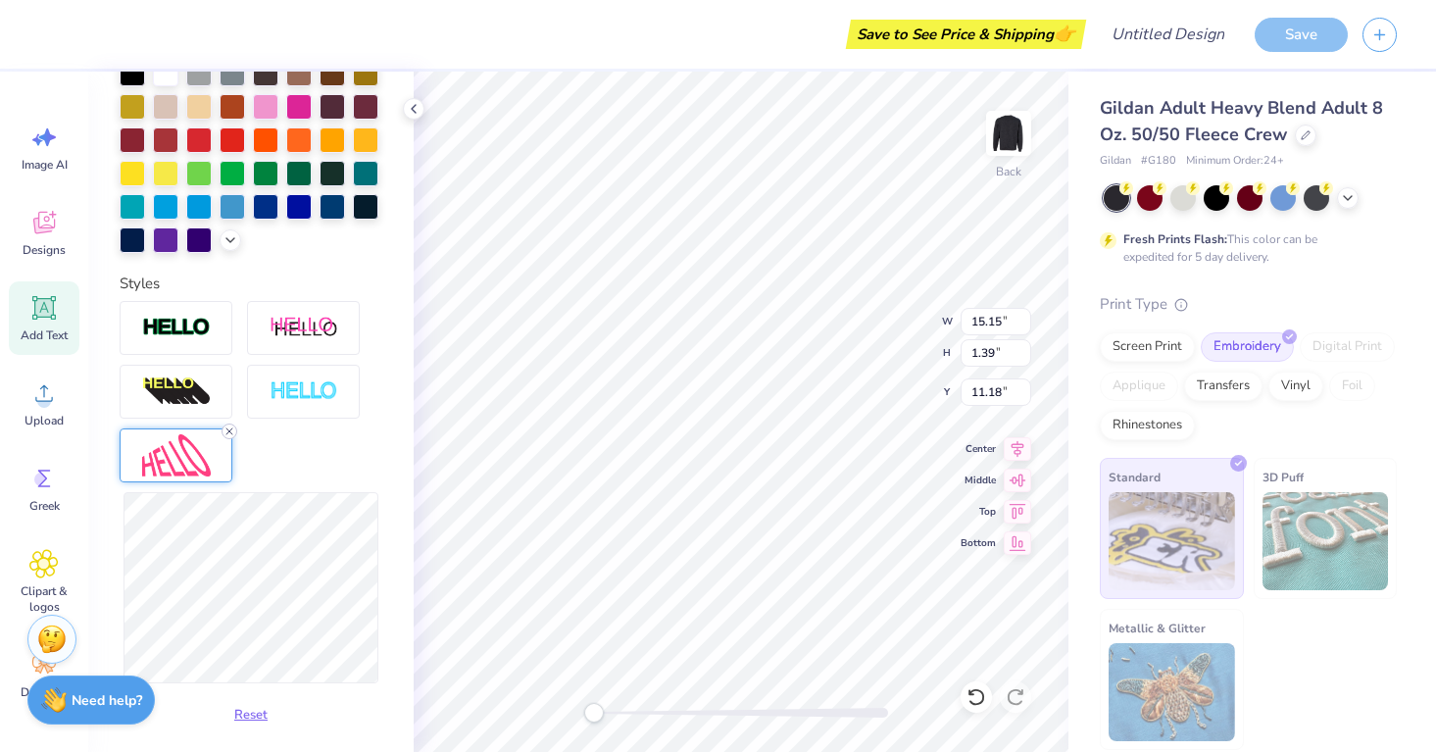
click at [225, 425] on icon at bounding box center [229, 431] width 12 height 12
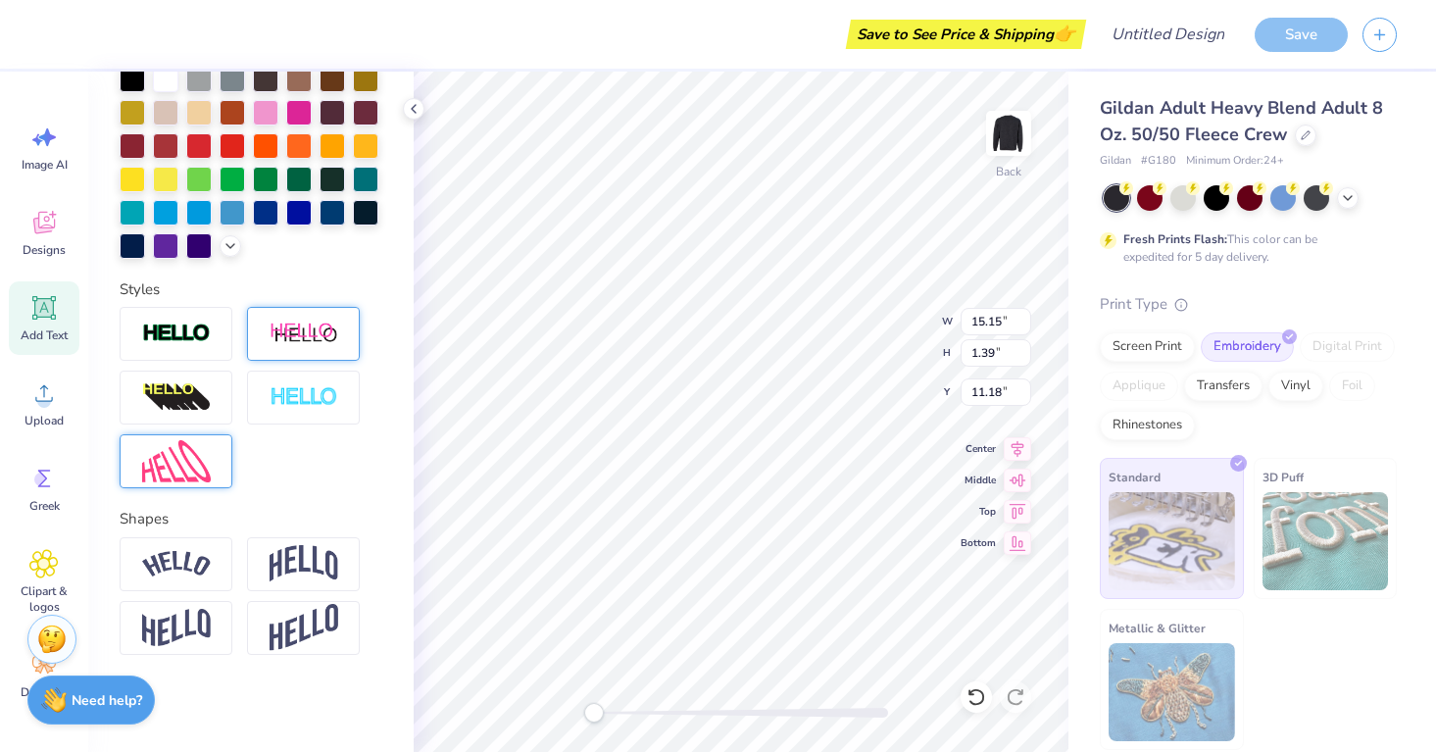
click at [313, 344] on img at bounding box center [303, 333] width 69 height 24
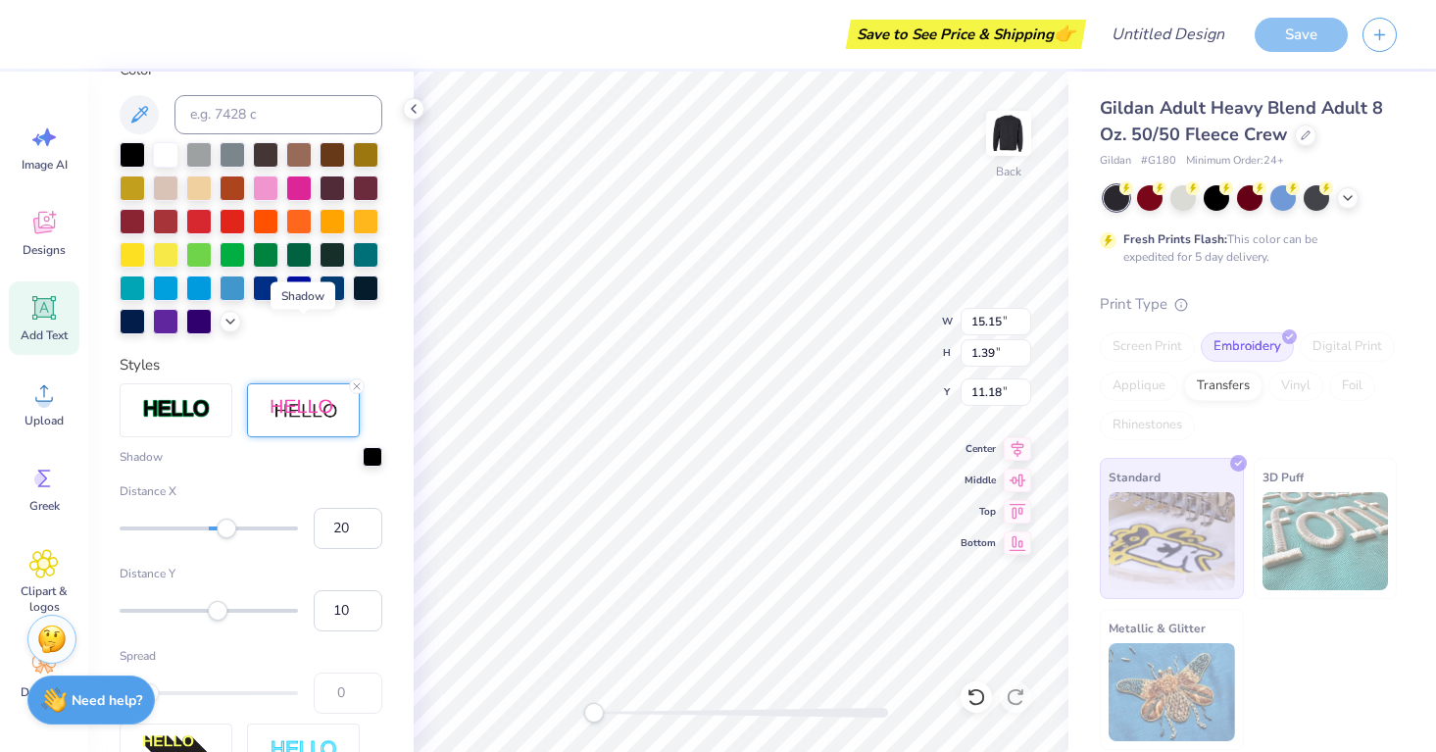
scroll to position [541, 0]
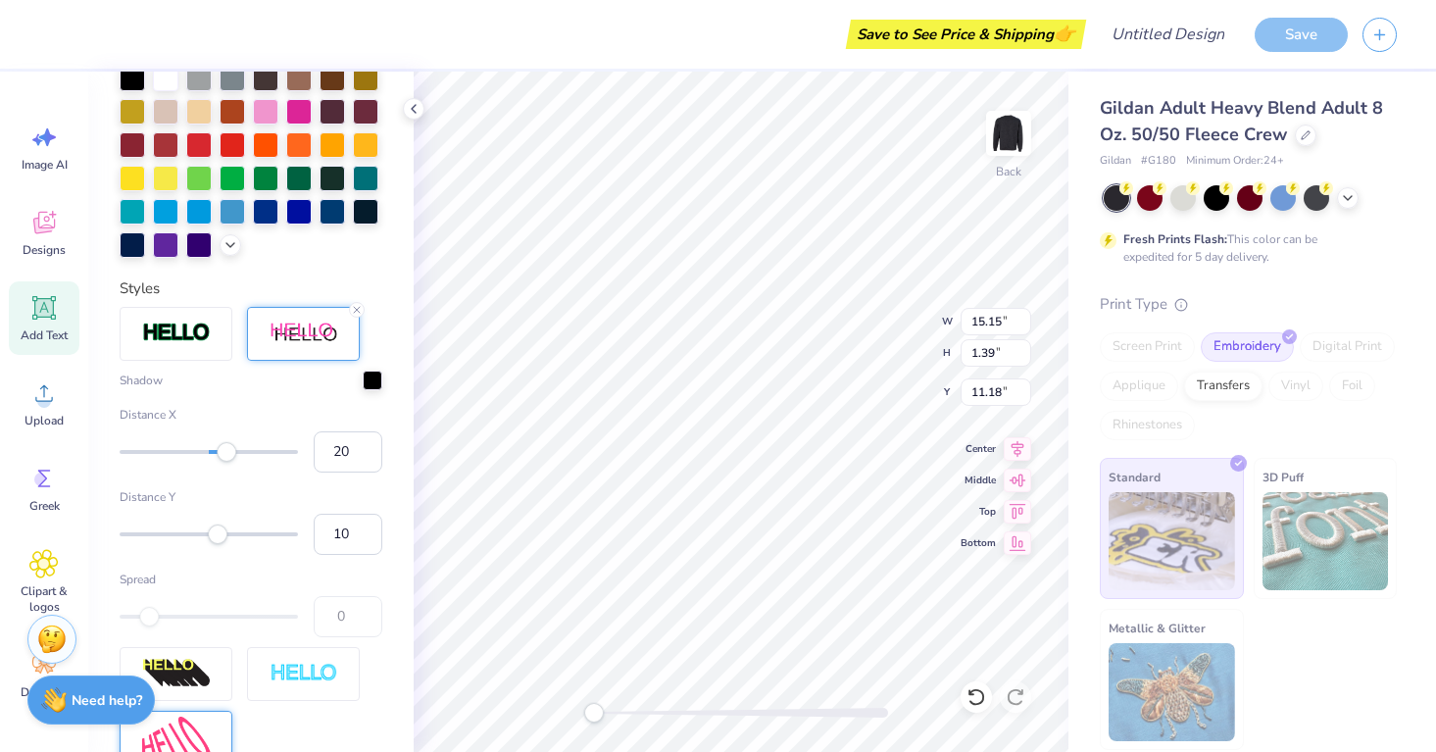
click at [317, 390] on div "Shadow Distance X 20 Distance Y 10 Spread 0" at bounding box center [251, 503] width 263 height 267
click at [360, 309] on icon at bounding box center [357, 310] width 12 height 12
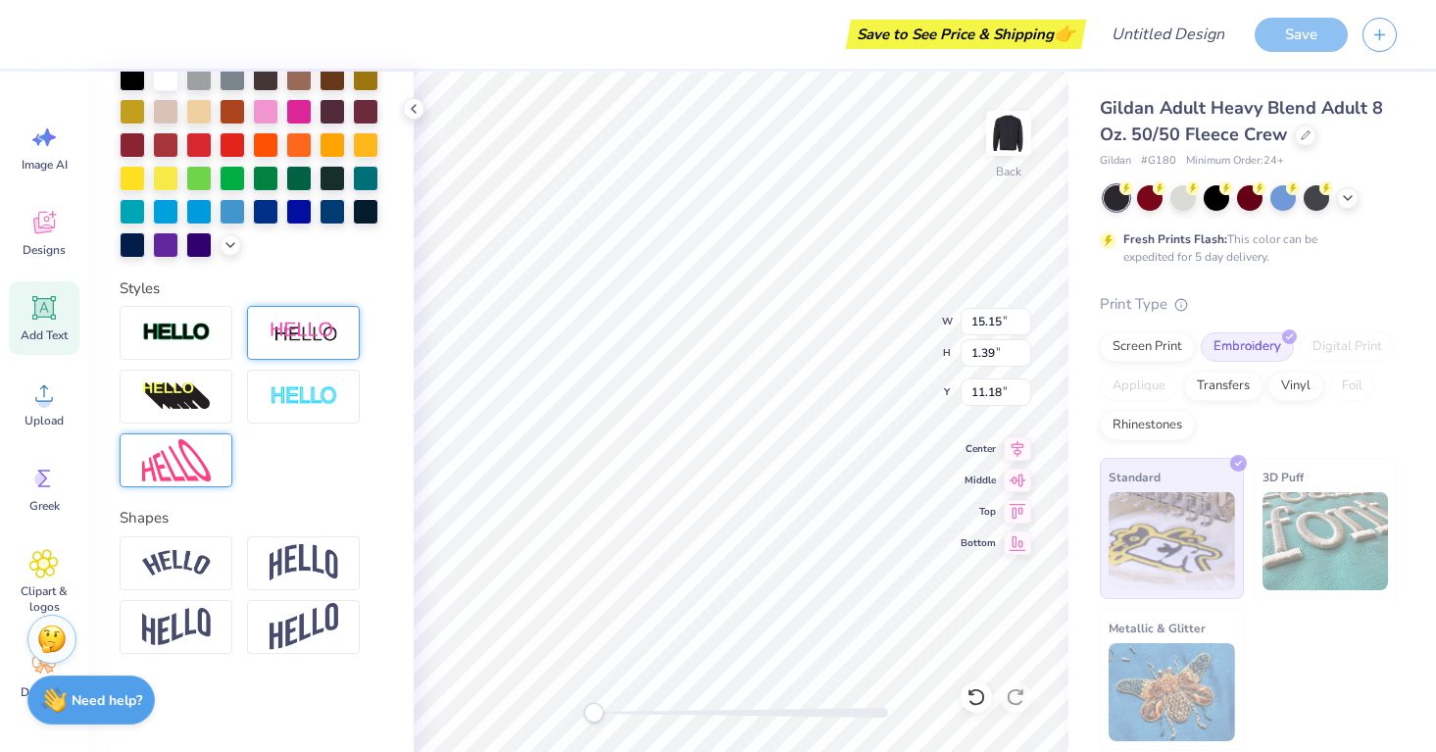
scroll to position [464, 0]
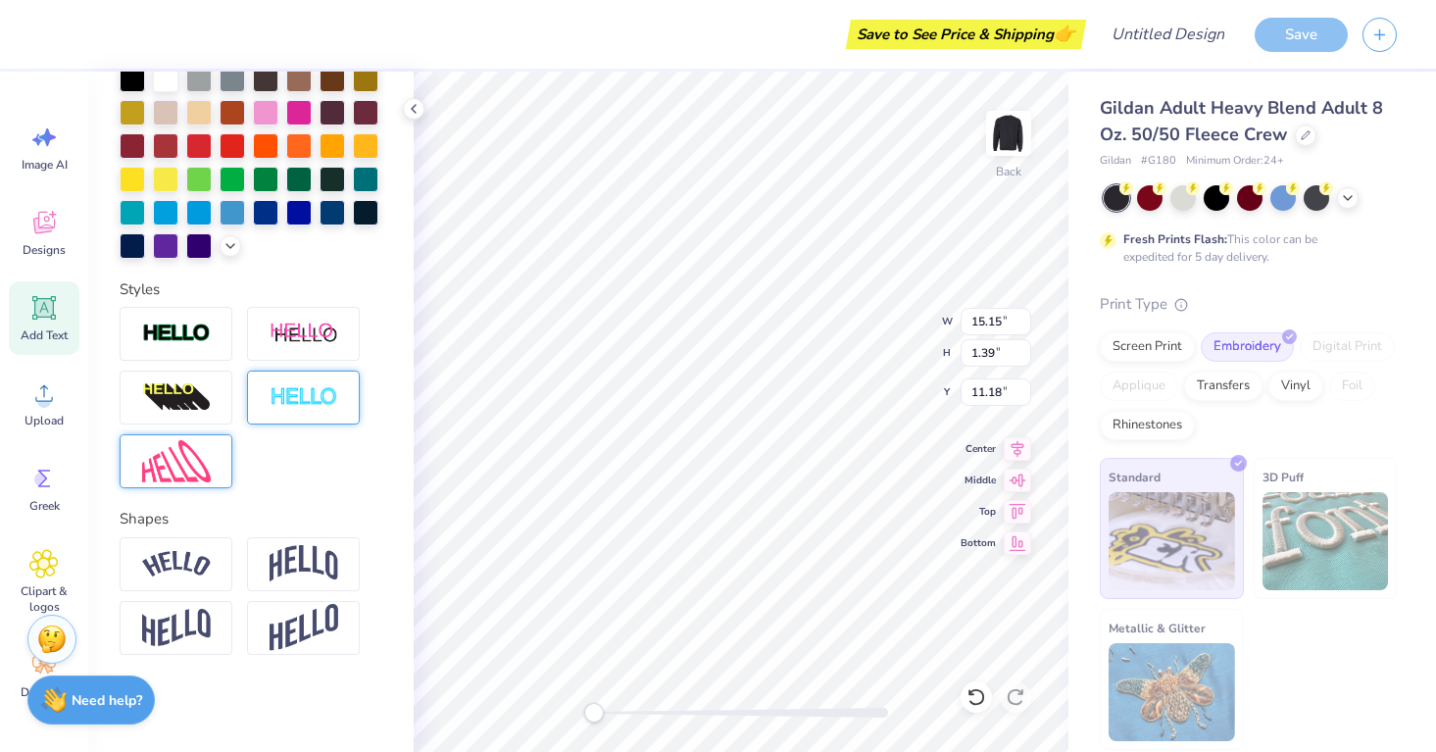
click at [310, 380] on div at bounding box center [303, 397] width 113 height 54
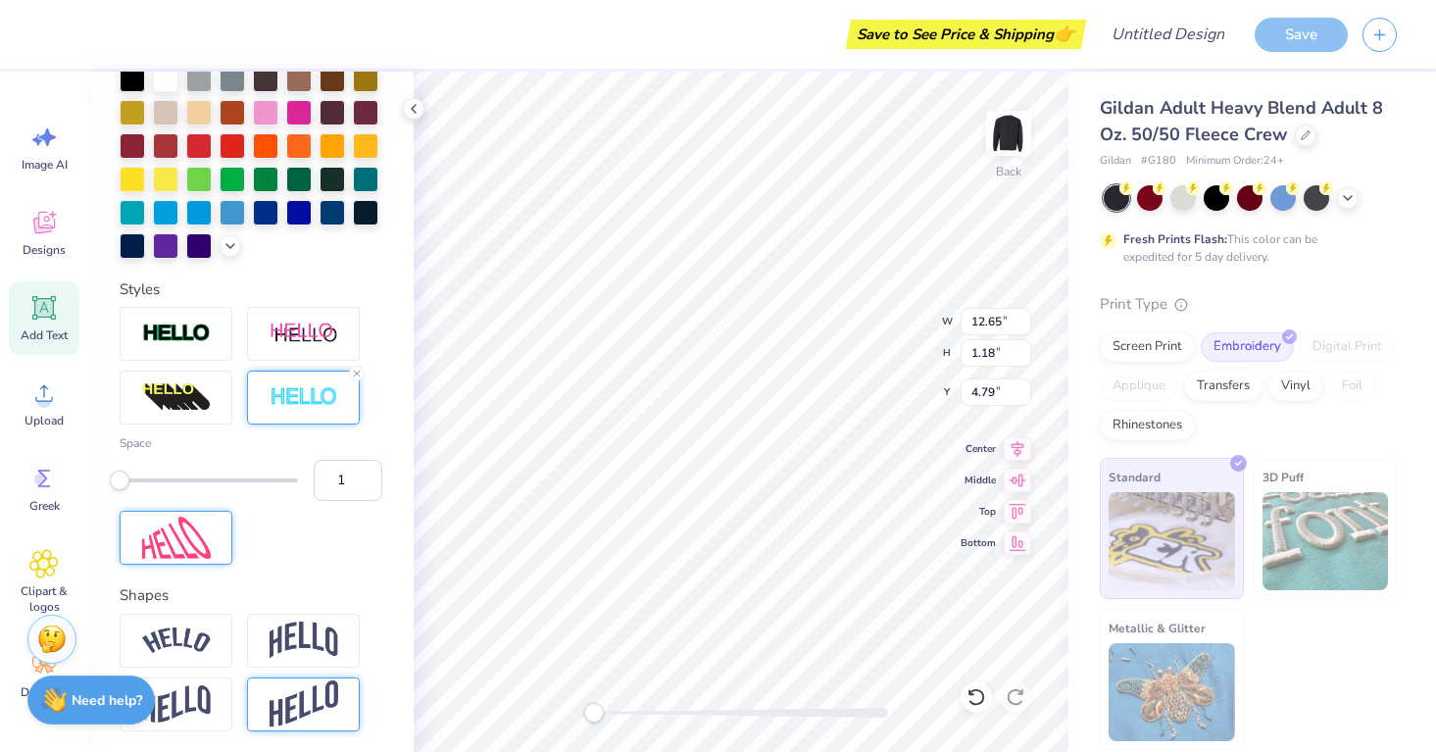
click at [302, 692] on img at bounding box center [303, 704] width 69 height 48
click at [195, 704] on img at bounding box center [176, 704] width 69 height 38
click at [315, 614] on div at bounding box center [303, 640] width 113 height 54
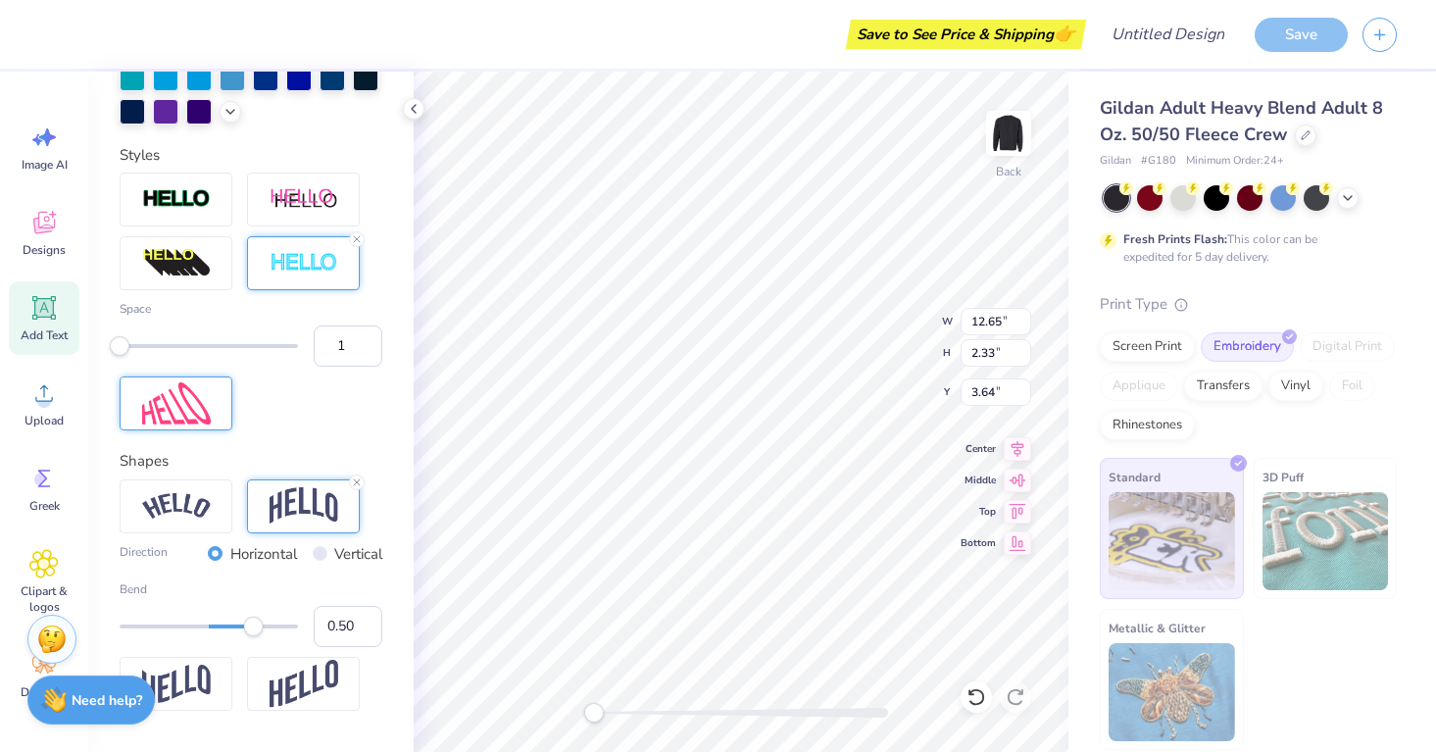
scroll to position [600, 0]
click at [318, 554] on input "Vertical" at bounding box center [320, 552] width 15 height 15
radio input "true"
click at [237, 553] on label "Horizontal" at bounding box center [263, 553] width 67 height 23
click at [222, 553] on input "Horizontal" at bounding box center [215, 552] width 15 height 15
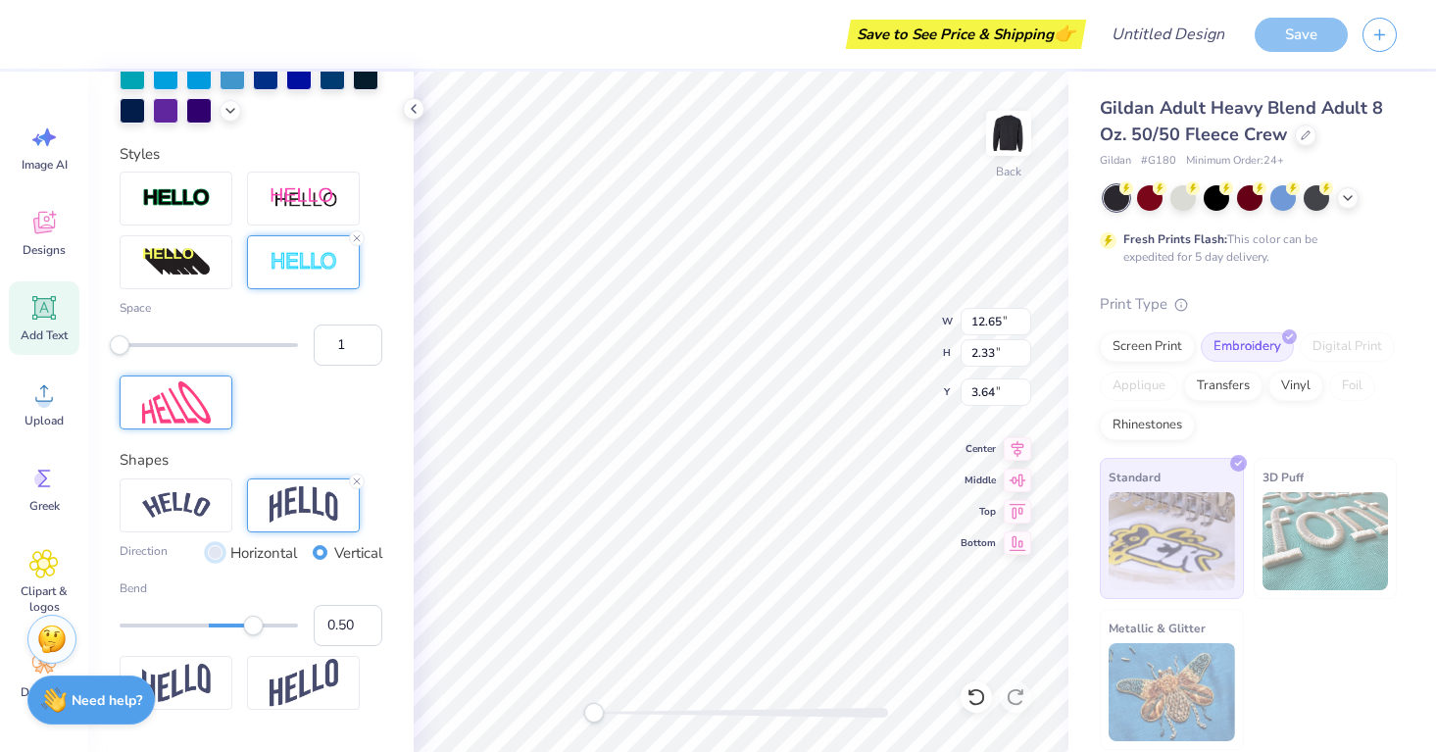
radio input "true"
type input "1.00"
drag, startPoint x: 250, startPoint y: 630, endPoint x: 324, endPoint y: 628, distance: 74.5
click at [324, 628] on div "Bend 1.00" at bounding box center [251, 612] width 263 height 67
type input "0.32"
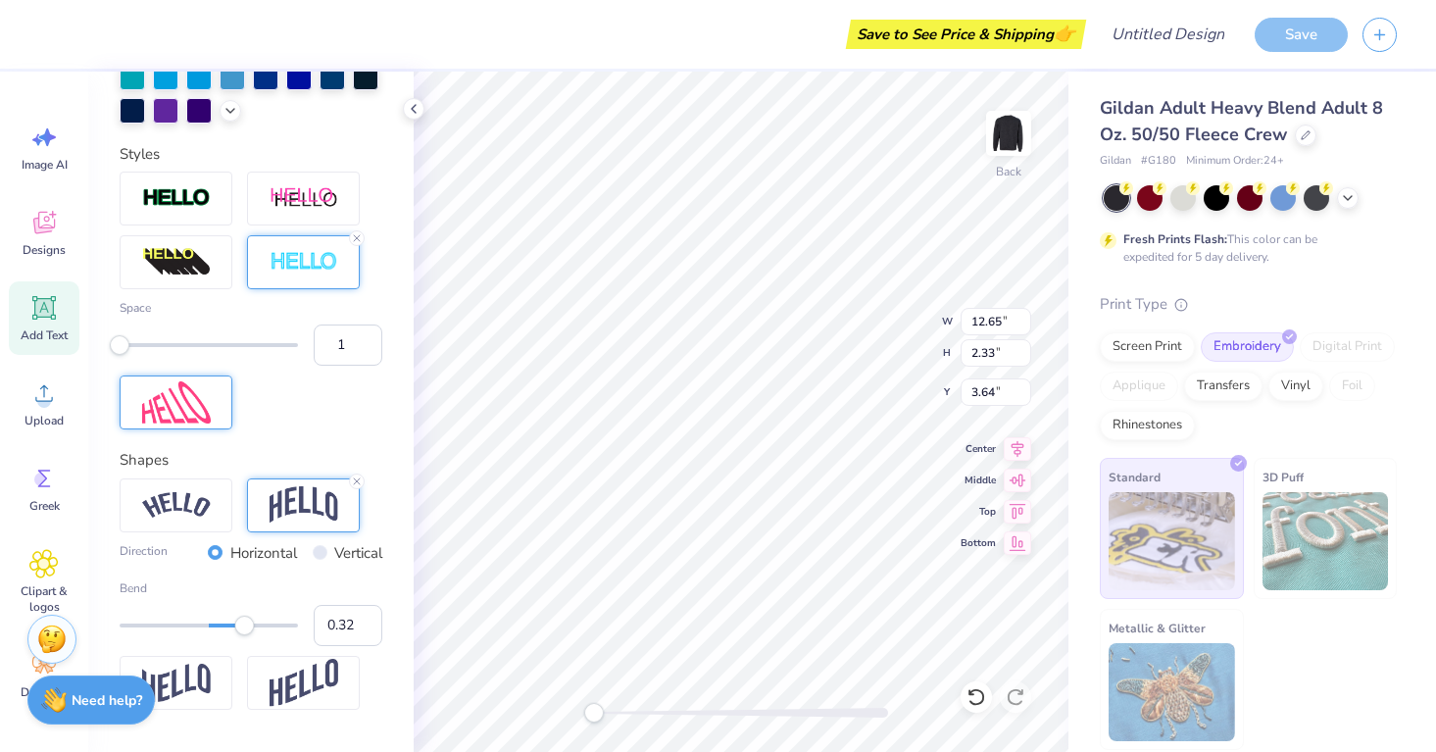
drag, startPoint x: 294, startPoint y: 621, endPoint x: 237, endPoint y: 625, distance: 57.0
click at [237, 625] on div "Accessibility label" at bounding box center [244, 625] width 20 height 20
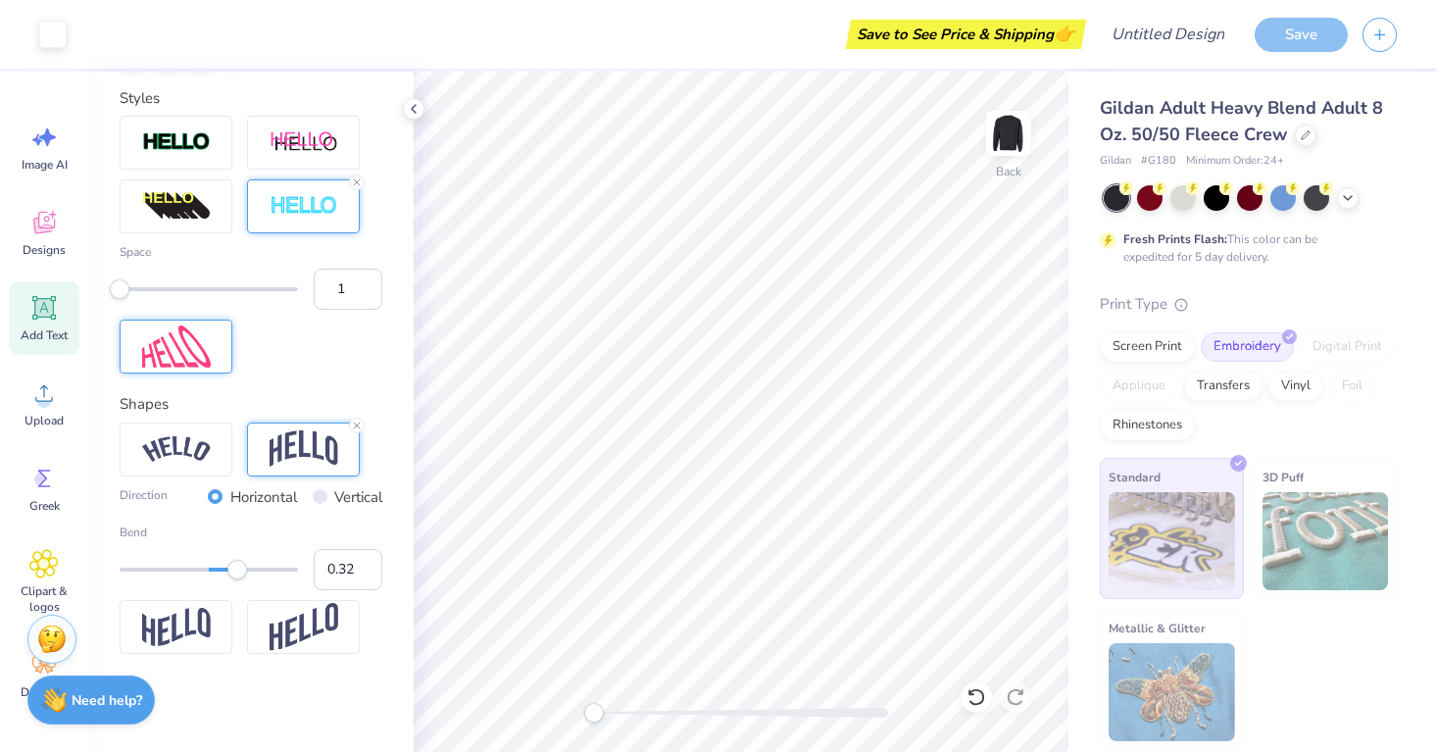
scroll to position [0, 0]
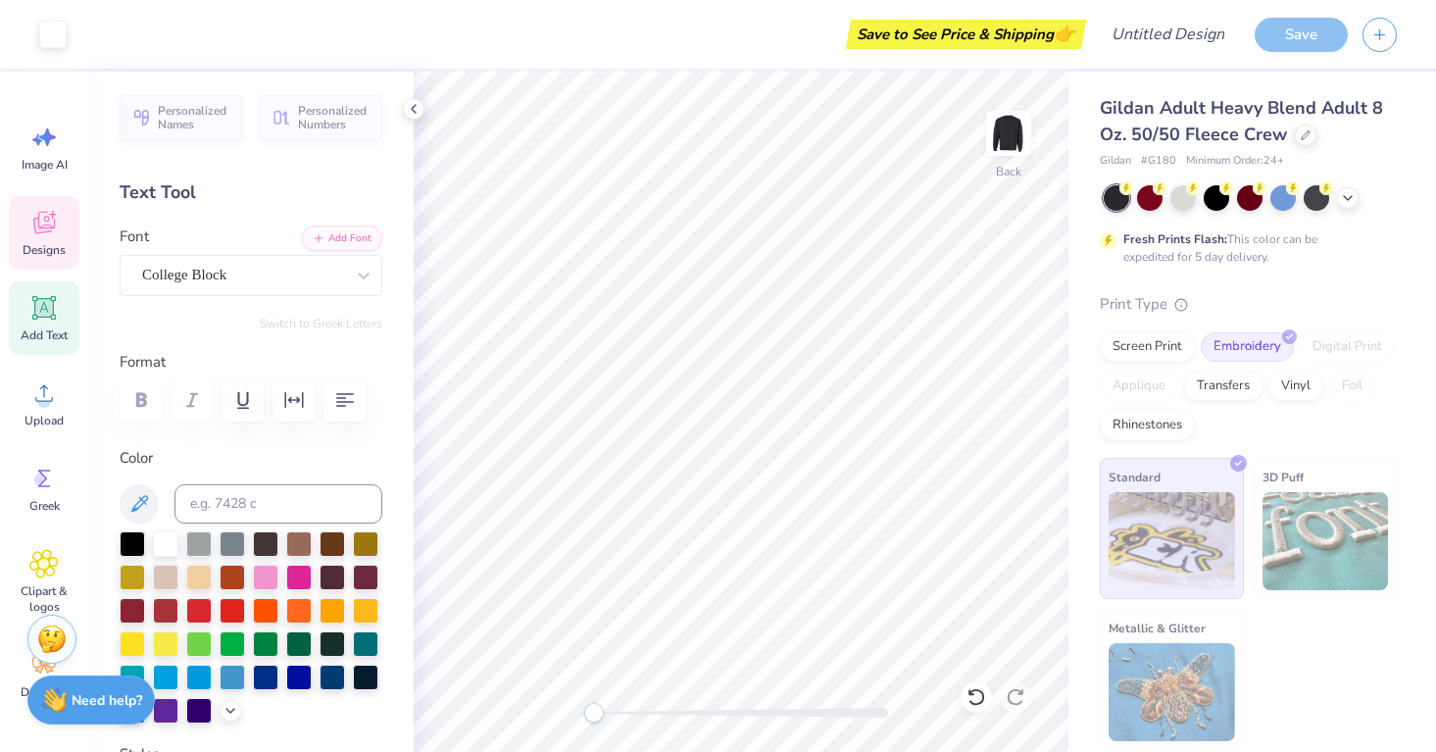
click at [62, 231] on div "Designs" at bounding box center [44, 232] width 71 height 73
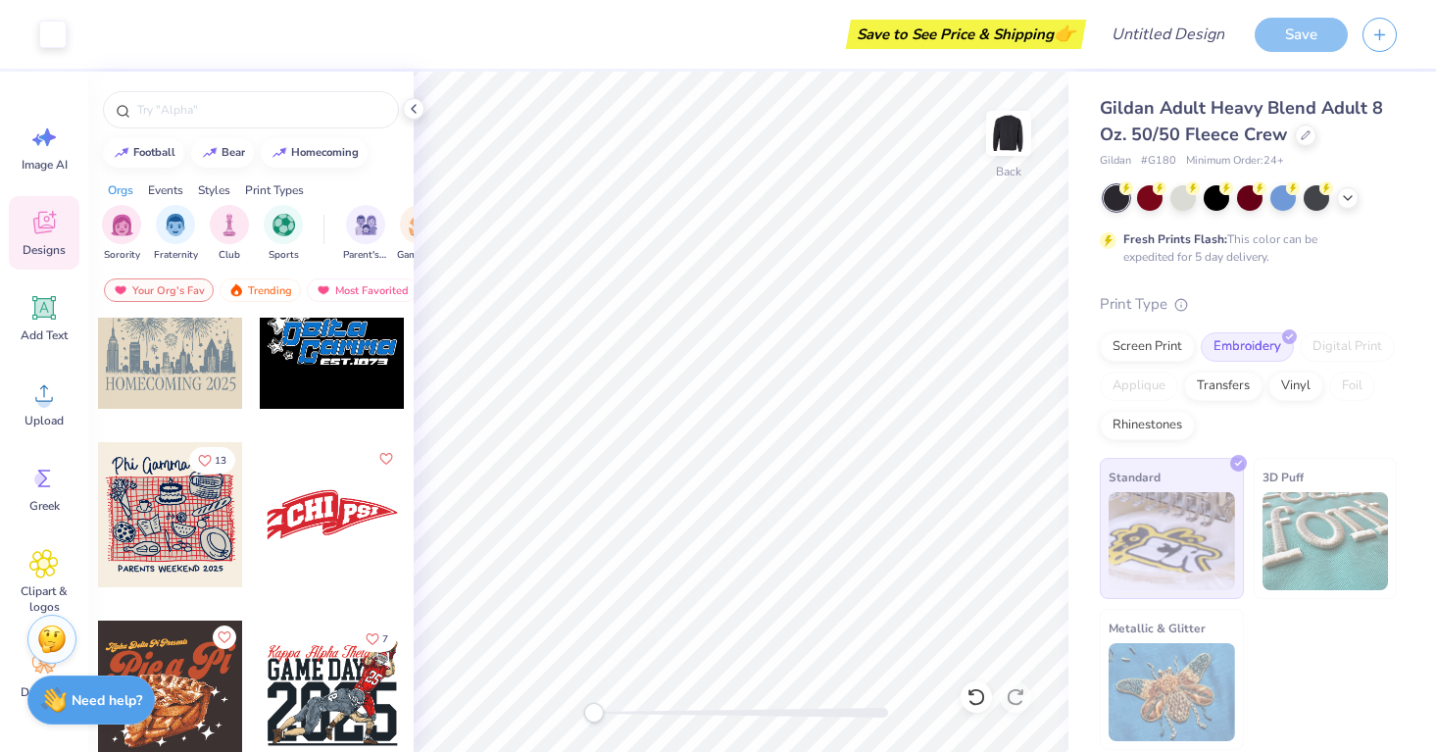
scroll to position [19852, 0]
click at [347, 554] on div at bounding box center [332, 513] width 145 height 145
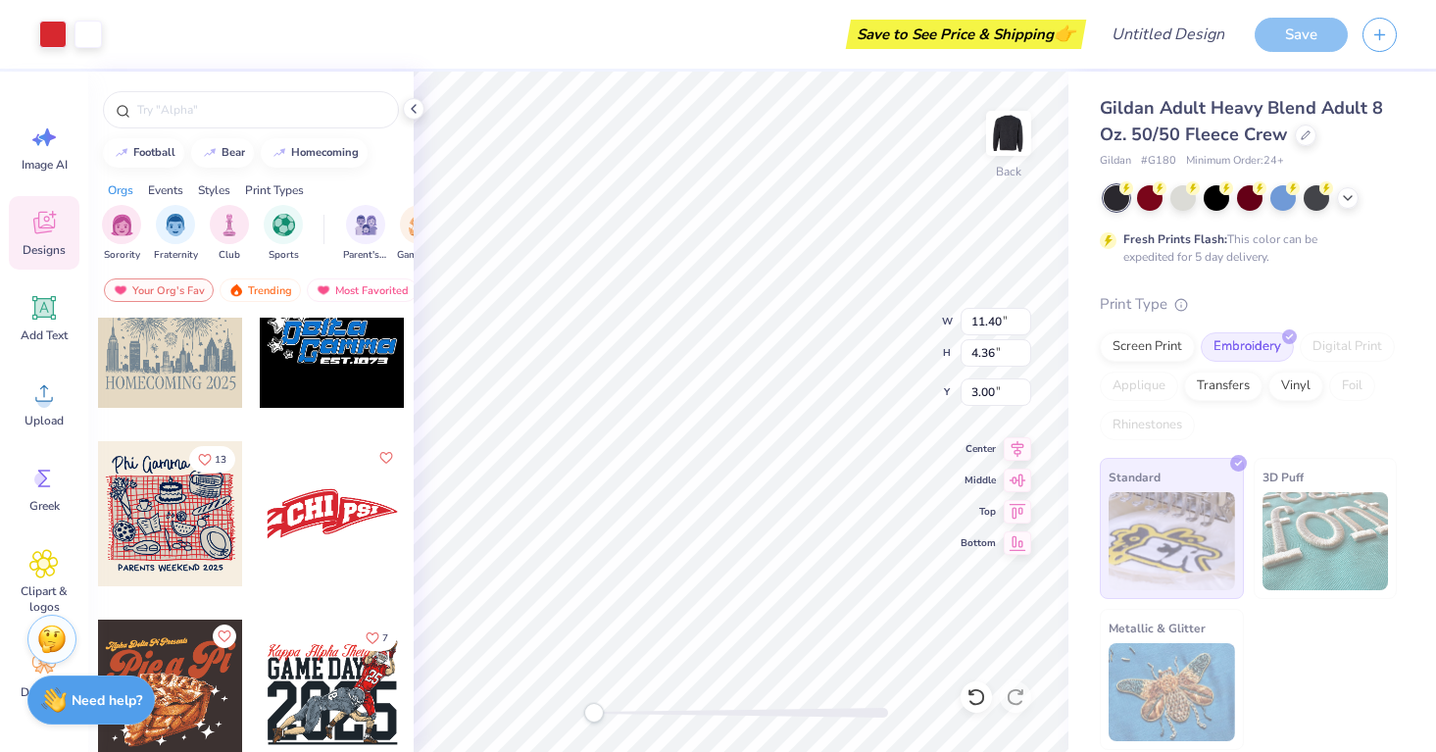
type input "12.65"
type input "2.80"
type input "3.69"
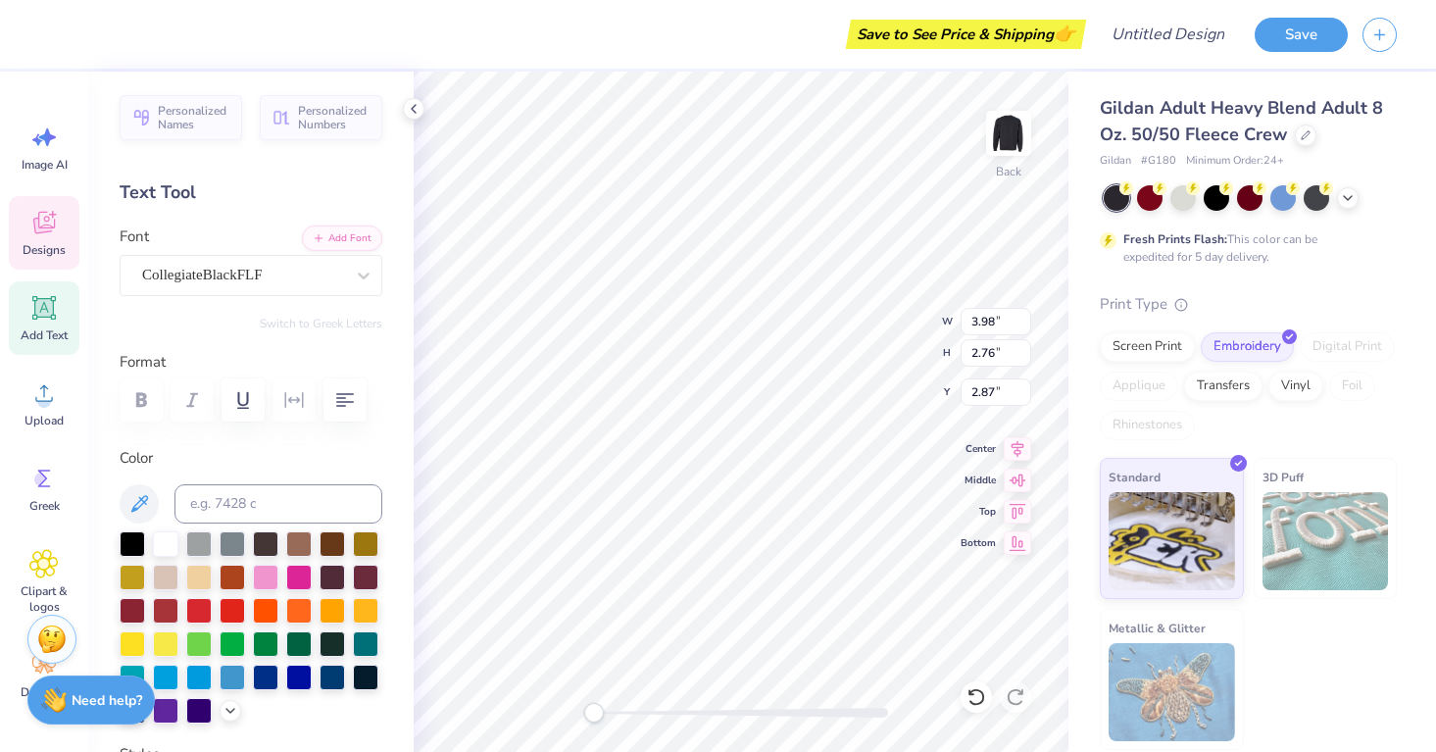
type textarea "wcu"
type textarea "yl"
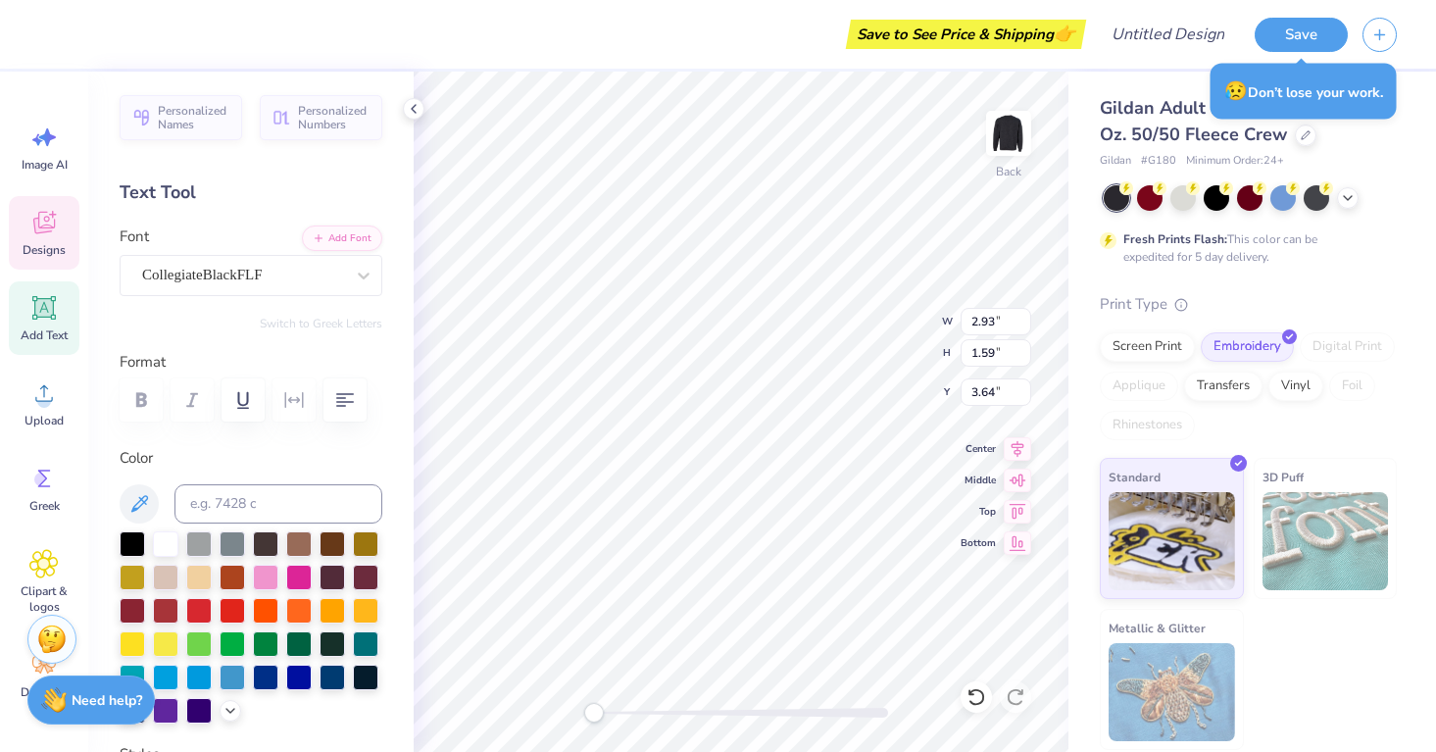
scroll to position [0, 0]
type textarea "y"
type textarea "life"
type textarea "young"
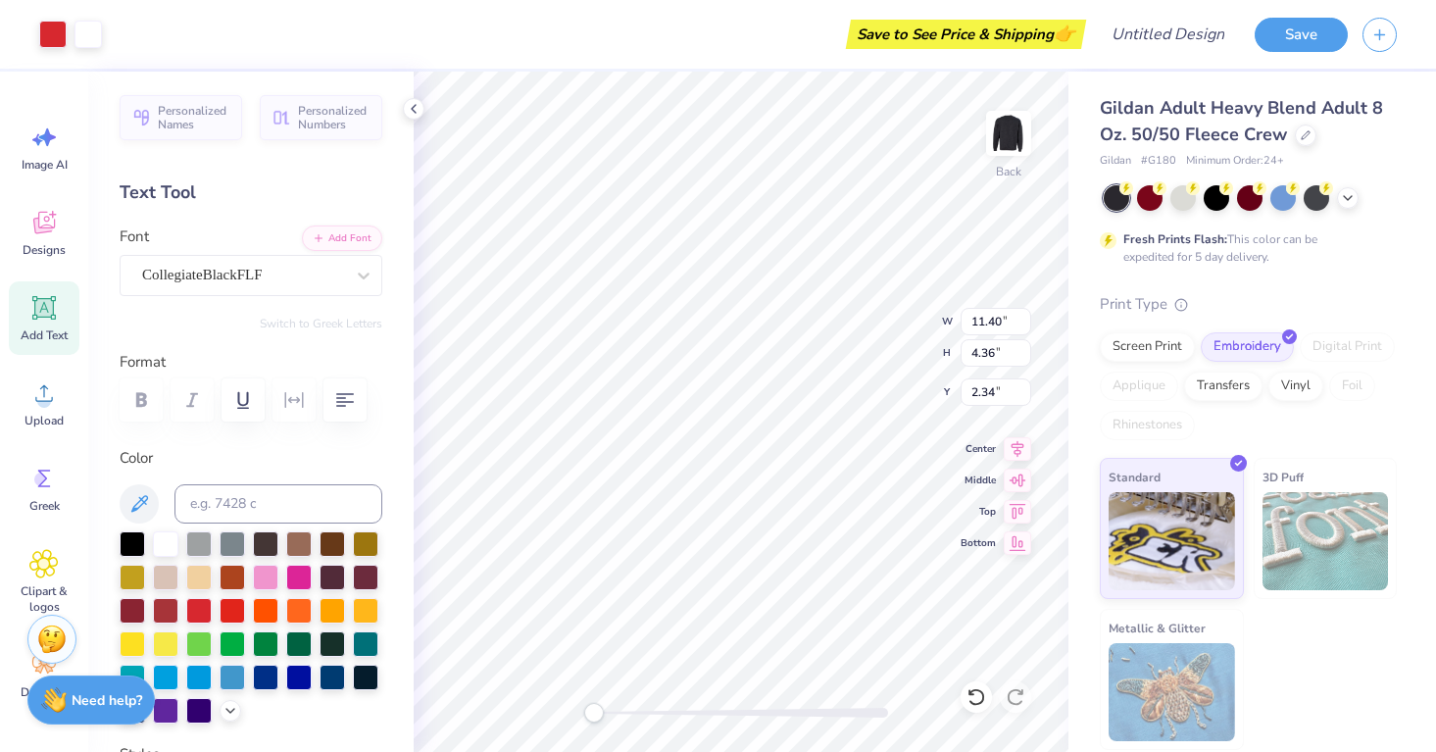
type input "2.65"
click at [162, 541] on div at bounding box center [165, 541] width 25 height 25
type input "2.34"
type input "3.00"
type textarea "wcu"
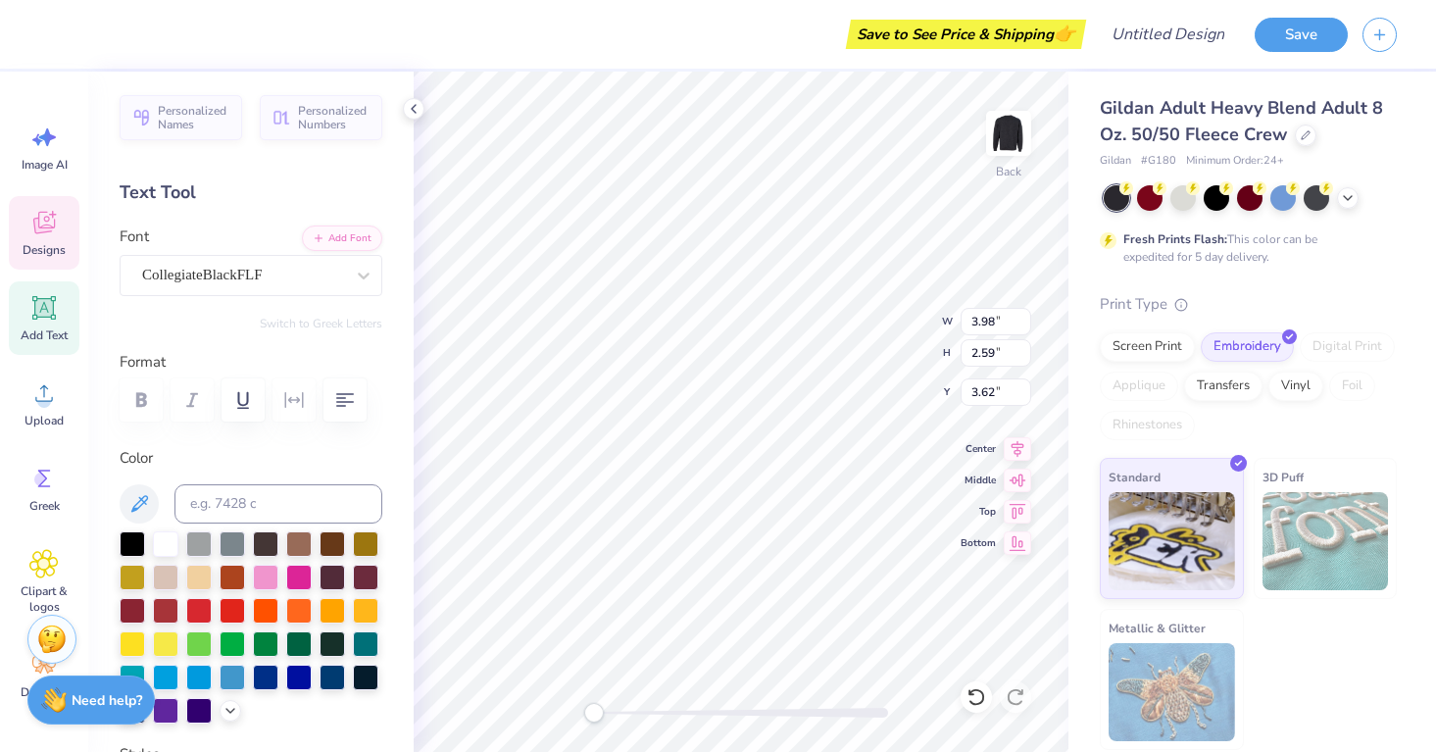
type input "3.15"
type input "1.80"
type input "4.19"
type textarea "yl"
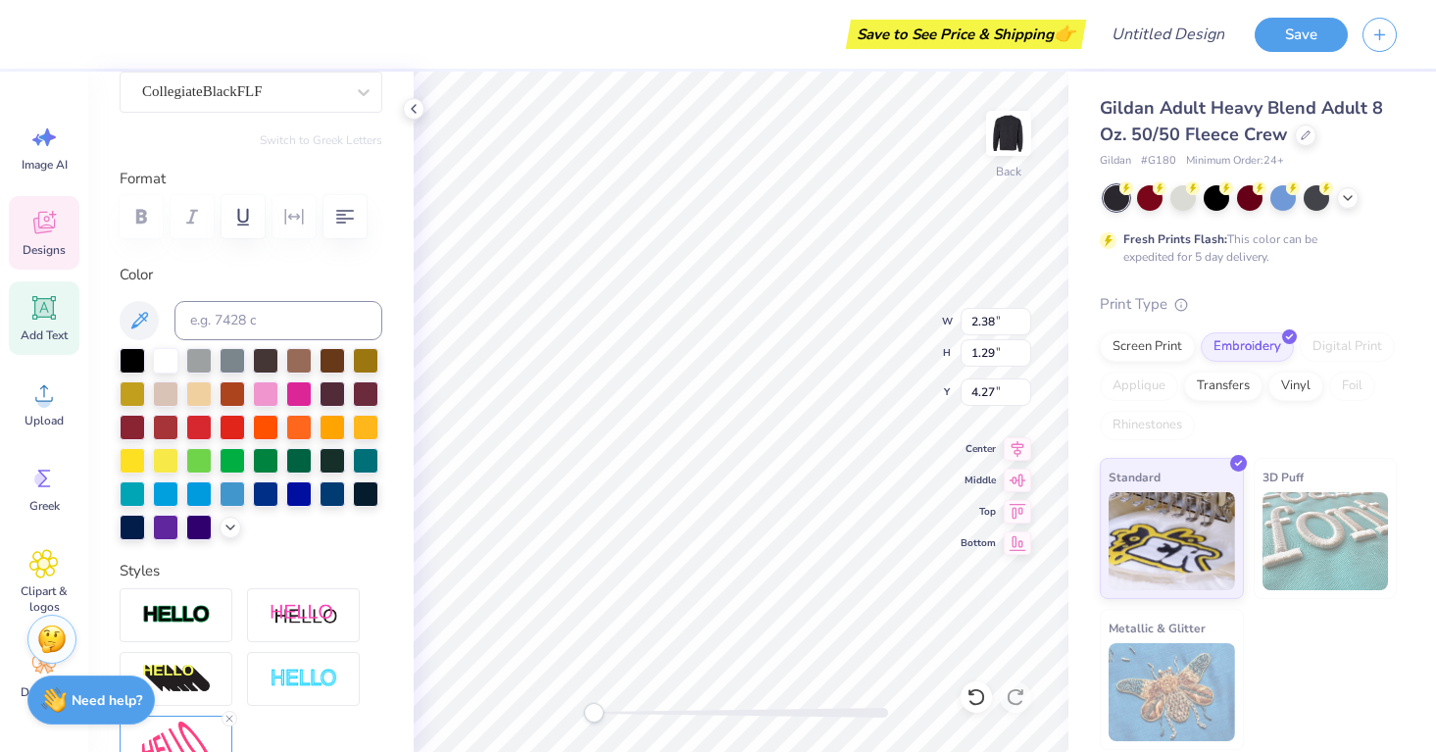
scroll to position [464, 0]
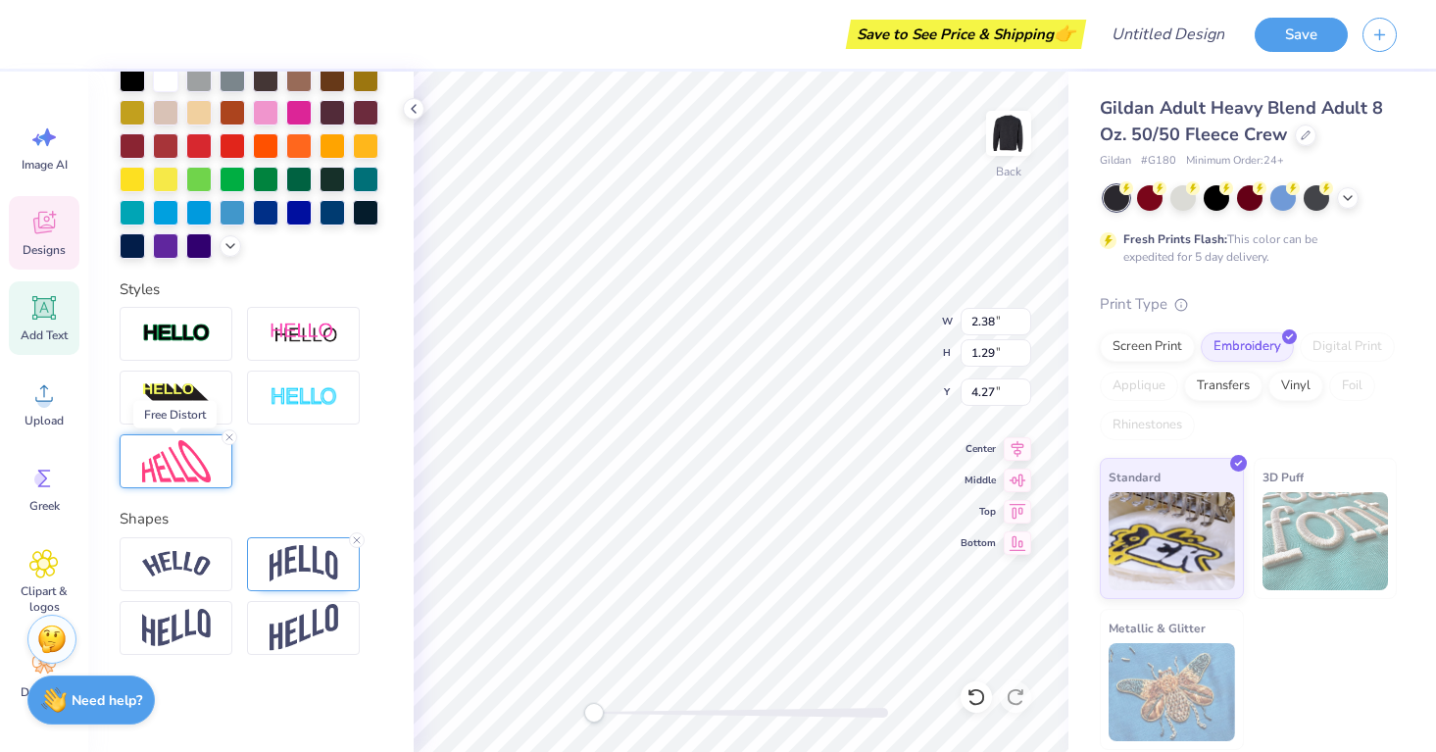
click at [163, 464] on img at bounding box center [176, 461] width 69 height 42
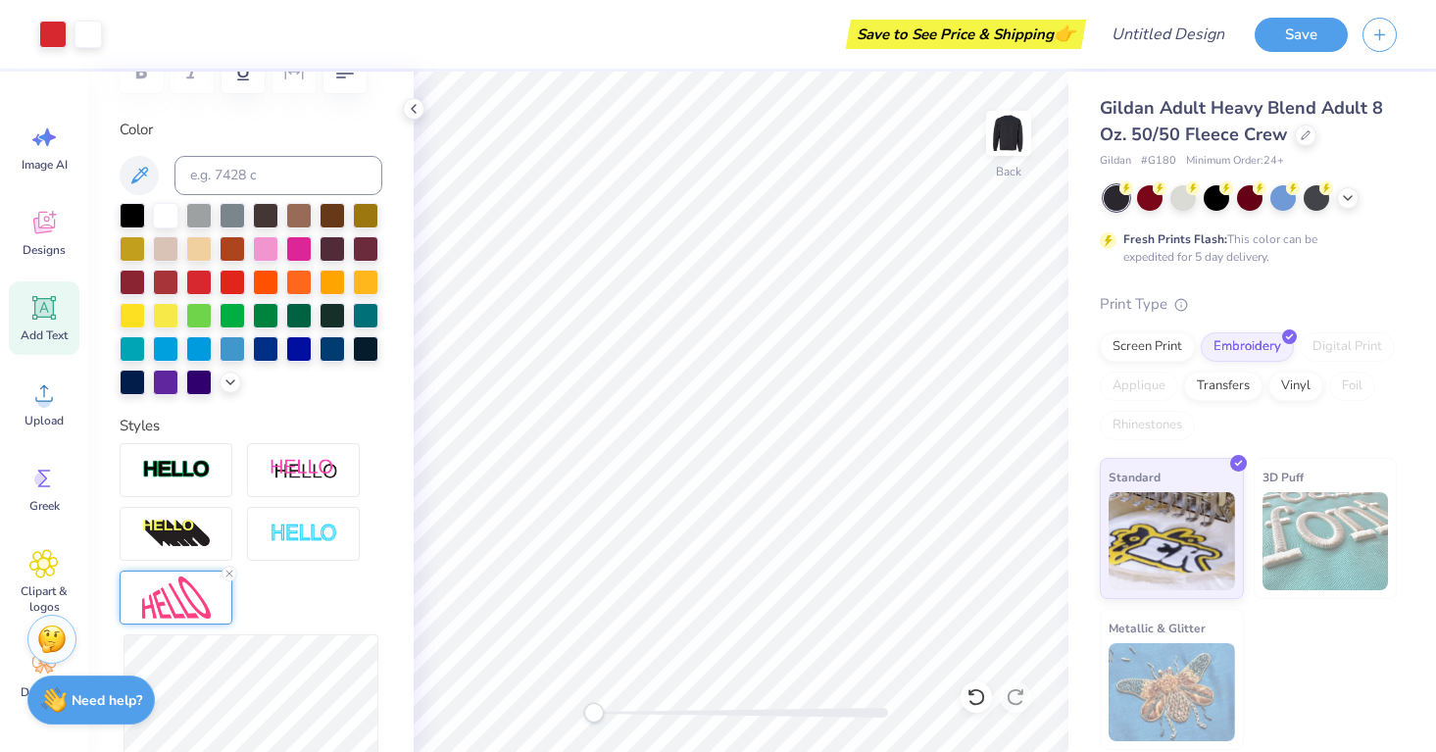
scroll to position [0, 0]
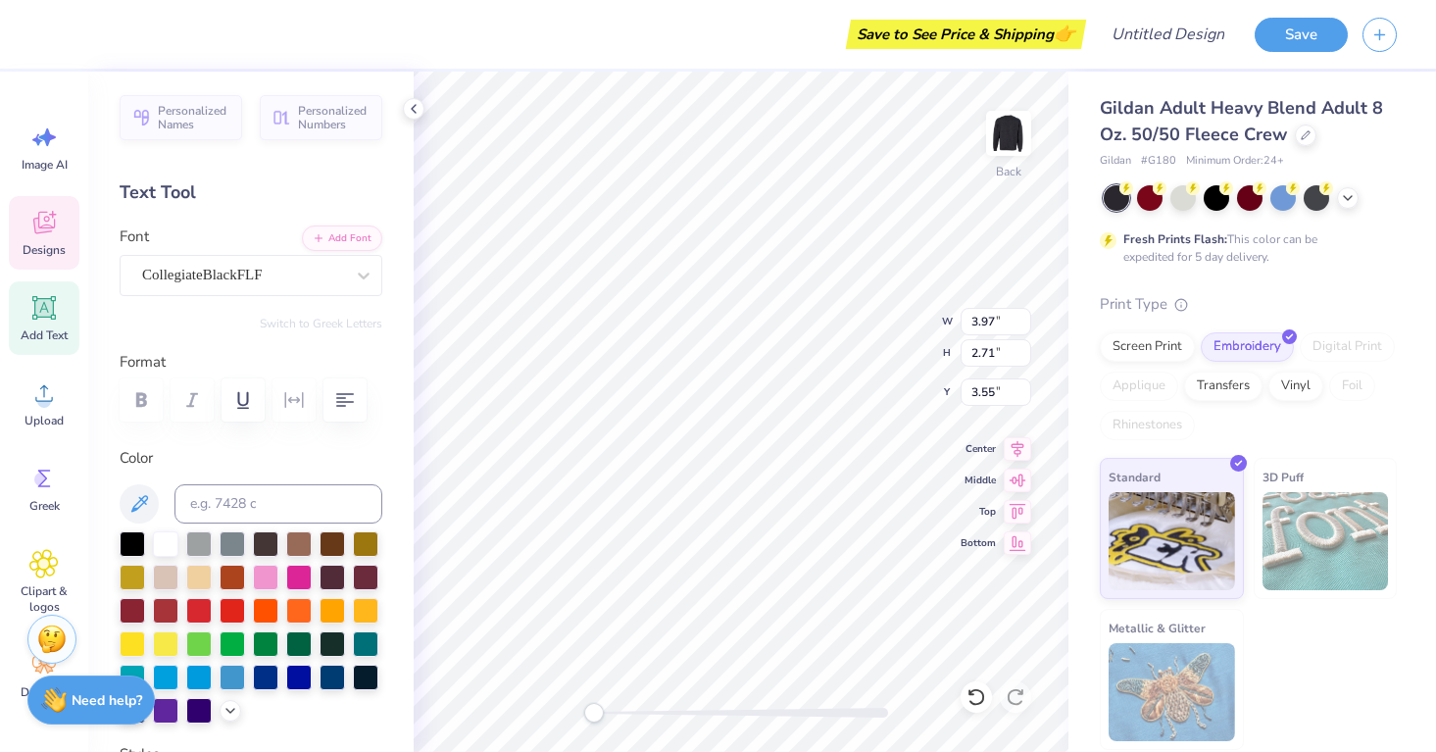
type textarea "west"
type input "3.34"
type textarea "[PERSON_NAME]"
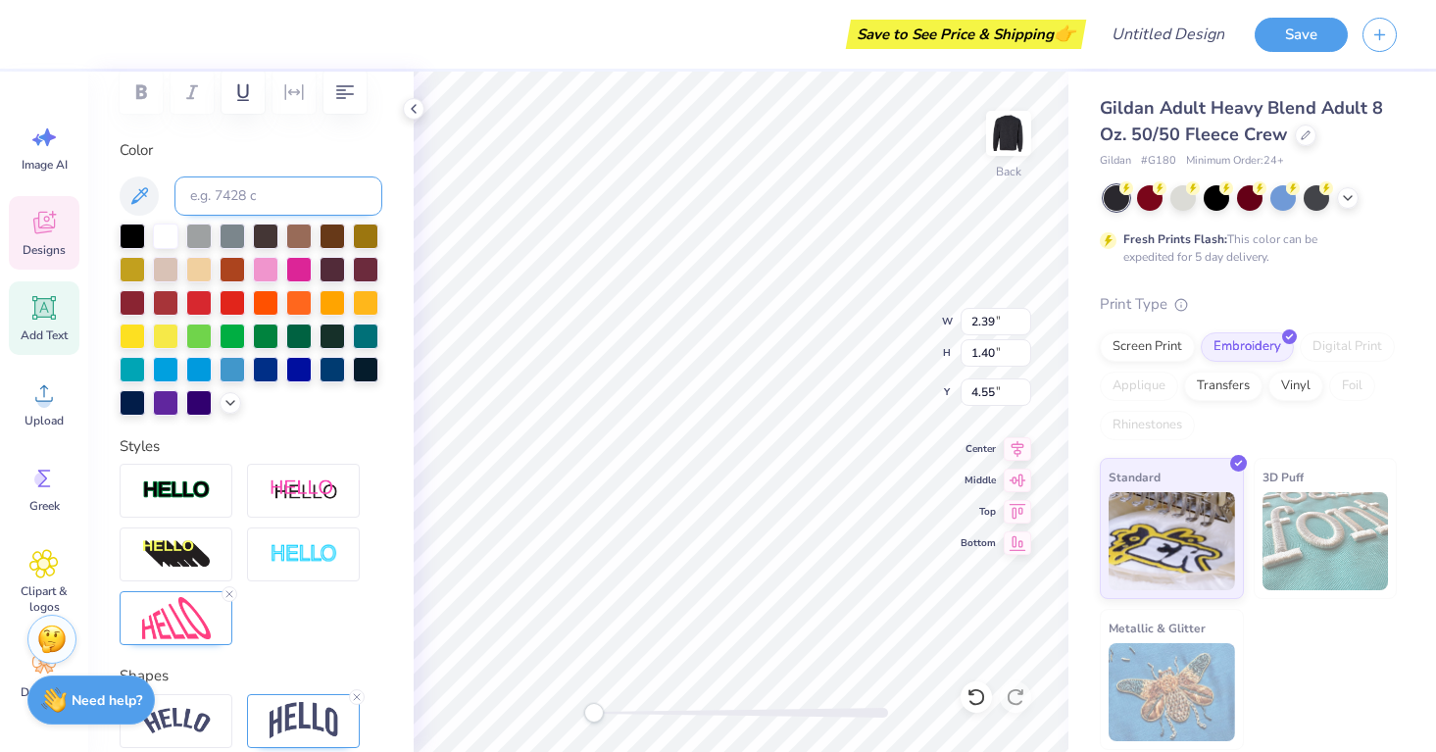
scroll to position [464, 0]
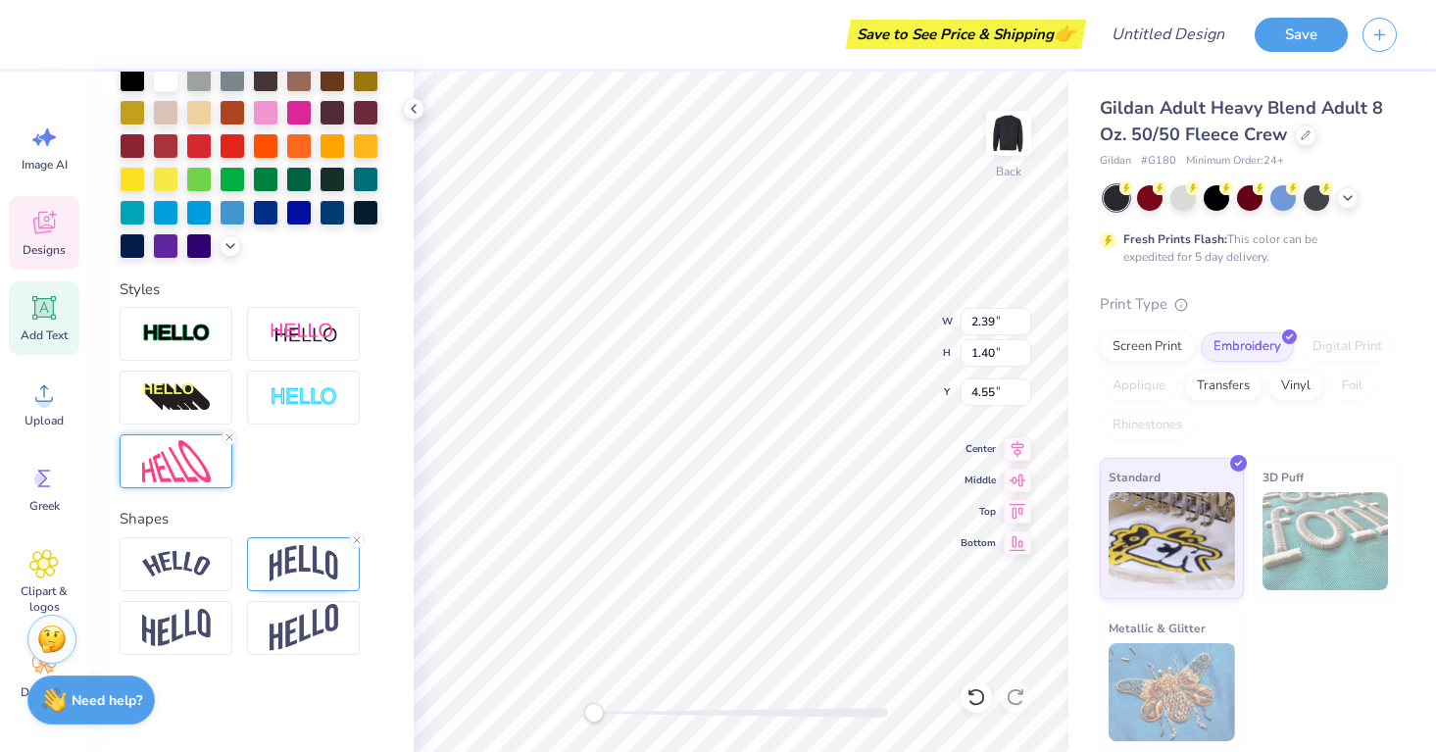
click at [197, 476] on img at bounding box center [176, 461] width 69 height 42
type input "11.40"
type input "4.36"
type input "3.34"
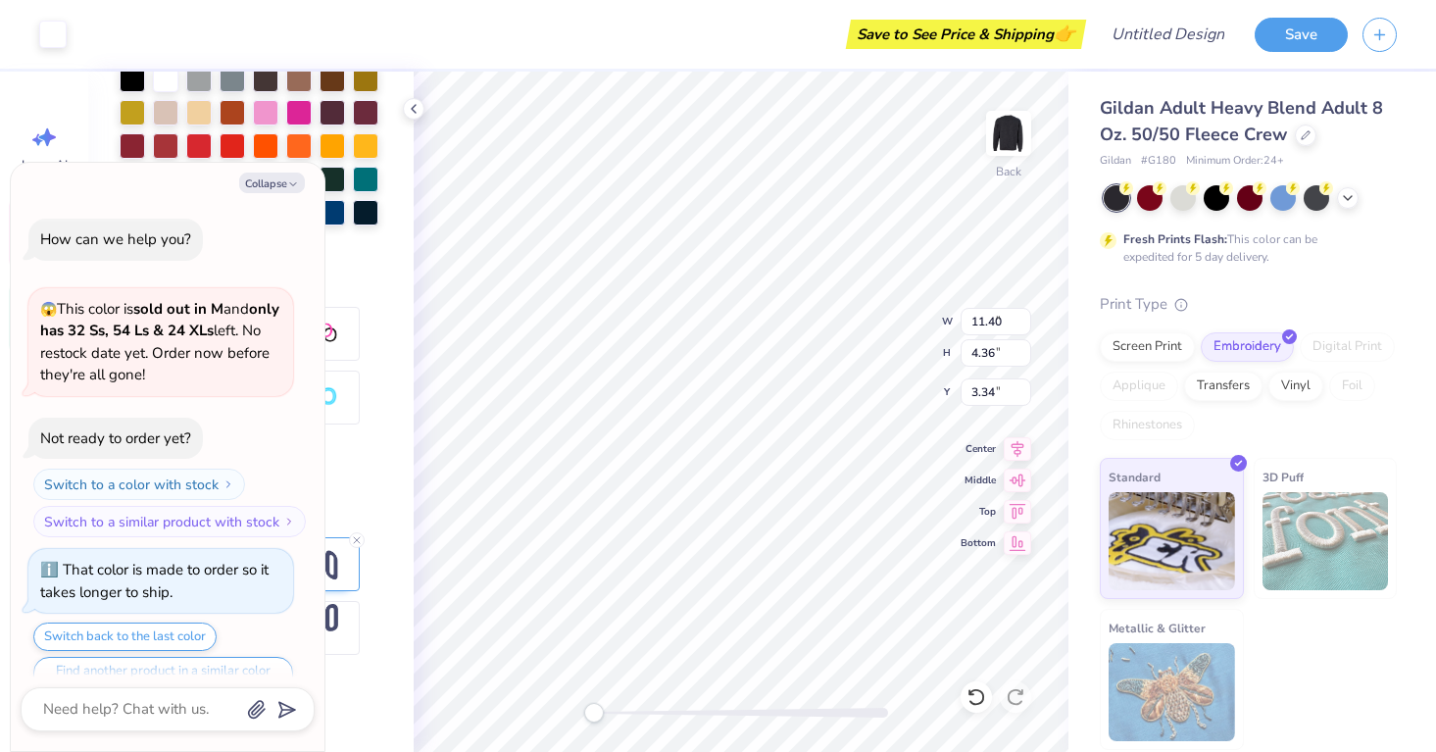
type textarea "x"
type input "9.81"
type input "3.95"
type input "3.46"
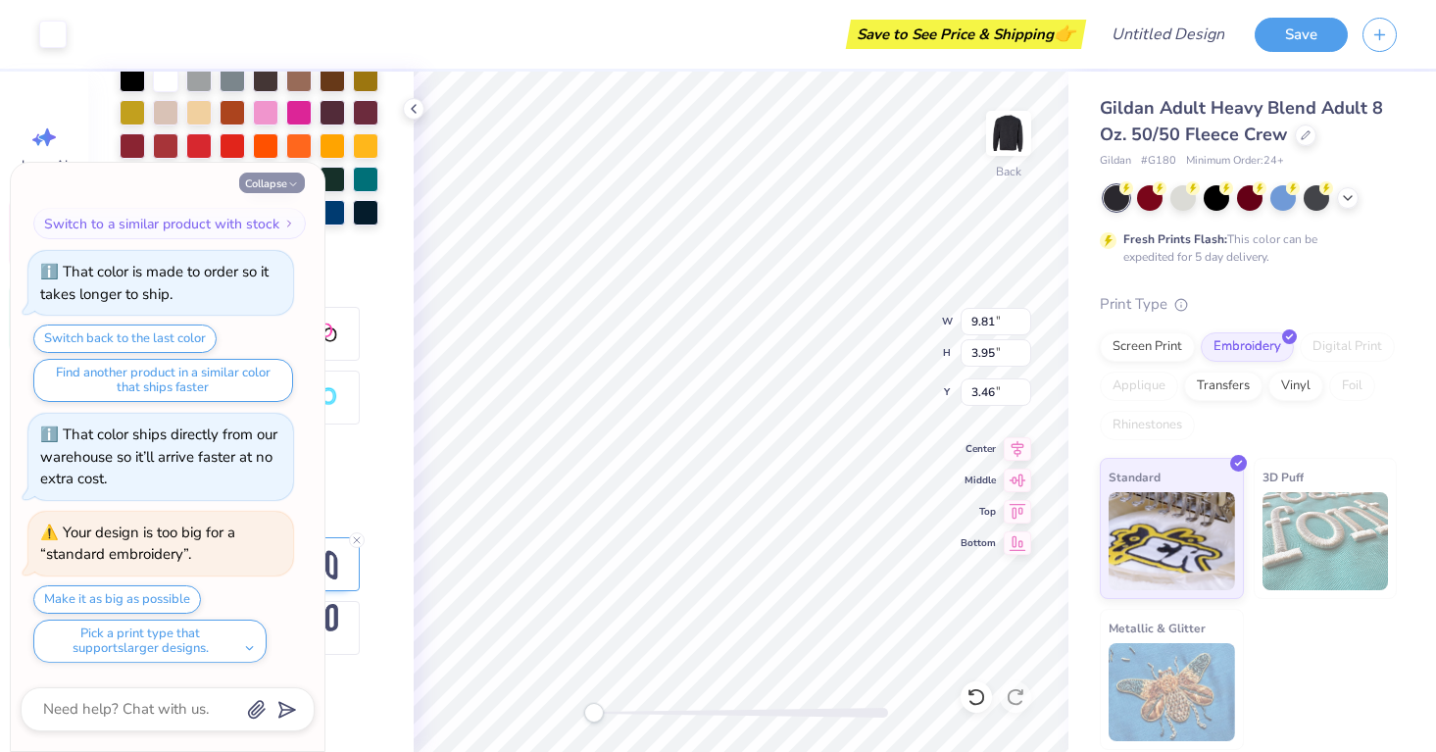
click at [300, 185] on button "Collapse" at bounding box center [272, 182] width 66 height 21
type textarea "x"
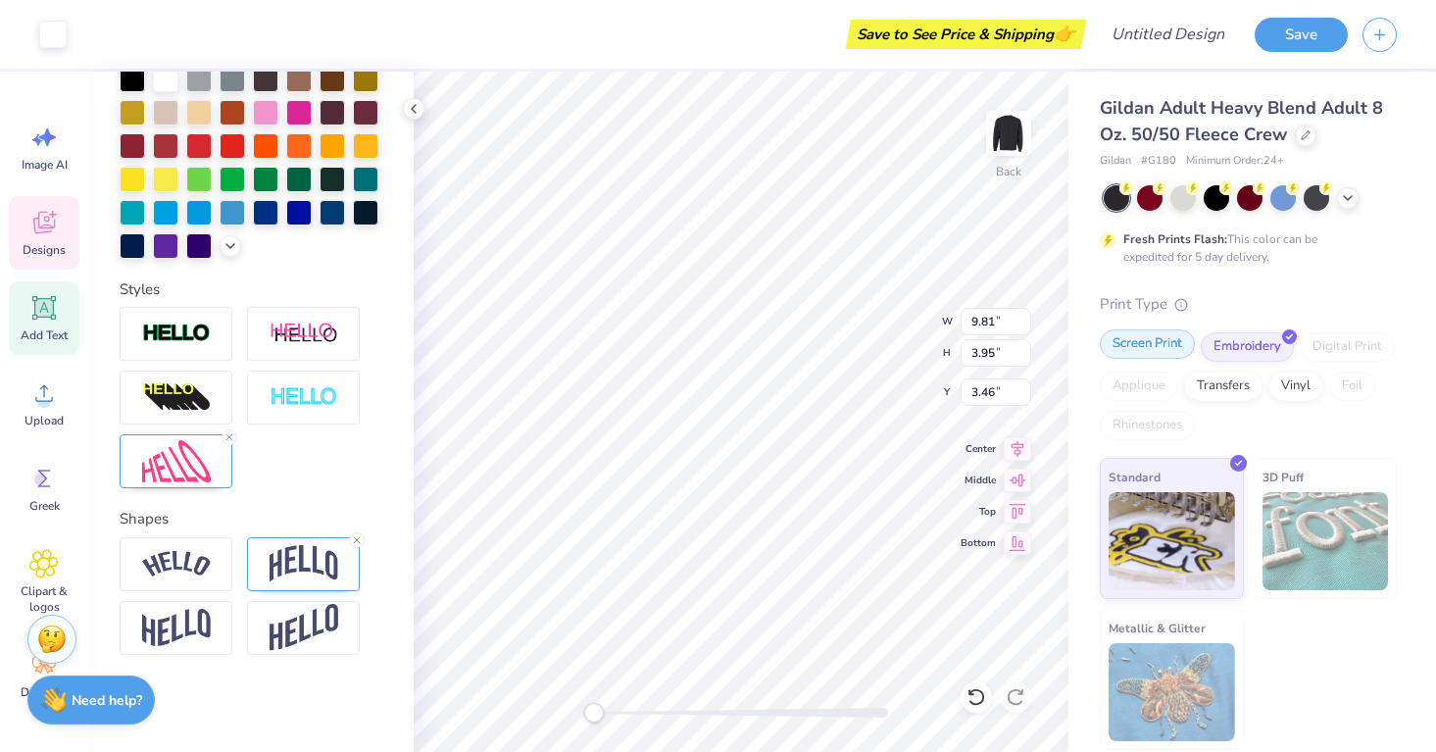
click at [1163, 344] on div "Screen Print" at bounding box center [1146, 343] width 95 height 29
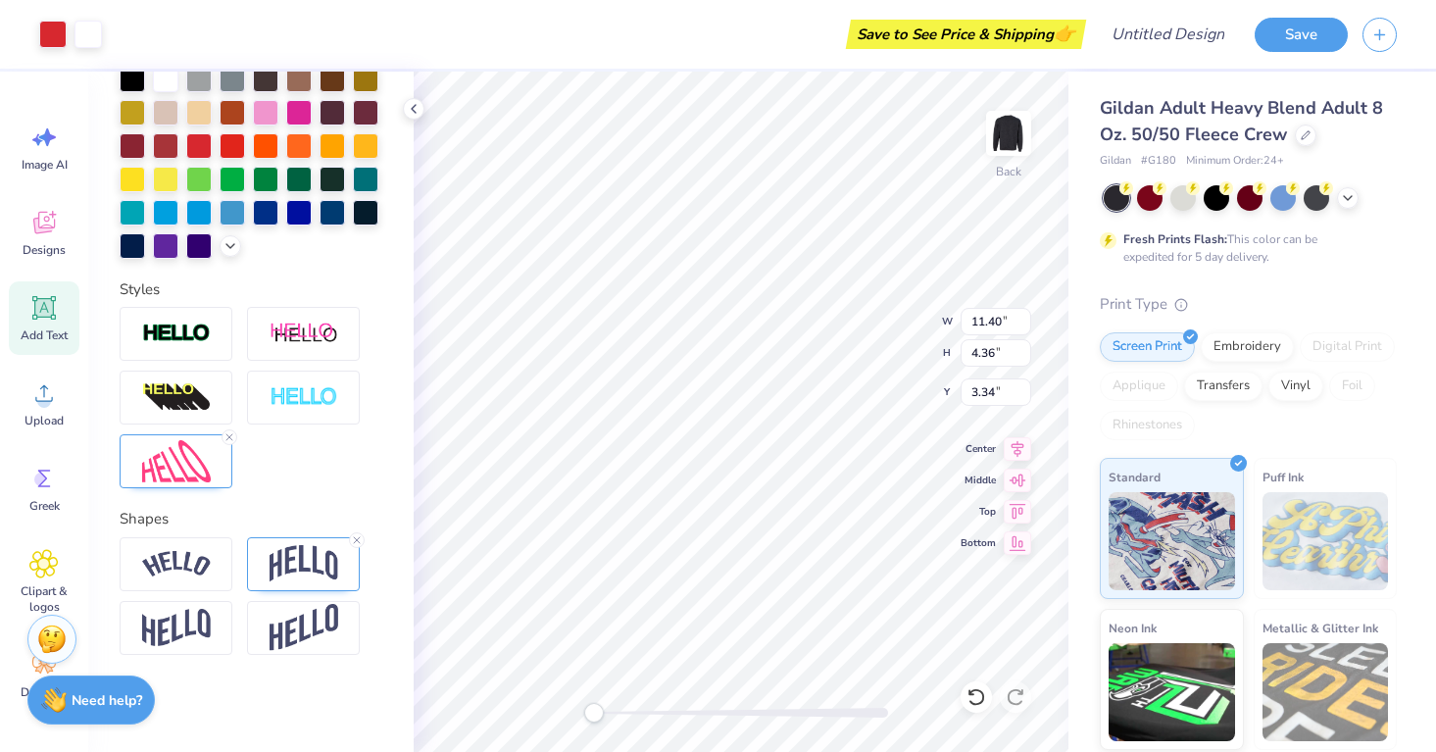
type input "3.44"
click at [170, 465] on img at bounding box center [176, 461] width 69 height 42
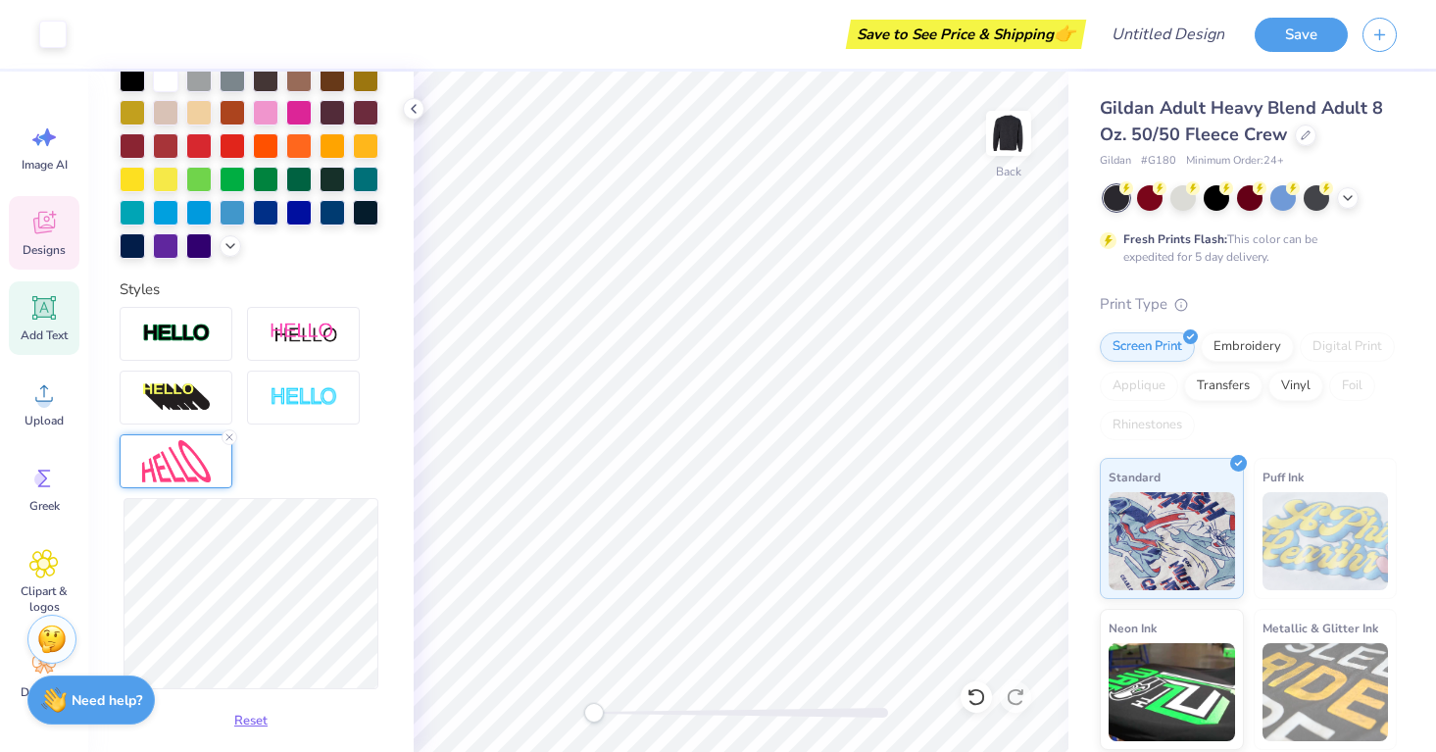
click at [50, 237] on div "Designs" at bounding box center [44, 232] width 71 height 73
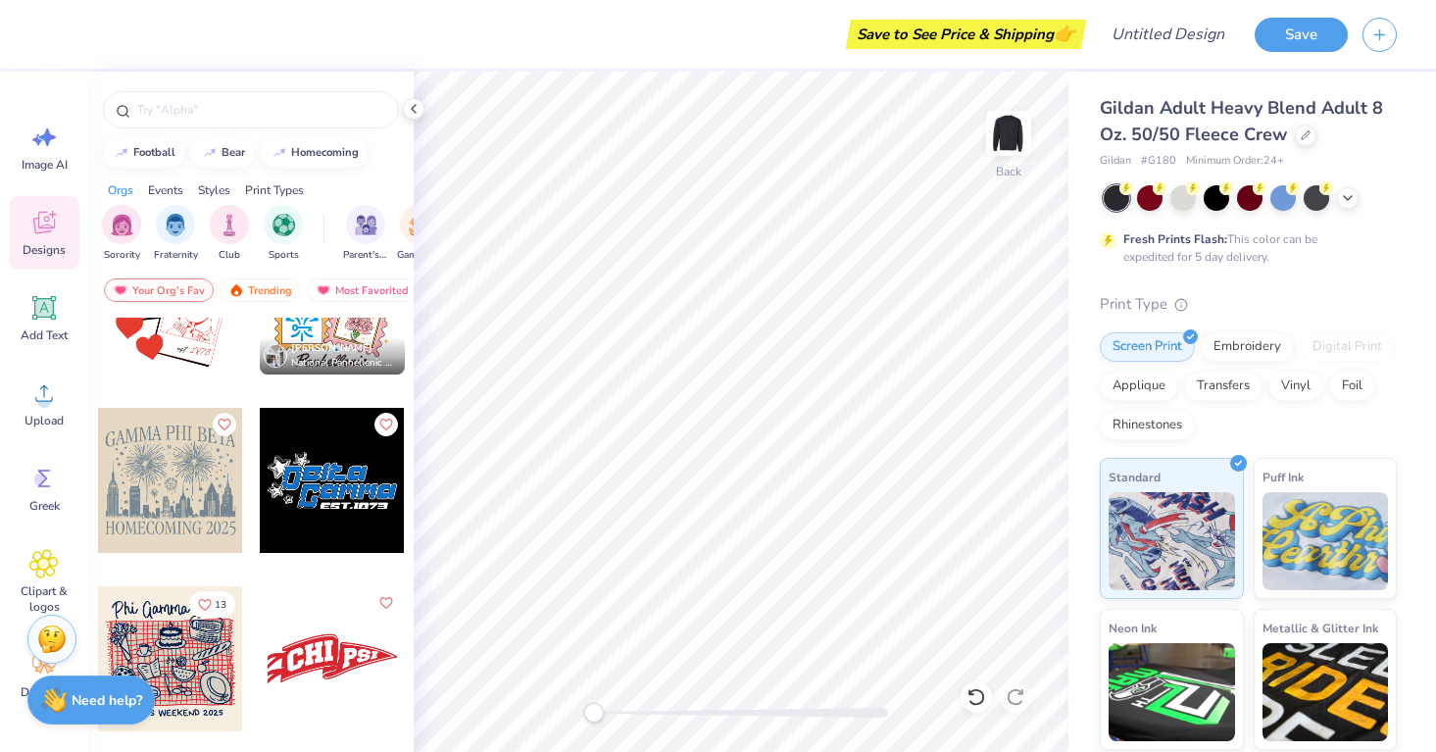
scroll to position [19806, 0]
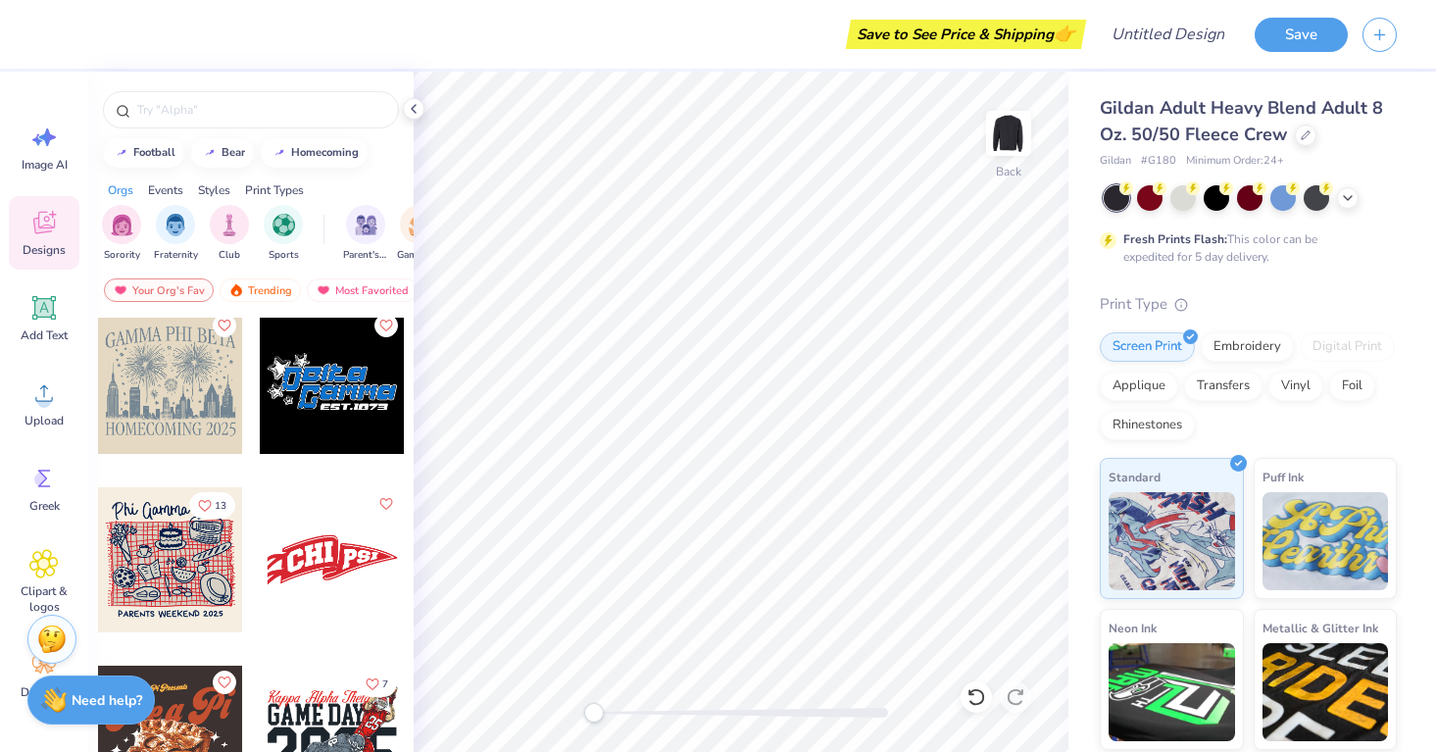
click at [335, 563] on div at bounding box center [332, 559] width 145 height 145
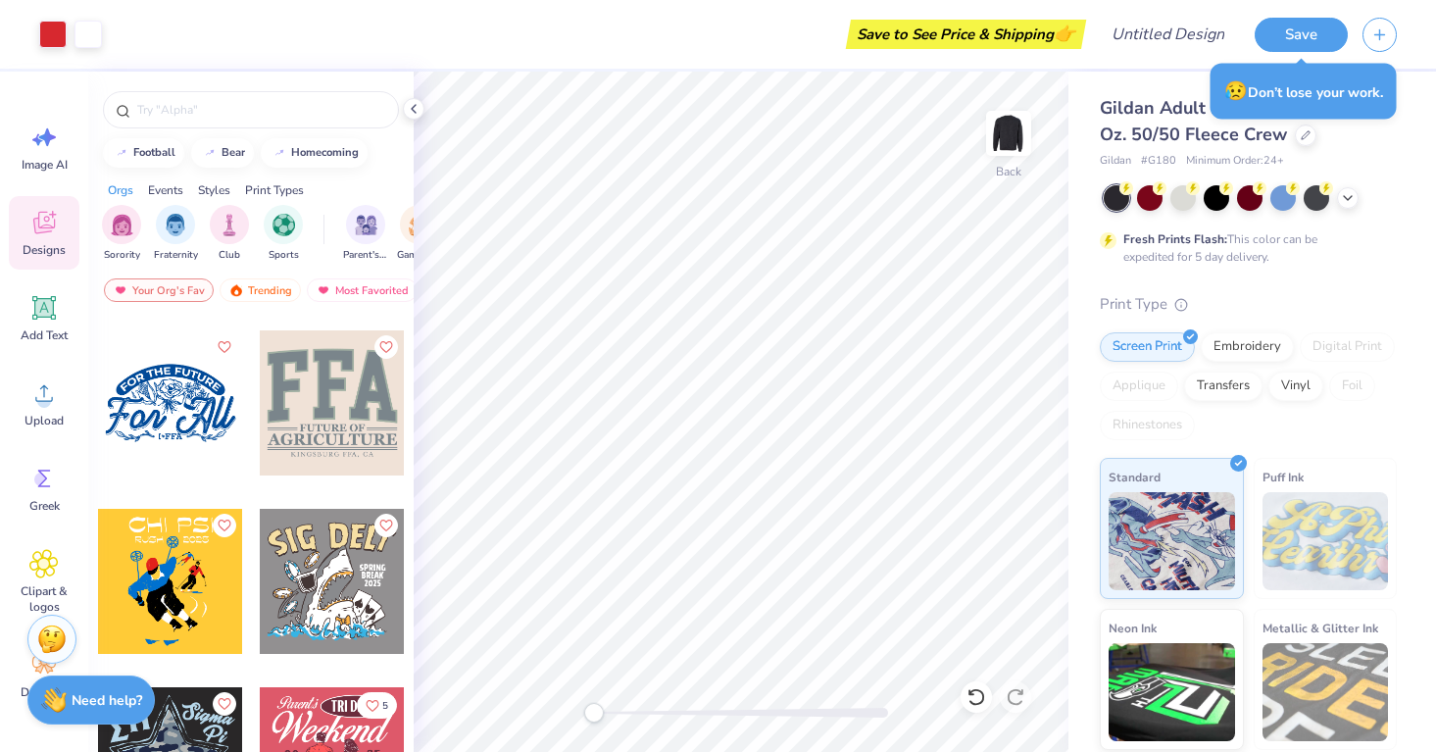
scroll to position [20323, 0]
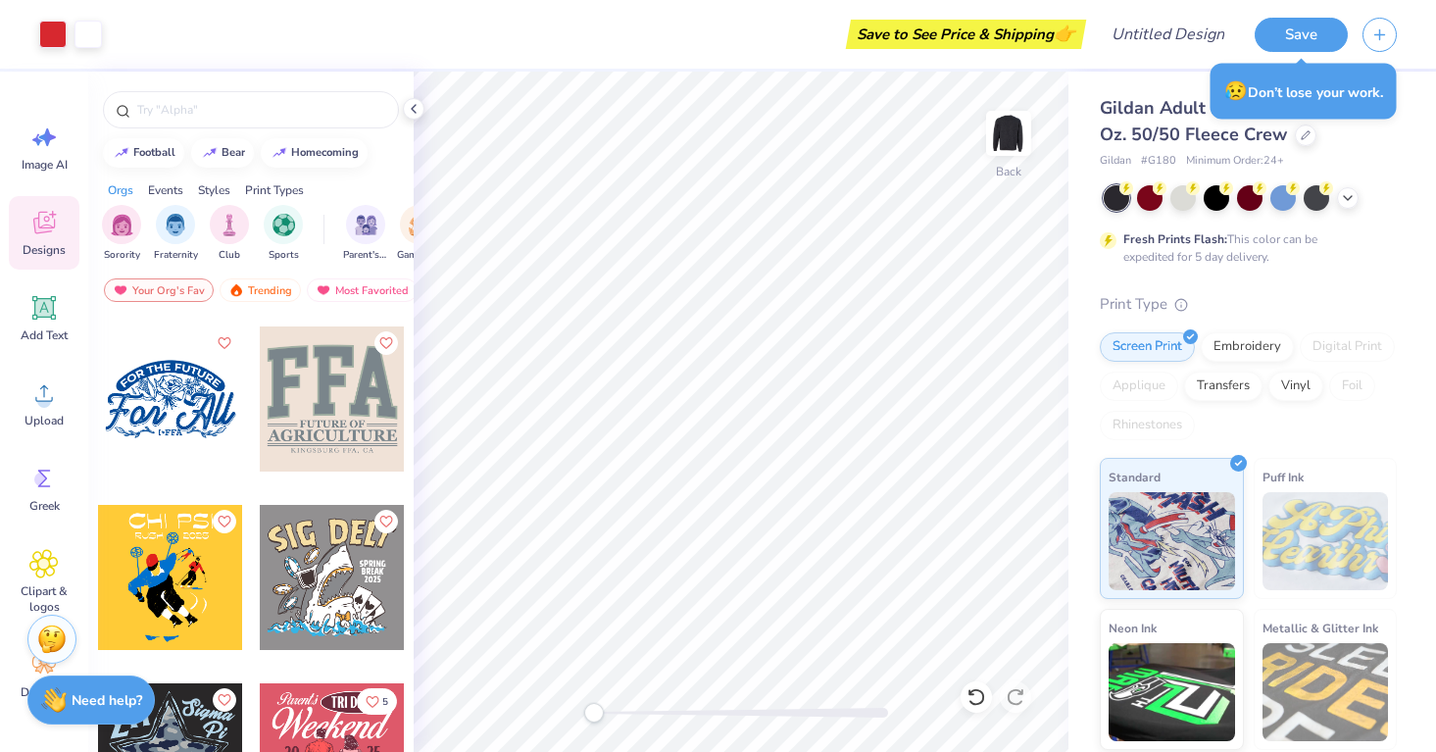
click at [338, 426] on div at bounding box center [332, 398] width 145 height 145
type input "11.40"
type input "4.36"
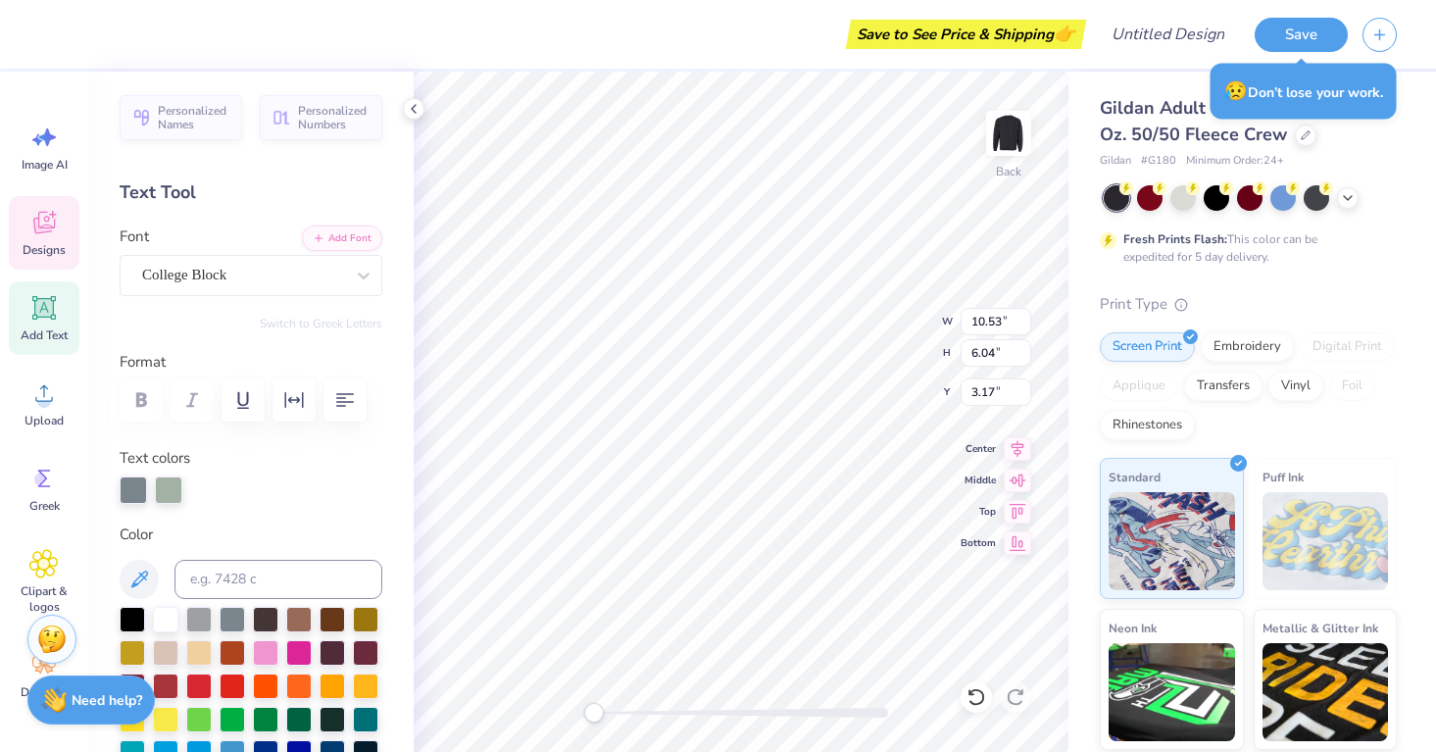
type textarea "wcu"
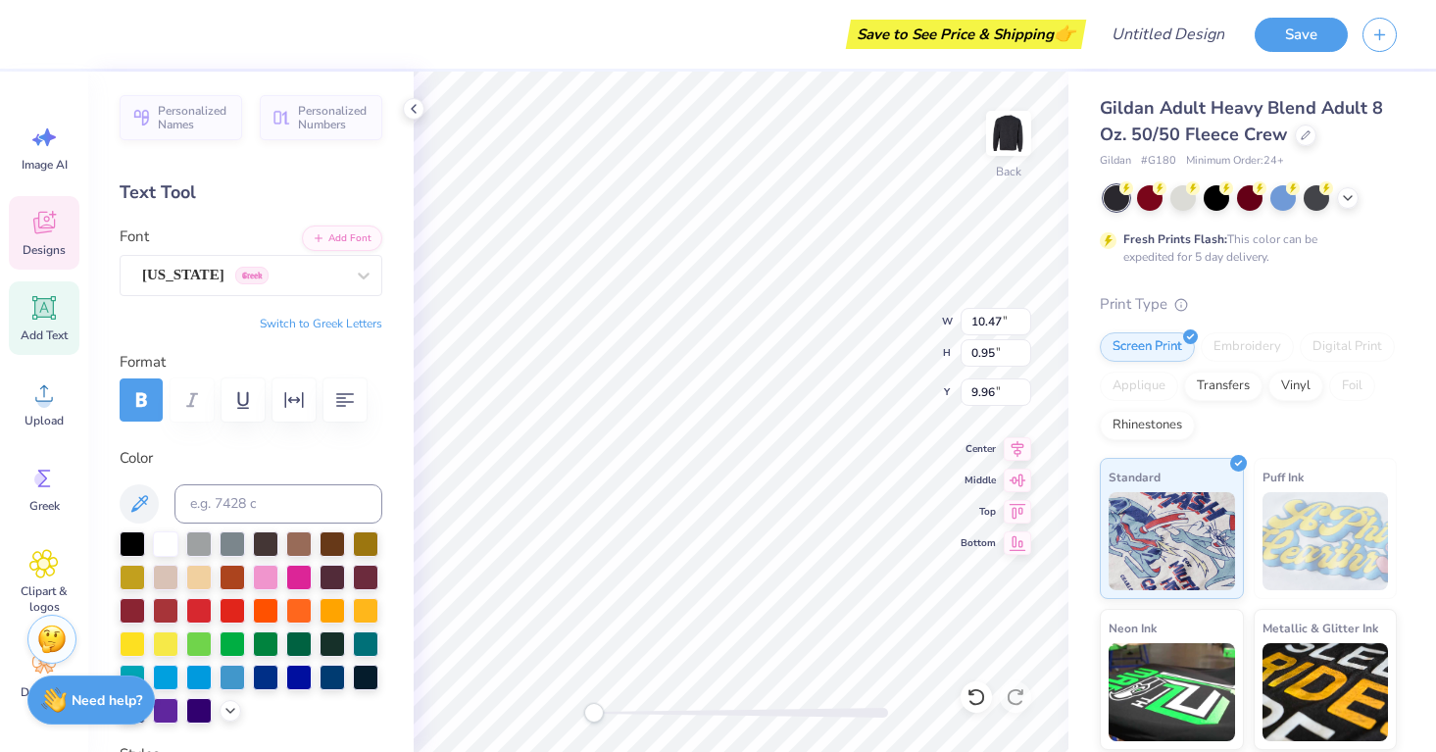
type input "10.47"
type input "0.95"
type input "9.96"
type textarea "y"
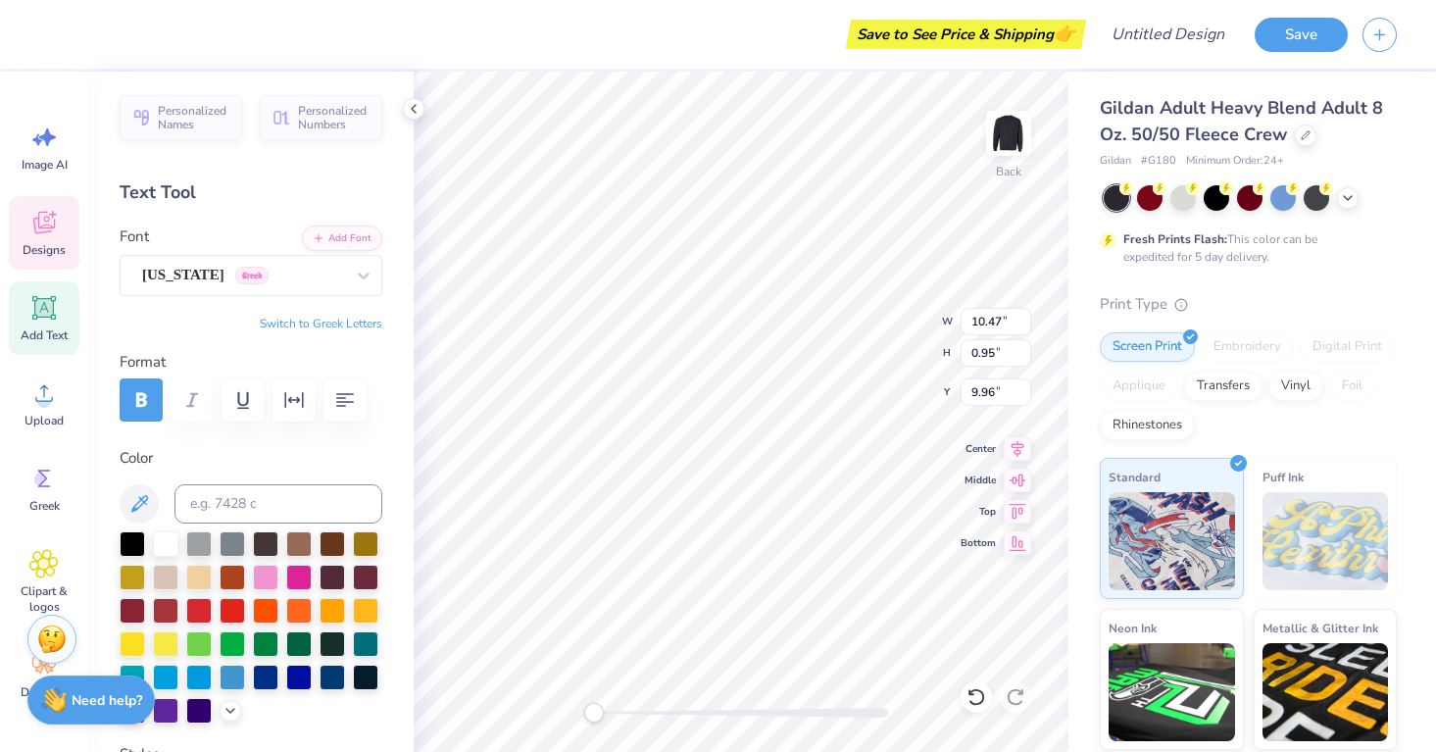
type textarea "COLLEGE"
type input "5.27"
type input "0.62"
type input "9.18"
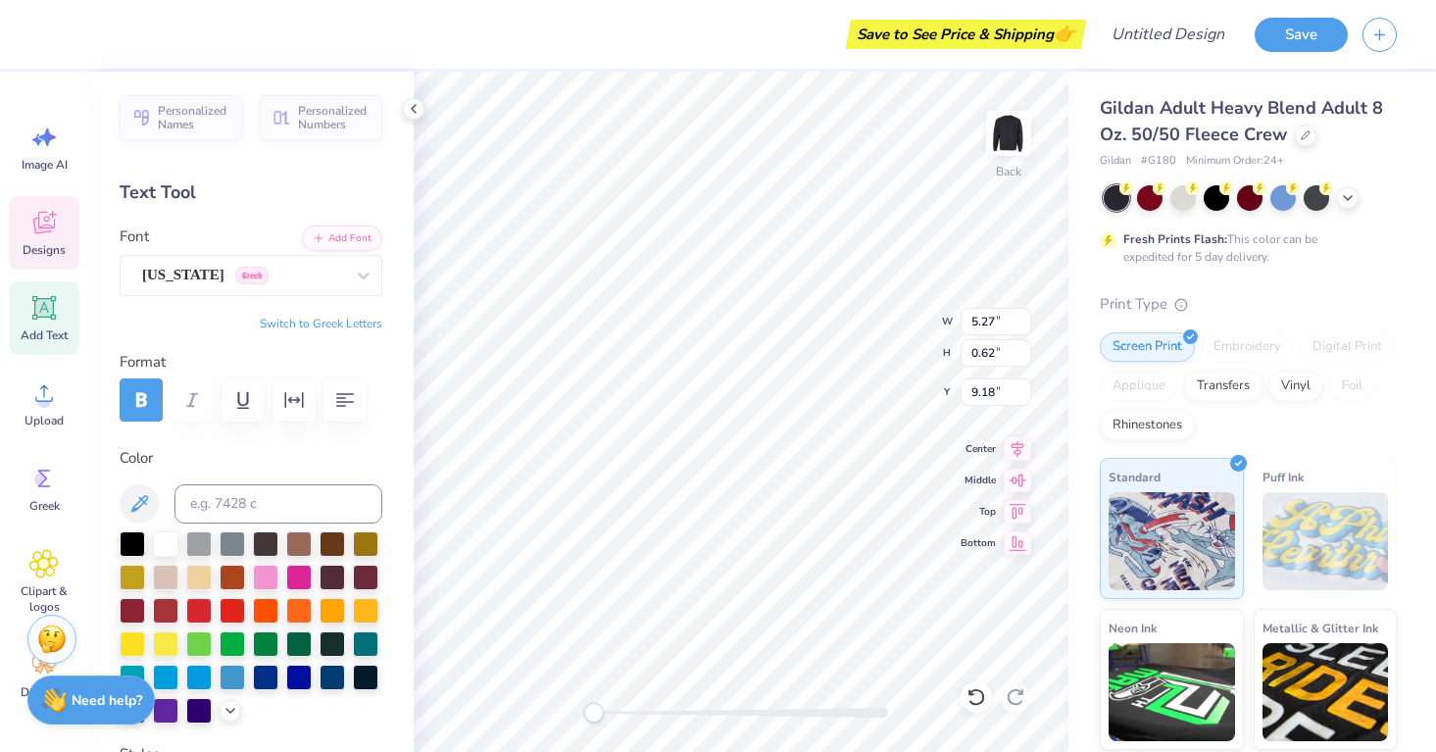
scroll to position [0, 0]
type textarea "YOUNG LIFE"
type input "2.42"
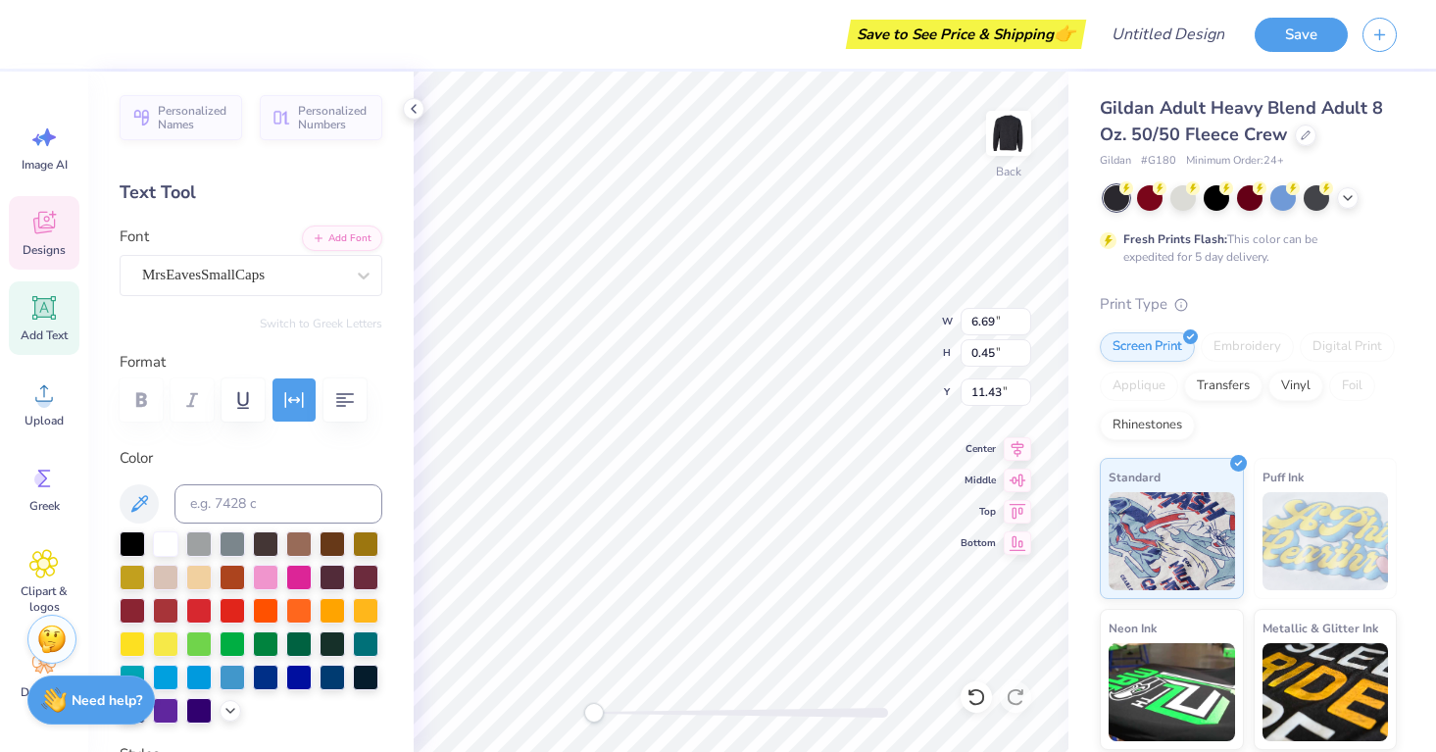
click at [409, 630] on div "Personalized Names Personalized Numbers Text Tool Add Font Font MrsEavesSmallCa…" at bounding box center [250, 412] width 325 height 680
type input "2.46"
type input "0.17"
type input "9.49"
type input "6.60"
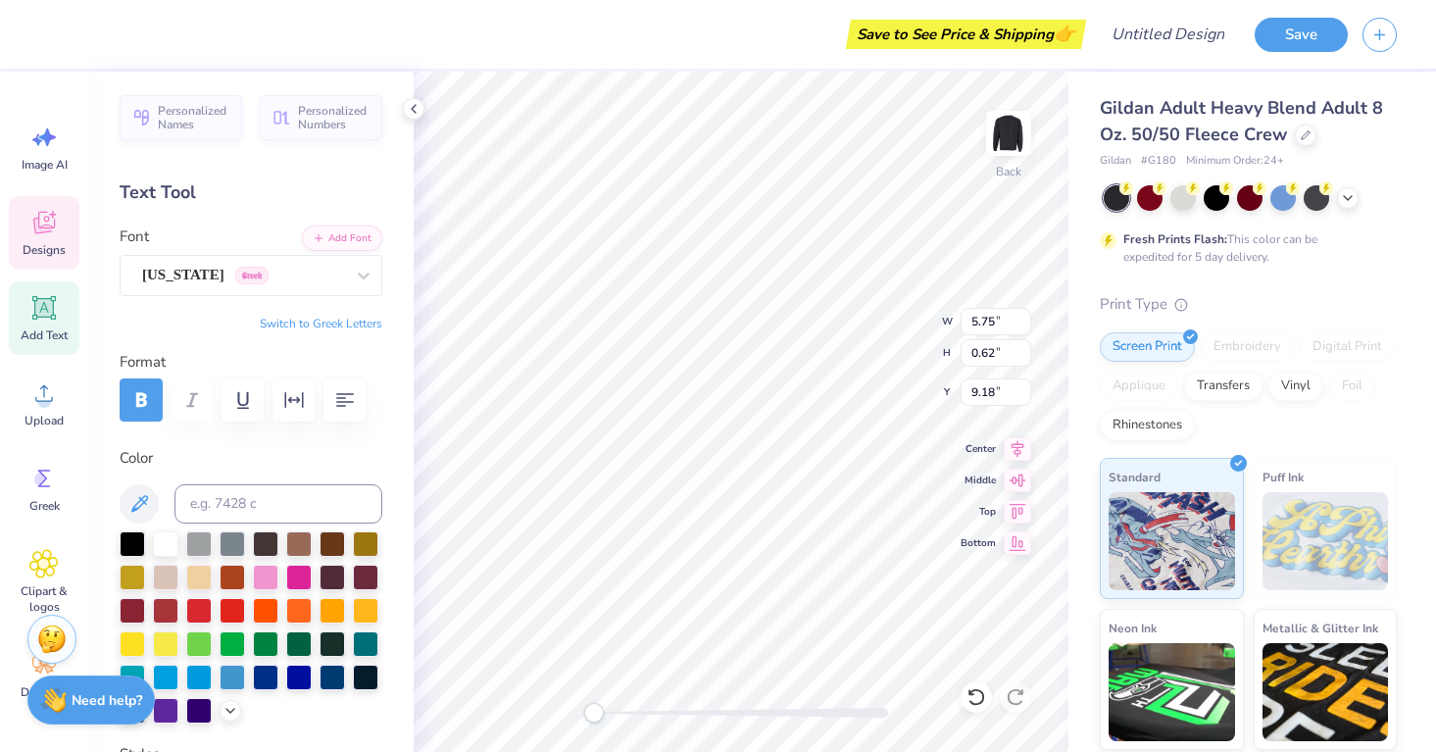
type input "0.95"
type input "9.96"
type textarea "YOUNG LIFE COLLEGE"
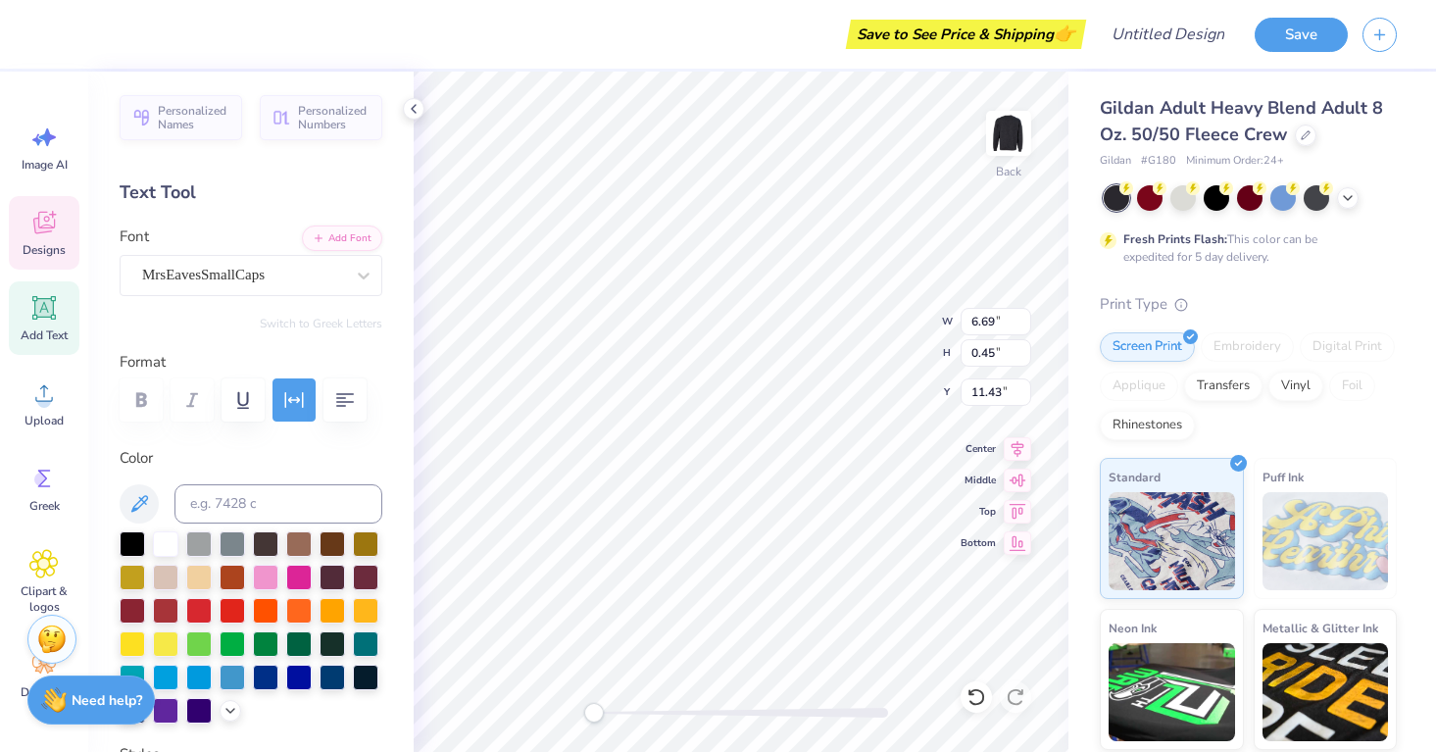
type textarea "[GEOGRAPHIC_DATA], [GEOGRAPHIC_DATA]"
type input "5.88"
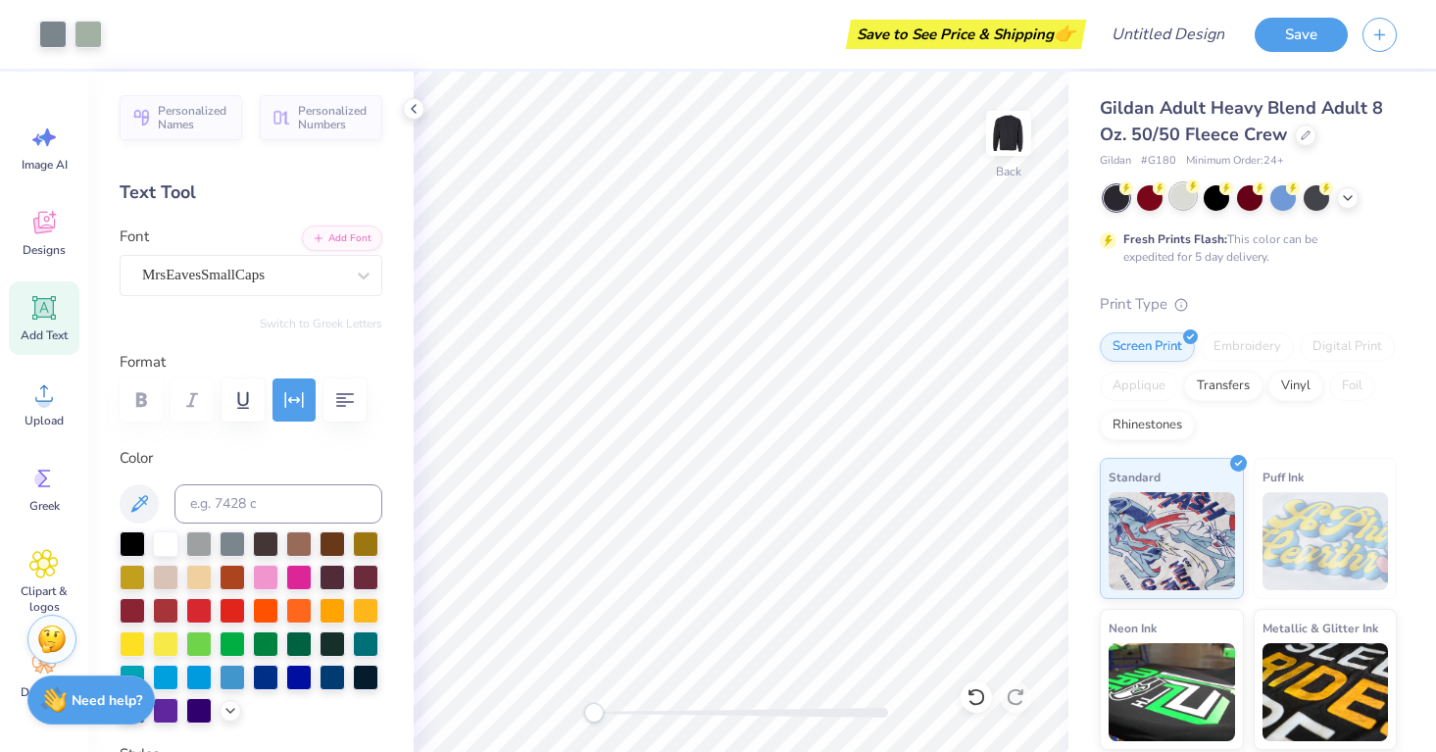
click at [1186, 197] on div at bounding box center [1182, 195] width 25 height 25
click at [1349, 193] on icon at bounding box center [1348, 196] width 16 height 16
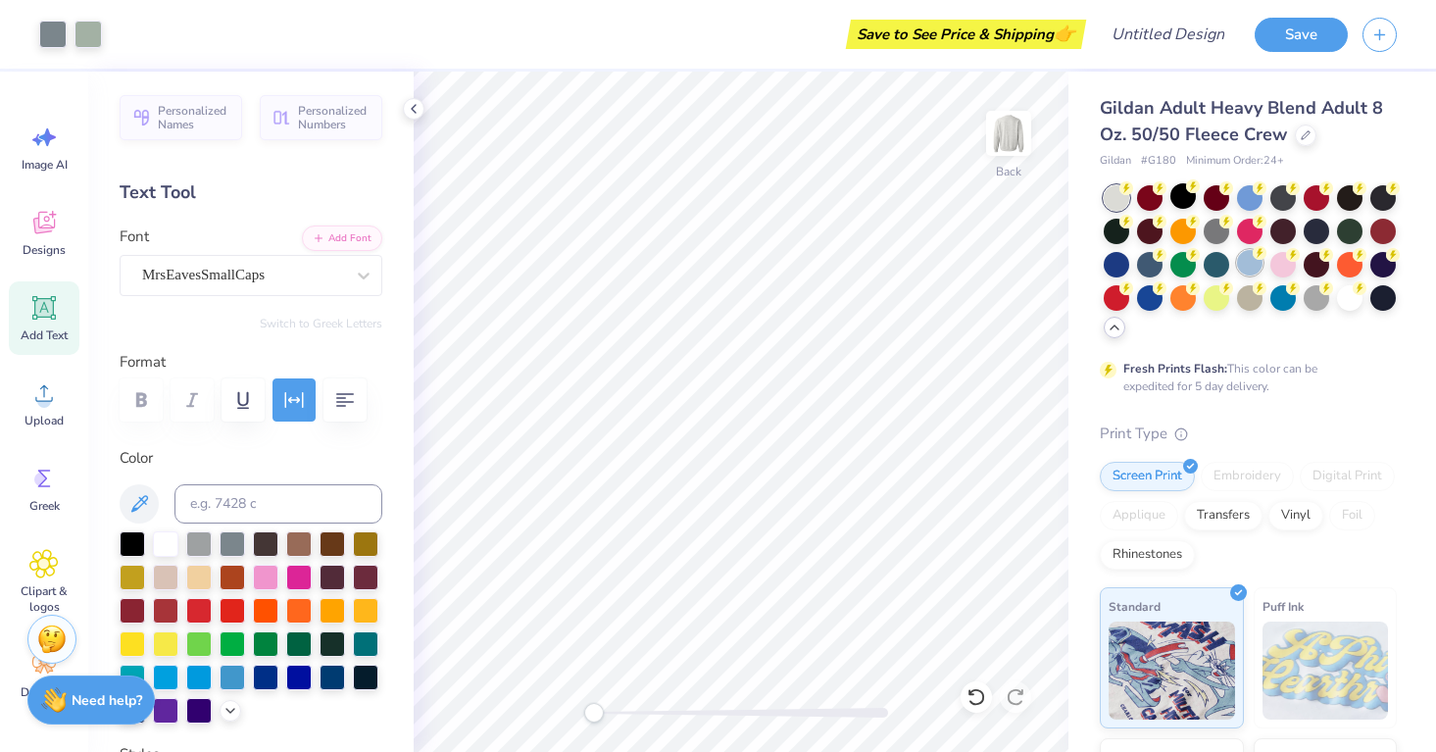
click at [1257, 264] on div at bounding box center [1249, 262] width 25 height 25
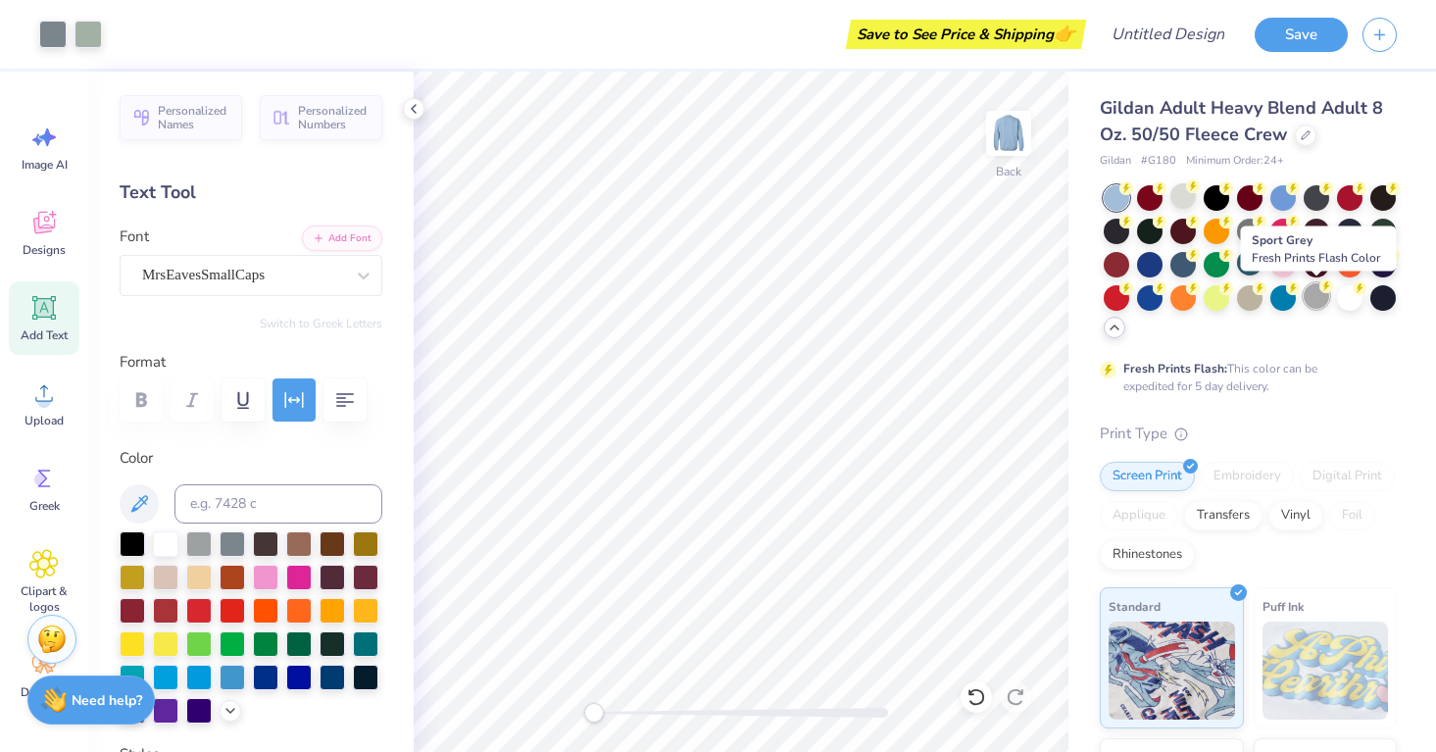
click at [1312, 304] on div at bounding box center [1315, 295] width 25 height 25
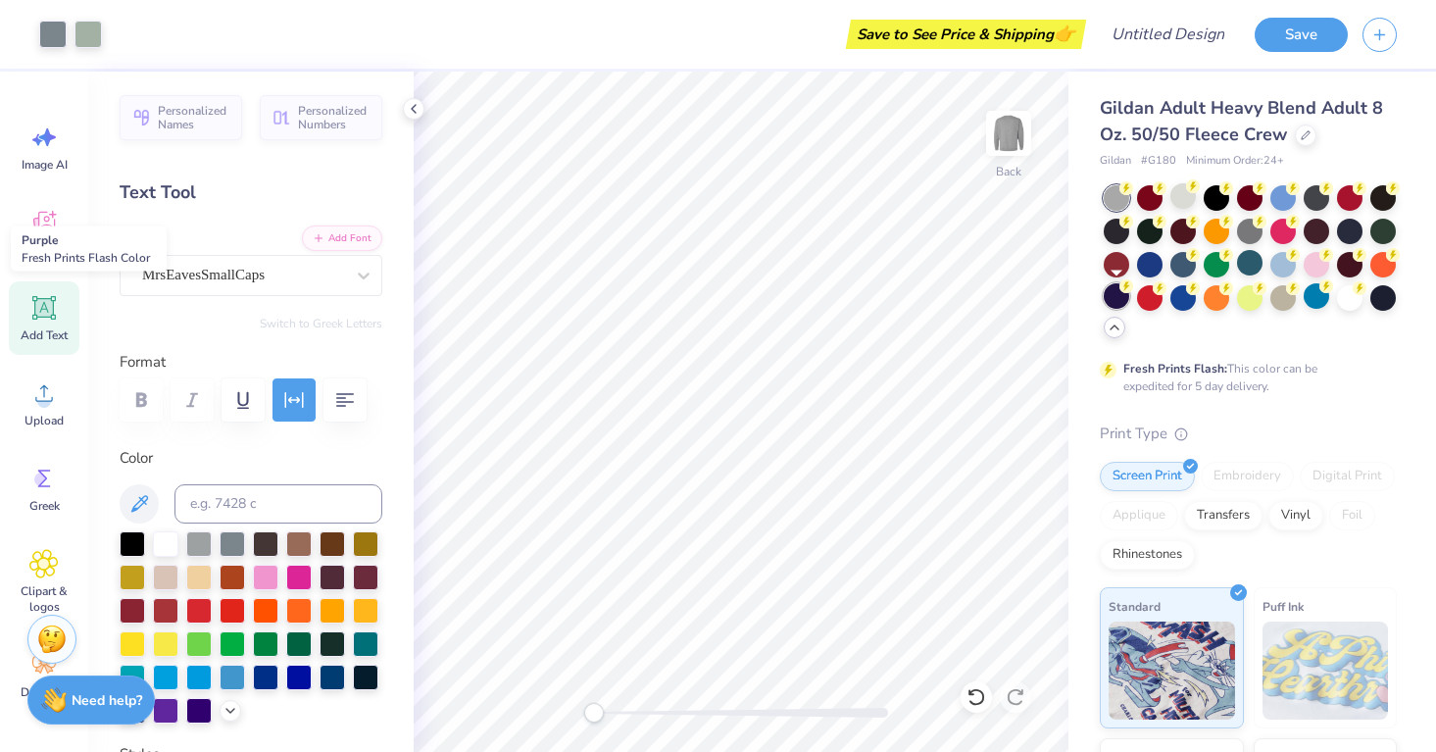
click at [1122, 303] on div at bounding box center [1115, 295] width 25 height 25
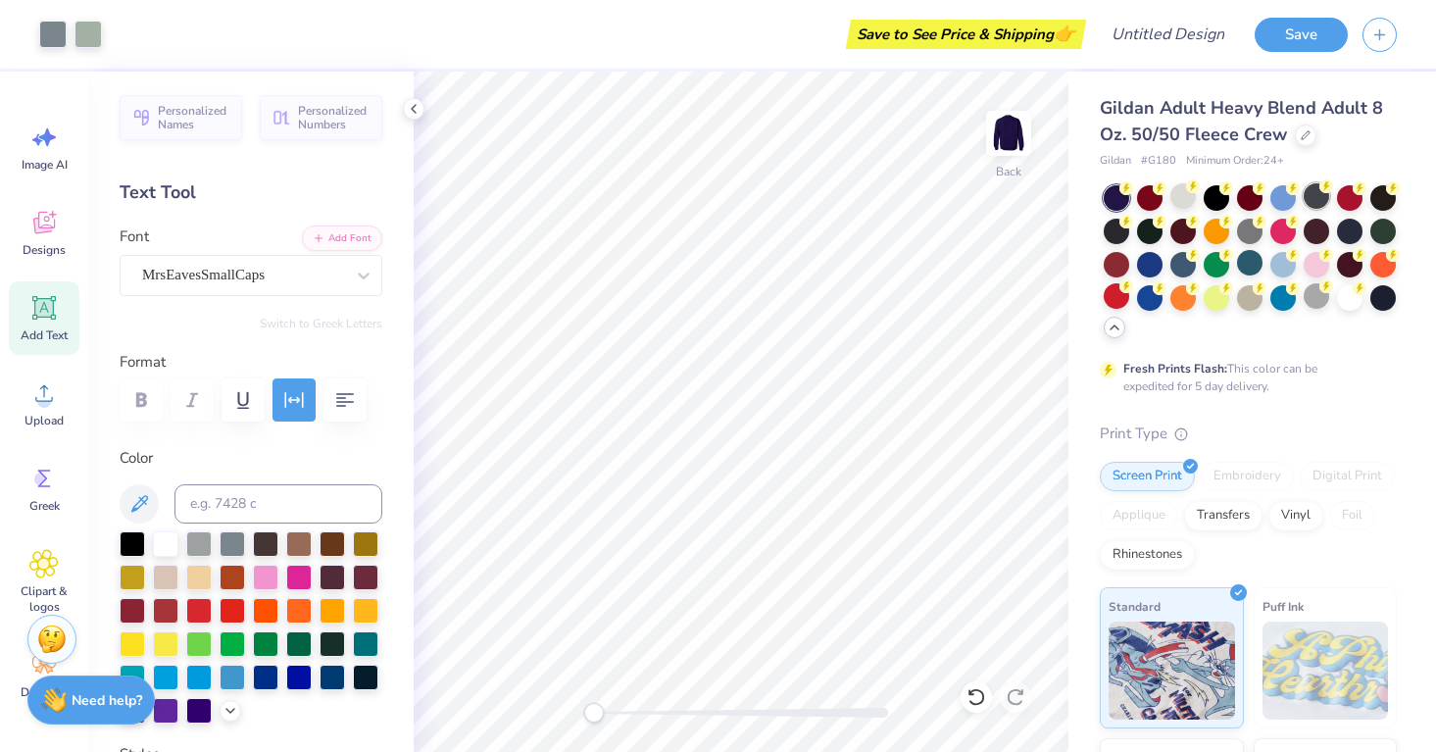
click at [1310, 191] on div at bounding box center [1315, 195] width 25 height 25
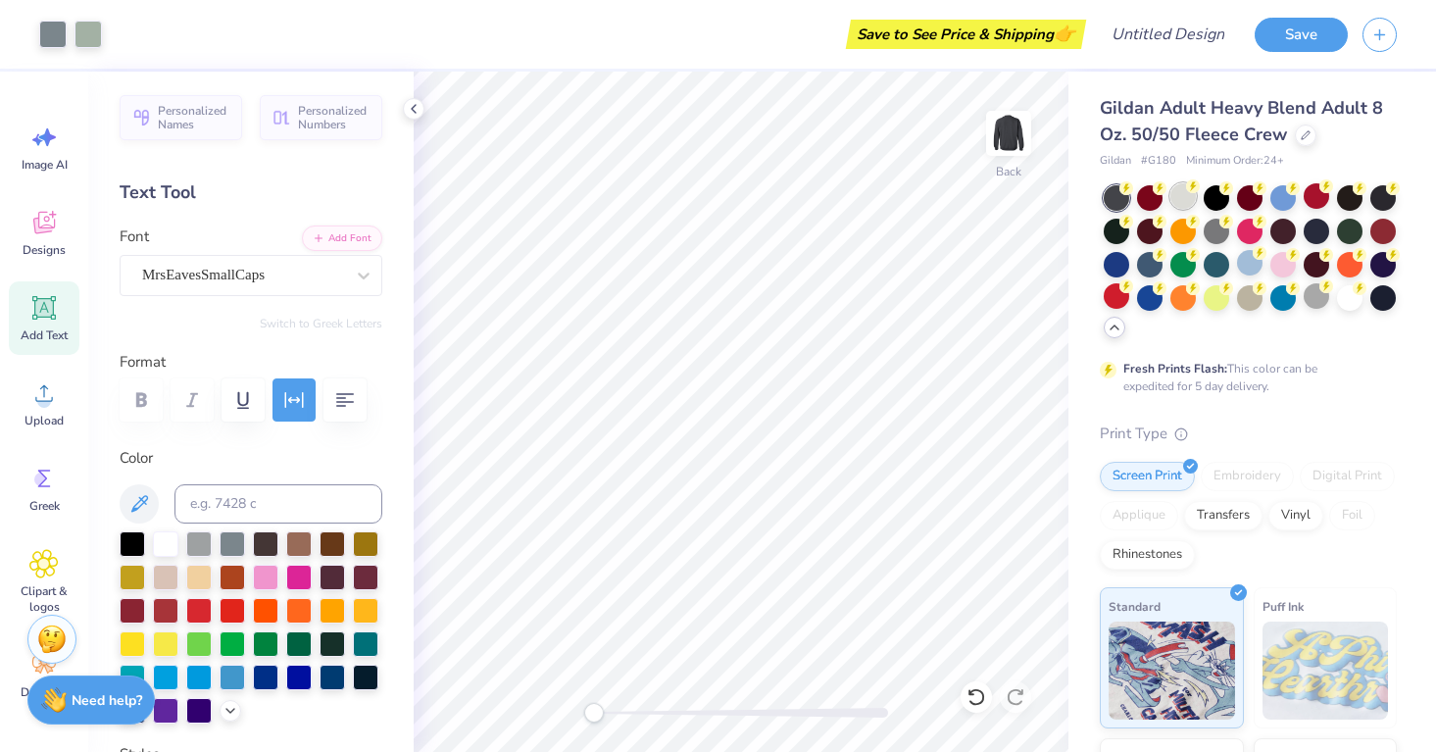
click at [1186, 203] on div at bounding box center [1182, 195] width 25 height 25
click at [50, 240] on div "Designs" at bounding box center [44, 232] width 71 height 73
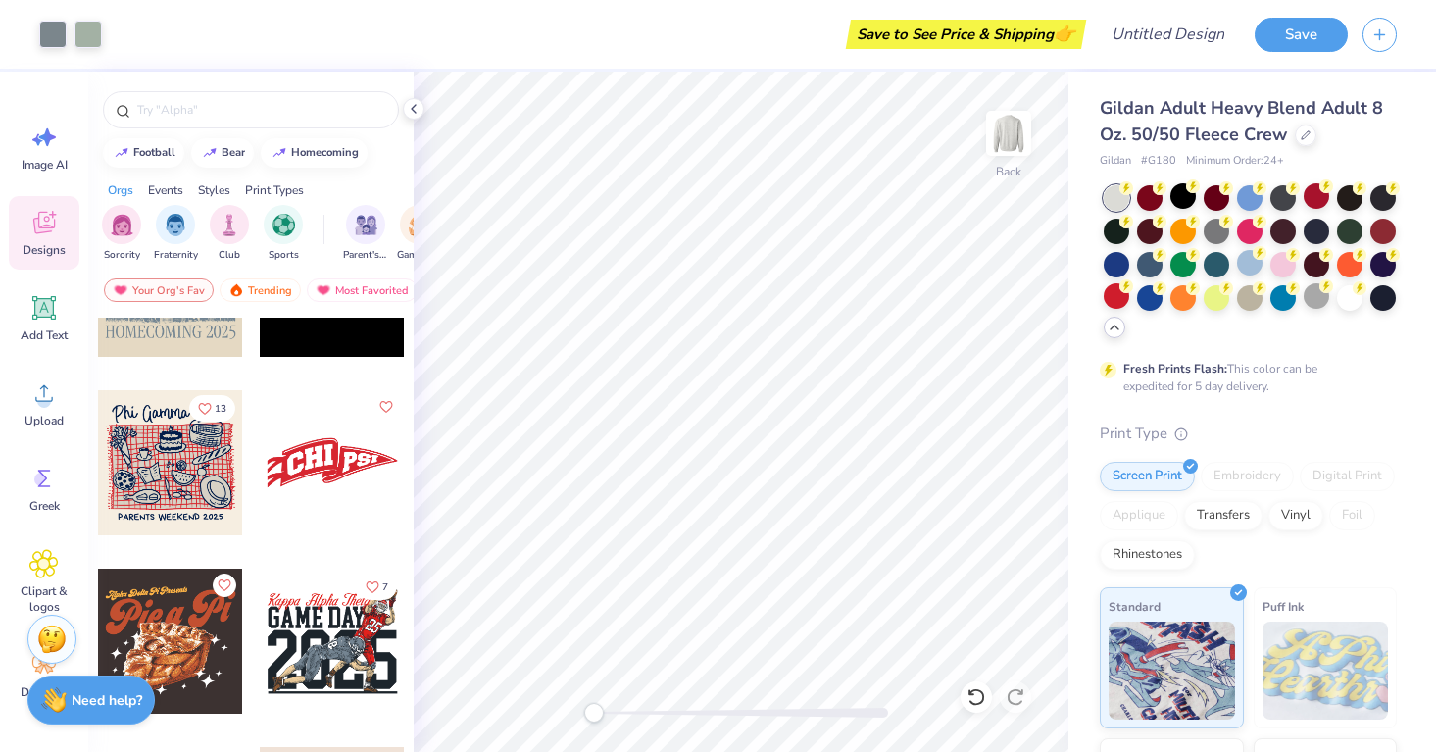
scroll to position [19803, 0]
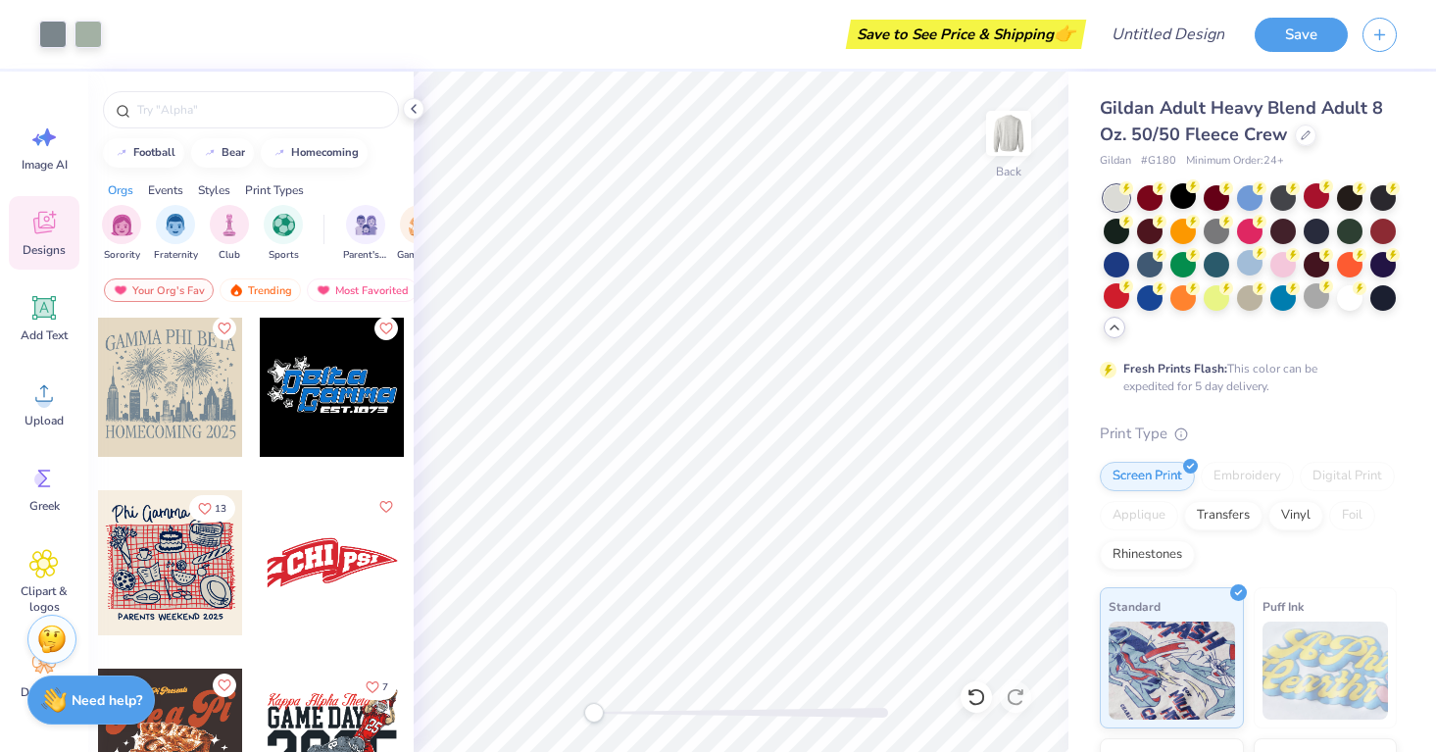
click at [326, 555] on div at bounding box center [332, 562] width 145 height 145
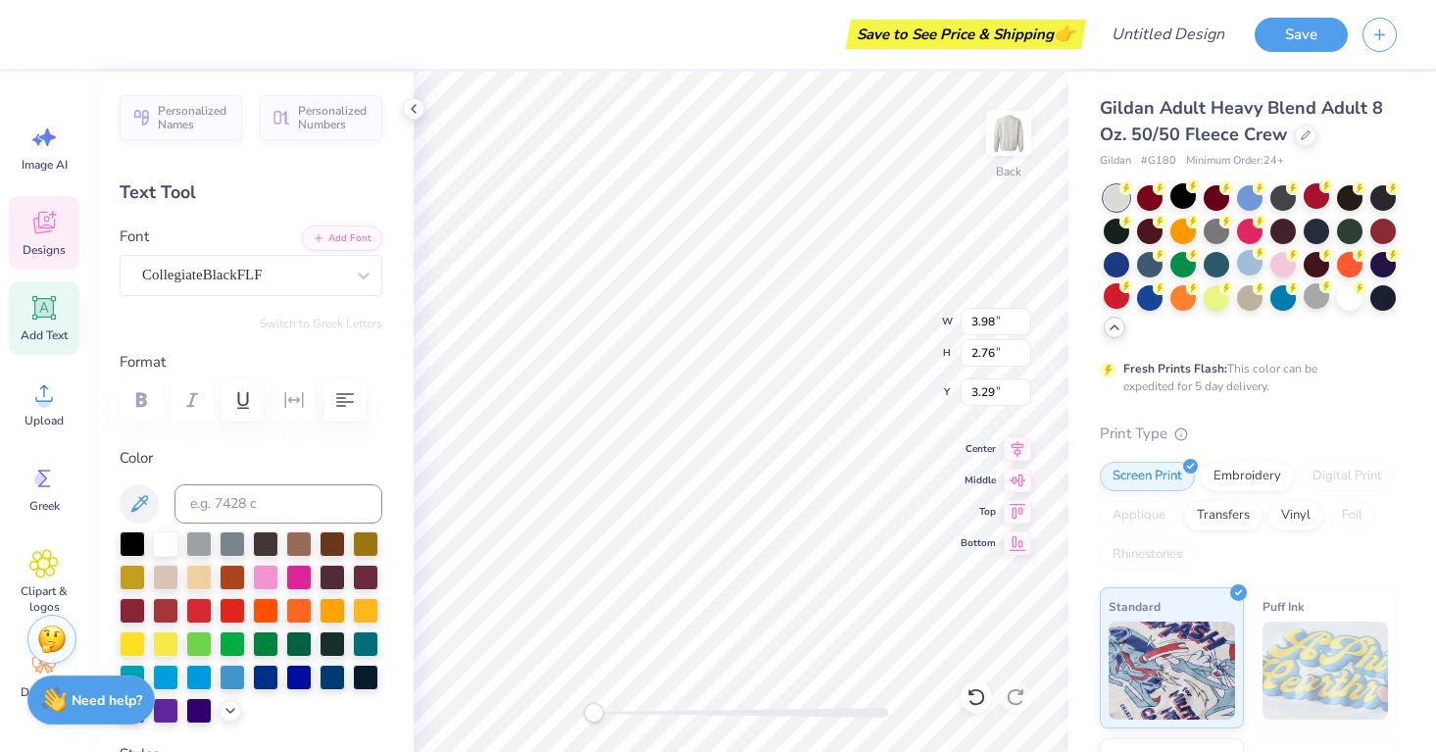
type textarea "WCU"
type textarea "YL"
type textarea "YOUNG"
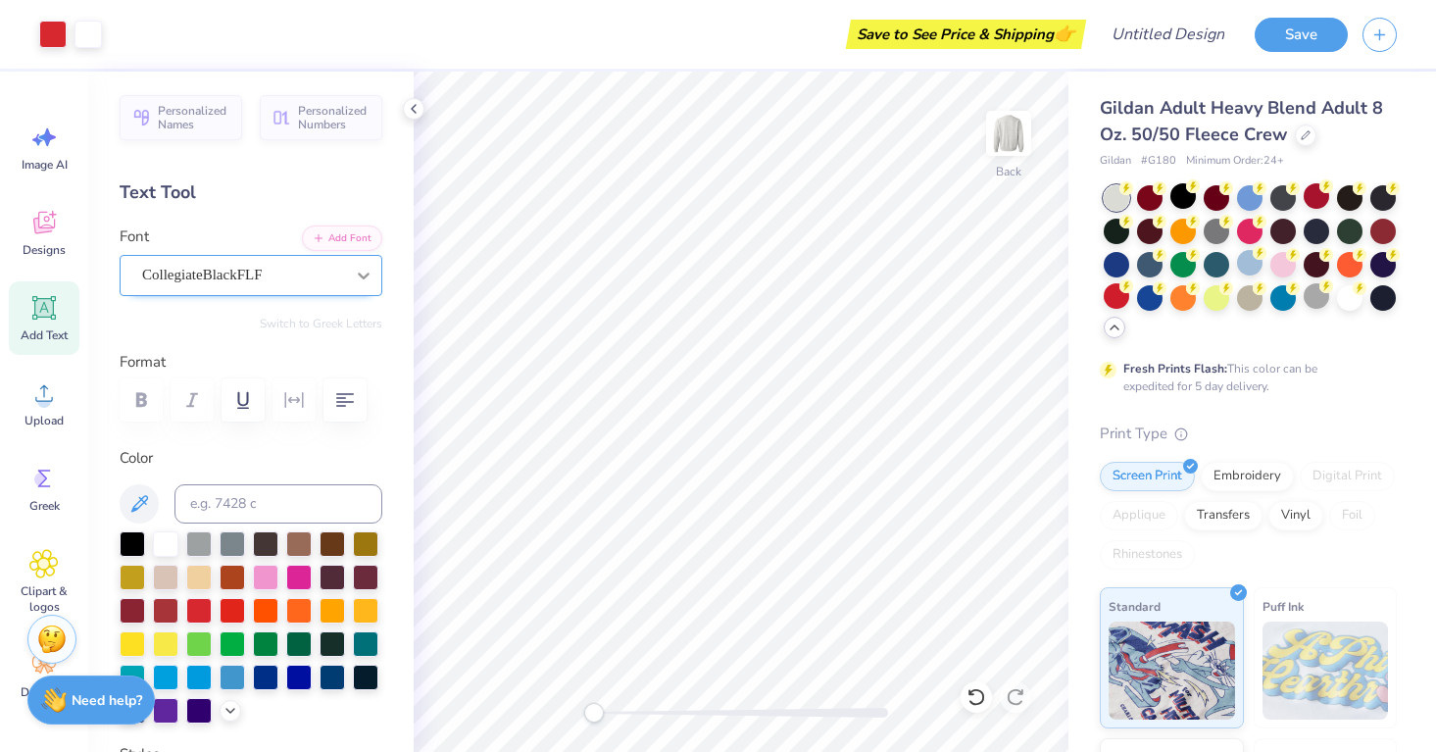
click at [365, 274] on icon at bounding box center [364, 275] width 12 height 7
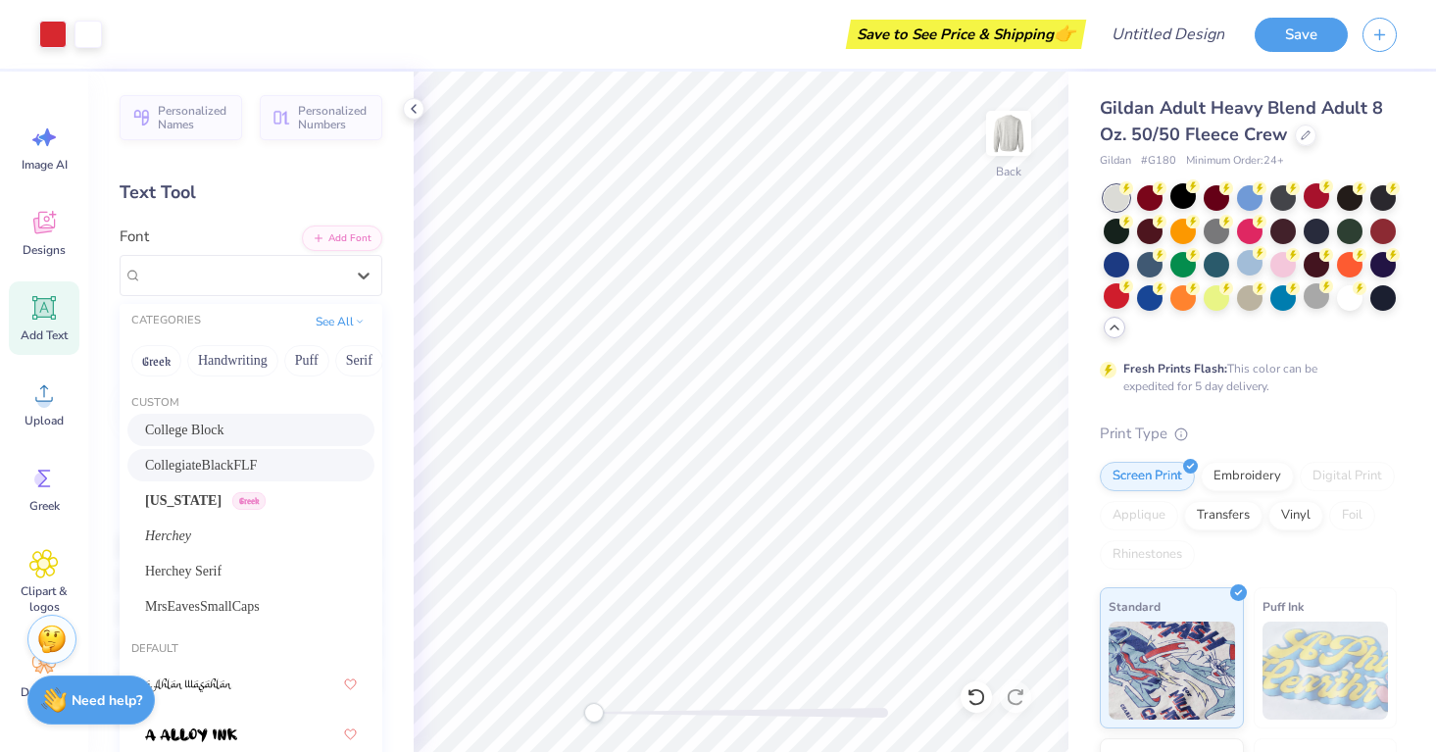
click at [249, 430] on div "College Block" at bounding box center [251, 429] width 212 height 21
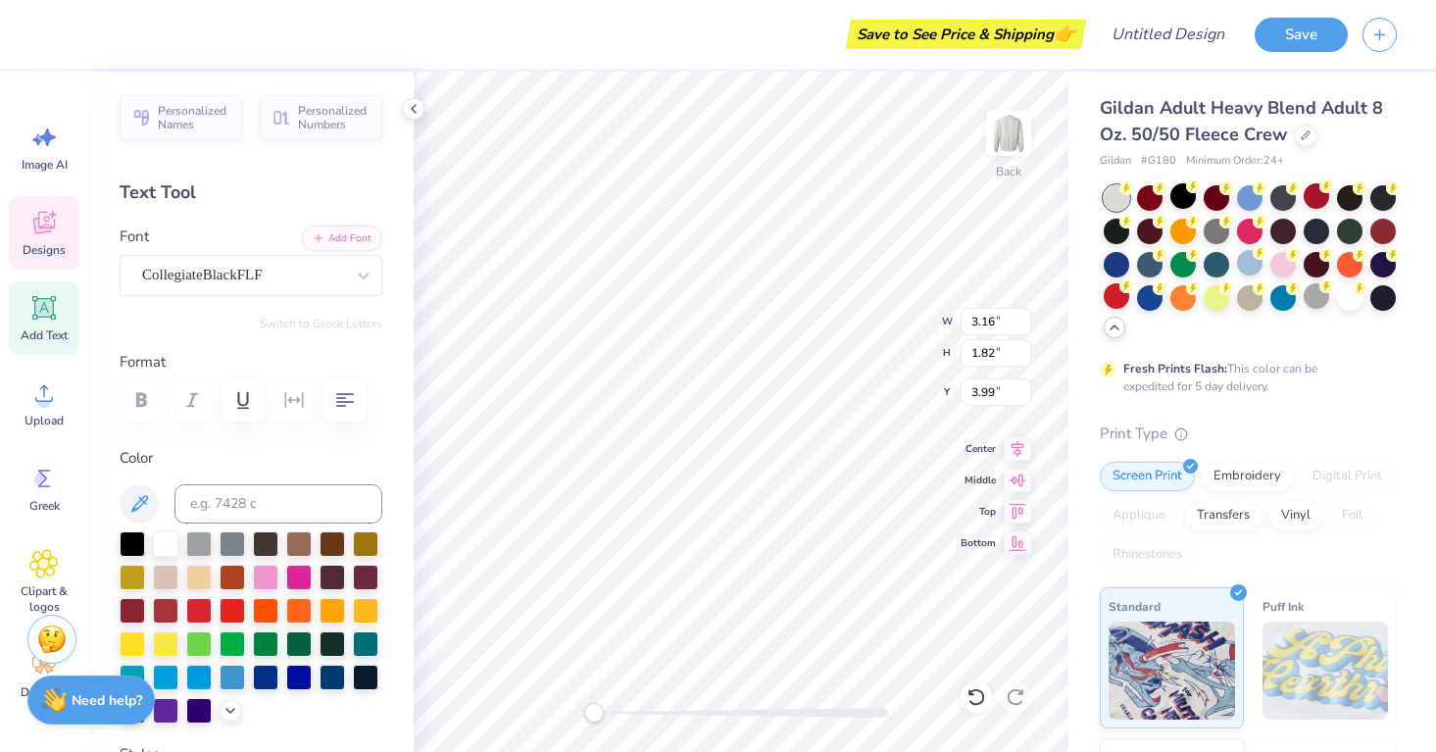
type textarea "LIFE"
click at [307, 263] on div at bounding box center [243, 275] width 202 height 26
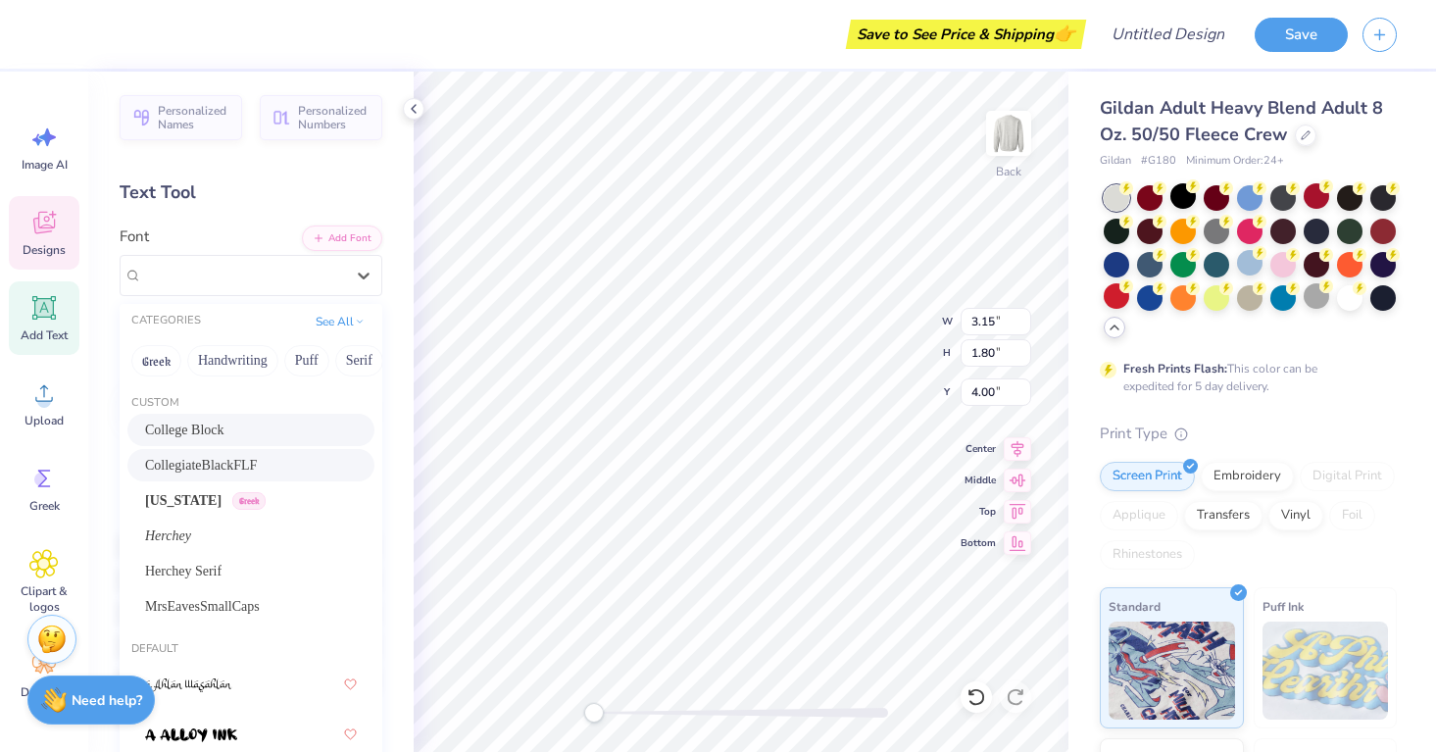
click at [269, 426] on div "College Block" at bounding box center [251, 429] width 212 height 21
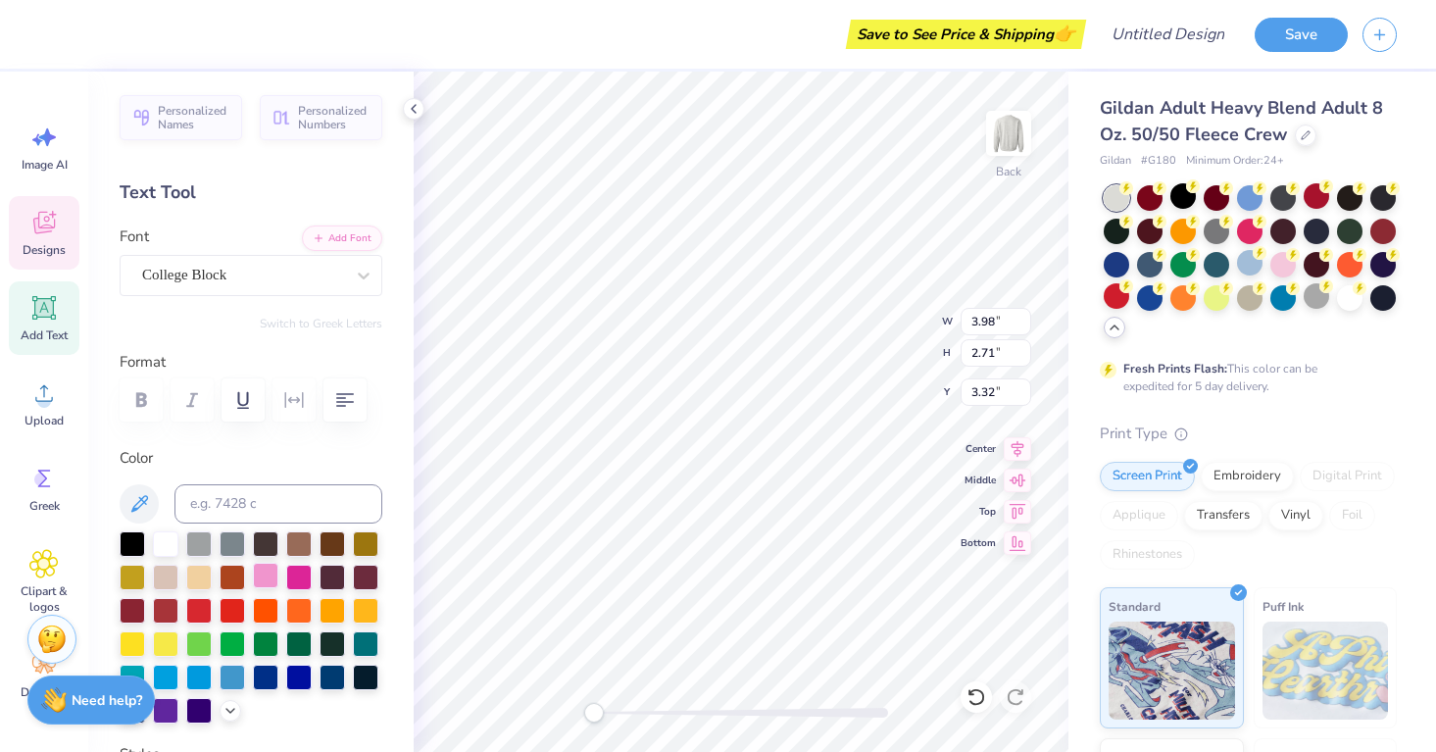
scroll to position [464, 0]
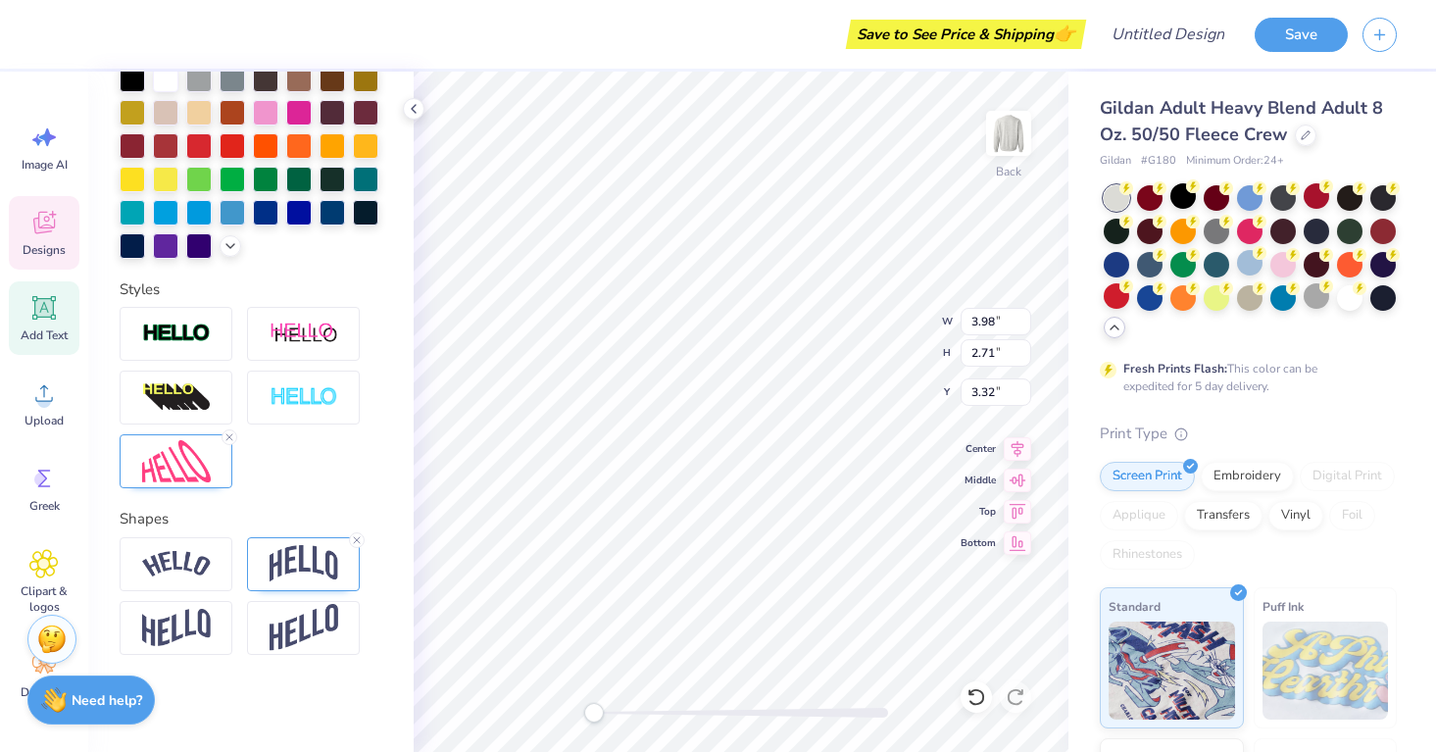
click at [235, 429] on div at bounding box center [251, 397] width 263 height 181
click at [232, 433] on icon at bounding box center [229, 437] width 12 height 12
click at [200, 580] on div at bounding box center [176, 564] width 113 height 54
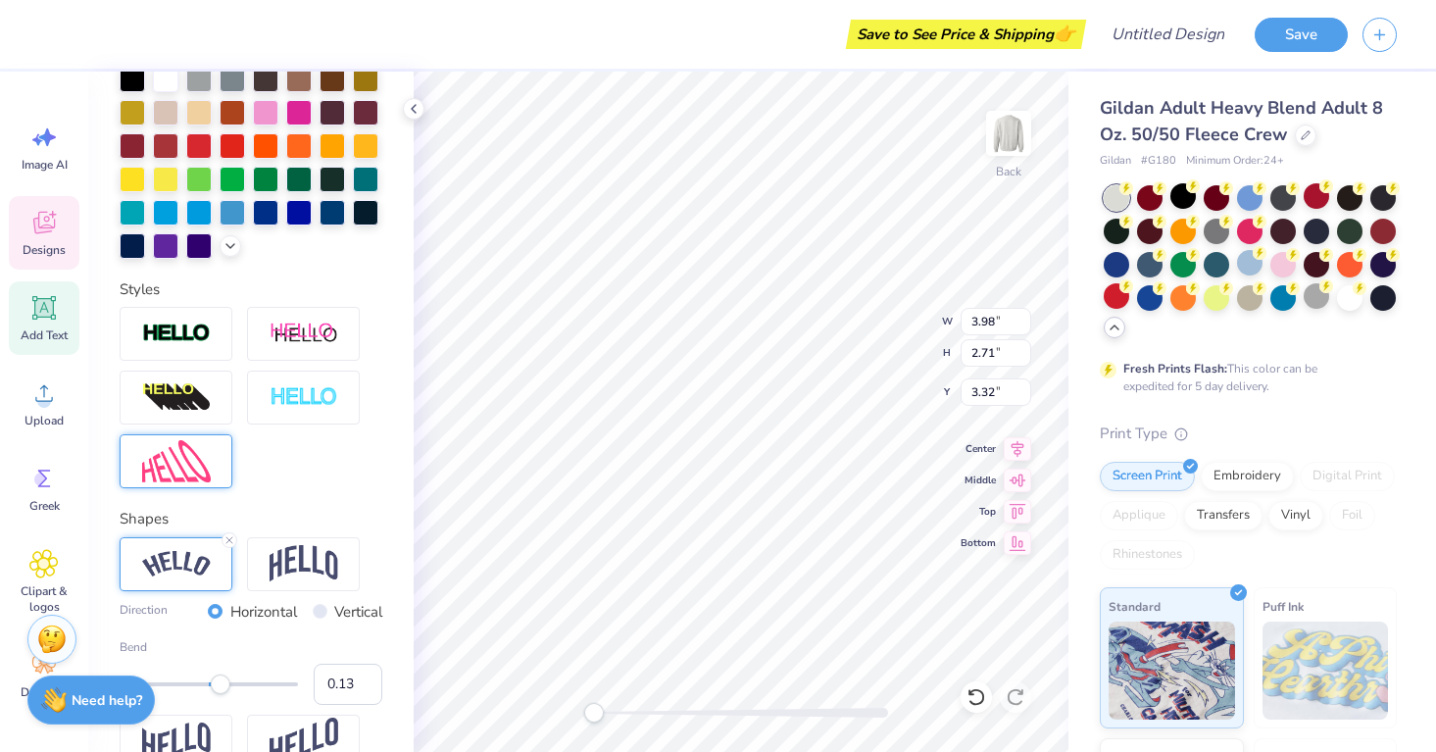
click at [199, 571] on img at bounding box center [176, 564] width 69 height 26
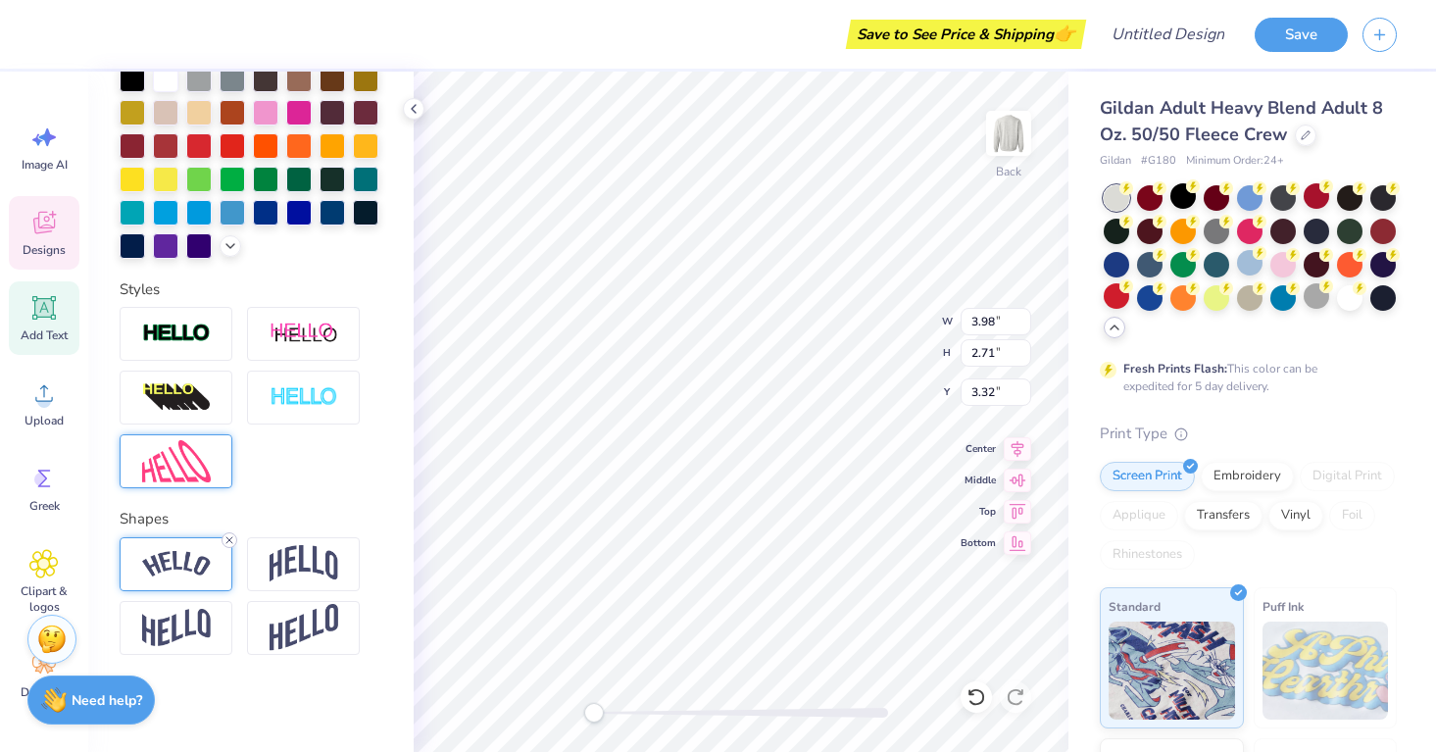
click at [226, 542] on icon at bounding box center [229, 540] width 12 height 12
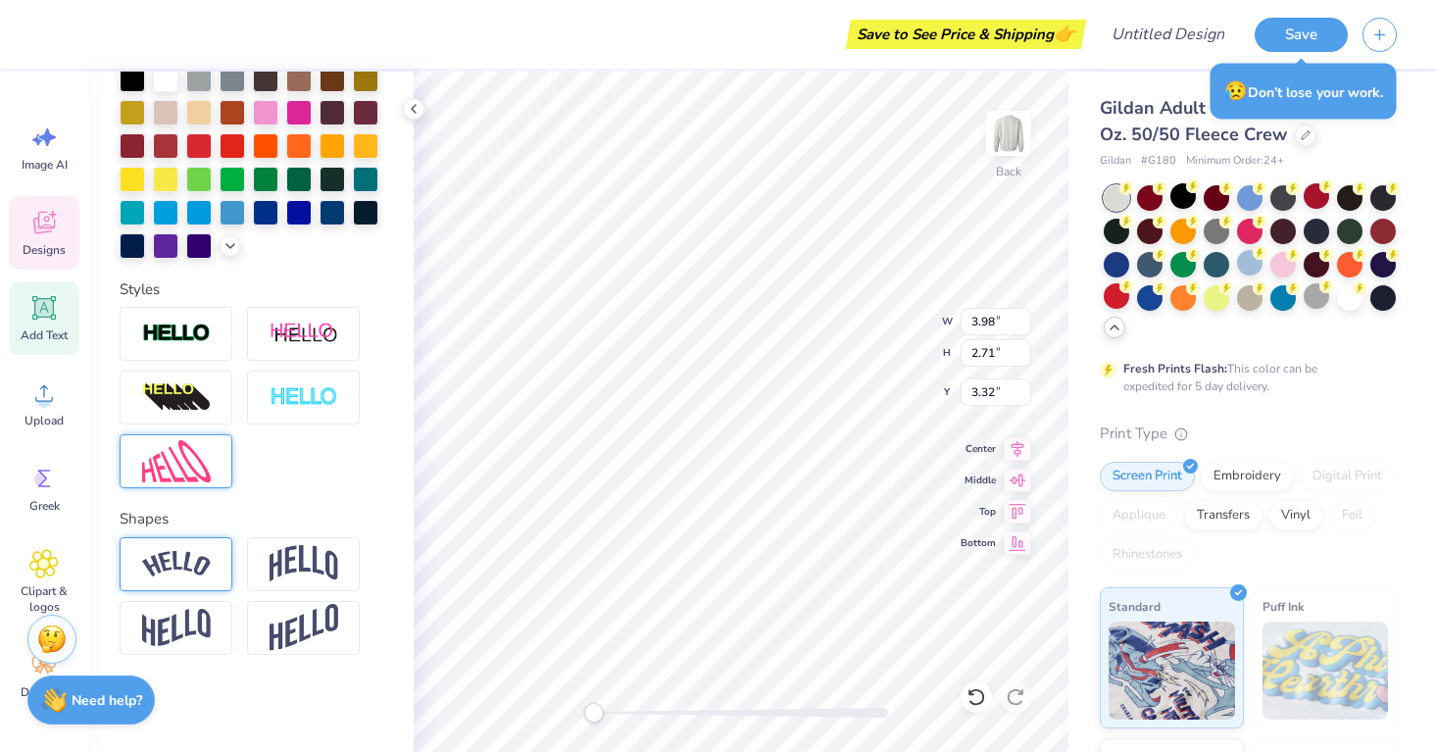
scroll to position [0, 4]
type textarea "[GEOGRAPHIC_DATA][PERSON_NAME]"
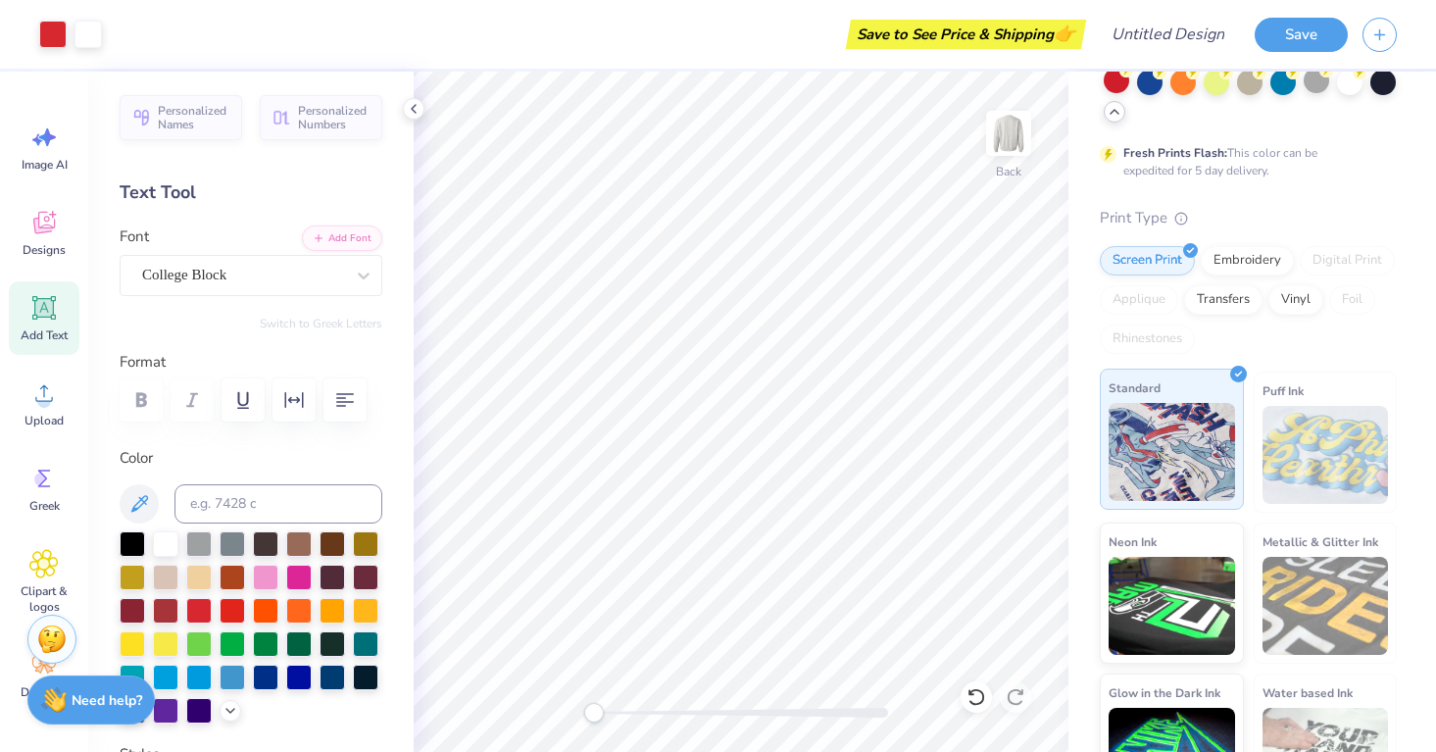
scroll to position [278, 0]
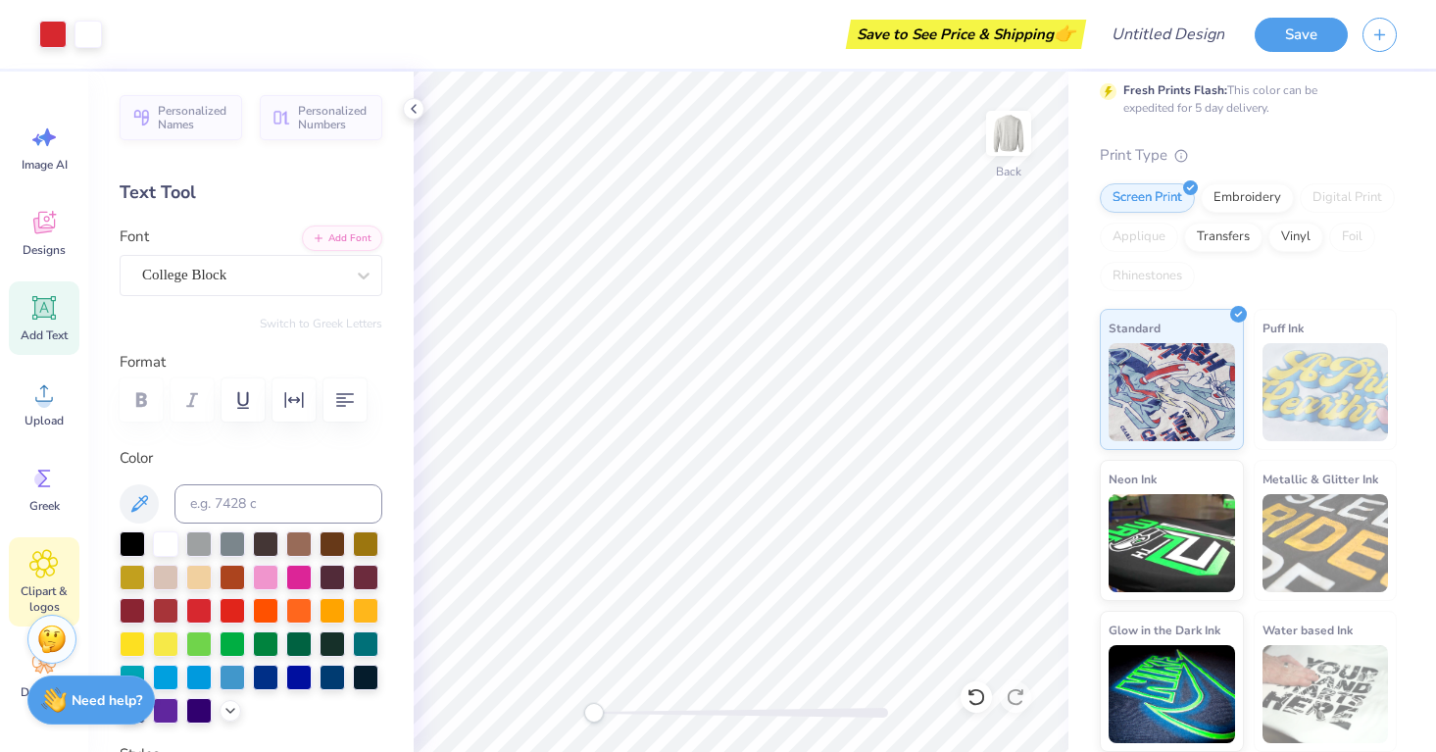
click at [47, 579] on div "Clipart & logos" at bounding box center [44, 581] width 71 height 89
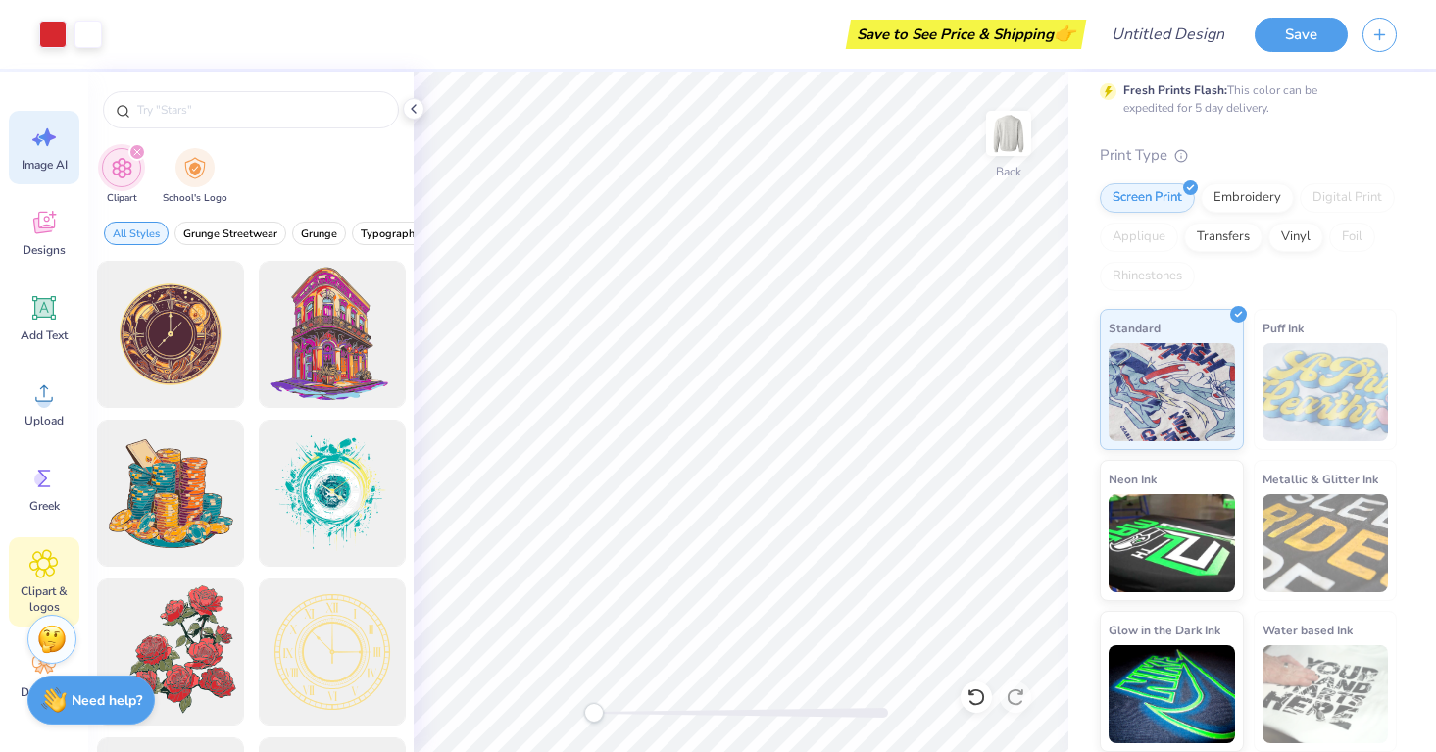
click at [42, 150] on icon at bounding box center [43, 136] width 29 height 29
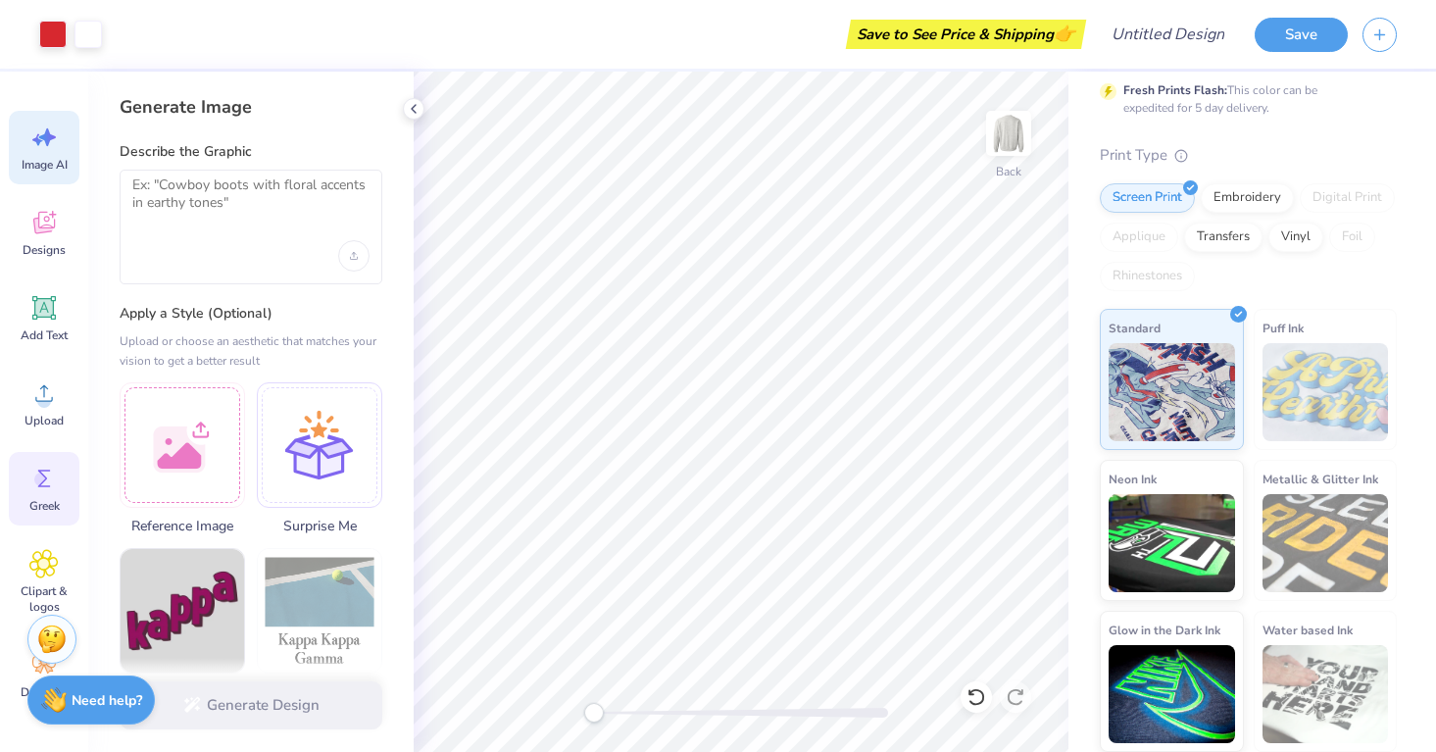
click at [35, 459] on div "Greek" at bounding box center [44, 488] width 71 height 73
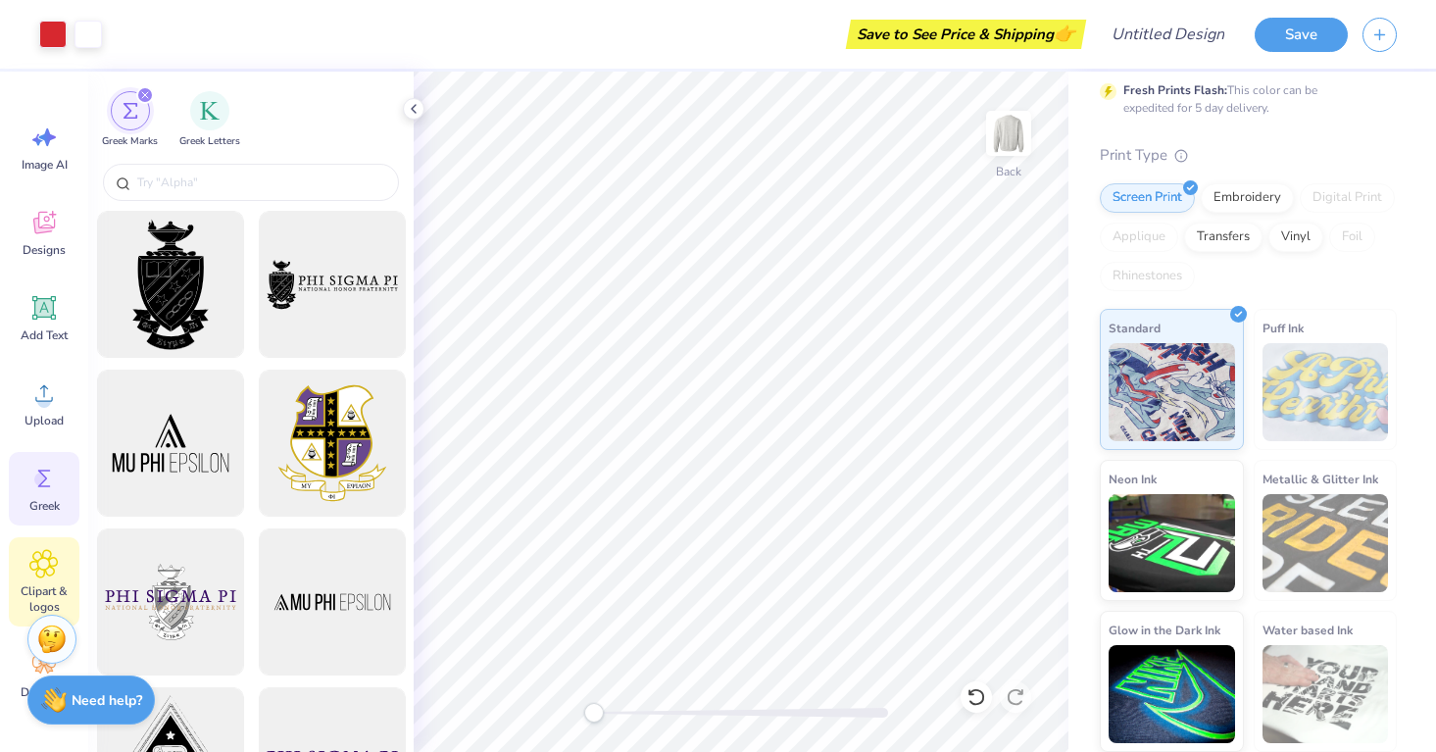
click at [50, 547] on div "Clipart & logos" at bounding box center [44, 581] width 71 height 89
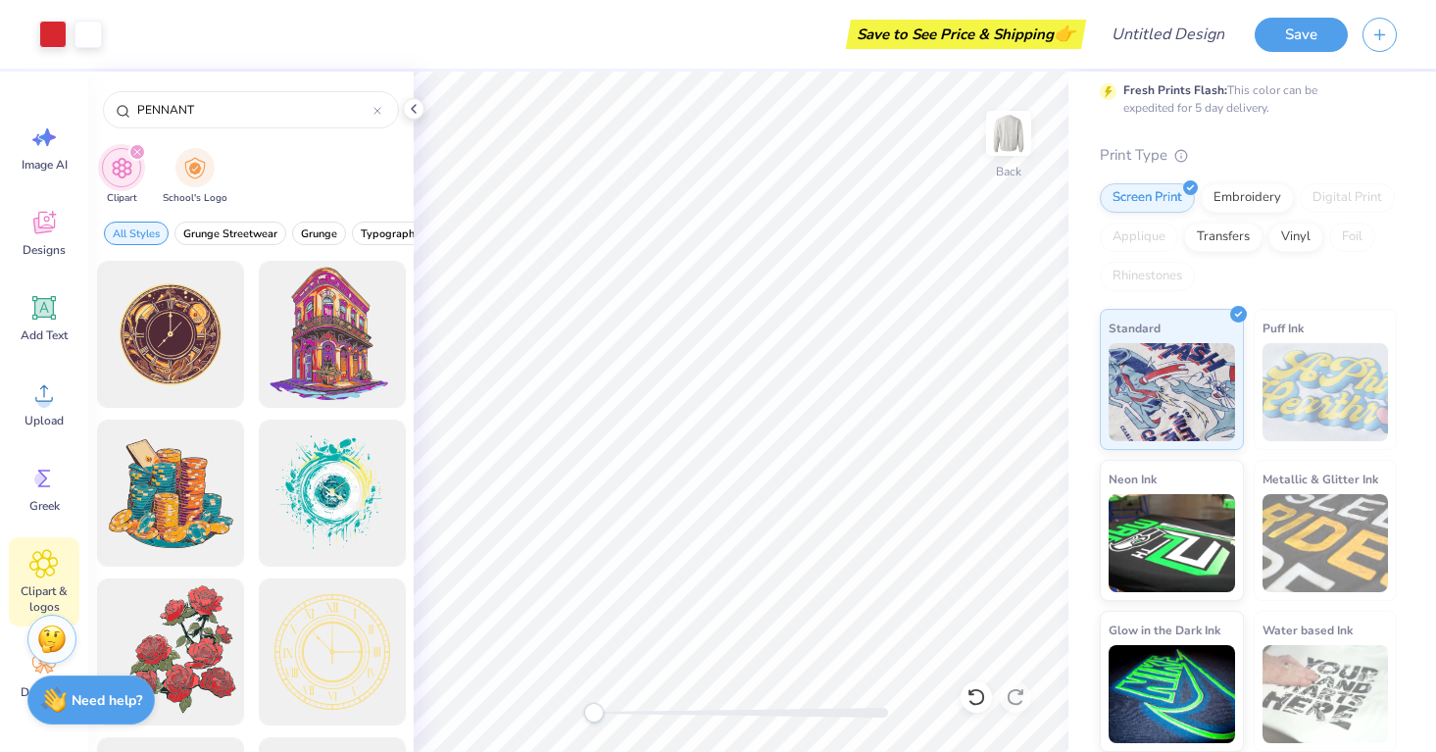
type input "PENNANT"
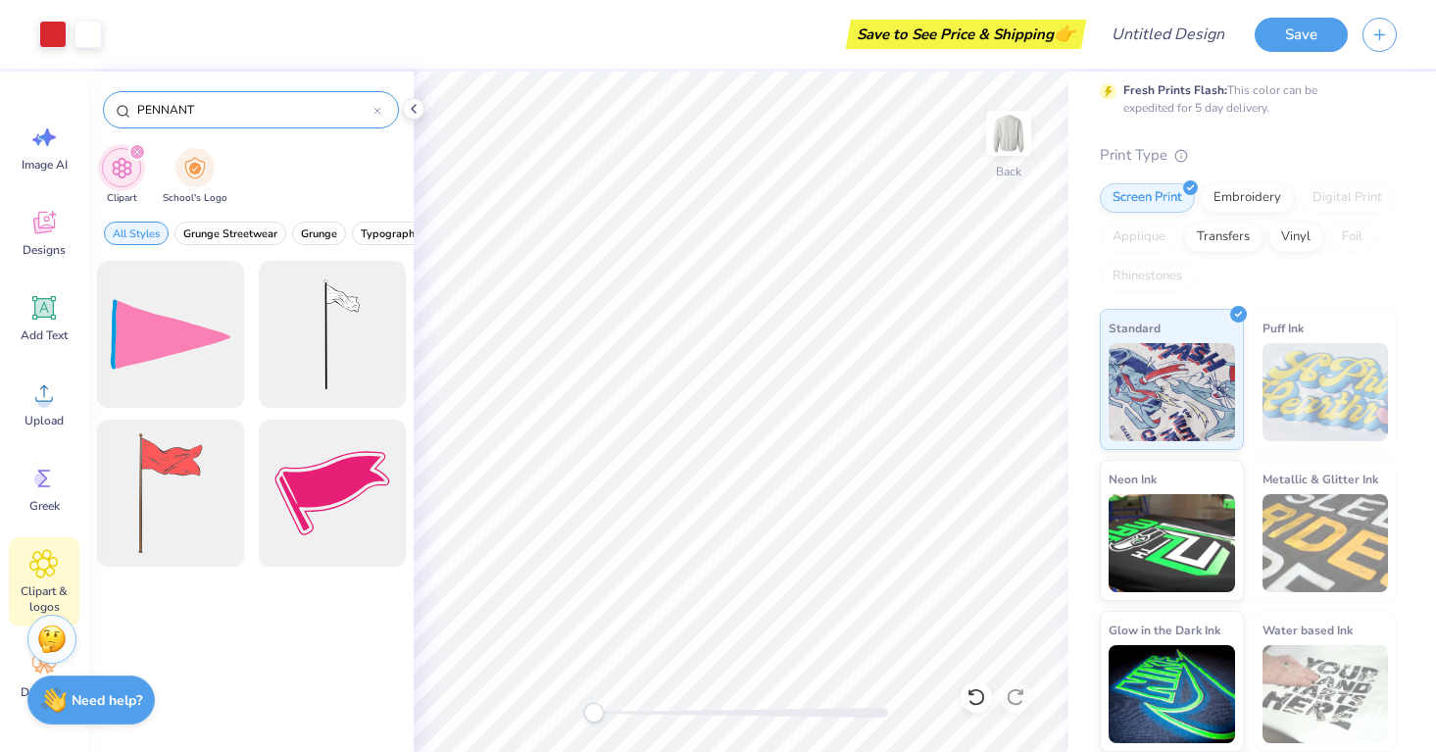
click at [168, 112] on input "PENNANT" at bounding box center [254, 110] width 238 height 20
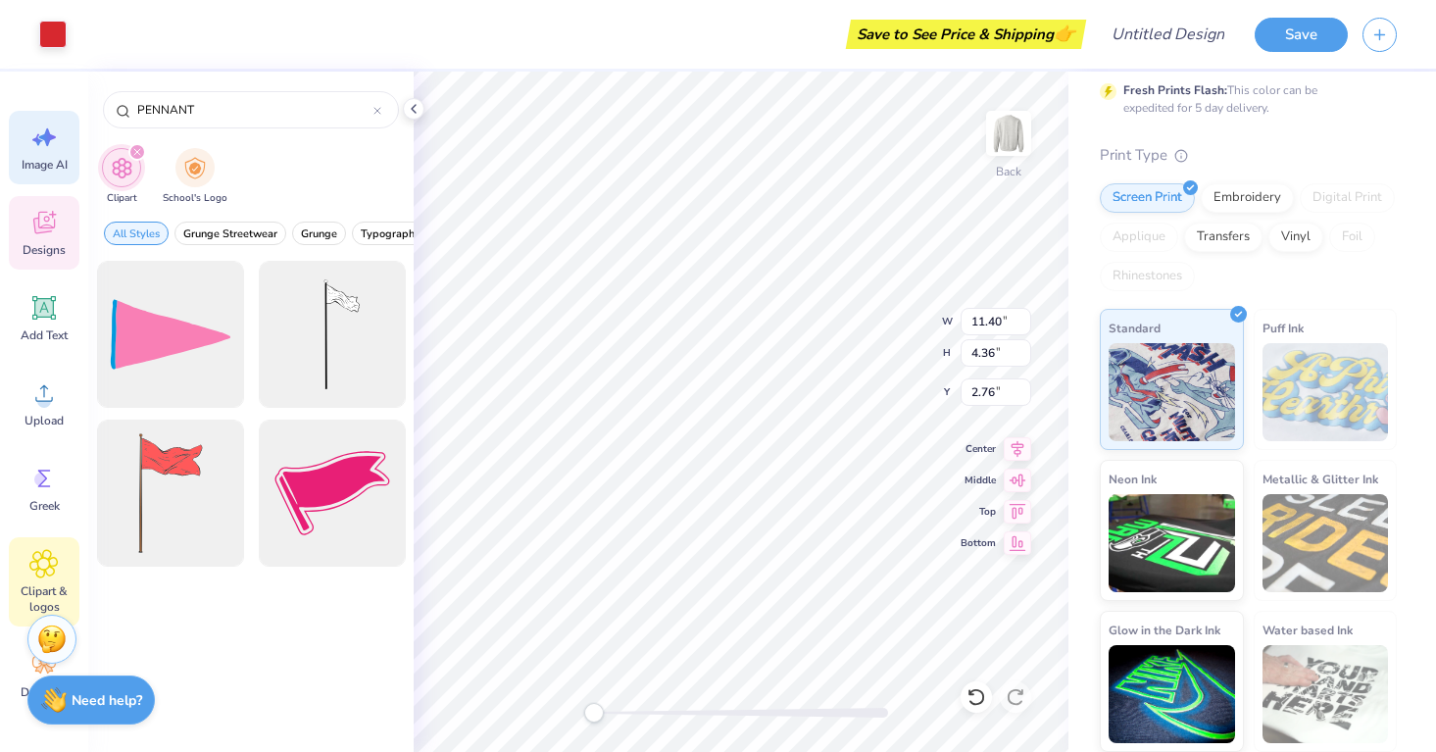
click at [39, 157] on span "Image AI" at bounding box center [45, 165] width 46 height 16
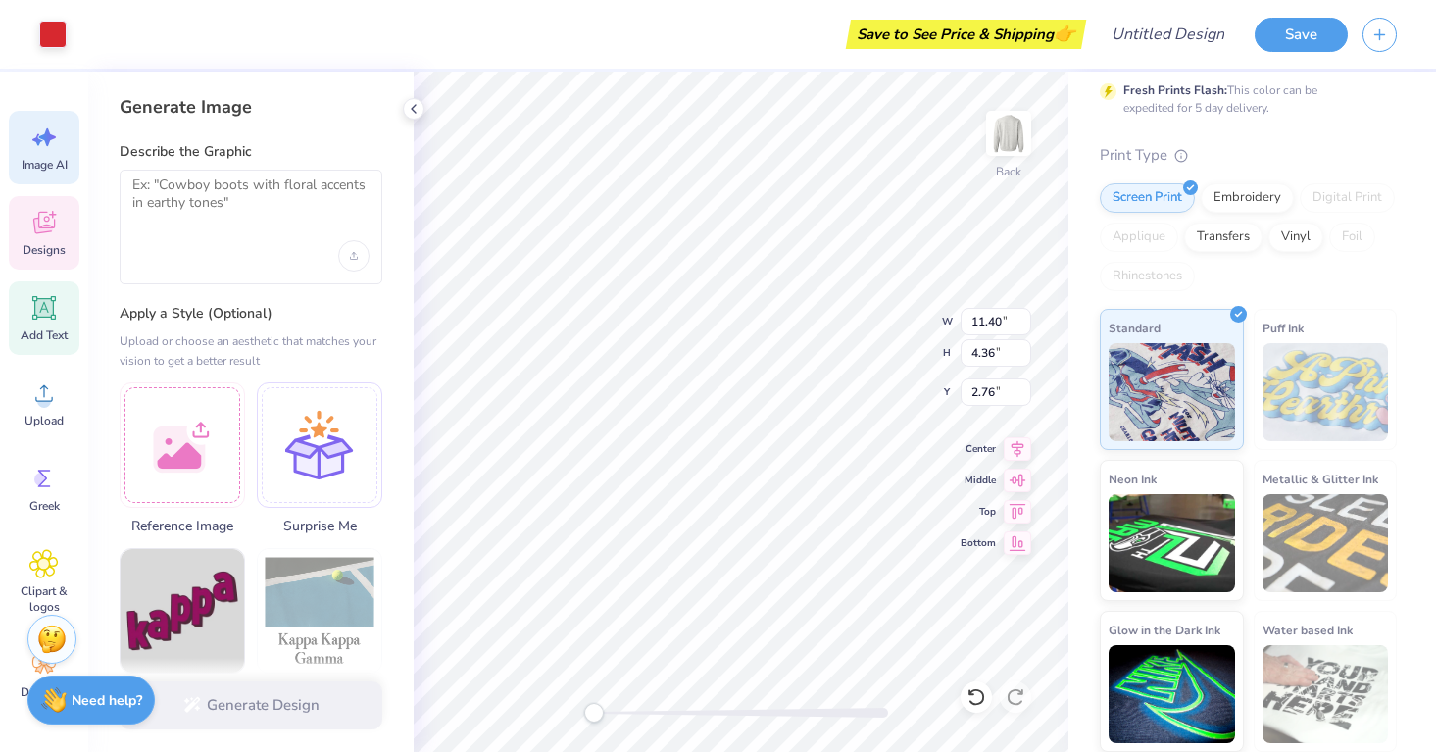
click at [67, 306] on div "Add Text" at bounding box center [44, 317] width 71 height 73
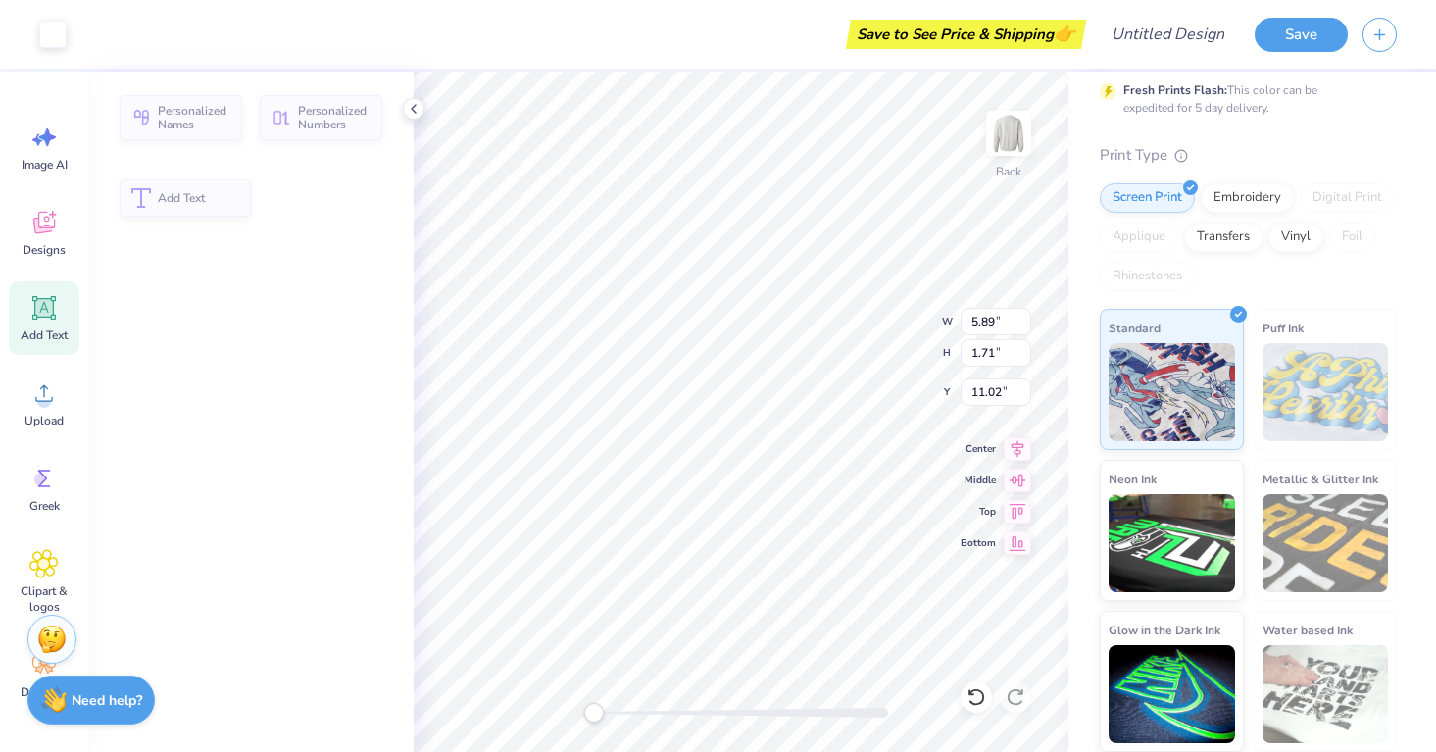
type input "5.89"
type input "1.71"
type input "11.02"
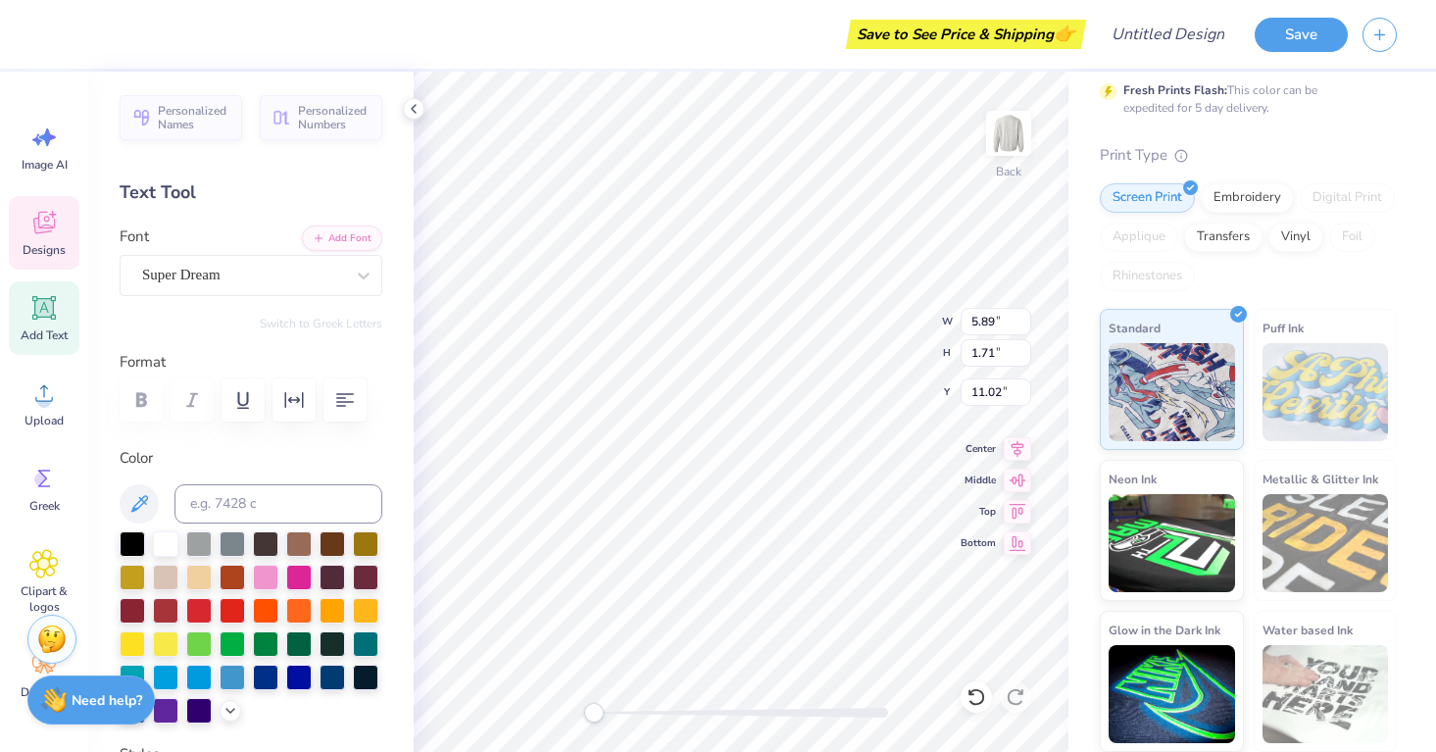
click at [48, 234] on icon at bounding box center [43, 222] width 29 height 29
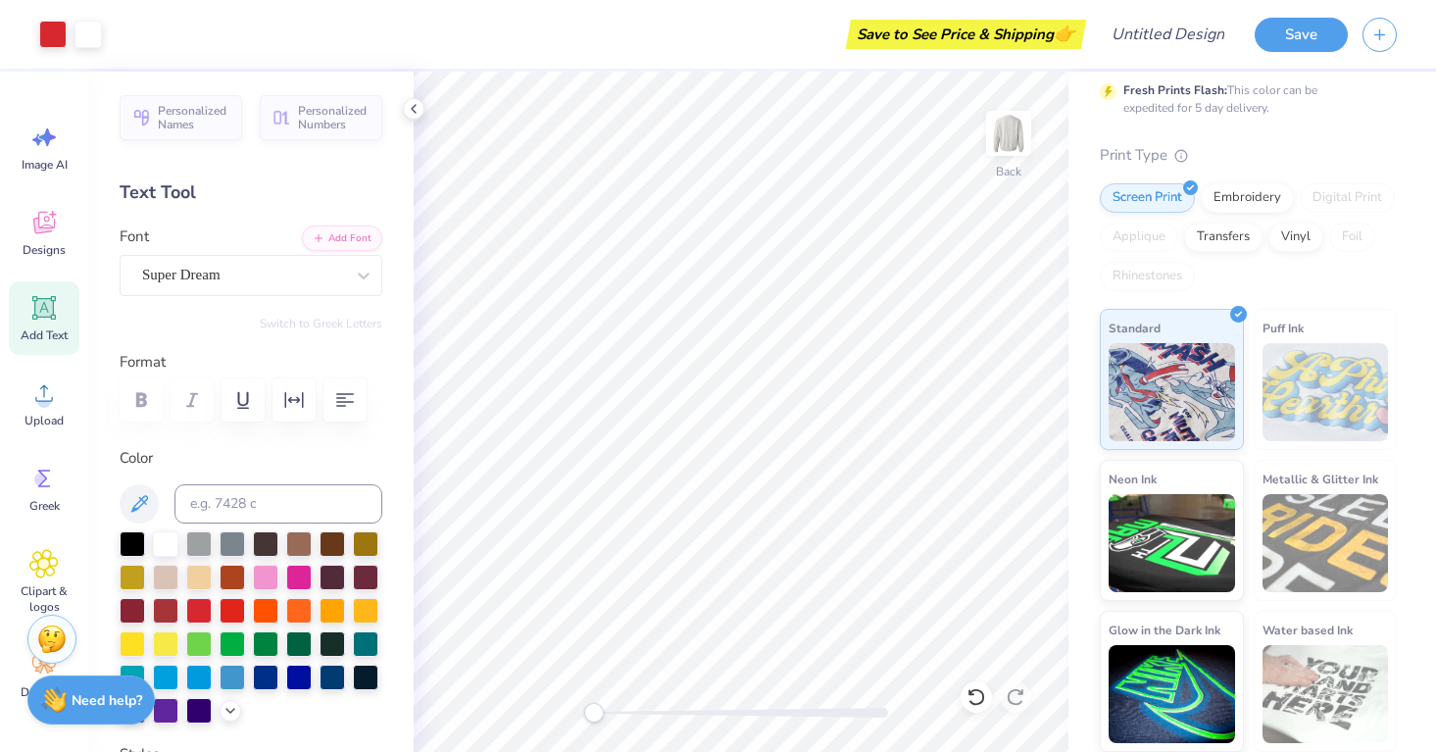
scroll to position [0, 0]
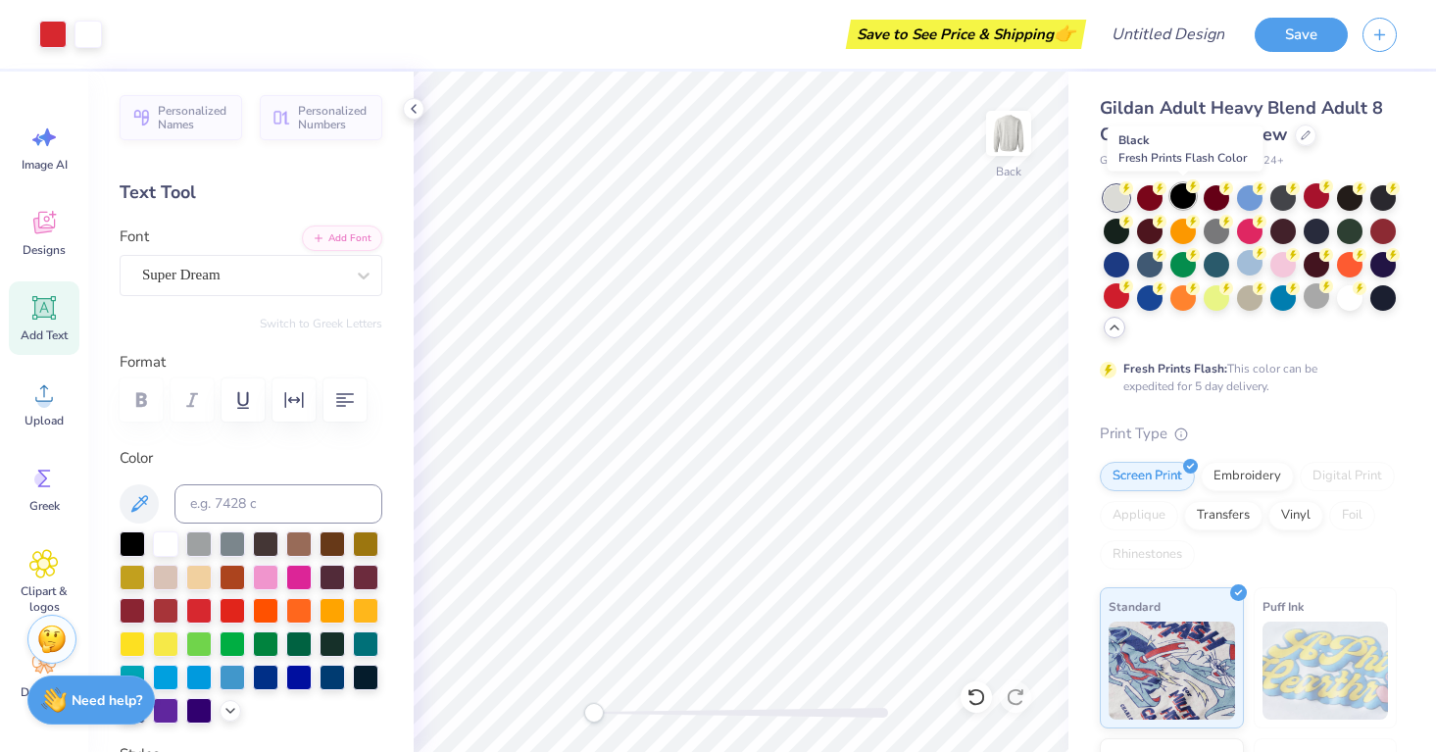
click at [1176, 195] on div at bounding box center [1182, 195] width 25 height 25
click at [1314, 305] on div at bounding box center [1315, 295] width 25 height 25
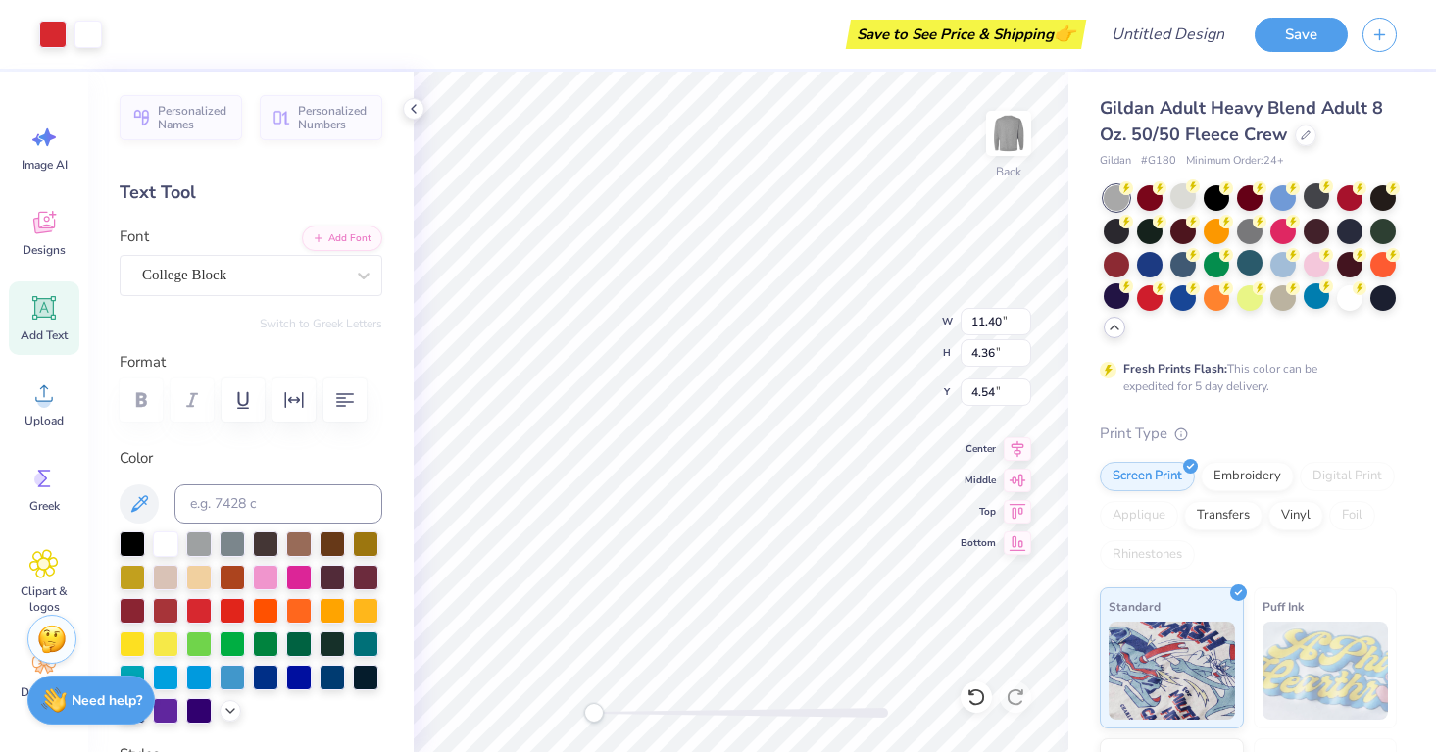
type input "4.54"
type input "10.46"
type input "0.79"
type input "1.38"
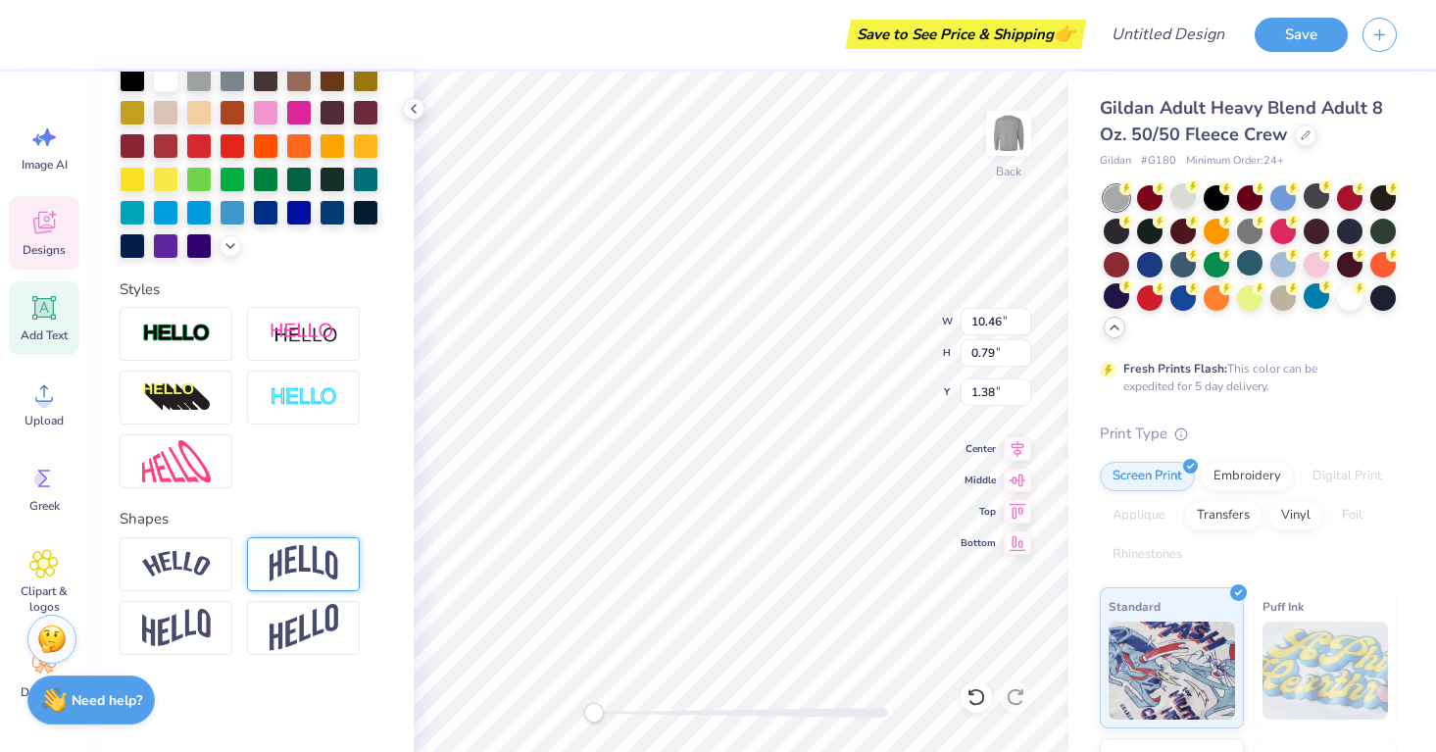
click at [279, 571] on img at bounding box center [303, 563] width 69 height 37
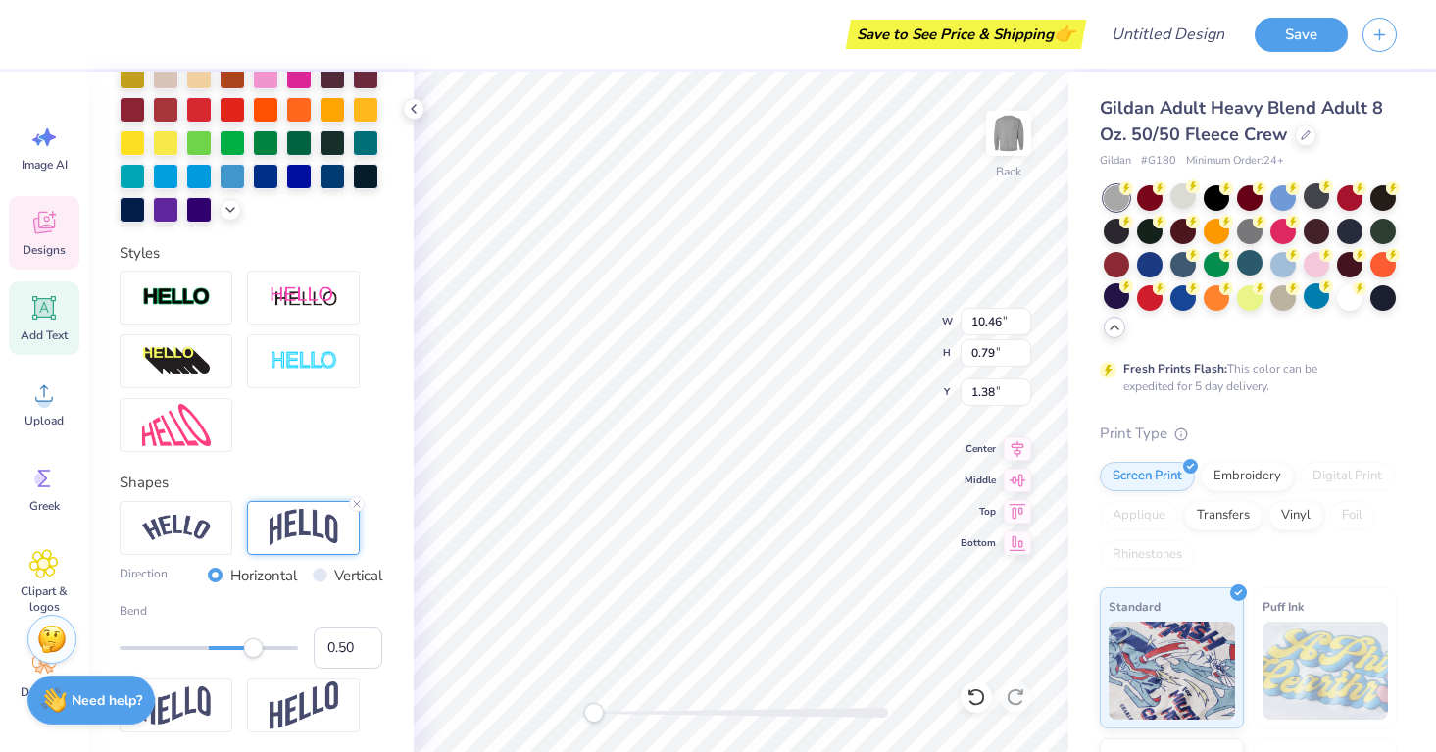
scroll to position [518, 0]
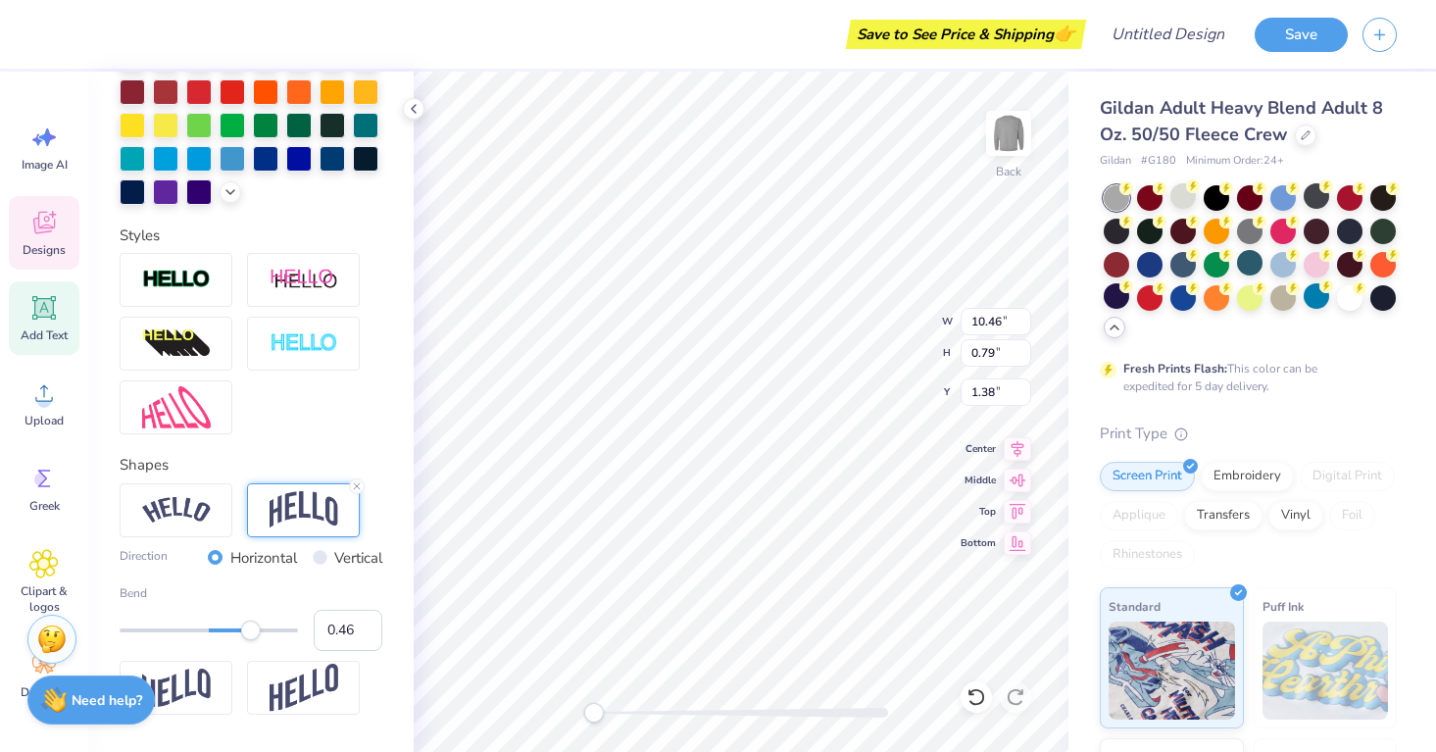
type input "0.45"
click at [249, 634] on div "Accessibility label" at bounding box center [249, 630] width 20 height 20
type input "0.33"
drag, startPoint x: 249, startPoint y: 634, endPoint x: 238, endPoint y: 634, distance: 10.8
click at [238, 634] on div "Accessibility label" at bounding box center [241, 630] width 20 height 20
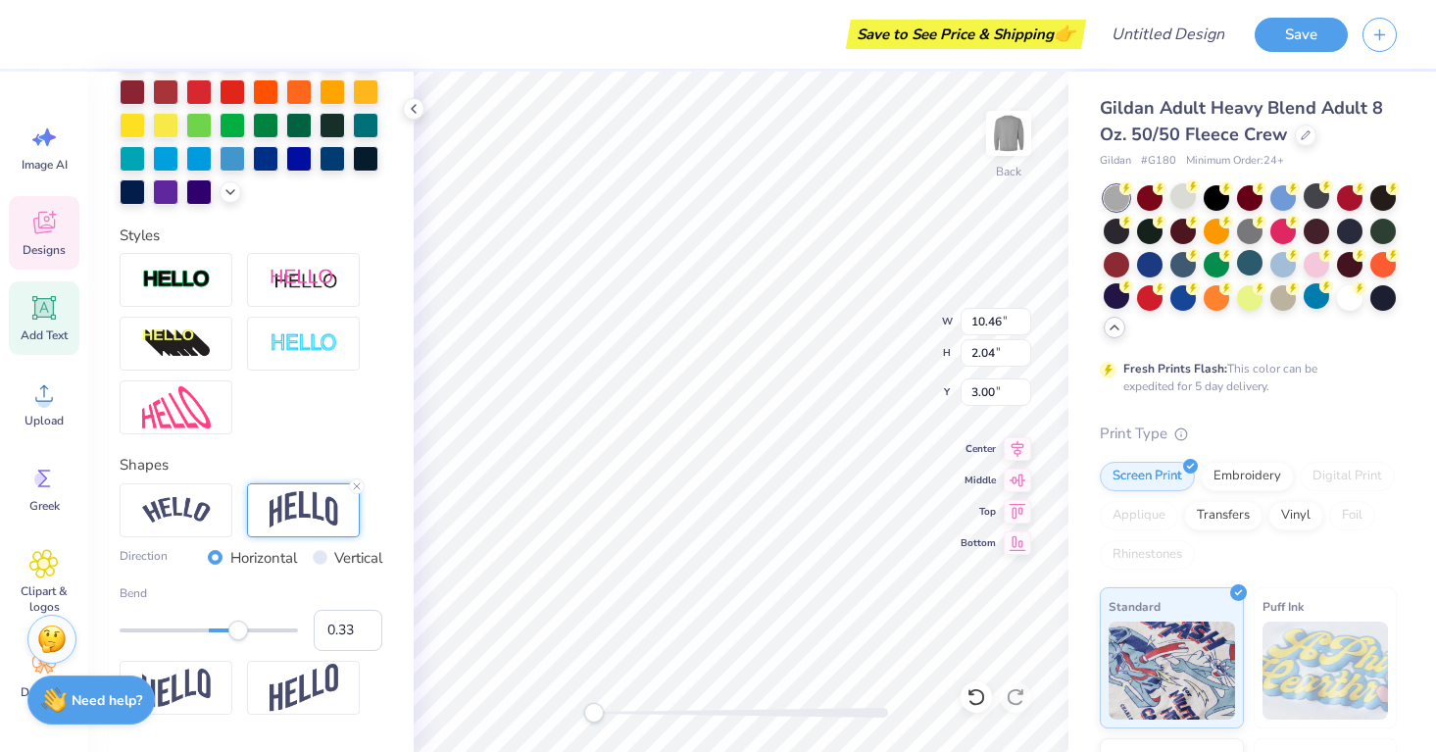
scroll to position [0, 0]
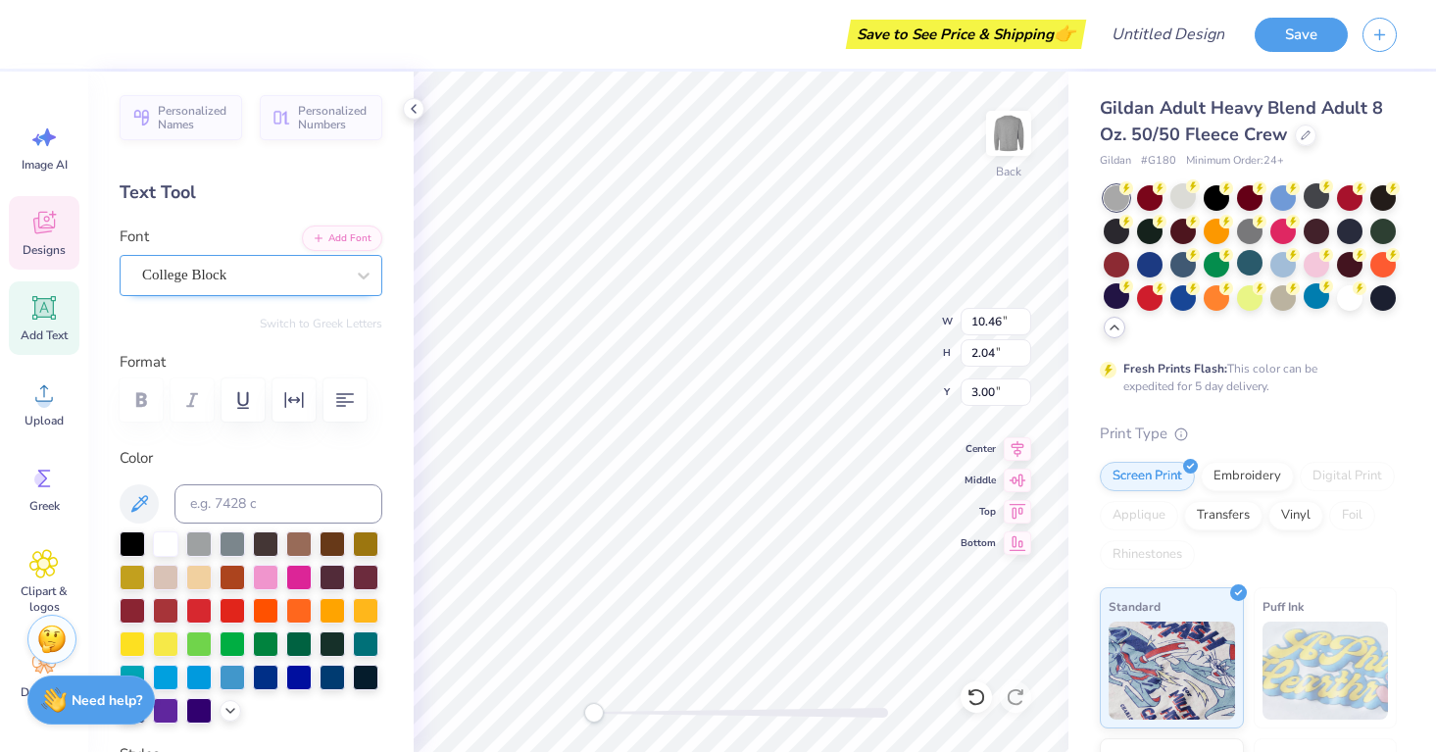
click at [249, 272] on div "College Block" at bounding box center [243, 275] width 206 height 30
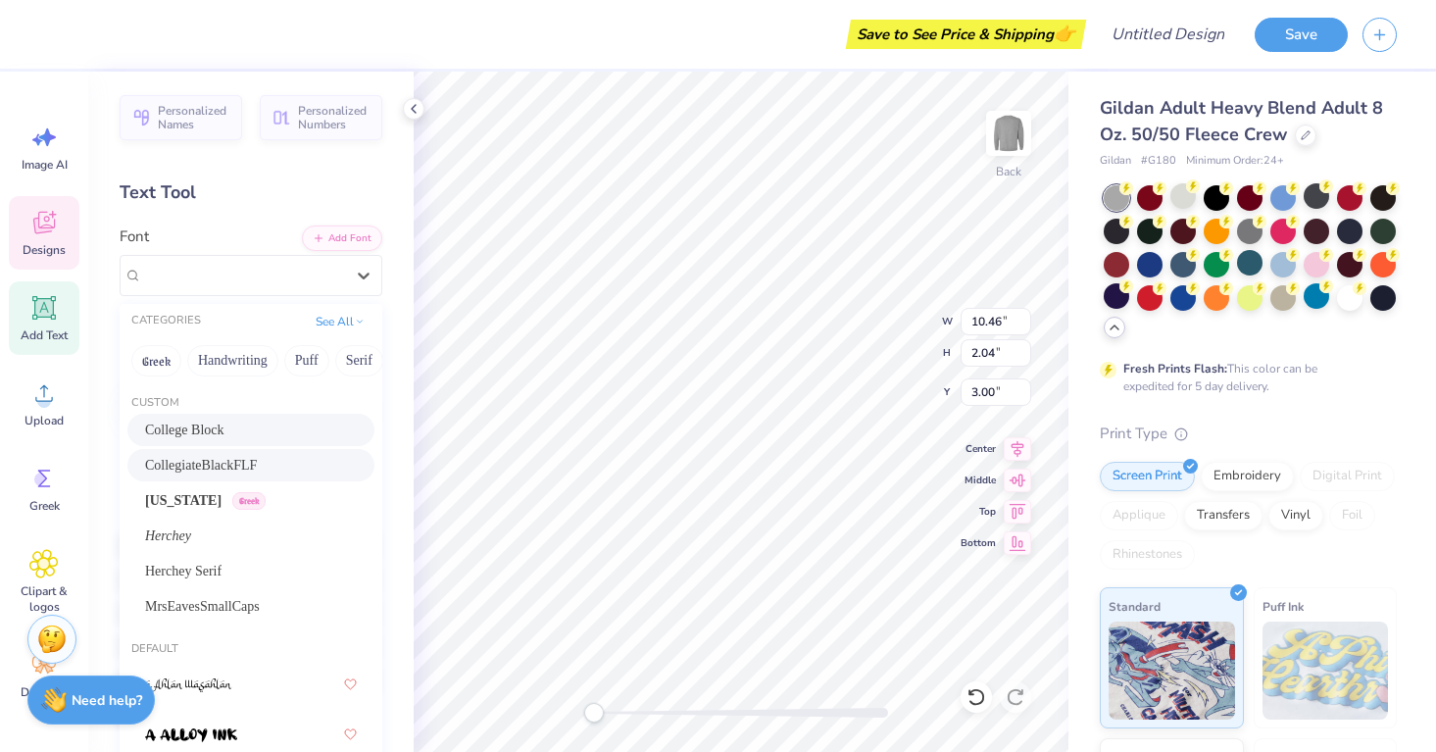
click at [248, 463] on span "CollegiateBlackFLF" at bounding box center [201, 465] width 112 height 21
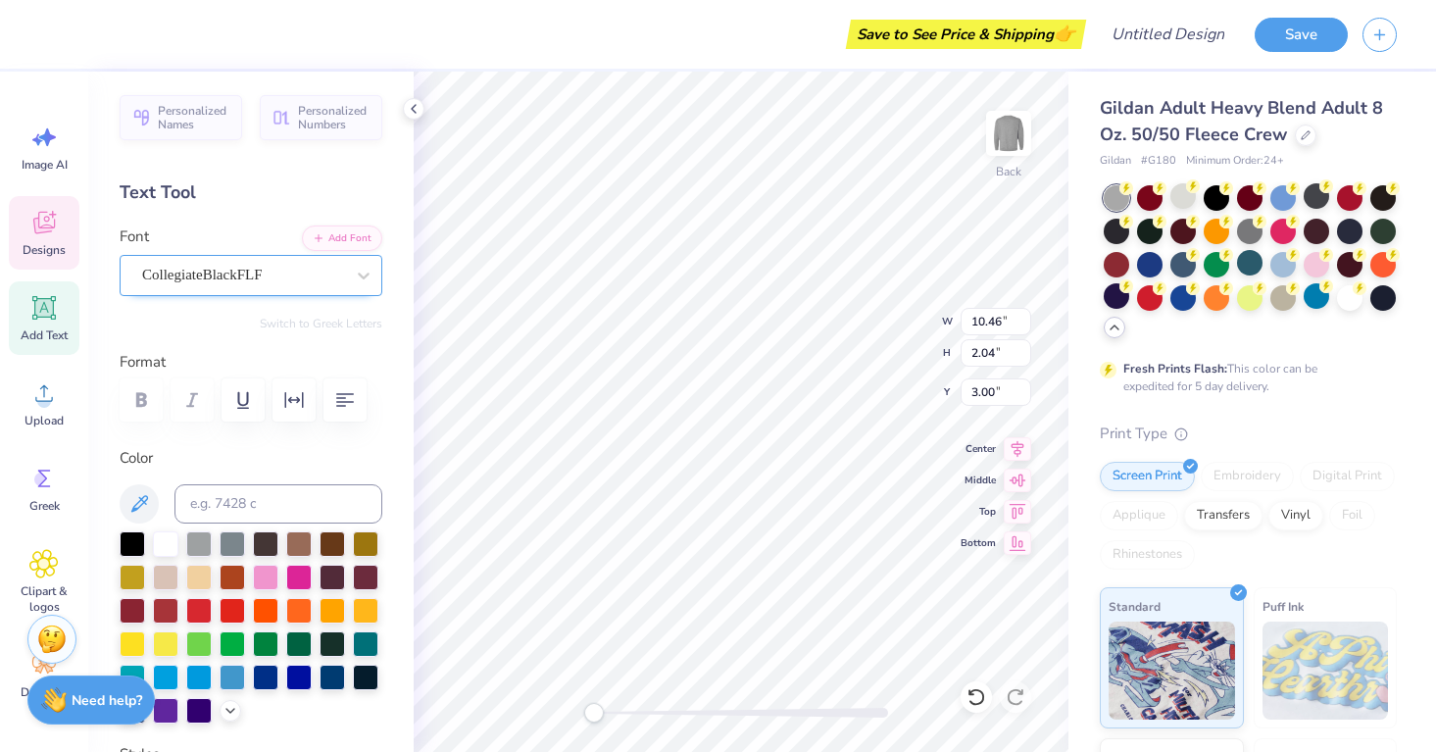
click at [269, 268] on div "CollegiateBlackFLF" at bounding box center [243, 275] width 206 height 30
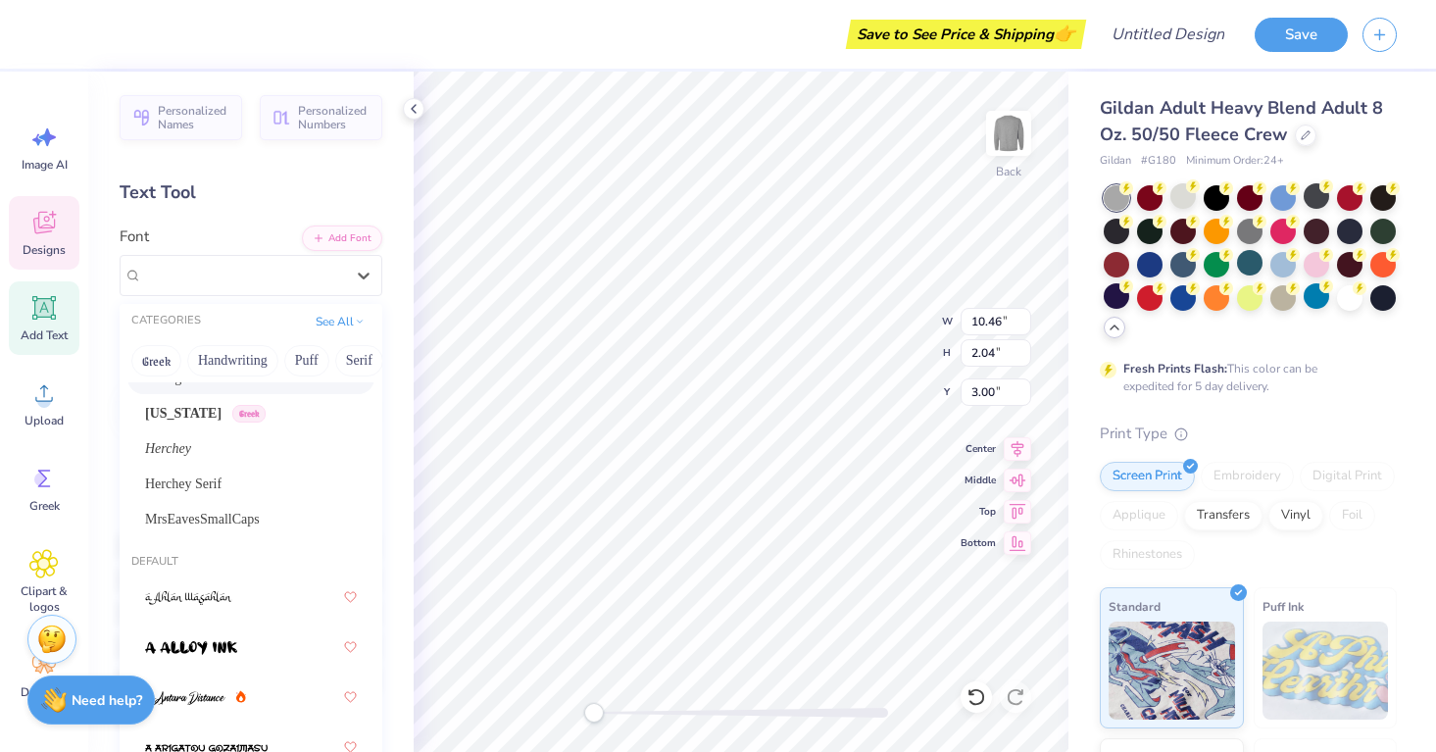
scroll to position [88, 0]
click at [258, 521] on span "MrsEavesSmallCaps" at bounding box center [202, 518] width 115 height 21
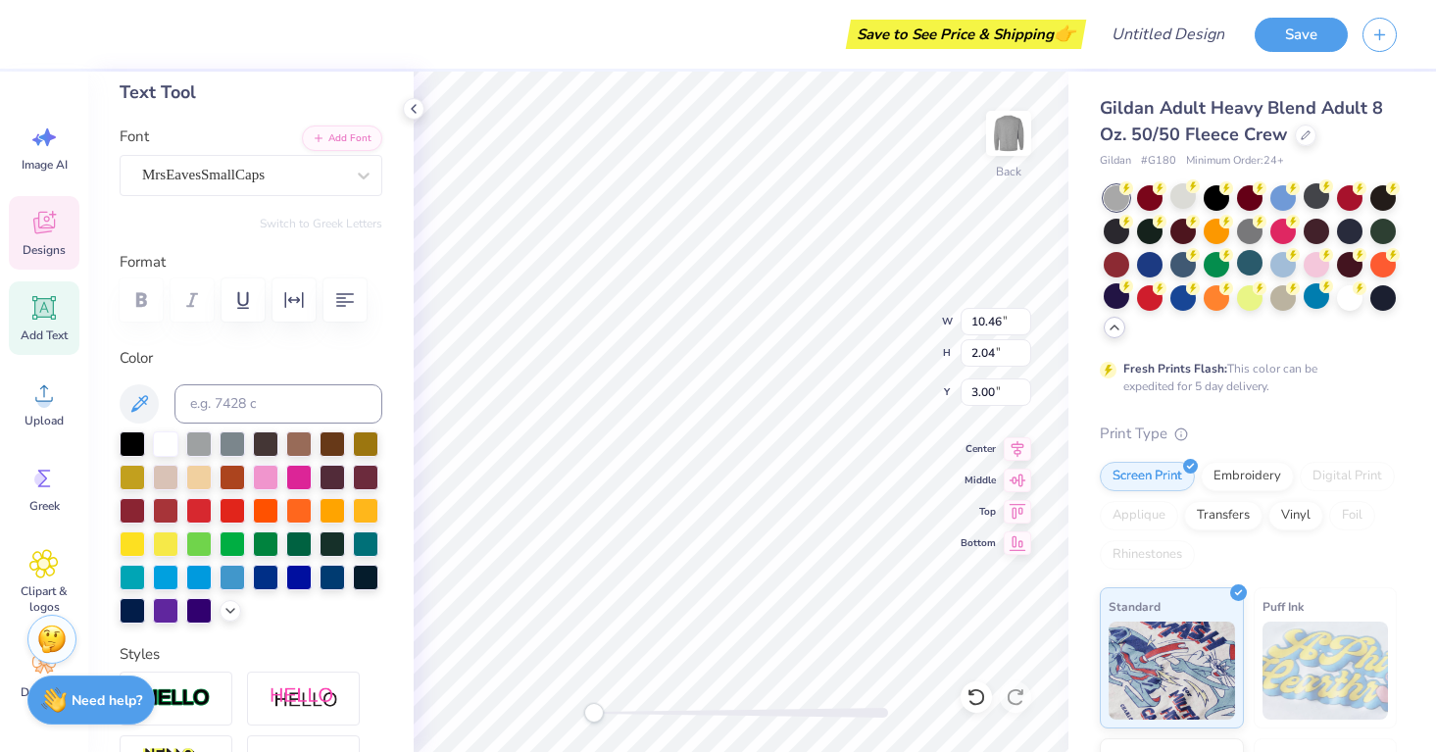
scroll to position [0, 0]
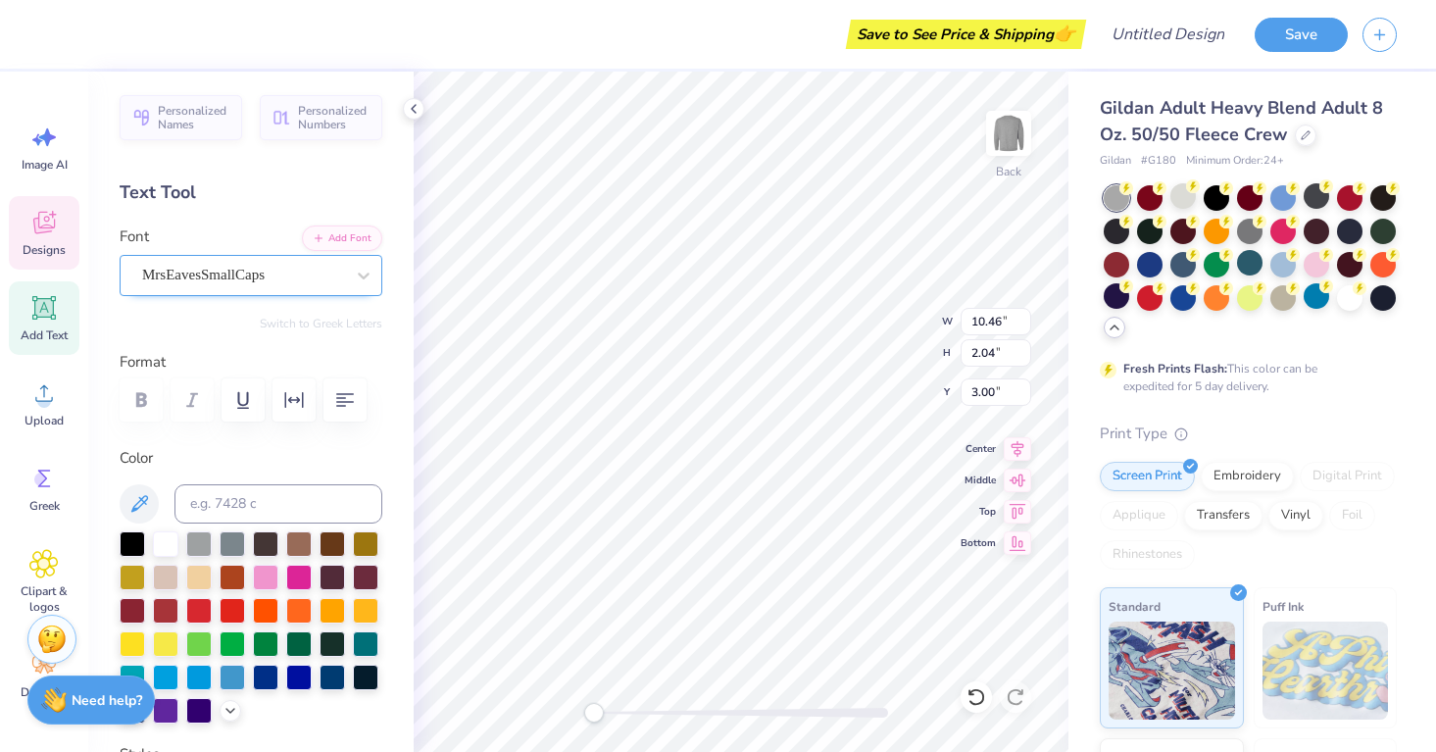
click at [339, 273] on div "MrsEavesSmallCaps" at bounding box center [243, 275] width 206 height 30
click at [375, 275] on div at bounding box center [363, 275] width 35 height 35
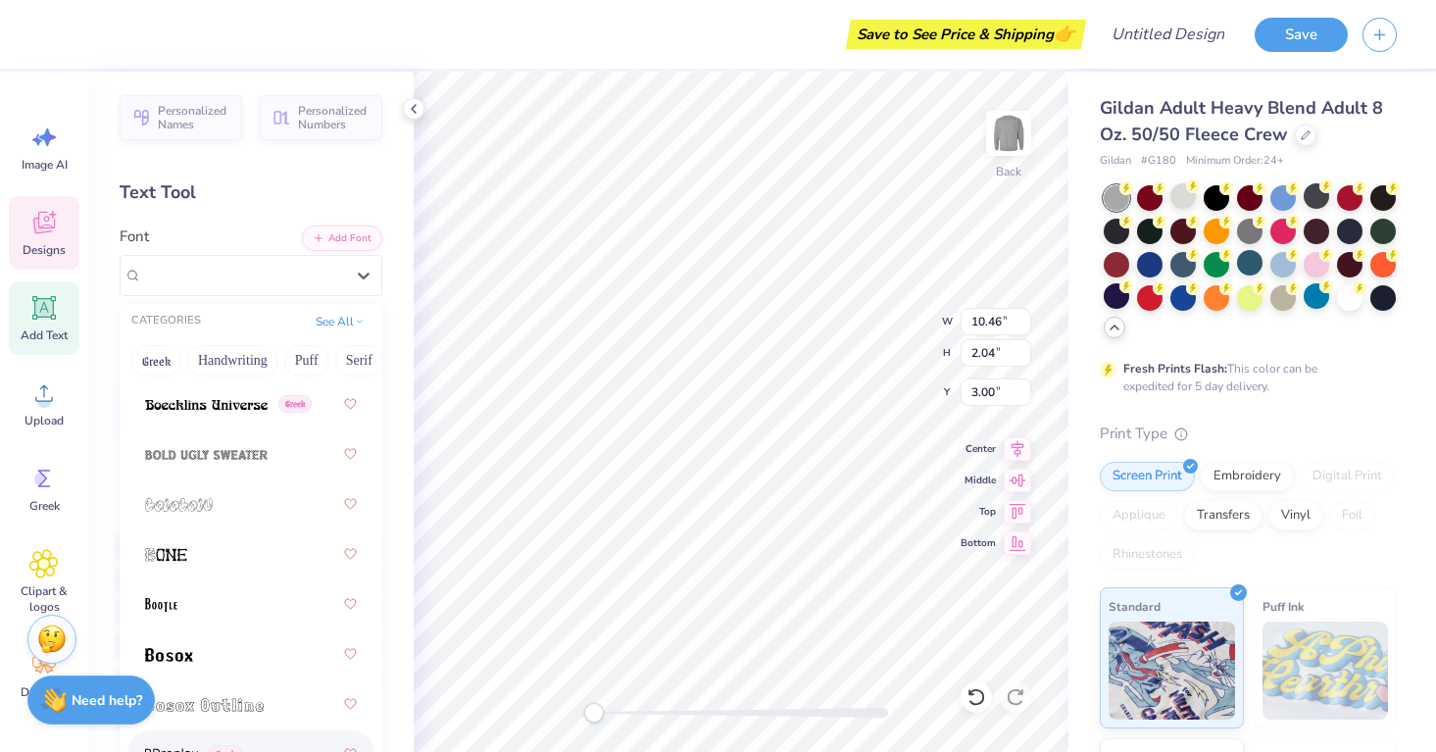
scroll to position [1879, 0]
click at [237, 465] on div at bounding box center [251, 453] width 212 height 35
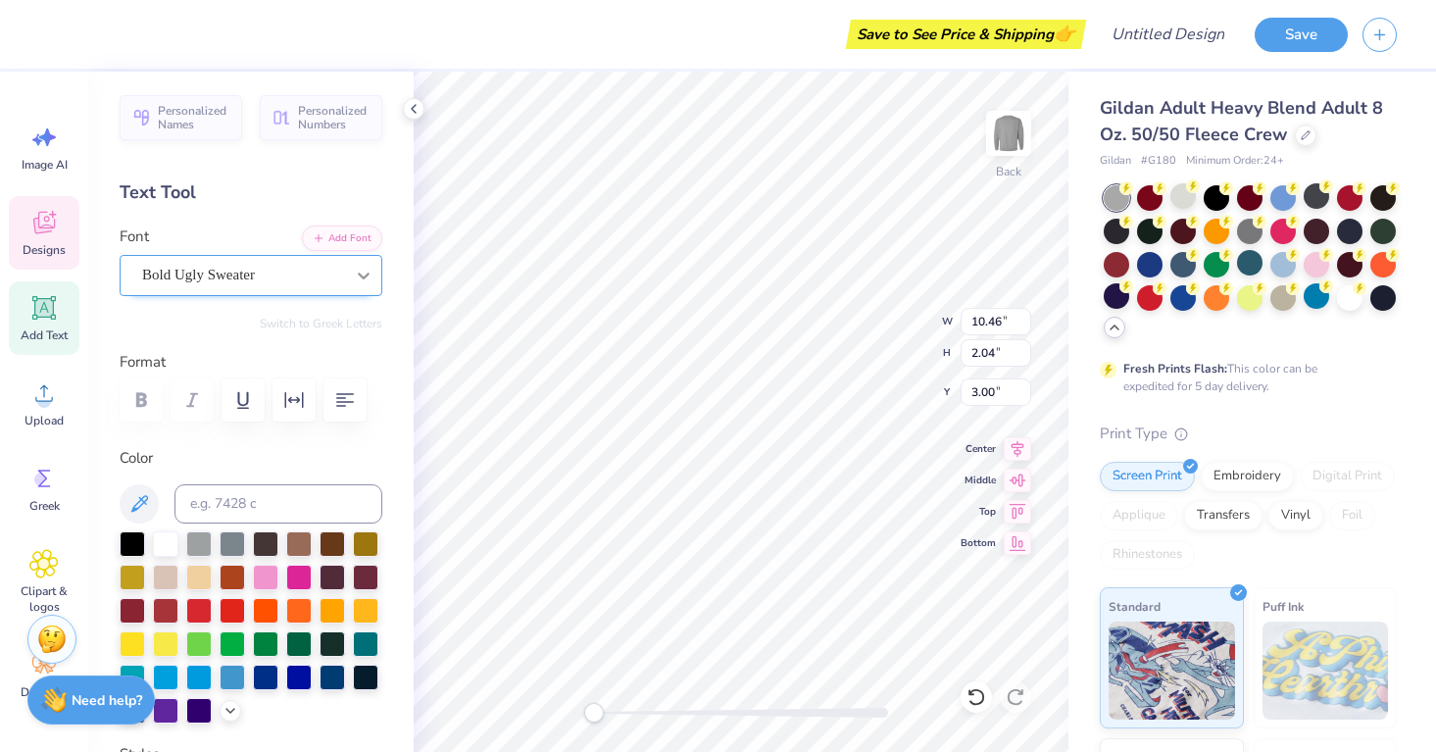
click at [306, 272] on div "Bold Ugly Sweater" at bounding box center [243, 275] width 206 height 30
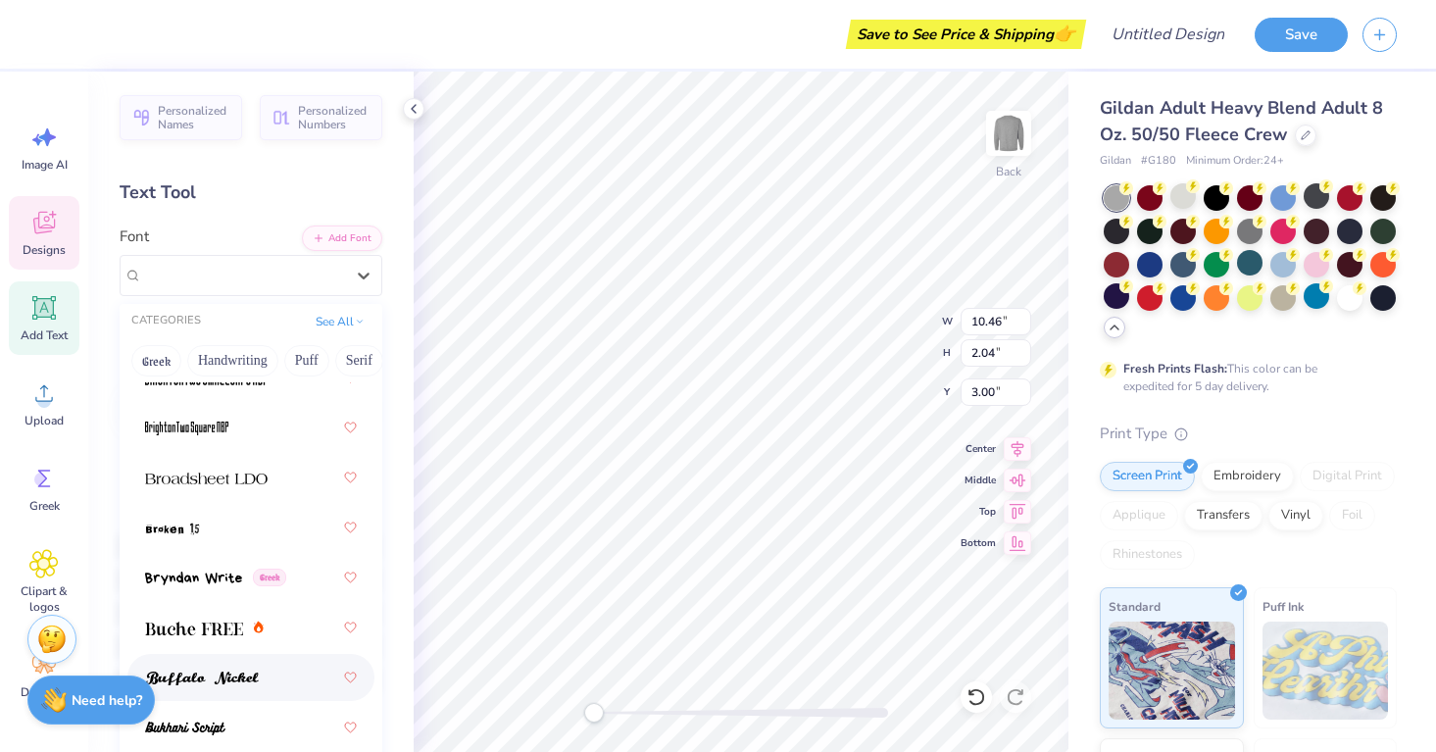
scroll to position [2551, 0]
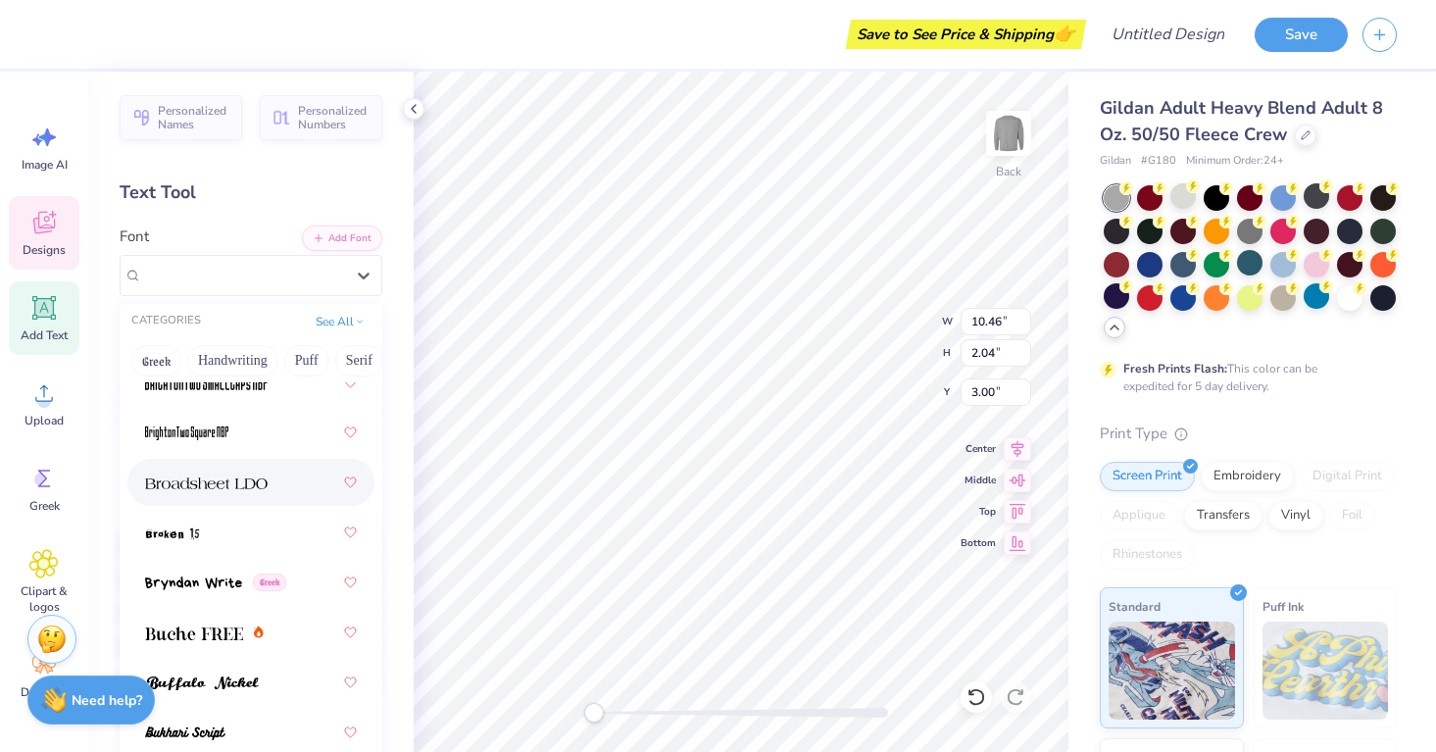
click at [263, 484] on img at bounding box center [206, 483] width 122 height 14
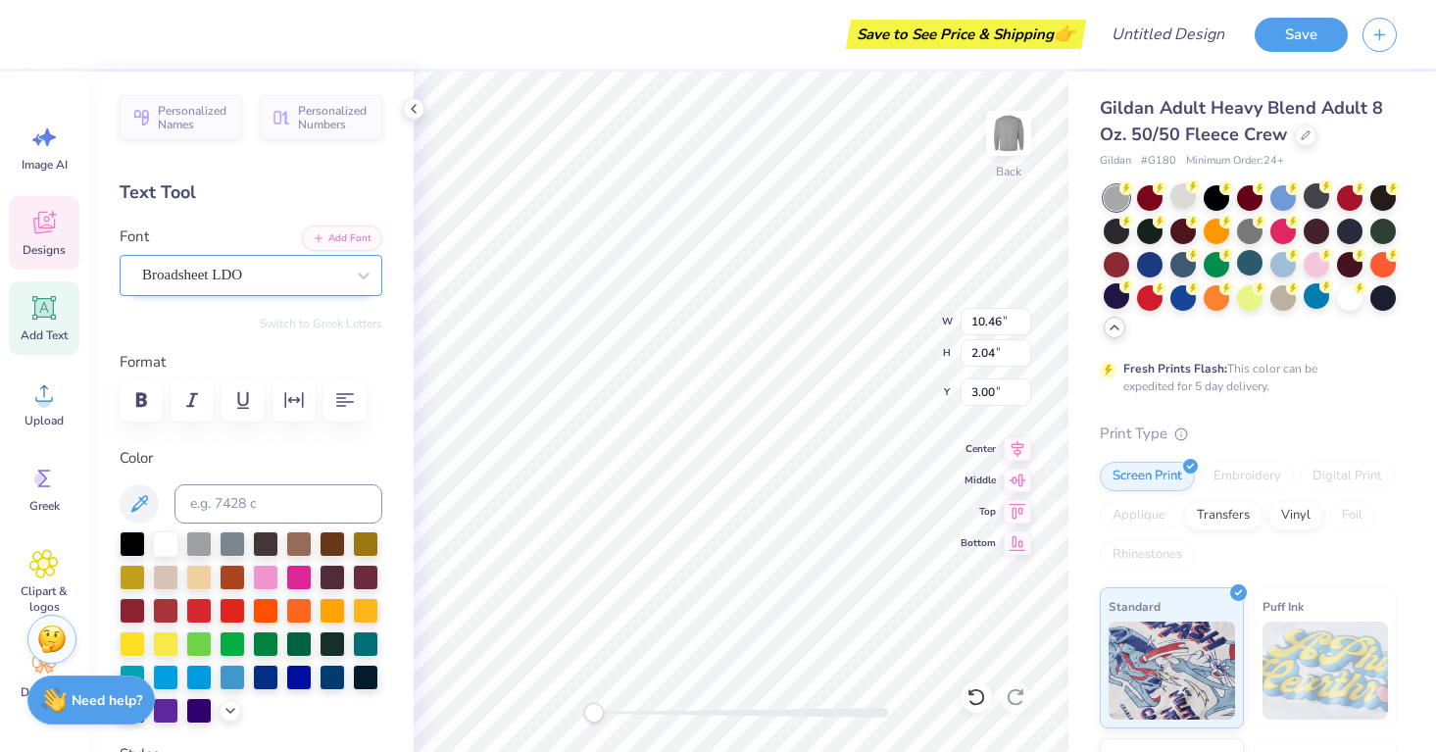
click at [338, 277] on div "Broadsheet LDO" at bounding box center [243, 275] width 206 height 30
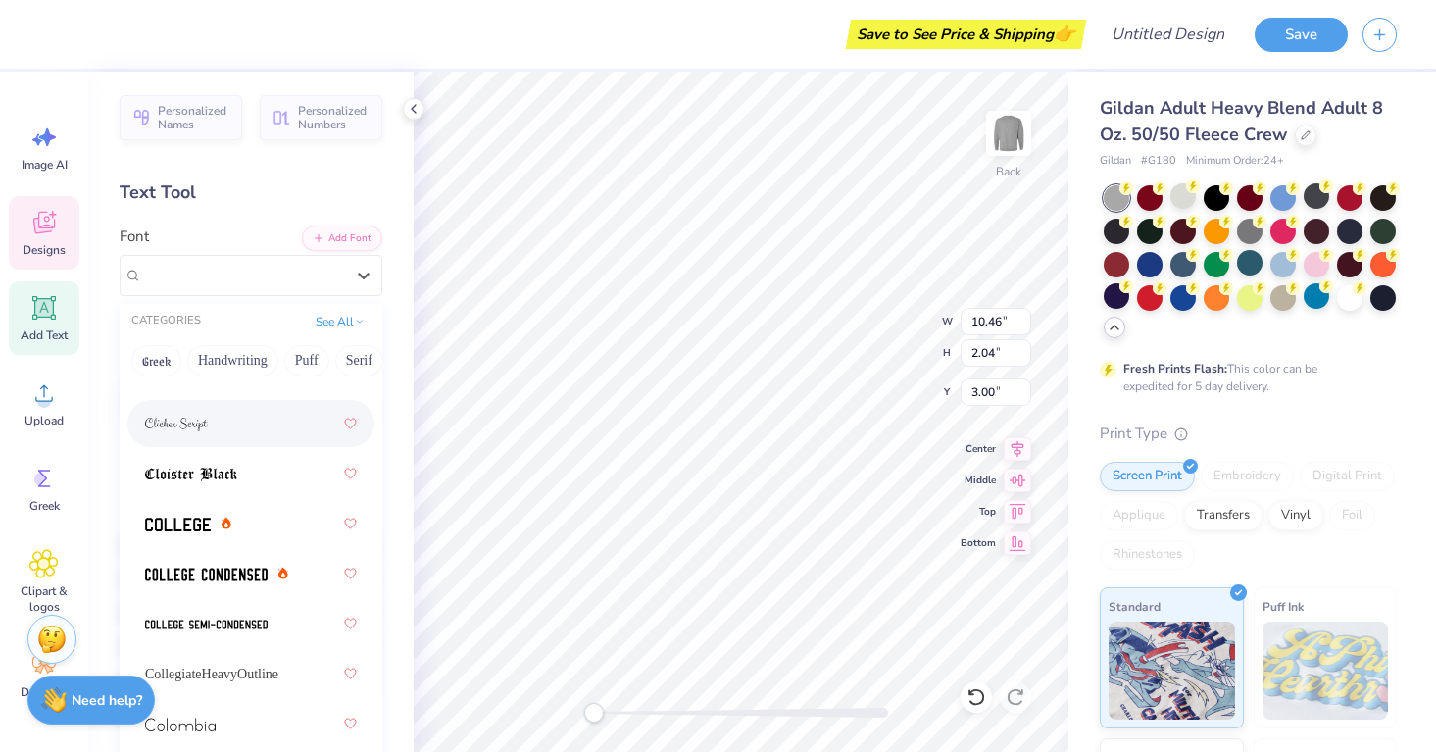
scroll to position [3766, 0]
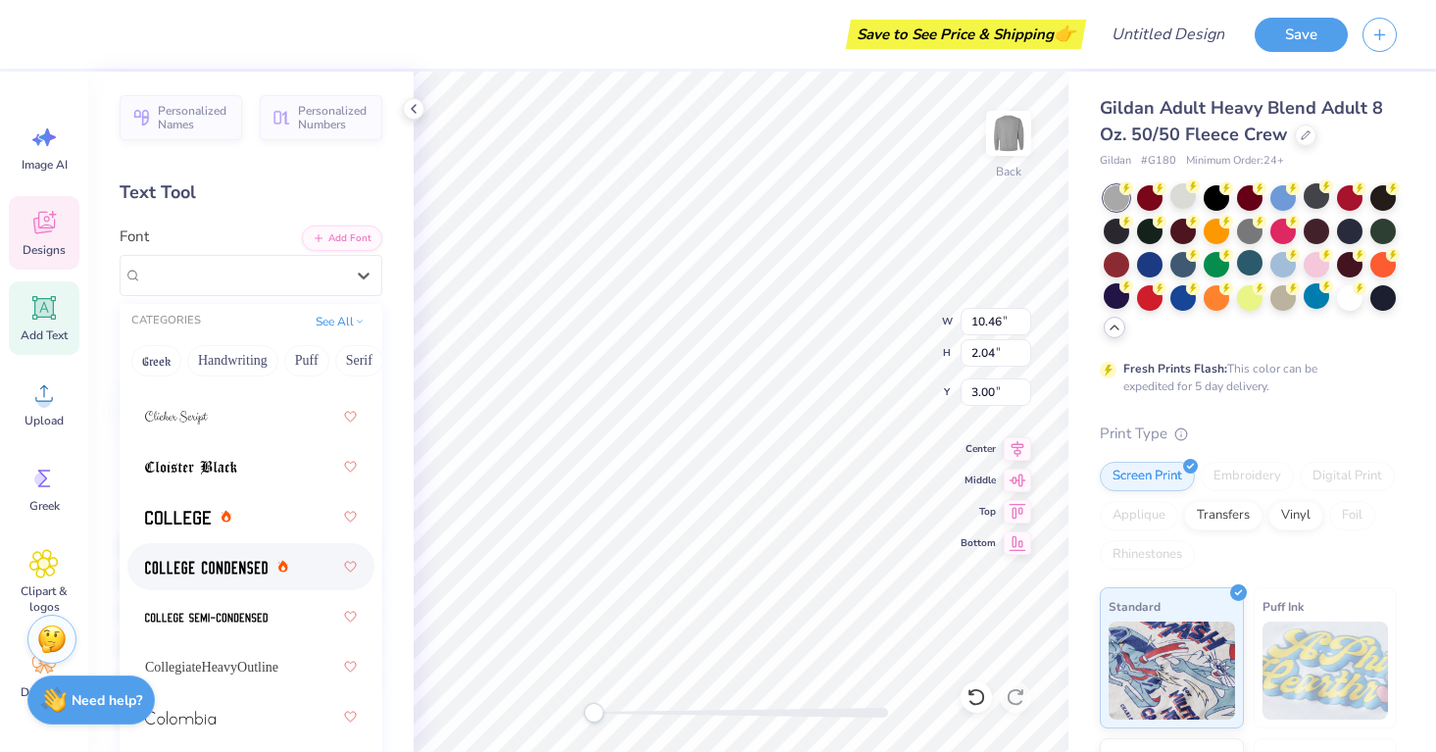
click at [166, 566] on img at bounding box center [206, 568] width 122 height 14
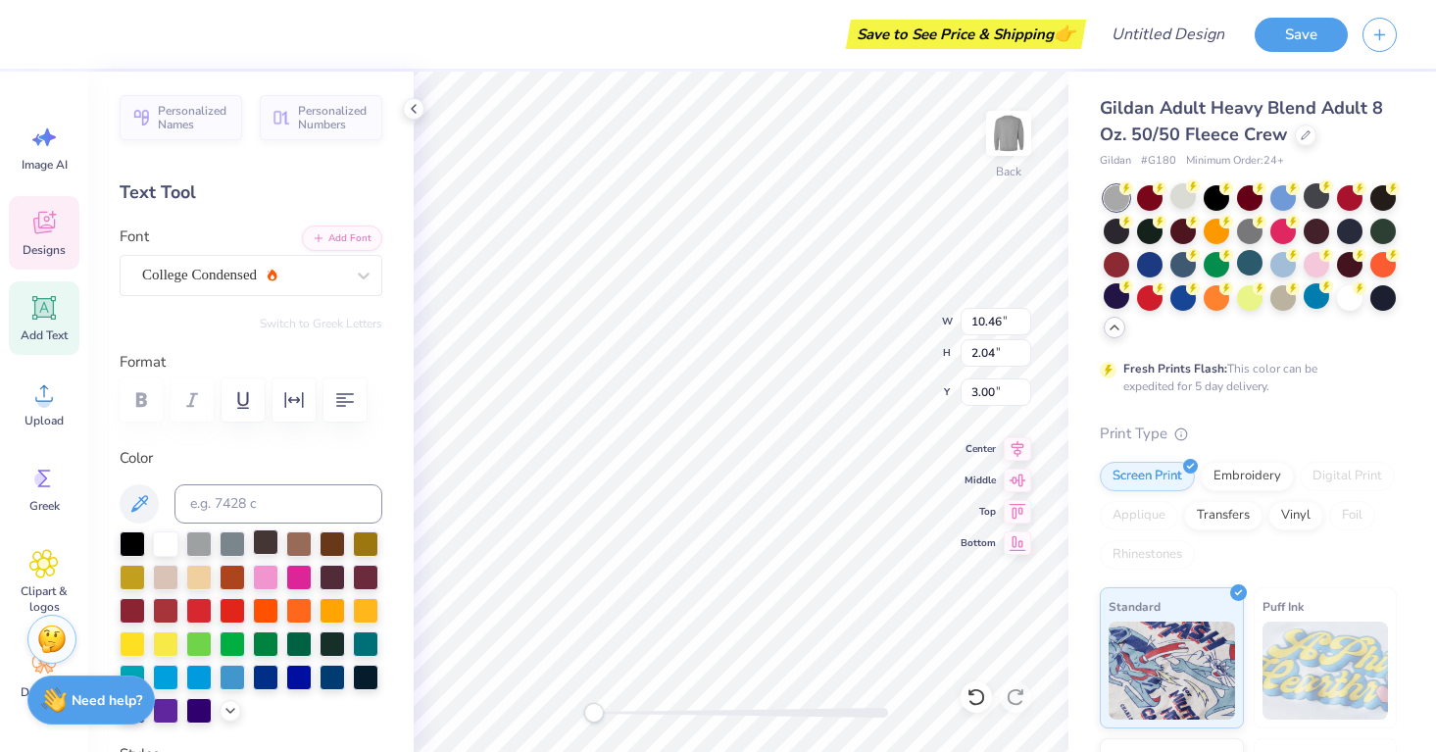
scroll to position [579, 0]
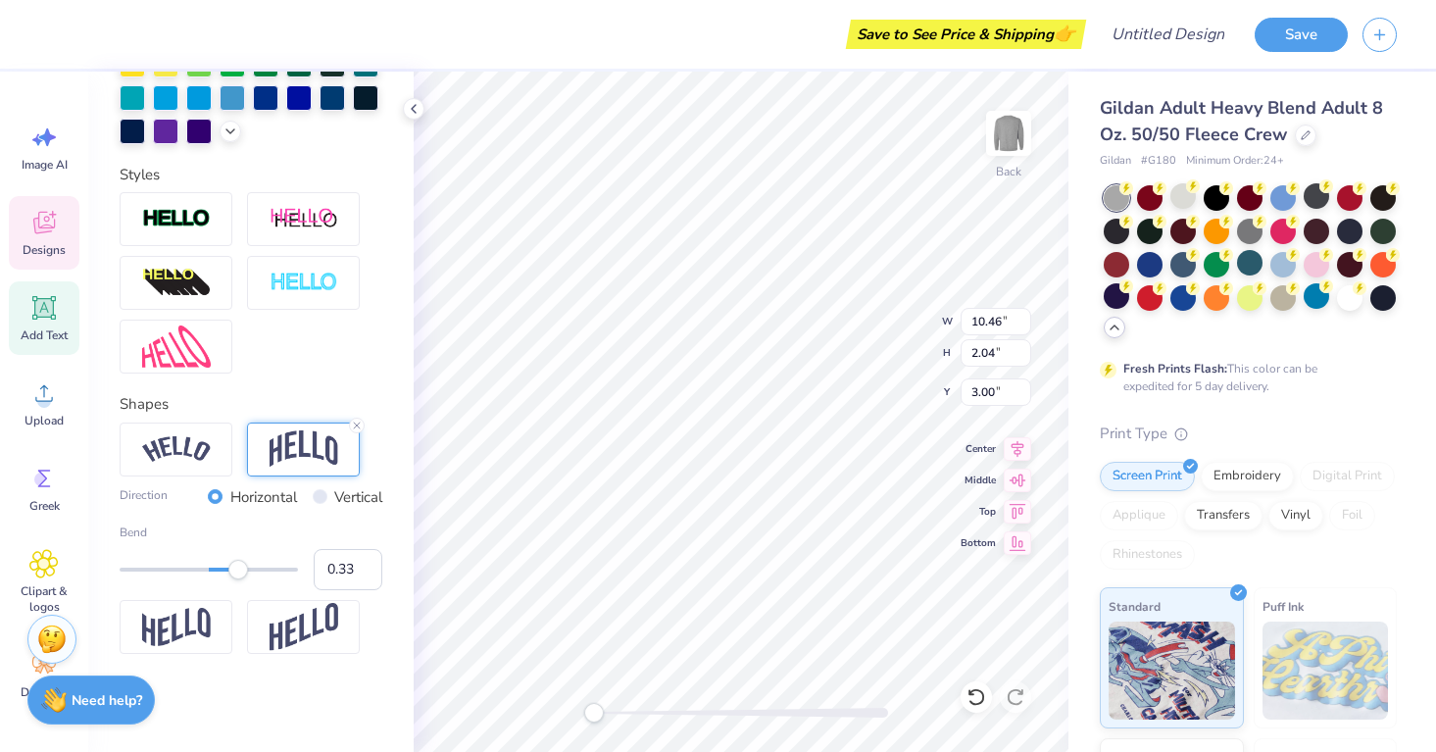
click at [351, 416] on div "Shapes Direction Horizontal Vertical Bend 0.33" at bounding box center [251, 523] width 263 height 261
click at [351, 424] on icon at bounding box center [357, 425] width 12 height 12
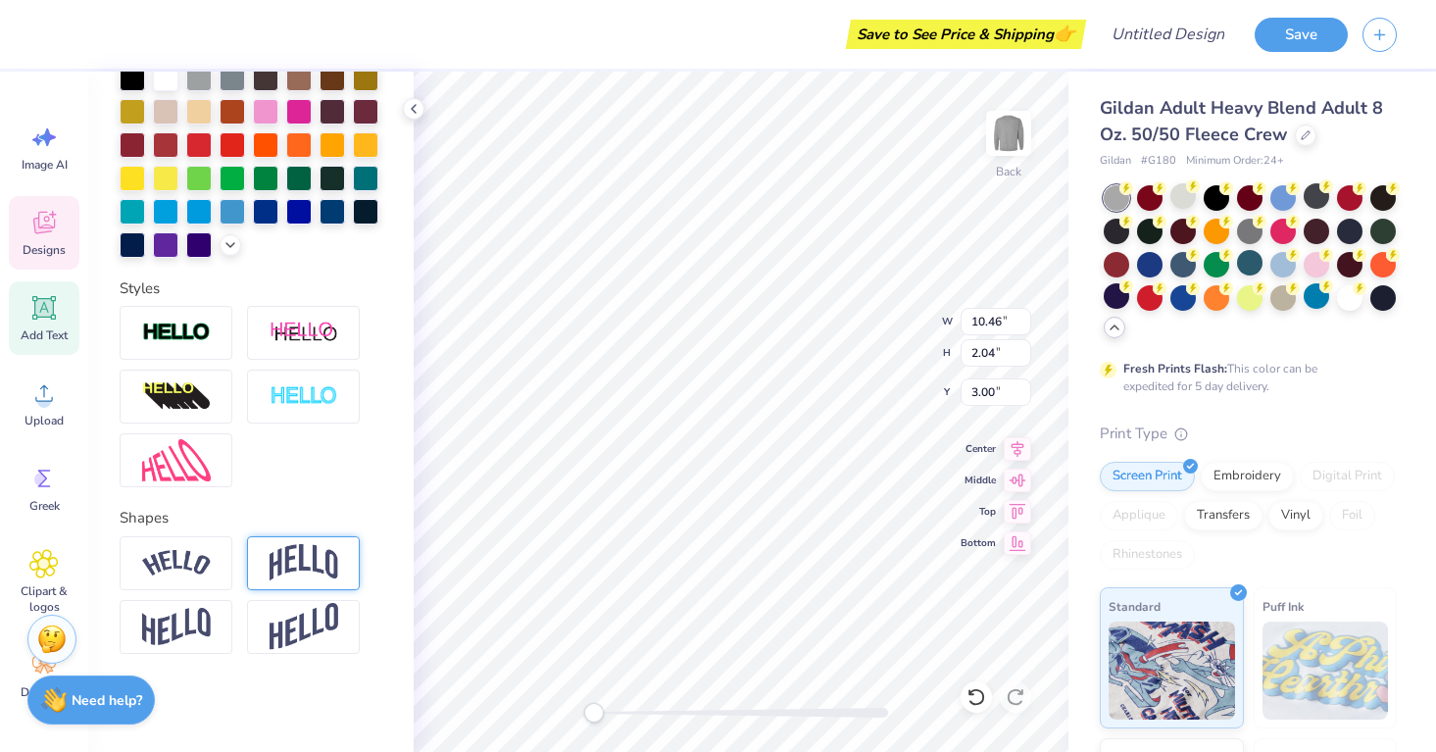
scroll to position [464, 0]
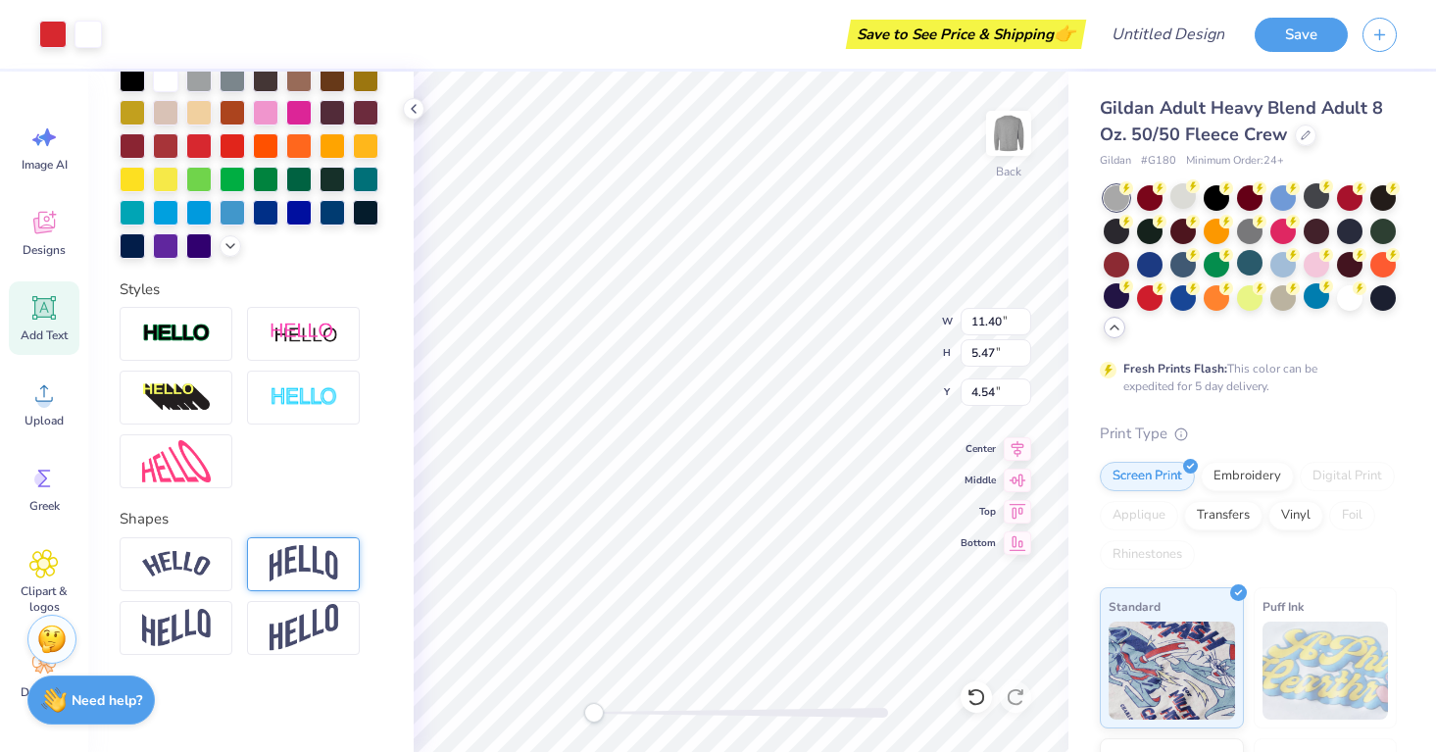
type input "3.33"
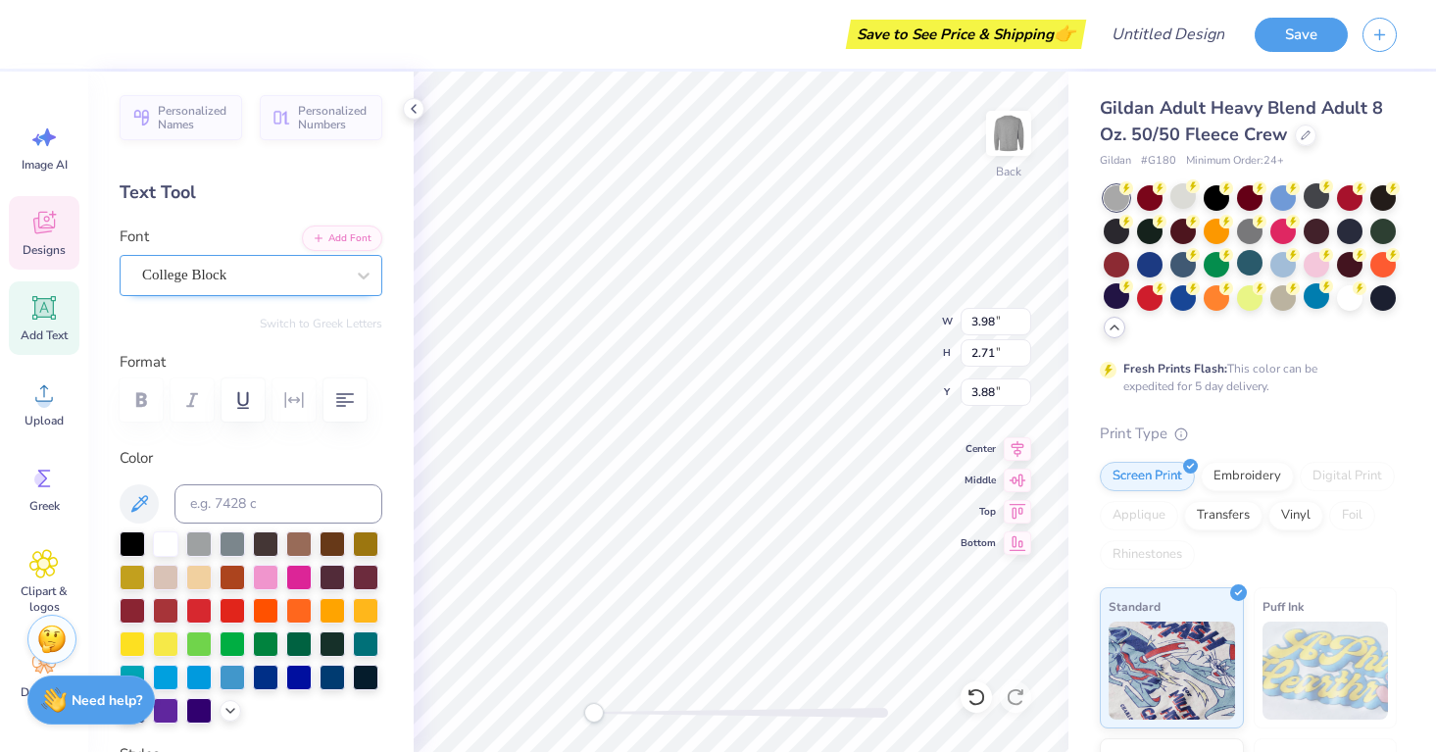
click at [218, 274] on div "College Block" at bounding box center [243, 275] width 206 height 30
type input "9.71"
type input "0.75"
type input "8.10"
type input "3.98"
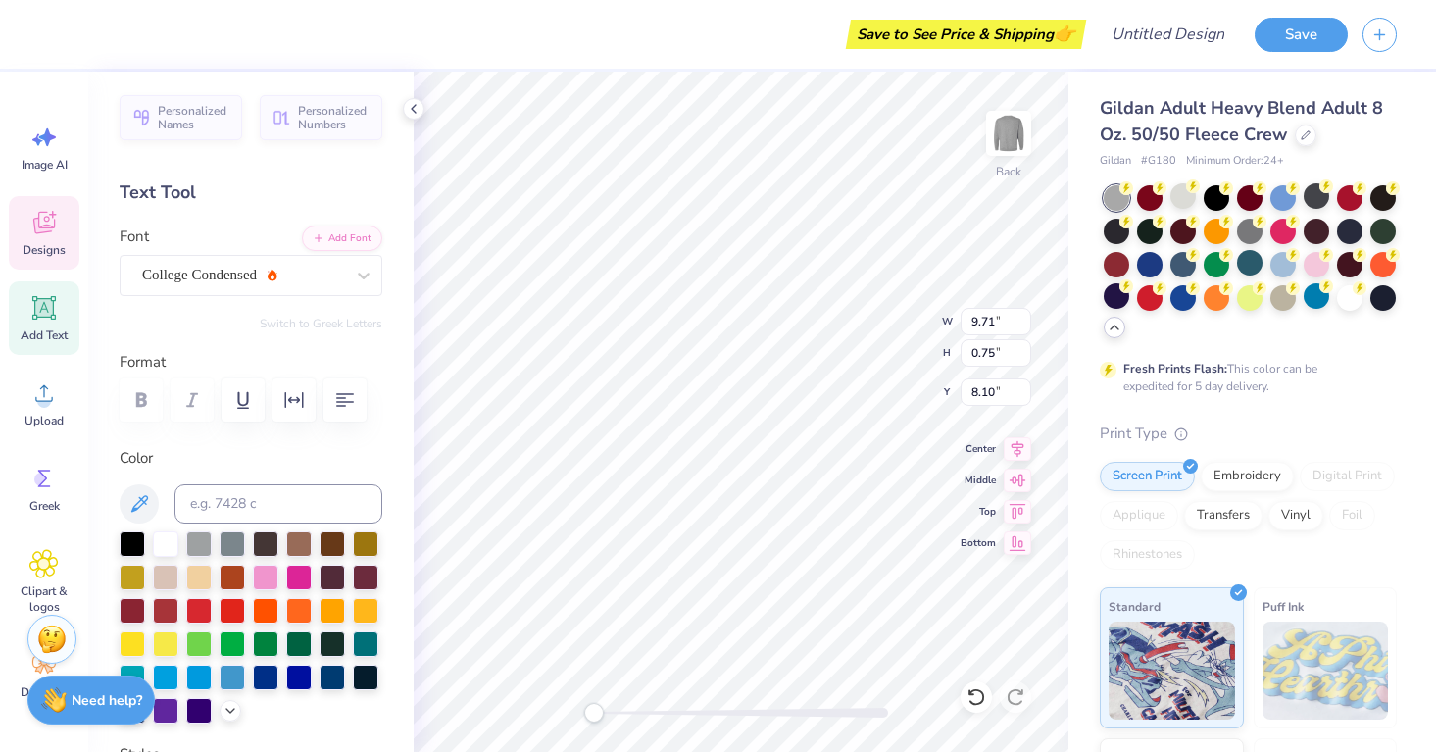
type input "2.71"
type input "3.88"
click at [225, 282] on div "College Block" at bounding box center [243, 275] width 206 height 30
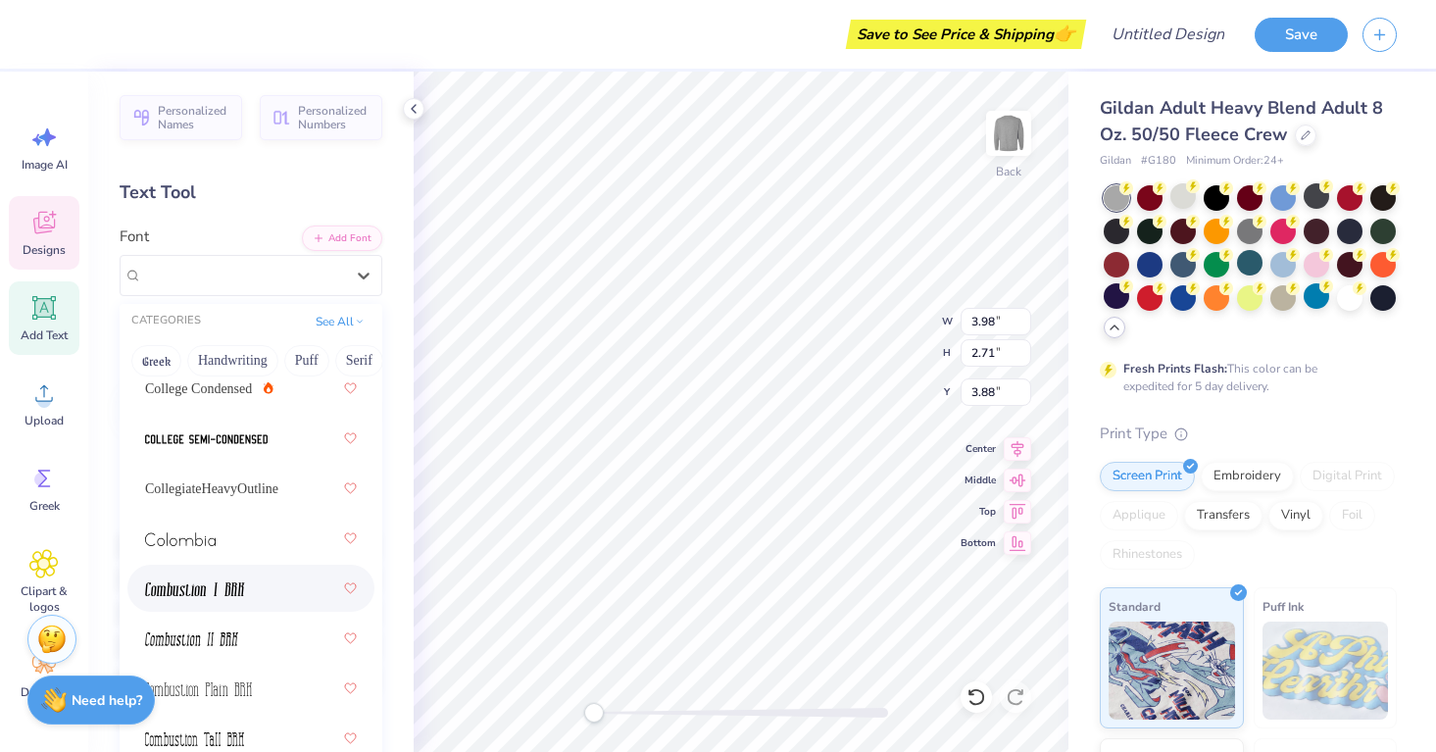
scroll to position [3900, 0]
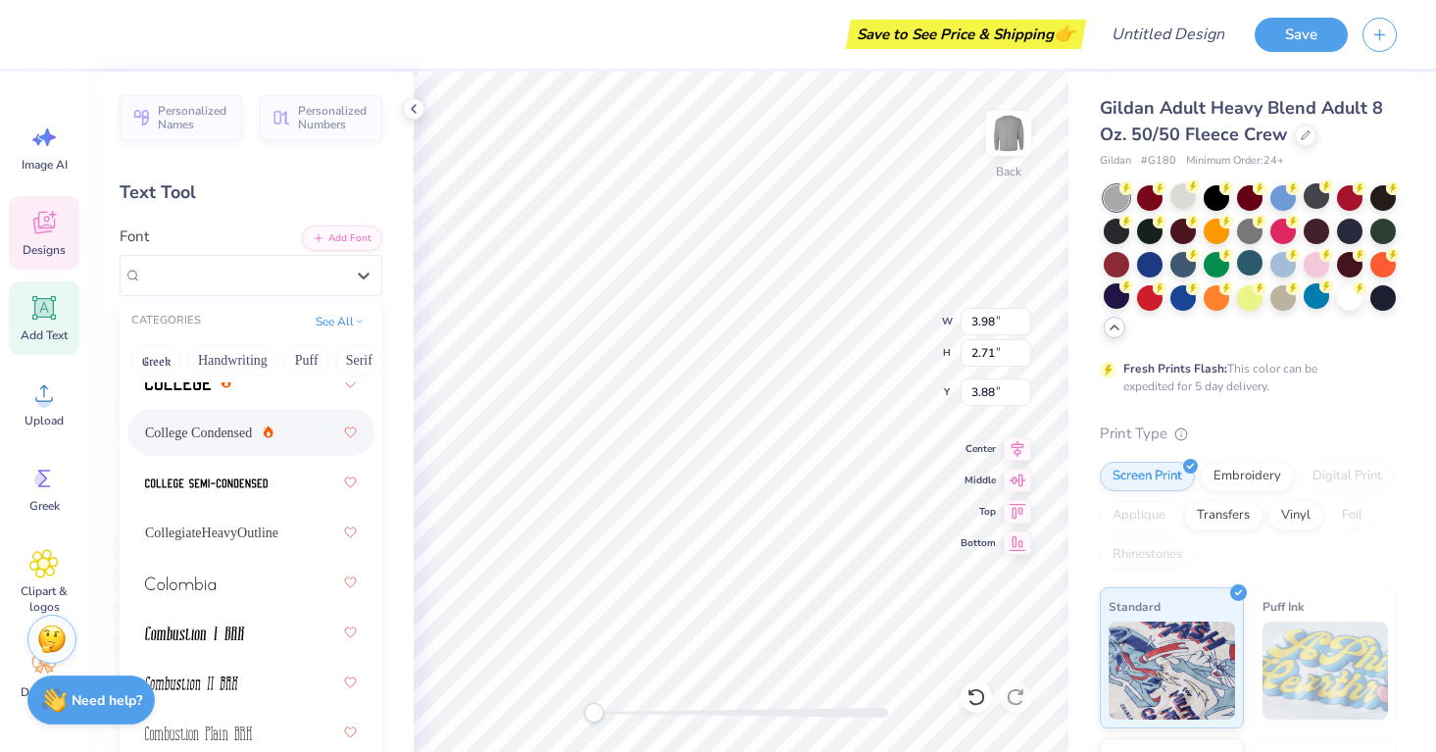
click at [186, 435] on span "College Condensed" at bounding box center [198, 432] width 107 height 21
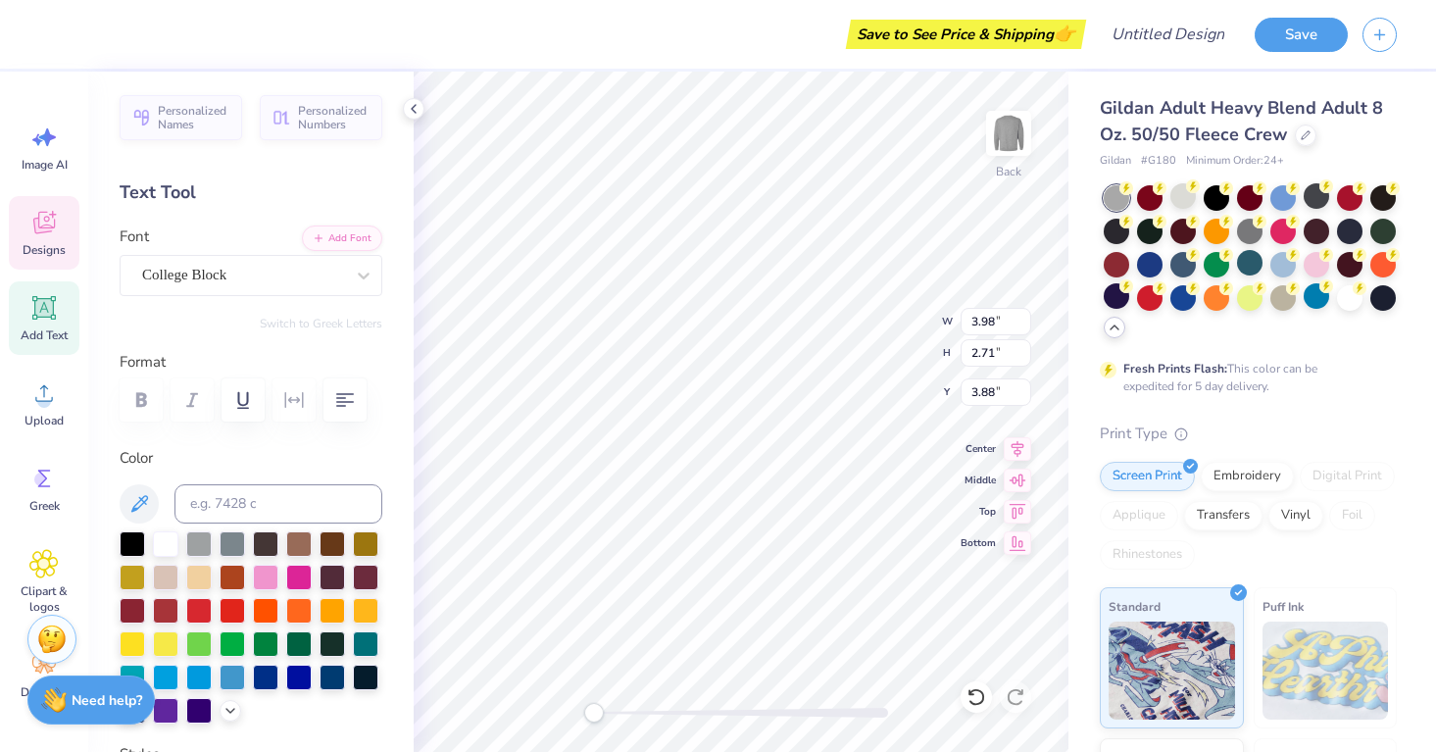
type input "3.16"
type input "1.81"
type input "4.56"
click at [215, 274] on div "College Block" at bounding box center [243, 275] width 206 height 30
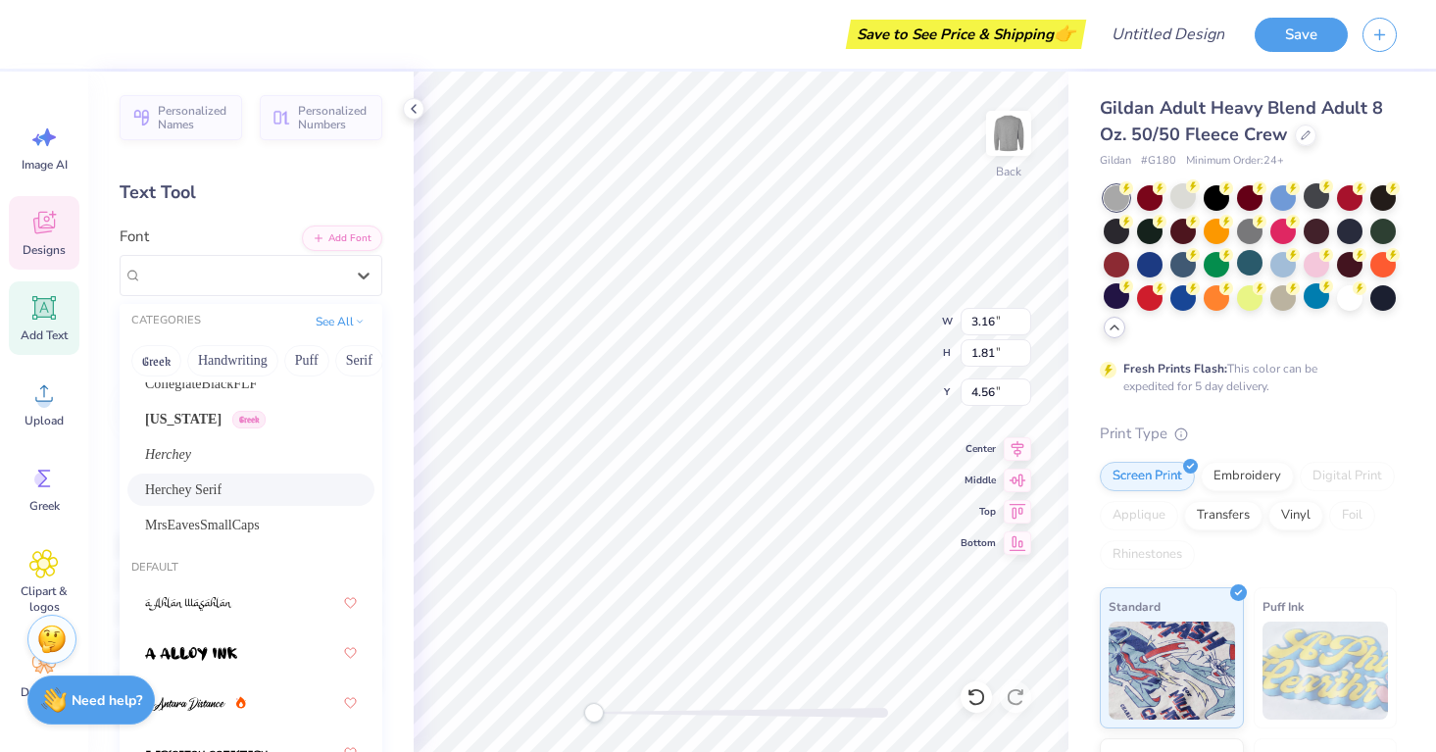
scroll to position [115, 0]
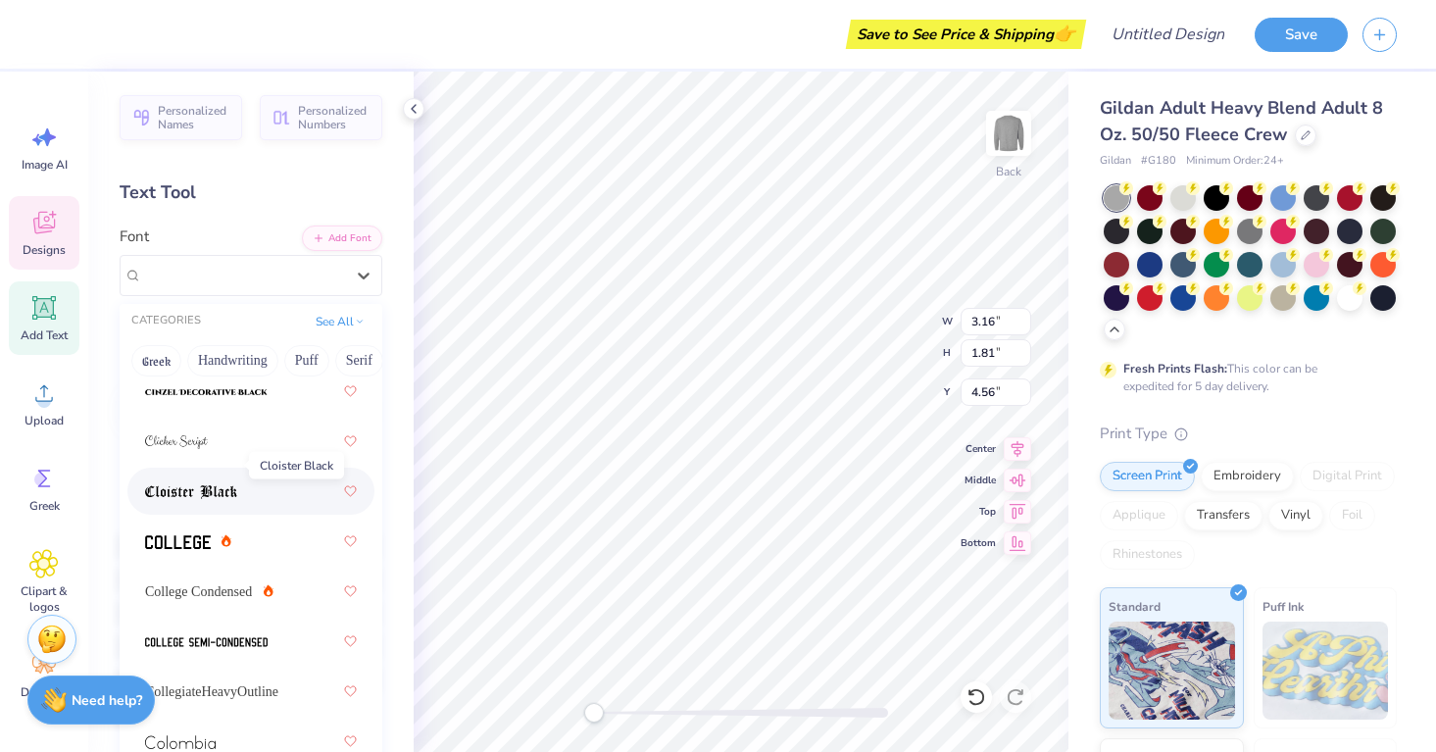
scroll to position [3823, 0]
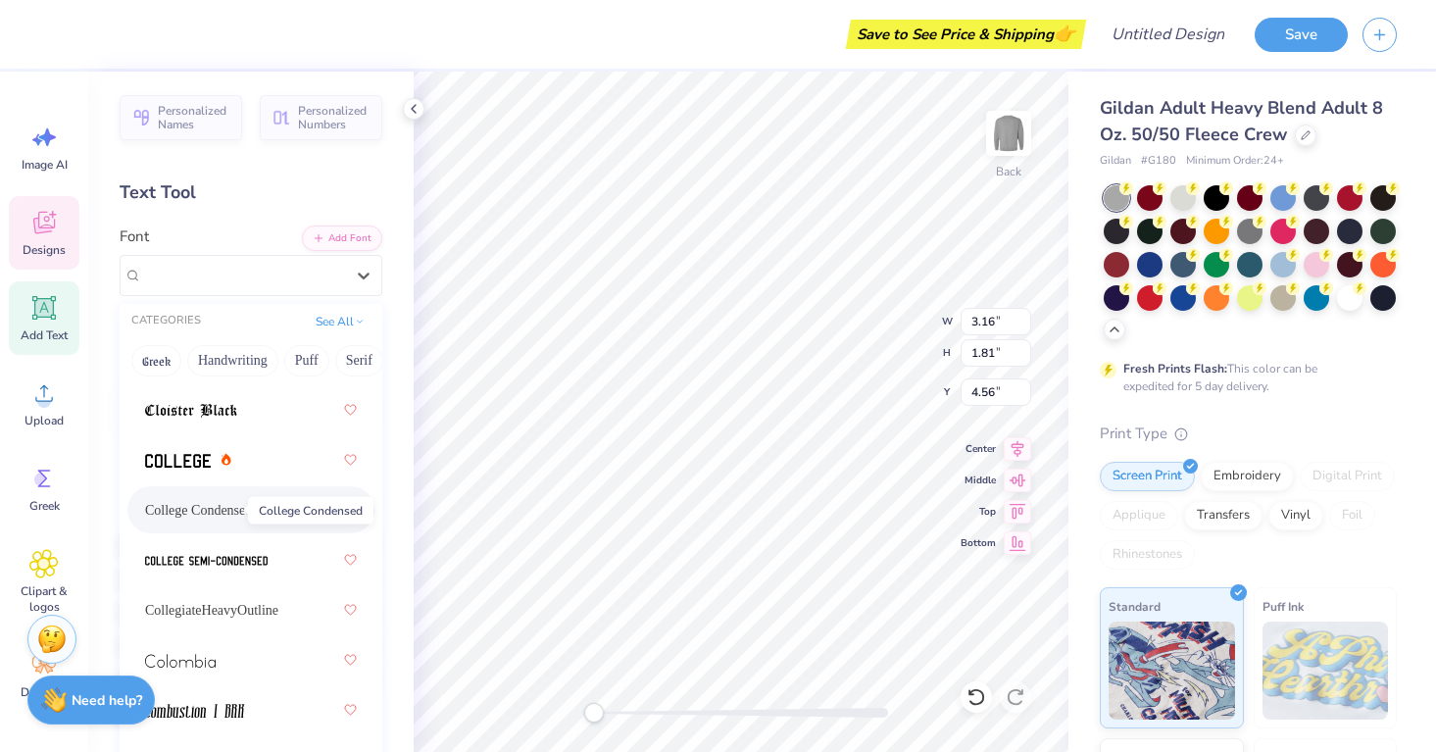
click at [209, 506] on span "College Condensed" at bounding box center [198, 510] width 107 height 21
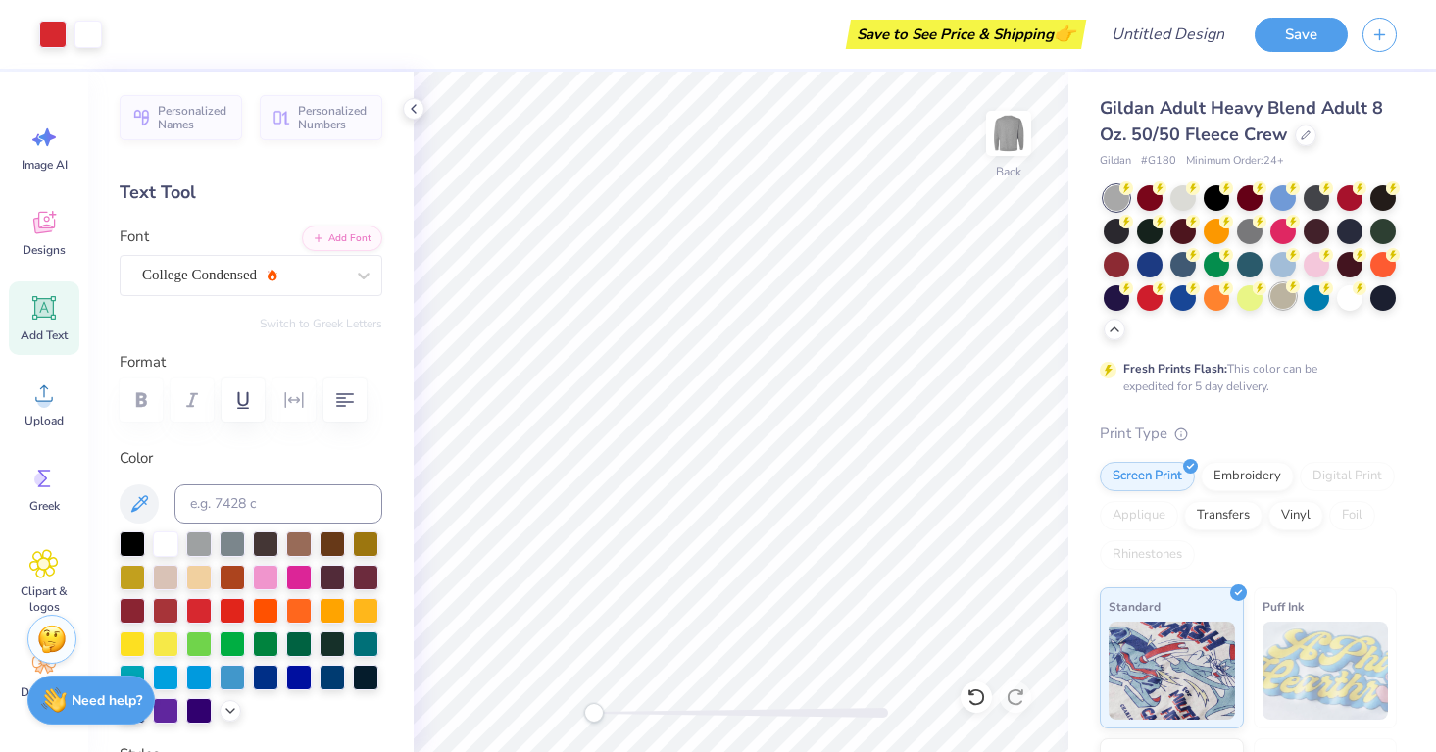
click at [1281, 294] on div at bounding box center [1282, 295] width 25 height 25
click at [1179, 197] on div at bounding box center [1182, 195] width 25 height 25
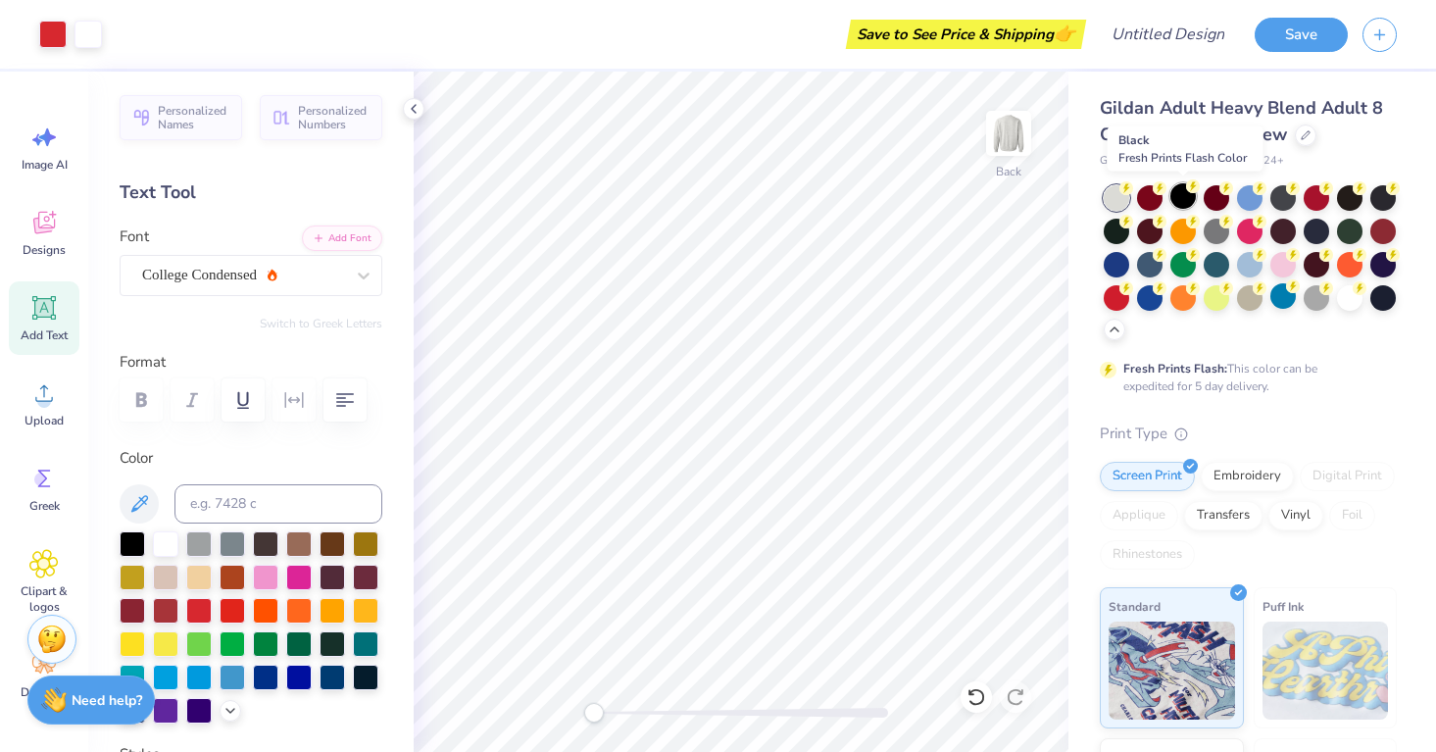
click at [1178, 197] on div at bounding box center [1182, 195] width 25 height 25
drag, startPoint x: 595, startPoint y: 718, endPoint x: 623, endPoint y: 718, distance: 28.4
click at [623, 718] on div "Accessibility label" at bounding box center [620, 713] width 20 height 20
